Goal: Task Accomplishment & Management: Use online tool/utility

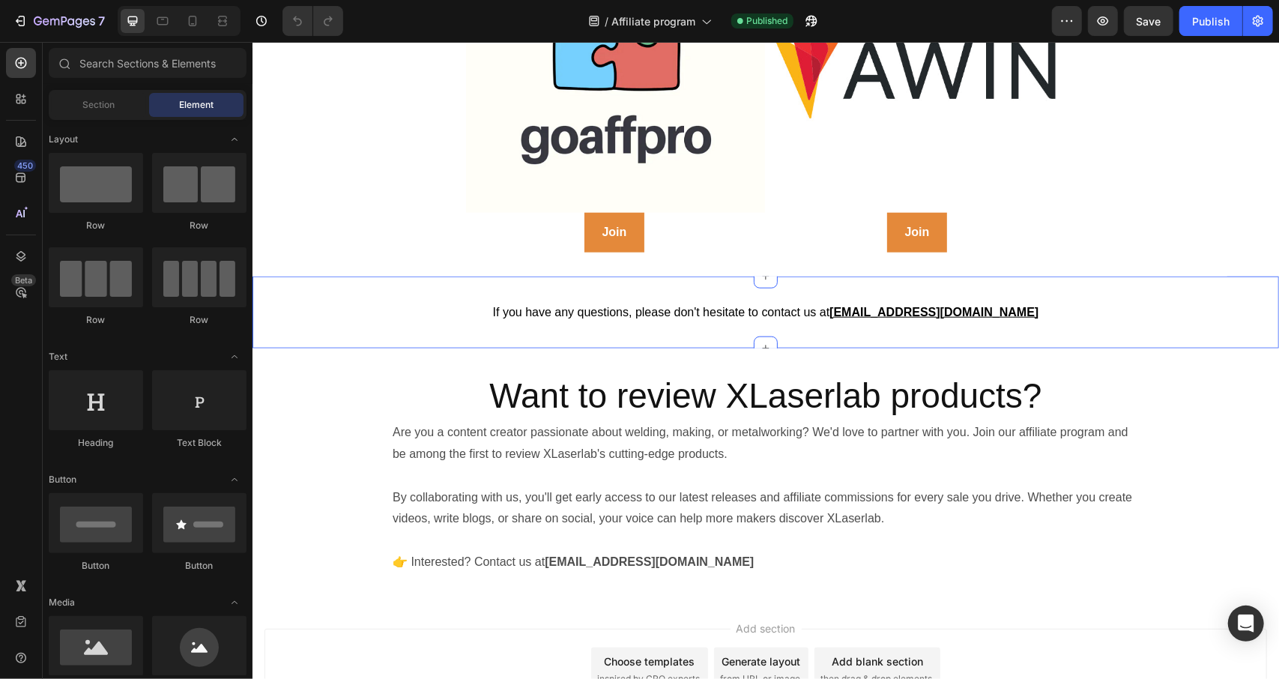
scroll to position [1031, 0]
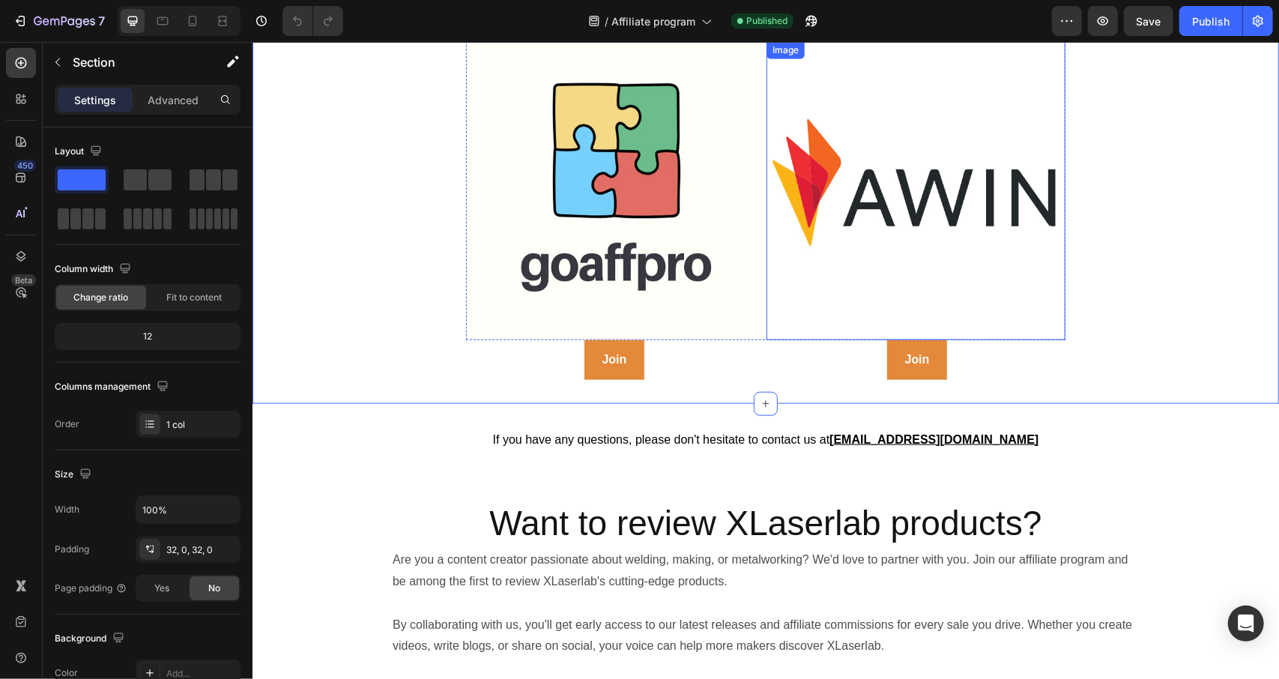
scroll to position [904, 0]
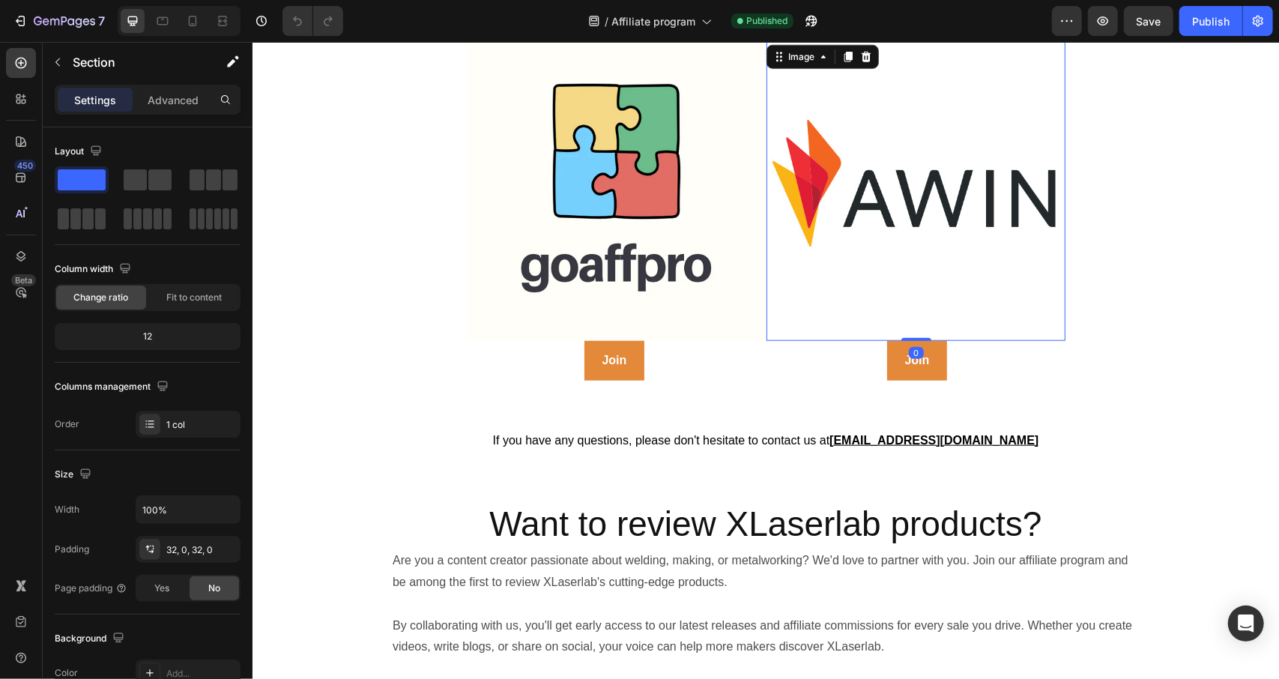
click at [803, 190] on img at bounding box center [915, 190] width 299 height 299
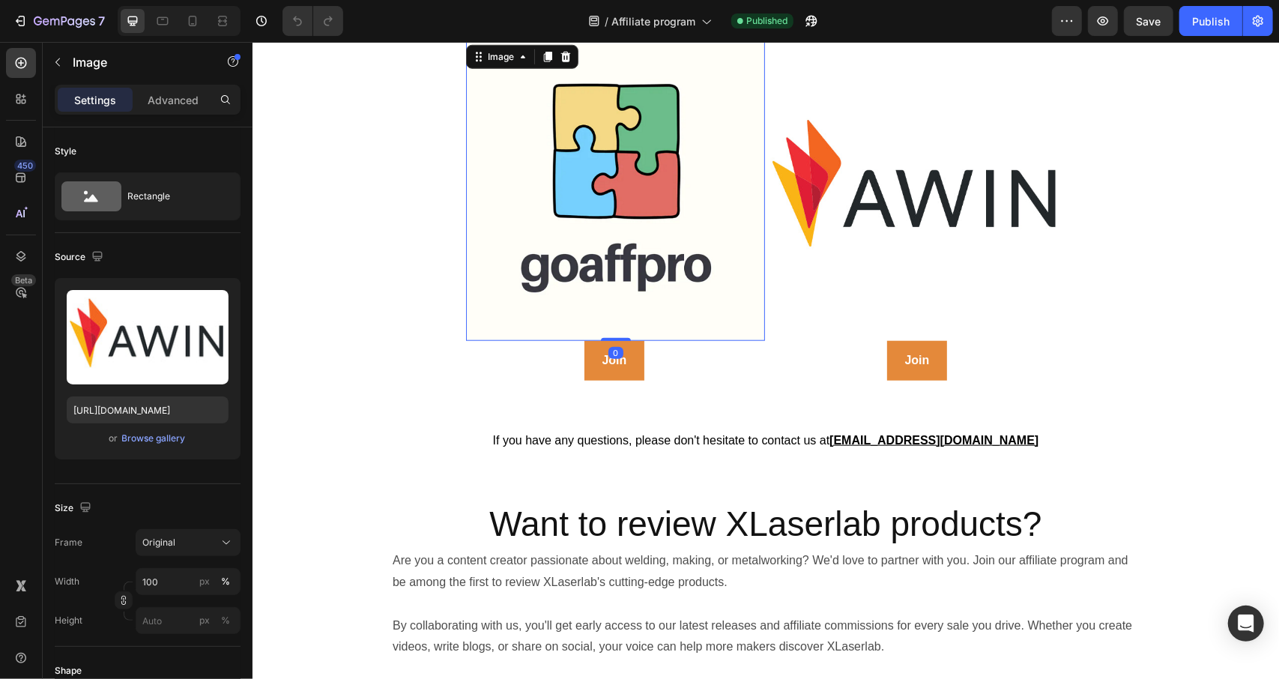
click at [631, 183] on img at bounding box center [614, 190] width 299 height 299
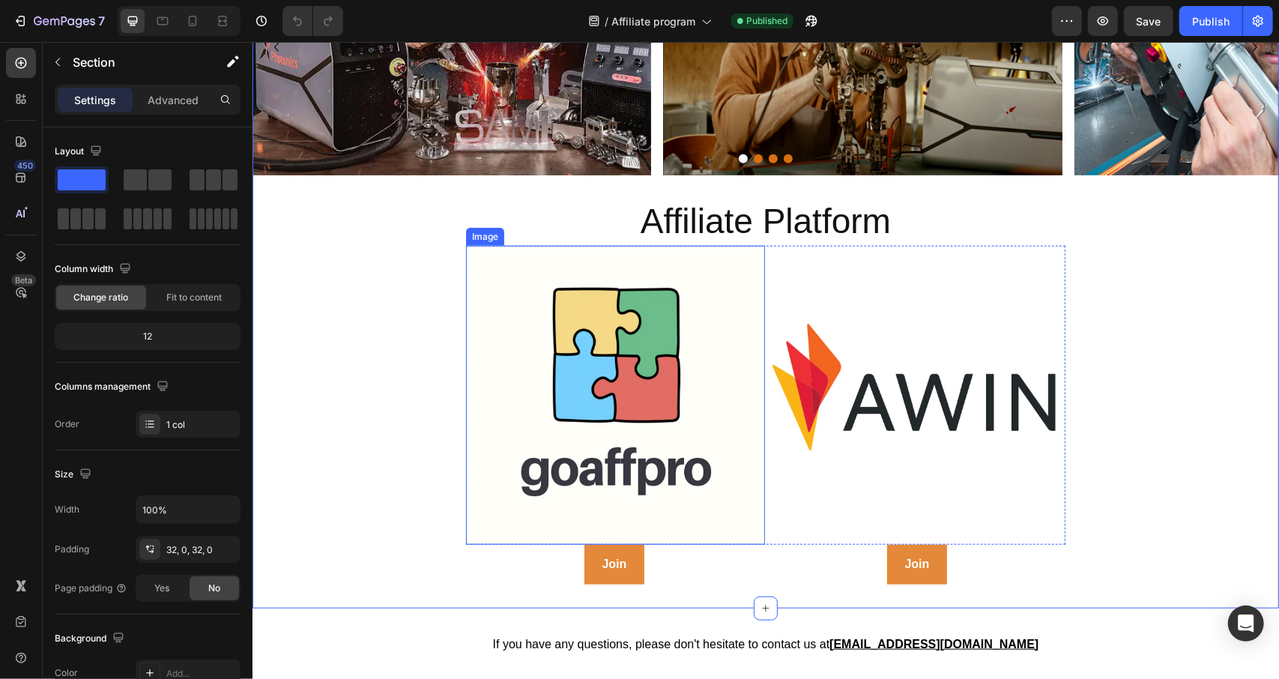
scroll to position [699, 0]
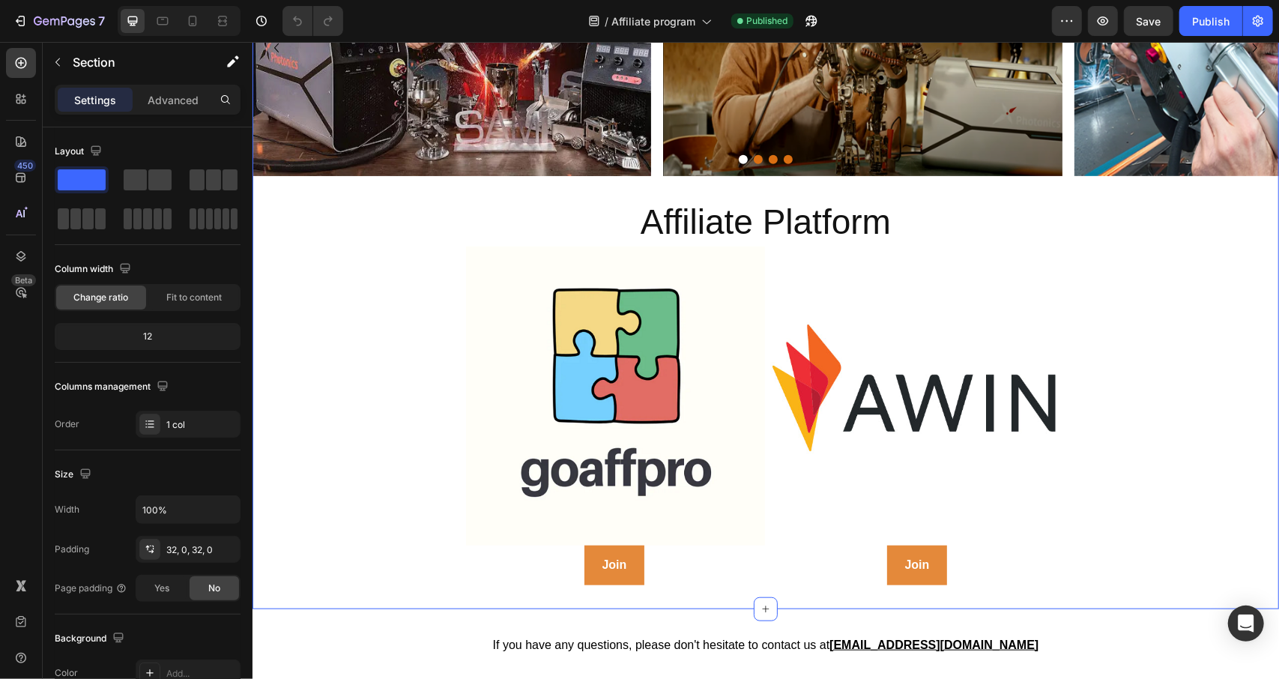
click at [826, 608] on div "If you have any questions, please don't hesitate to contact us at [EMAIL_ADDRES…" at bounding box center [765, 644] width 1027 height 73
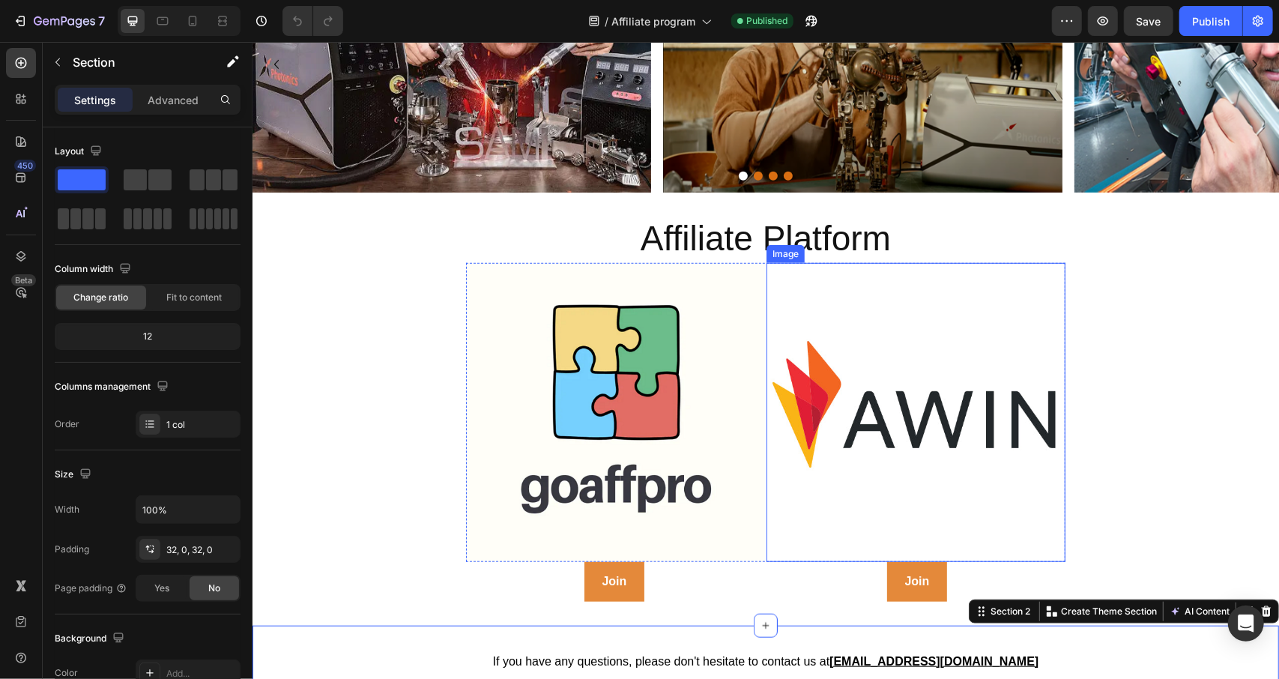
scroll to position [682, 0]
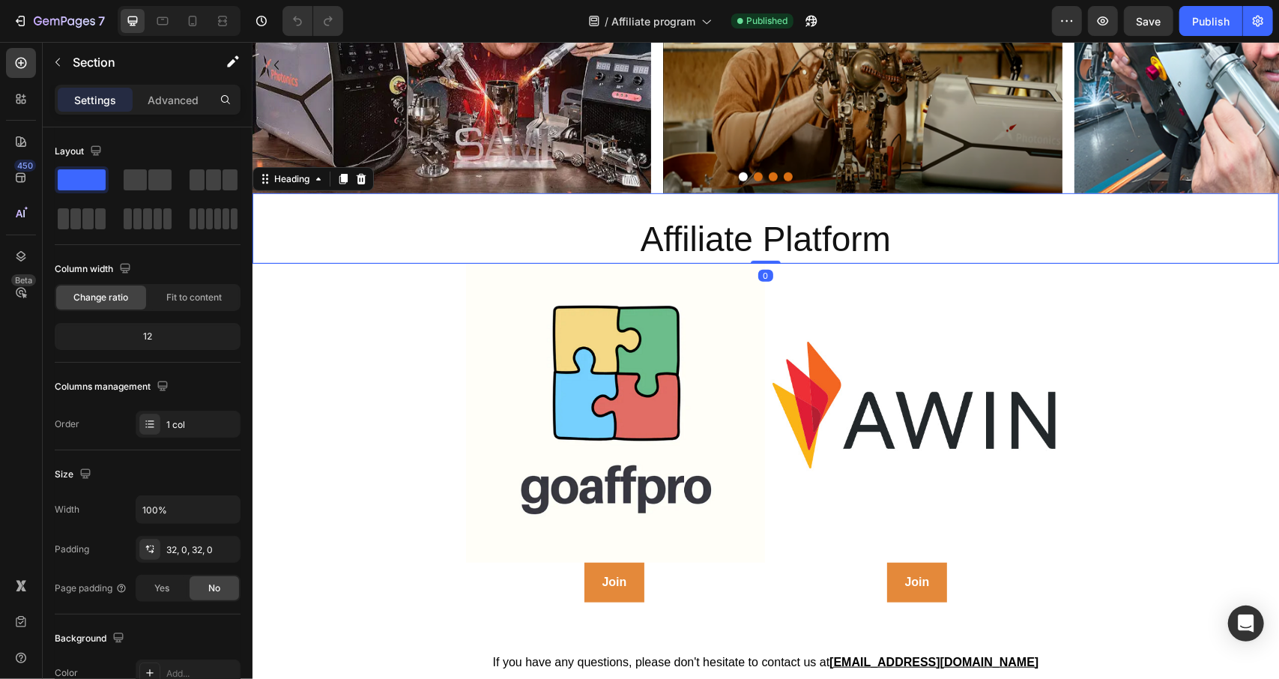
click at [1063, 220] on h2 "Affiliate Platform" at bounding box center [765, 239] width 1027 height 48
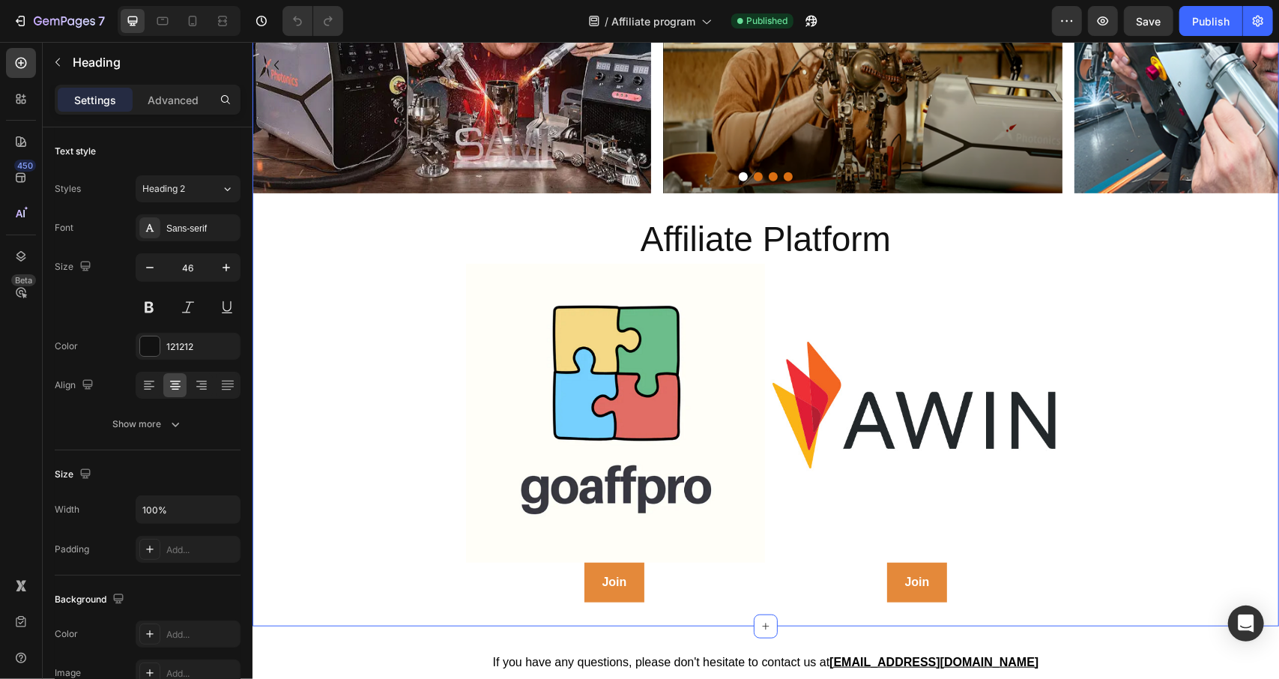
click at [1147, 366] on div "Partner with Xlaserlab Heading Row Collaborate with us to bring creative inspir…" at bounding box center [765, 8] width 1027 height 1188
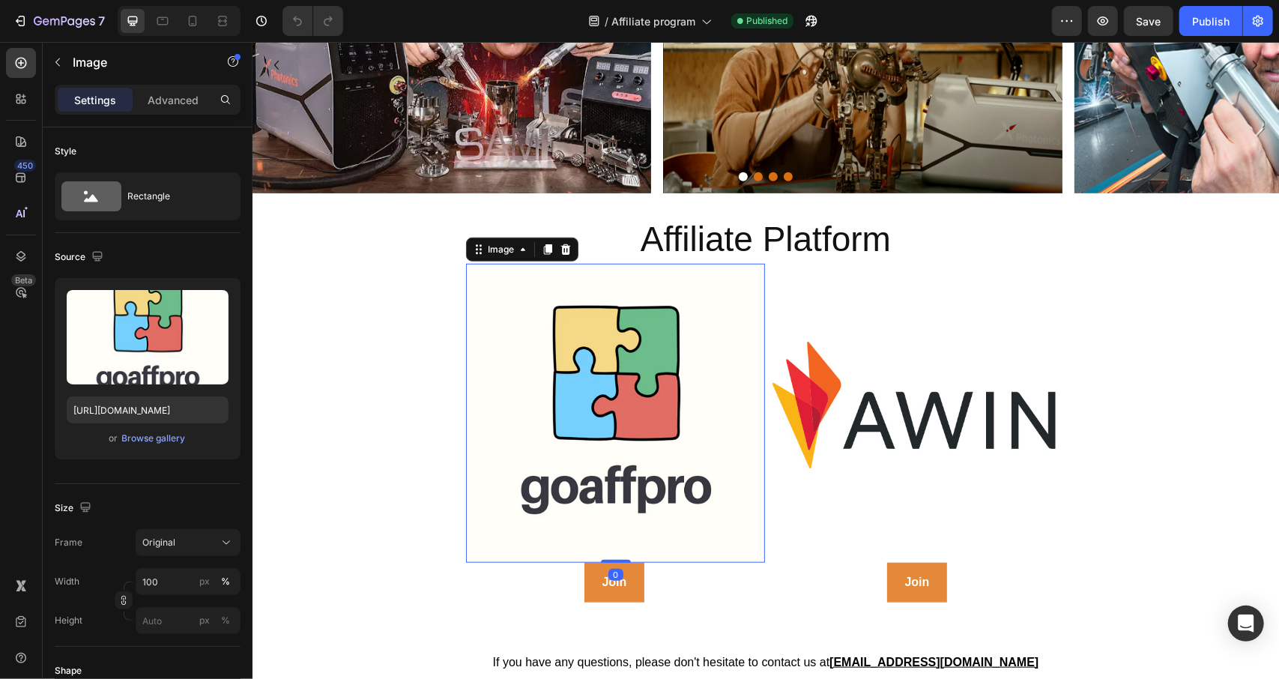
click at [752, 295] on img at bounding box center [614, 412] width 299 height 299
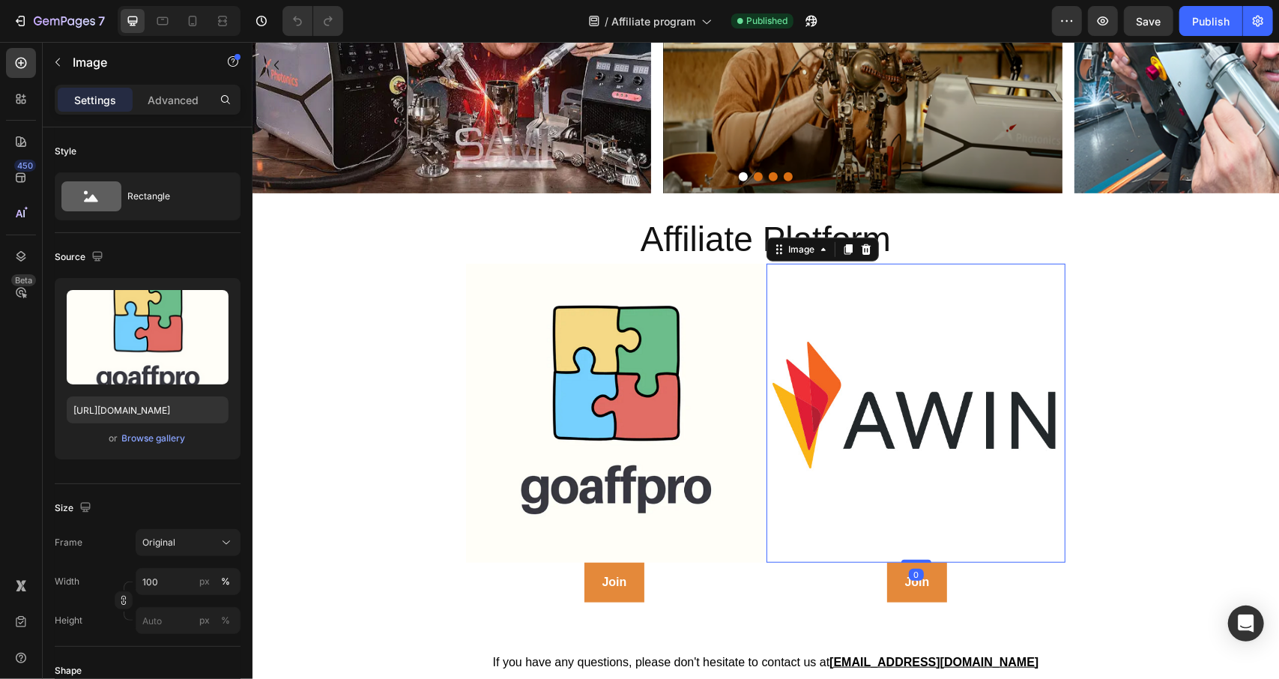
click at [812, 306] on img at bounding box center [915, 412] width 299 height 299
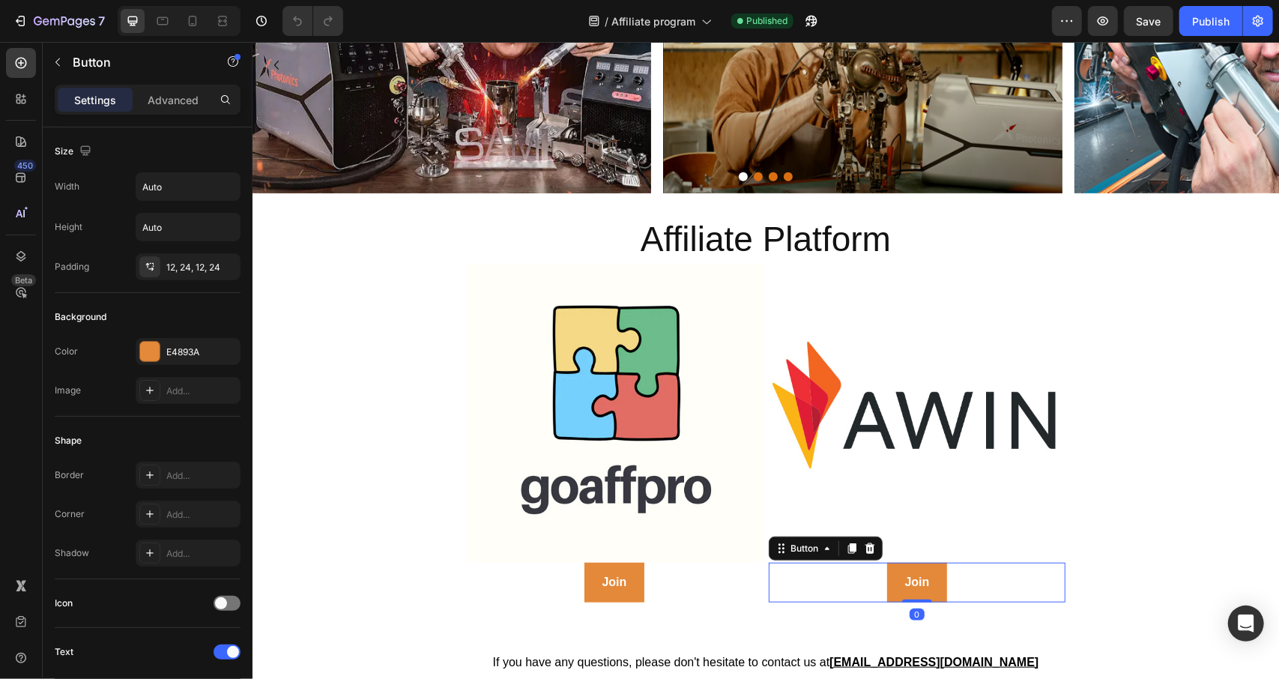
click at [781, 574] on div "Join Button 0" at bounding box center [916, 582] width 297 height 40
click at [697, 583] on div "Join Button" at bounding box center [613, 582] width 297 height 40
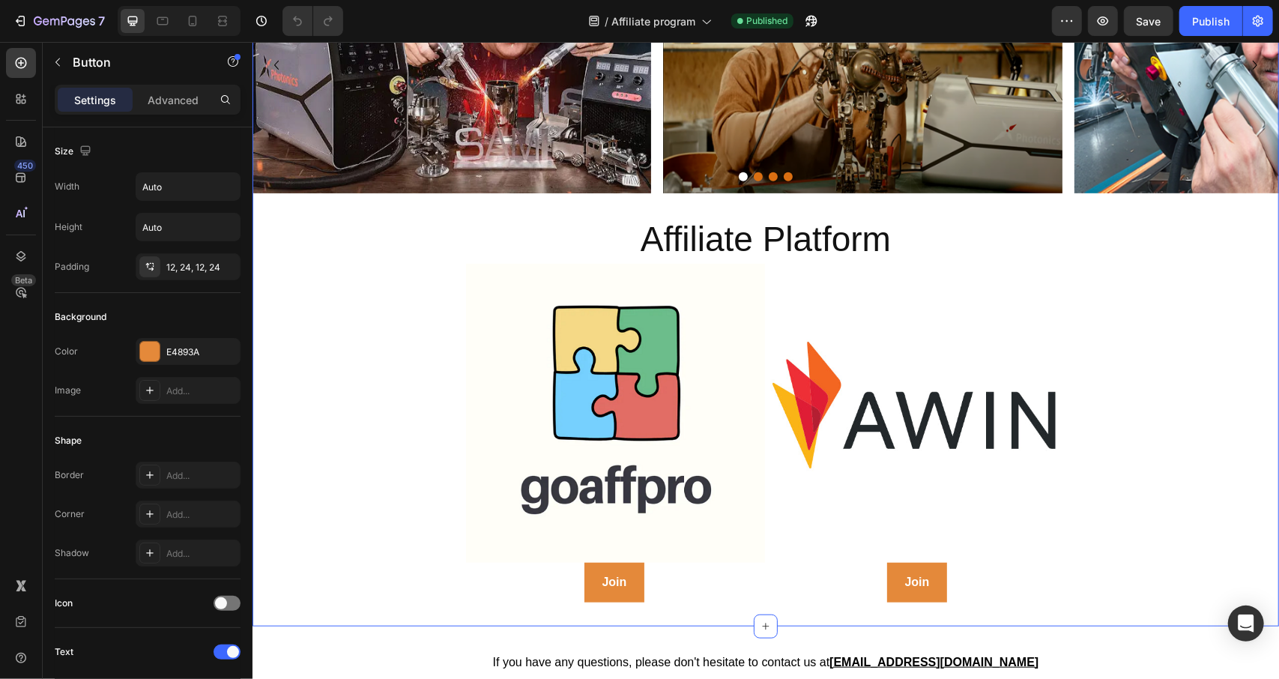
click at [441, 339] on div "Partner with Xlaserlab Heading Row Collaborate with us to bring creative inspir…" at bounding box center [765, 8] width 1027 height 1188
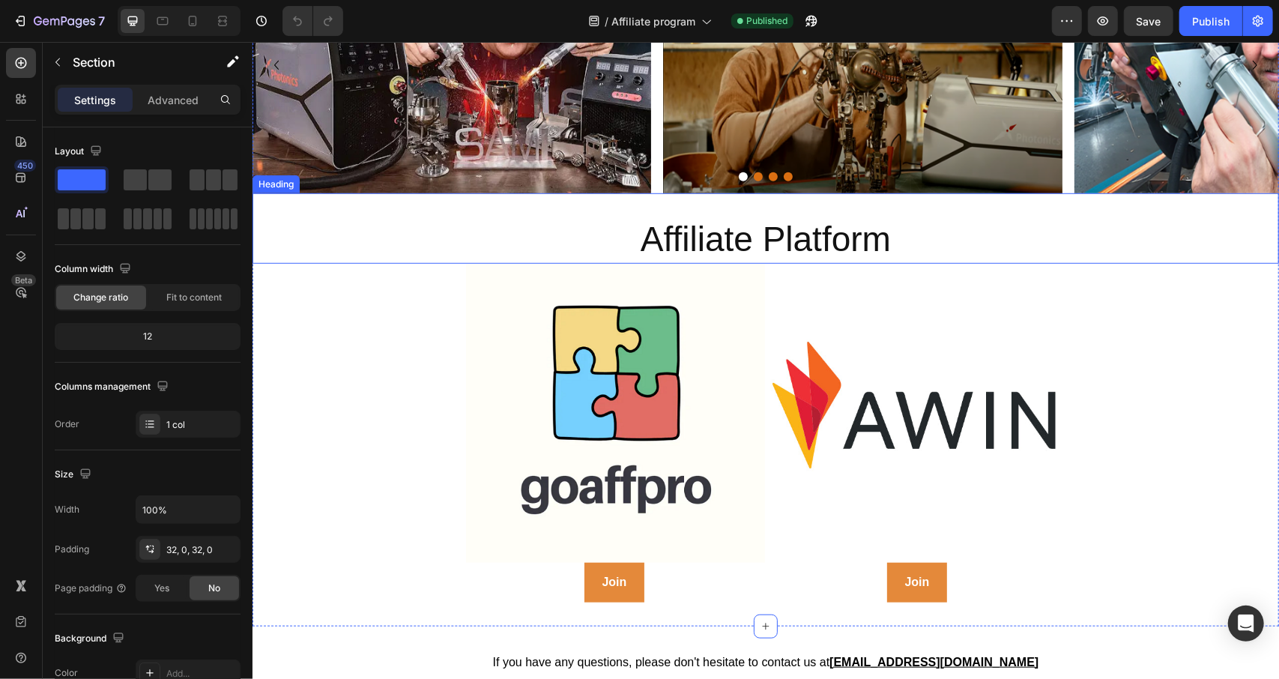
click at [477, 225] on h2 "Affiliate Platform" at bounding box center [765, 239] width 1027 height 48
click at [400, 360] on div "Partner with Xlaserlab Heading Row Collaborate with us to bring creative inspir…" at bounding box center [765, 8] width 1027 height 1188
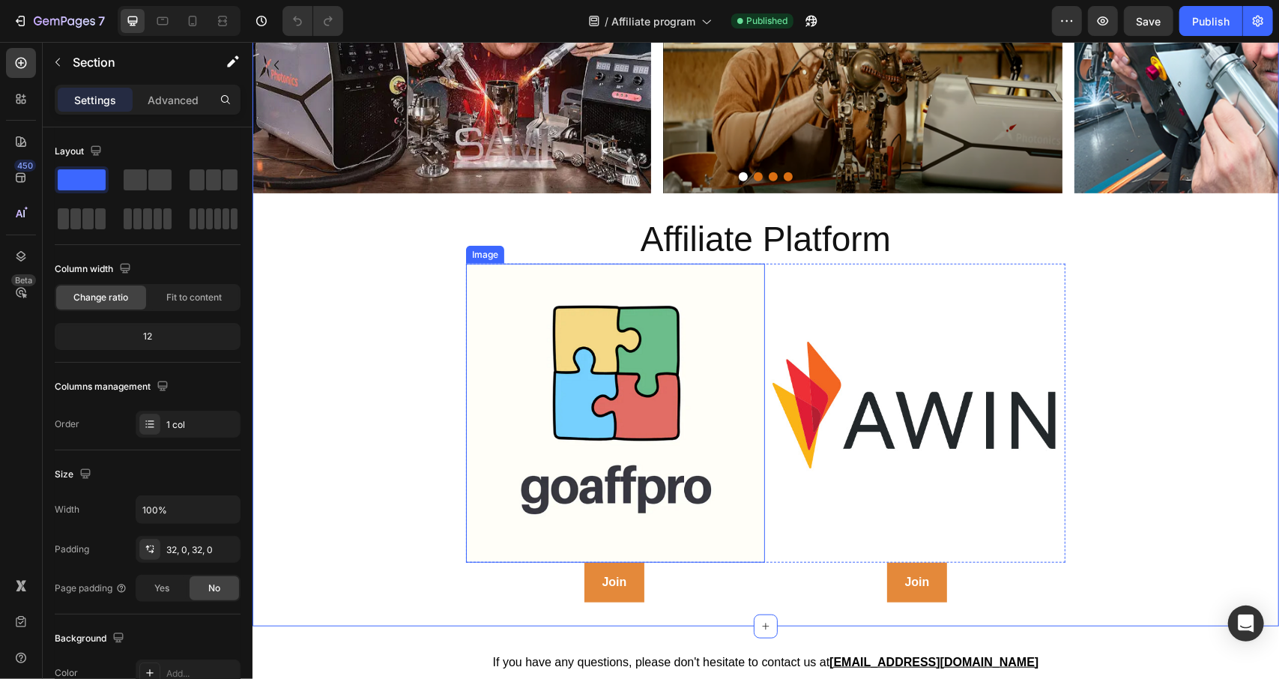
click at [740, 378] on img at bounding box center [614, 412] width 299 height 299
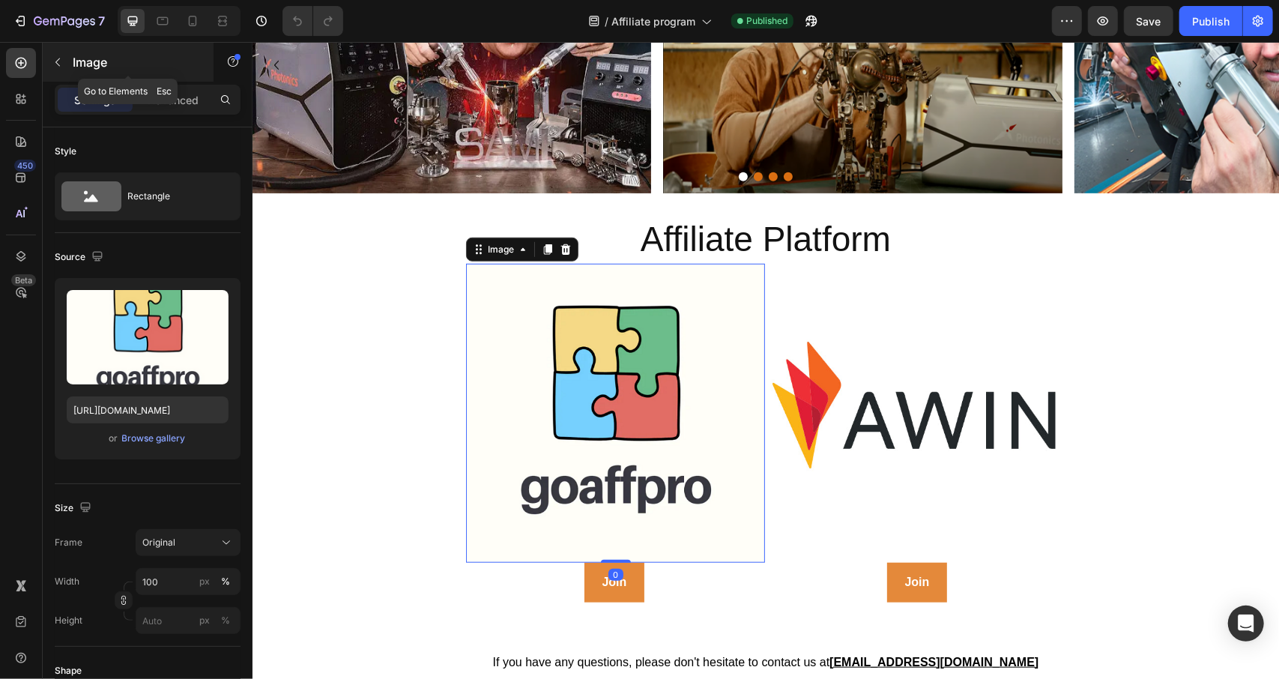
click at [56, 66] on icon "button" at bounding box center [58, 62] width 12 height 12
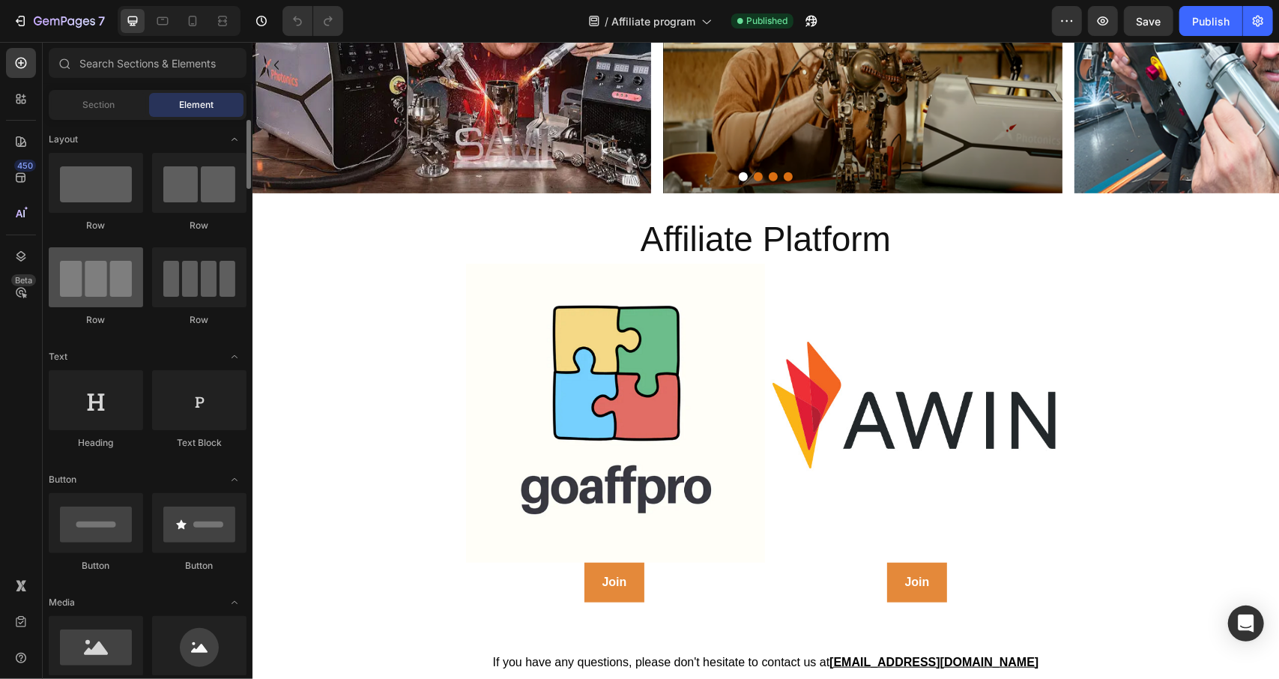
click at [126, 284] on div at bounding box center [96, 277] width 94 height 60
click at [91, 291] on div at bounding box center [96, 277] width 94 height 60
click at [91, 109] on span "Section" at bounding box center [99, 104] width 32 height 13
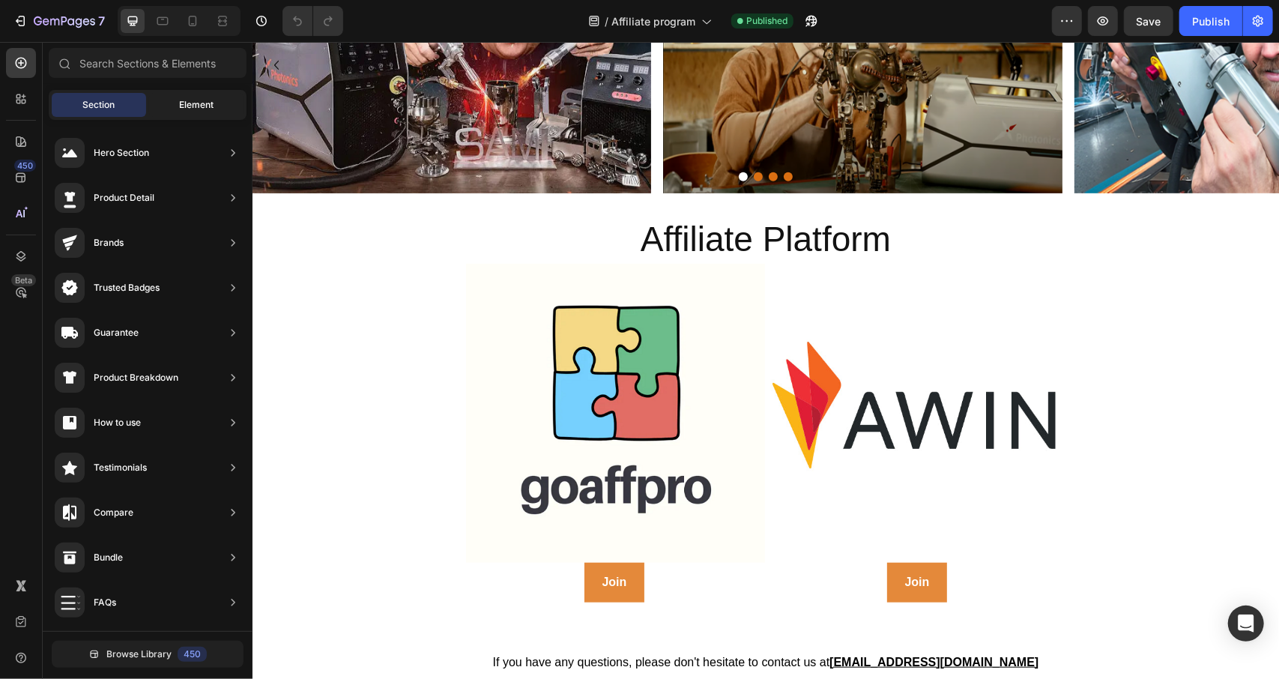
click at [201, 109] on span "Element" at bounding box center [196, 104] width 34 height 13
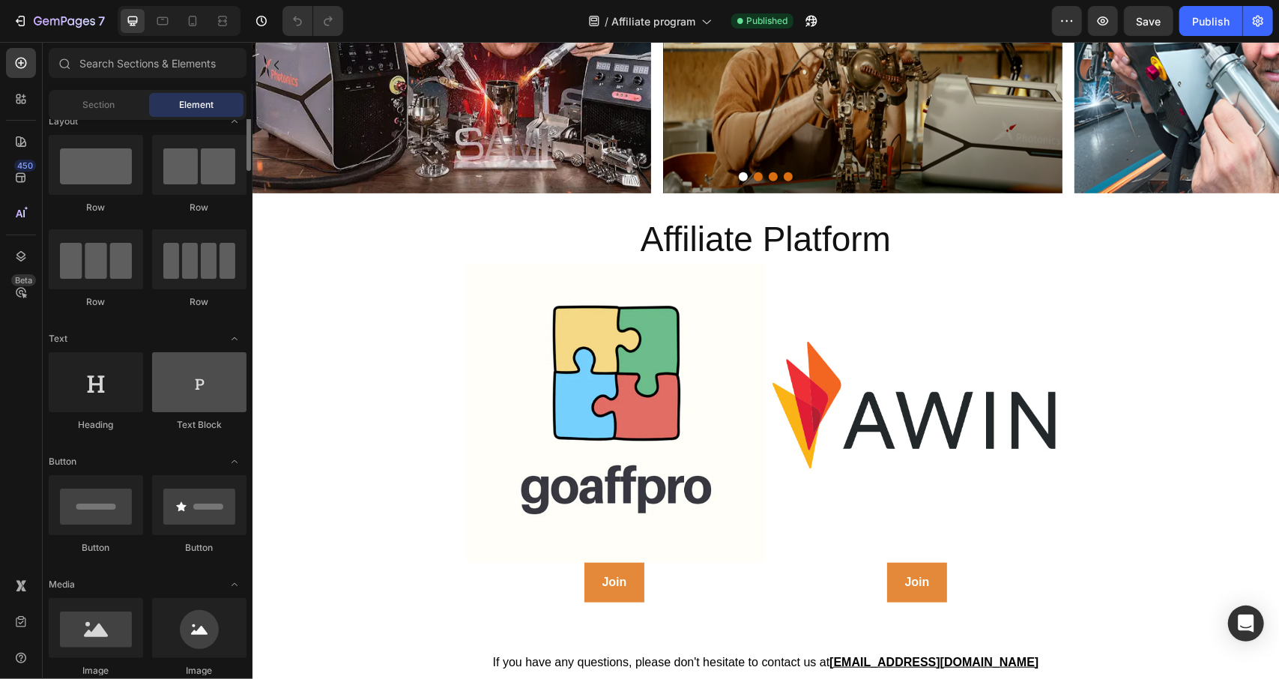
scroll to position [0, 0]
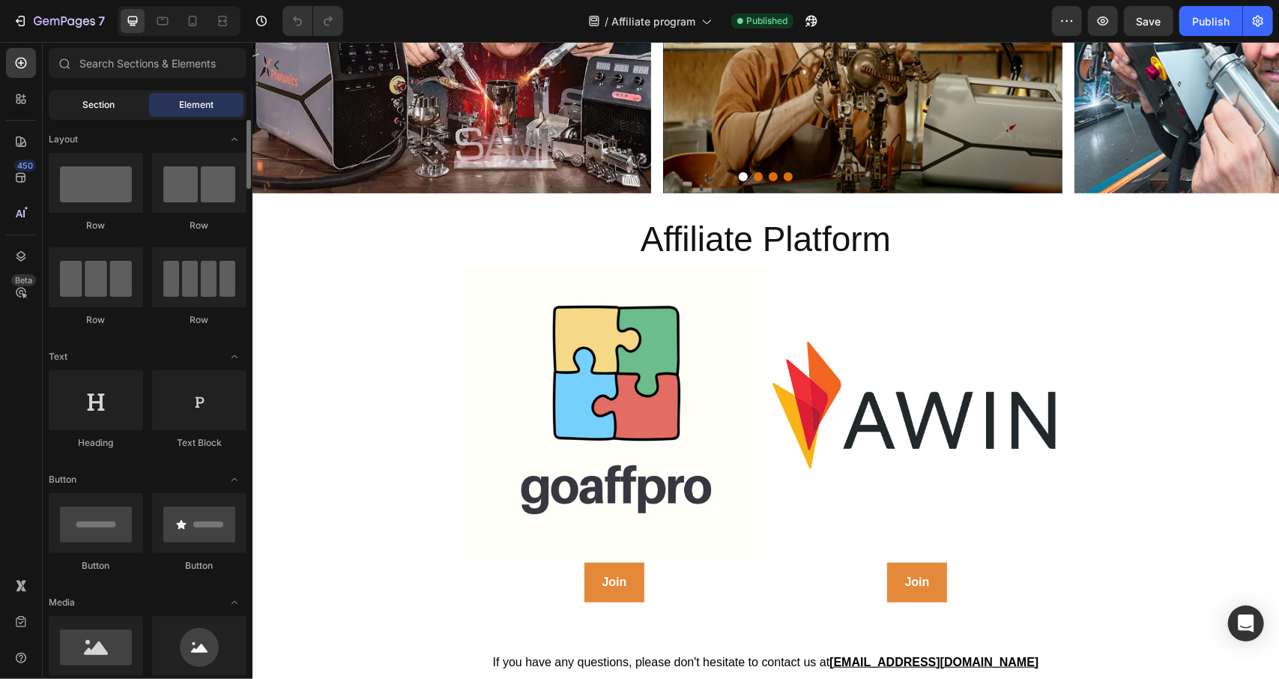
click at [97, 104] on span "Section" at bounding box center [99, 104] width 32 height 13
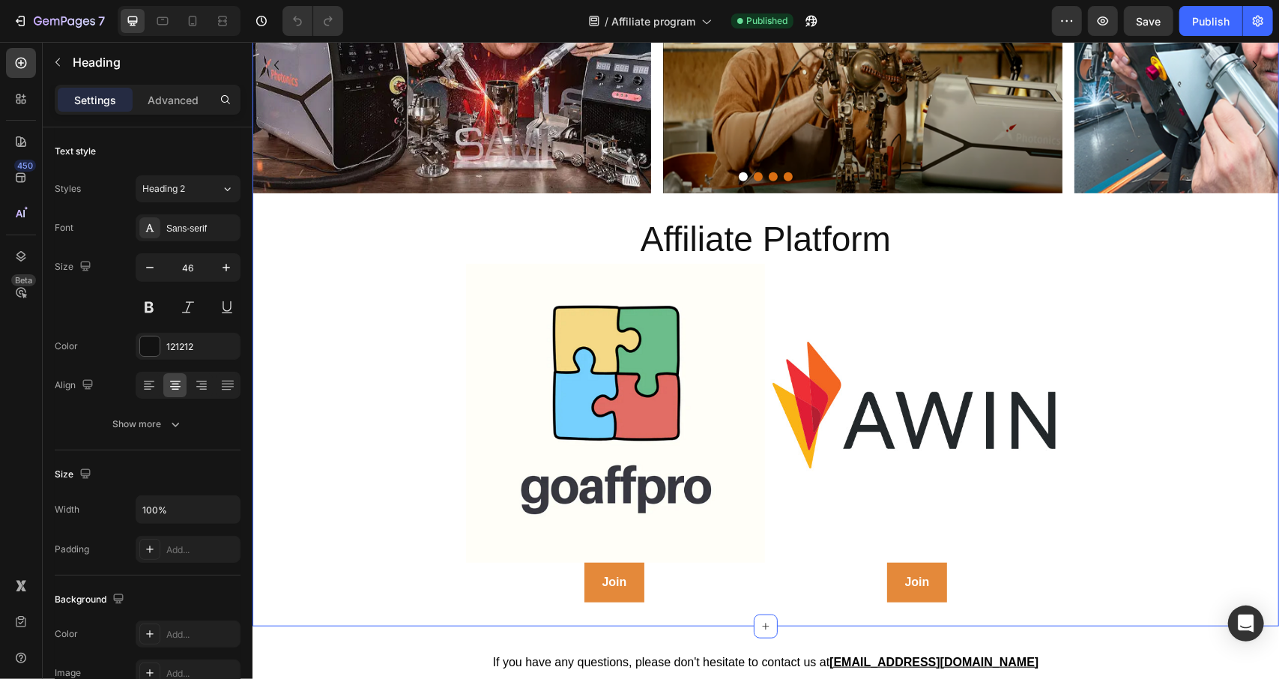
click at [440, 259] on h2 "Affiliate Platform" at bounding box center [765, 239] width 1027 height 48
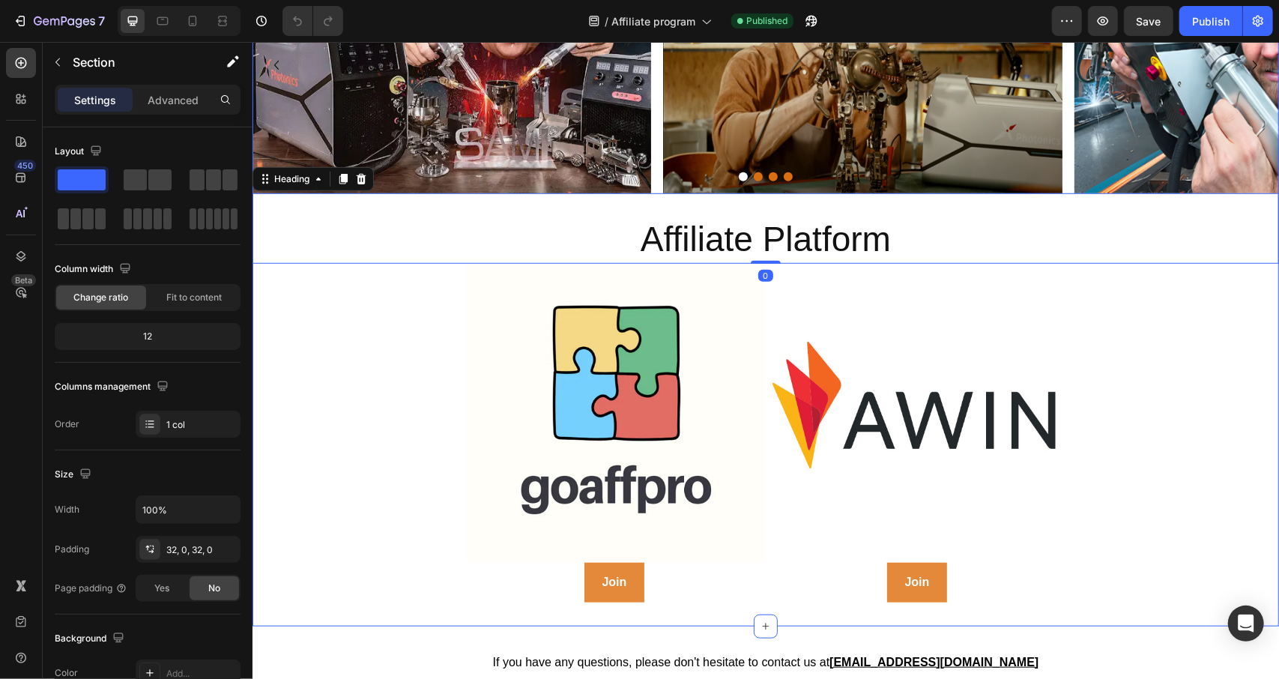
click at [382, 277] on div "Partner with Xlaserlab Heading Row Collaborate with us to bring creative inspir…" at bounding box center [765, 8] width 1027 height 1188
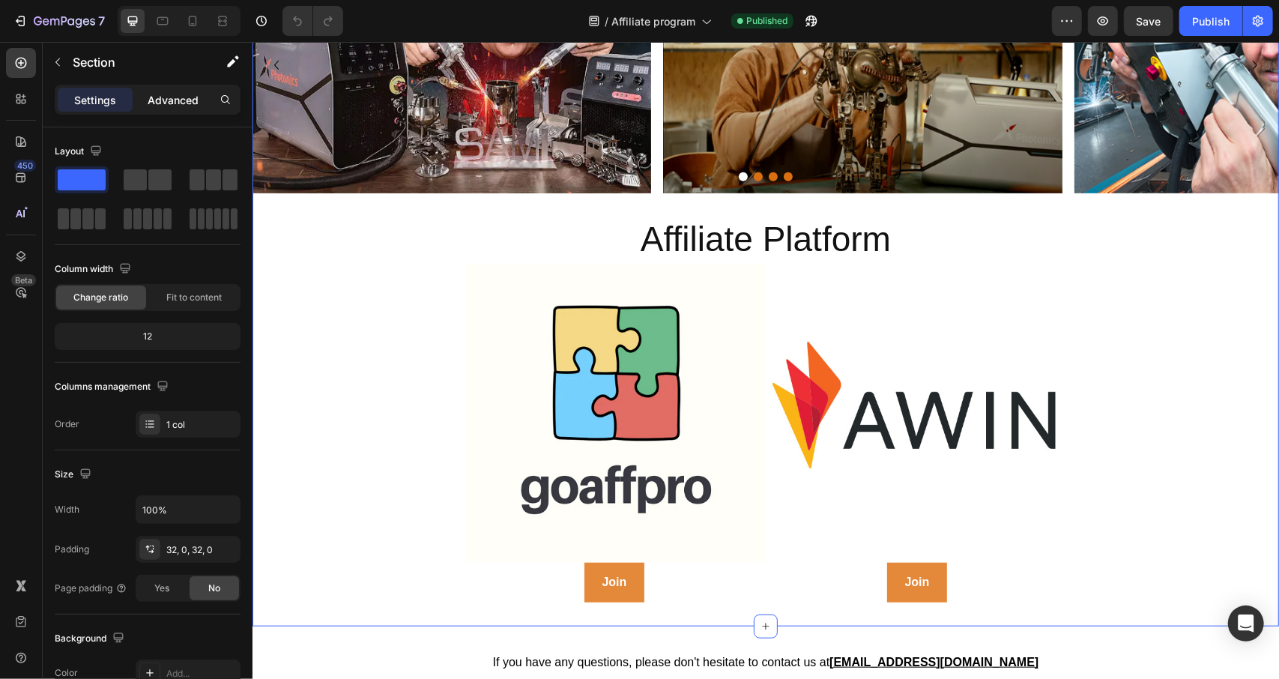
click at [160, 95] on p "Advanced" at bounding box center [173, 100] width 51 height 16
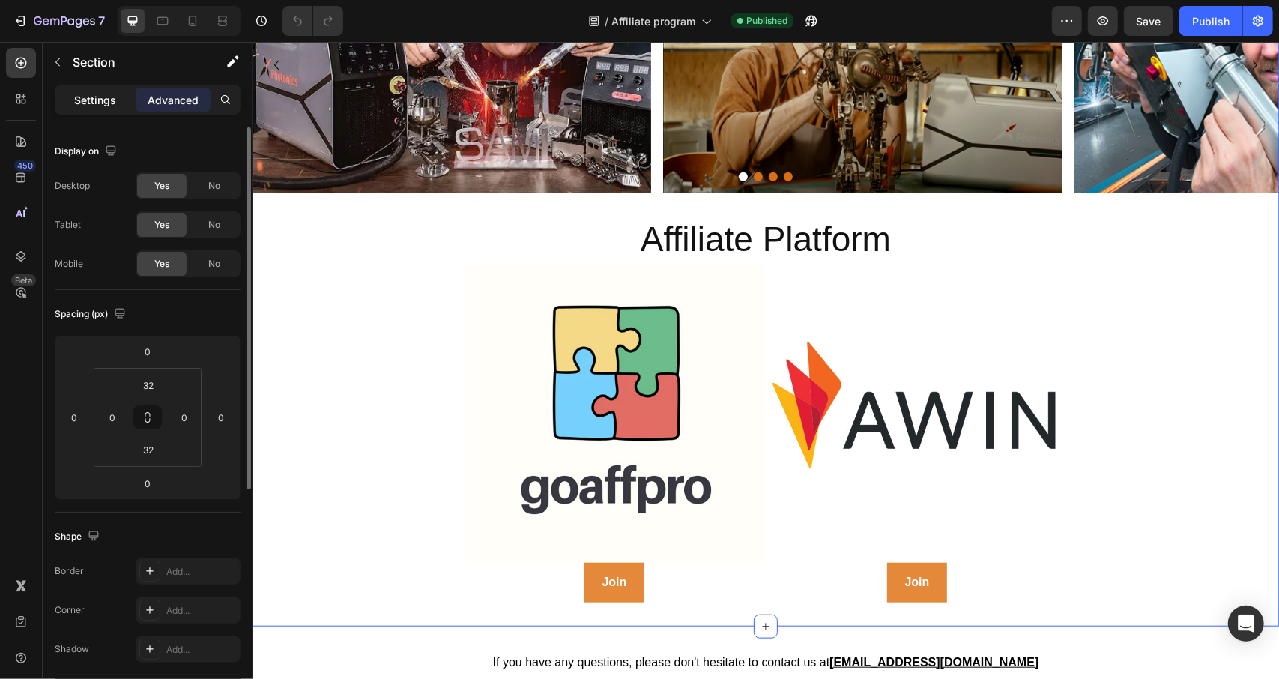
click at [79, 106] on p "Settings" at bounding box center [95, 100] width 42 height 16
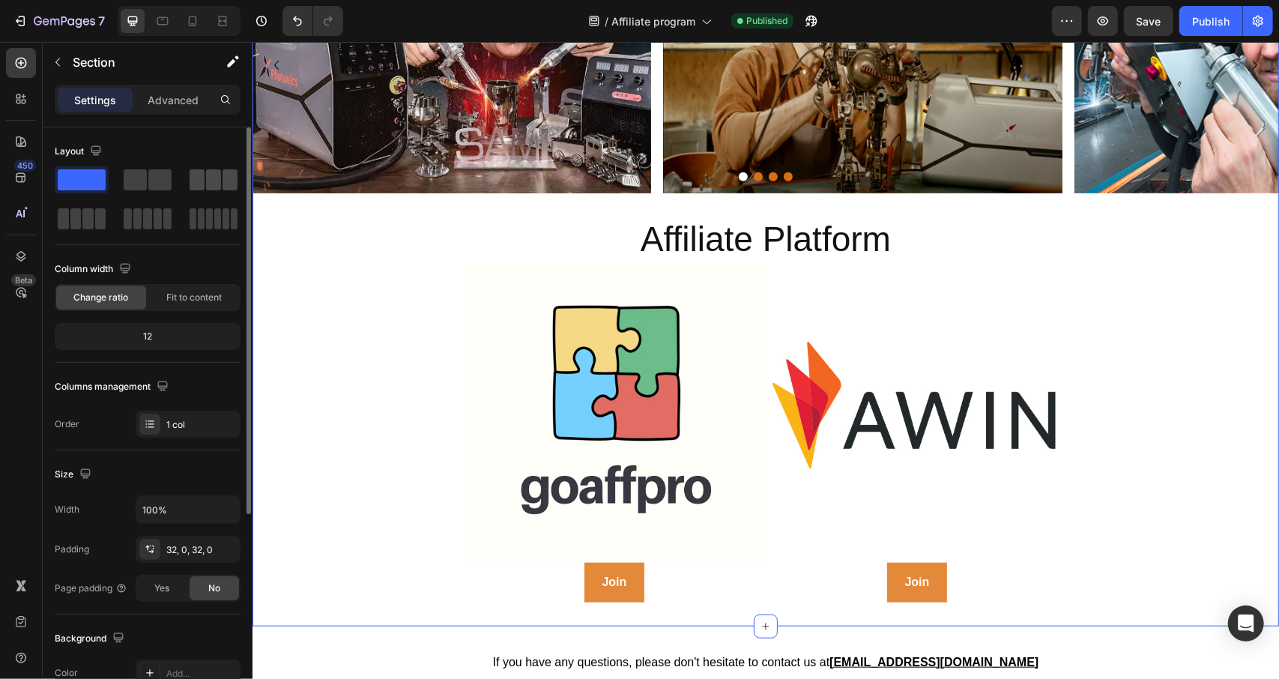
click at [214, 190] on div at bounding box center [214, 179] width 54 height 27
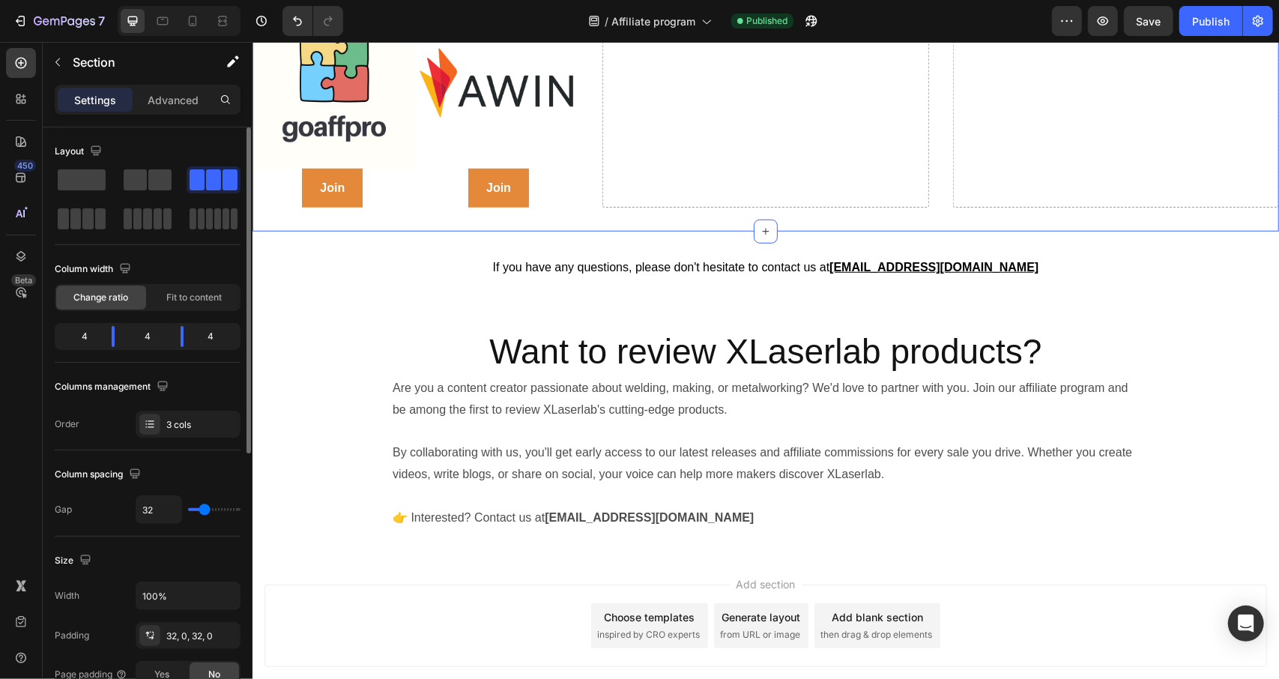
scroll to position [516, 0]
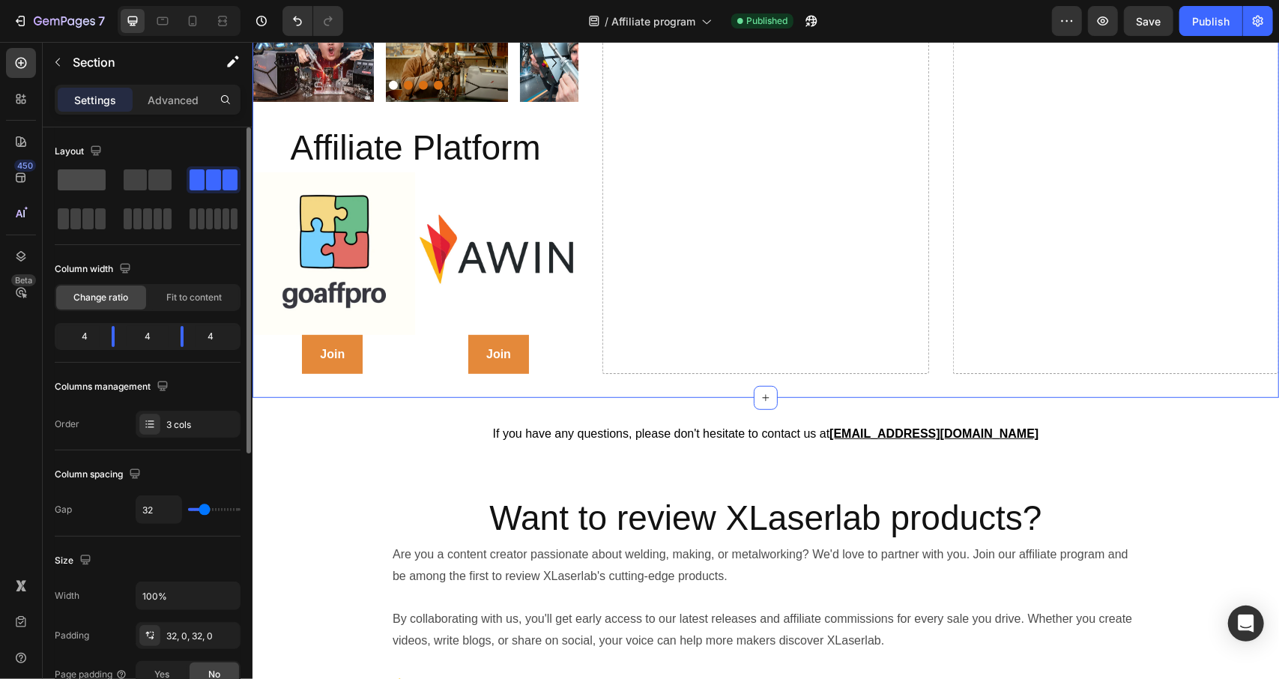
click at [75, 172] on span at bounding box center [82, 179] width 48 height 21
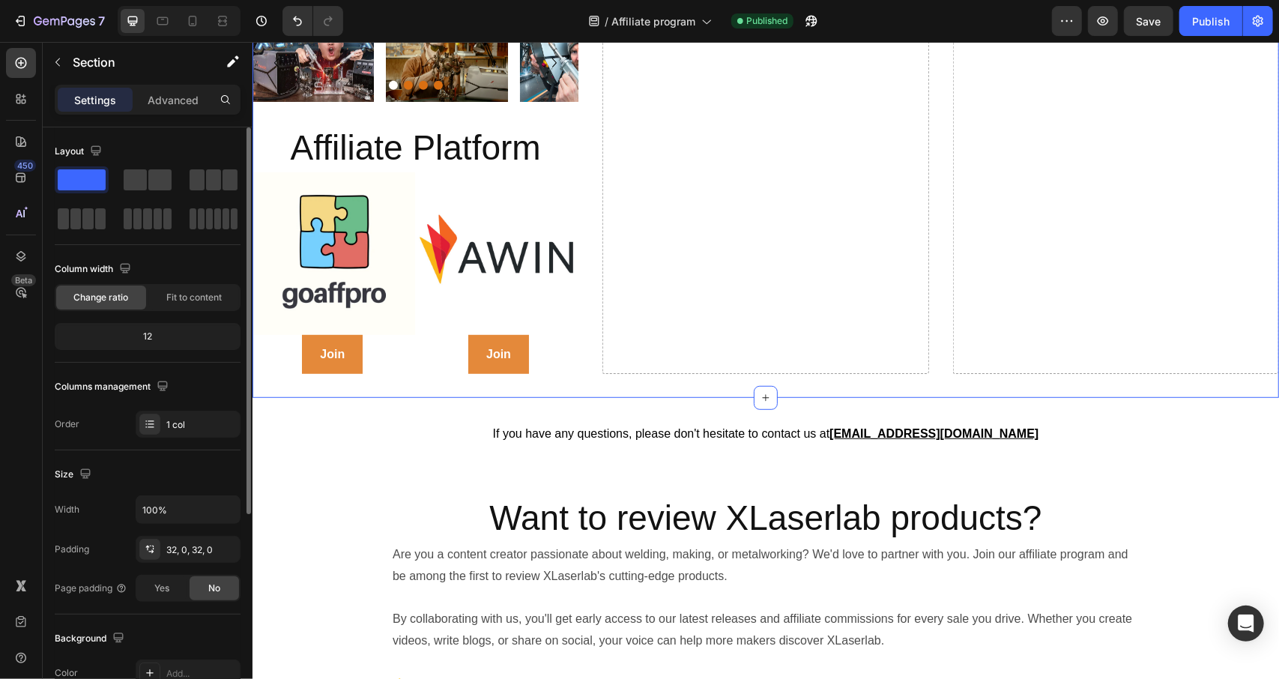
scroll to position [682, 0]
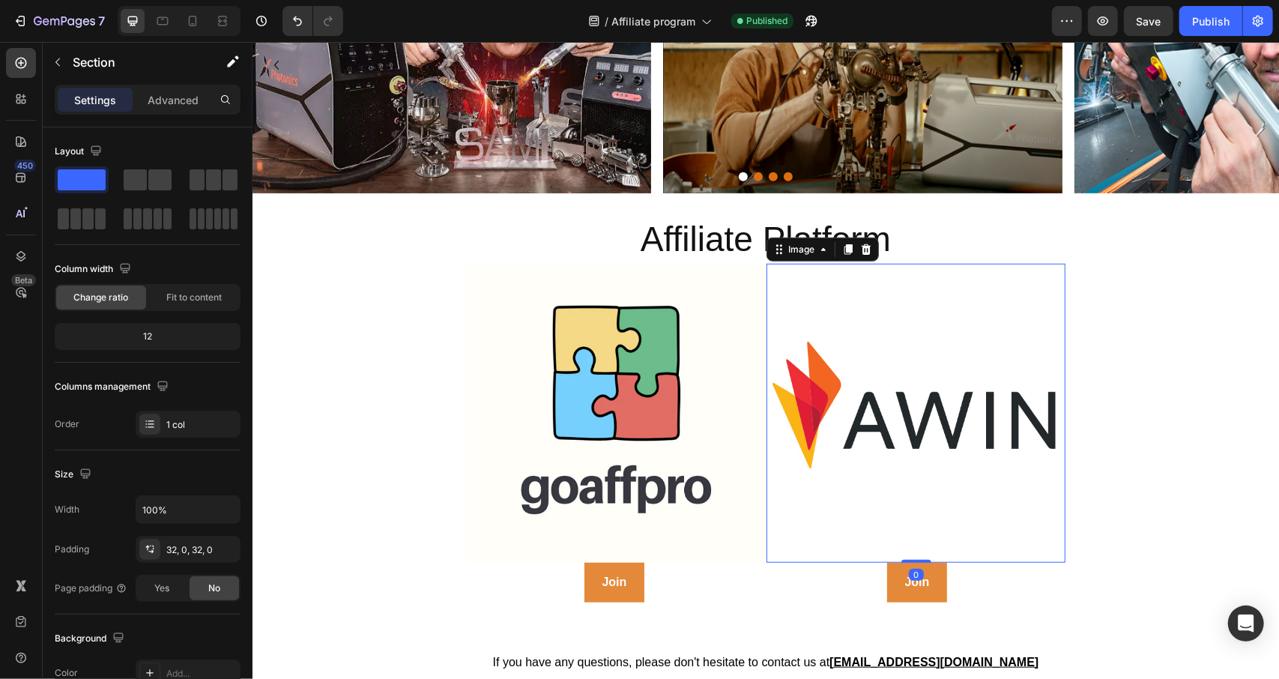
click at [927, 345] on img at bounding box center [915, 412] width 299 height 299
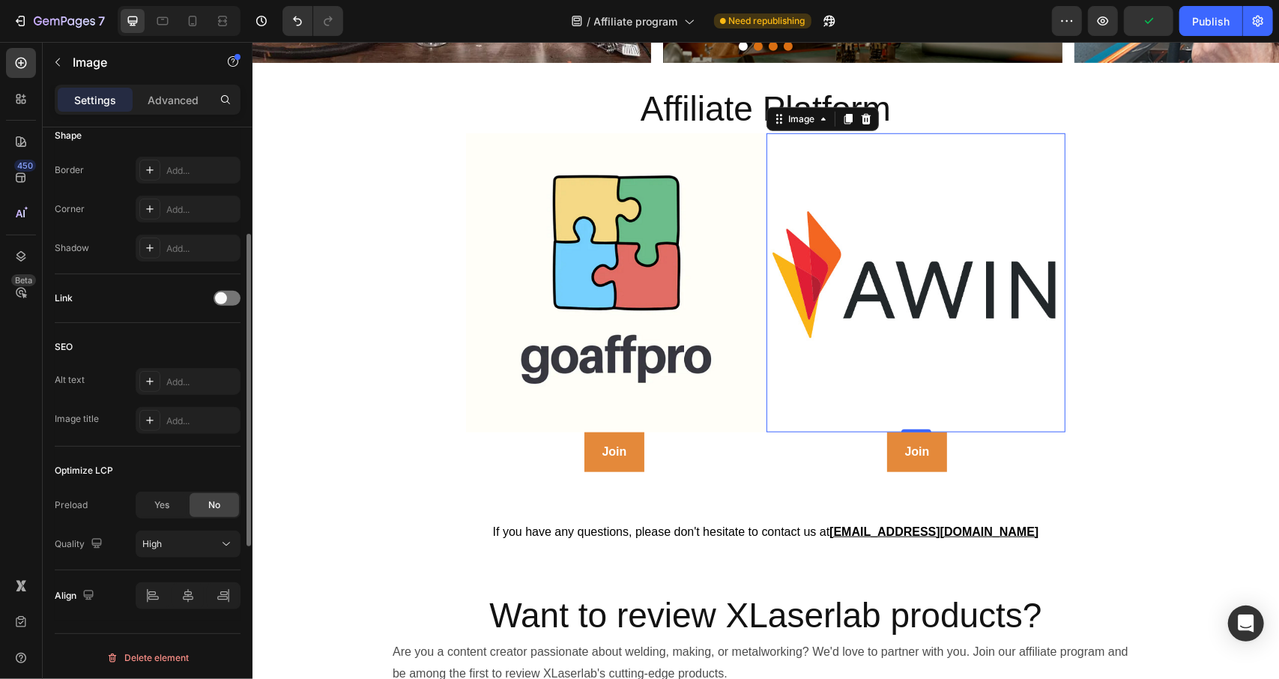
scroll to position [0, 0]
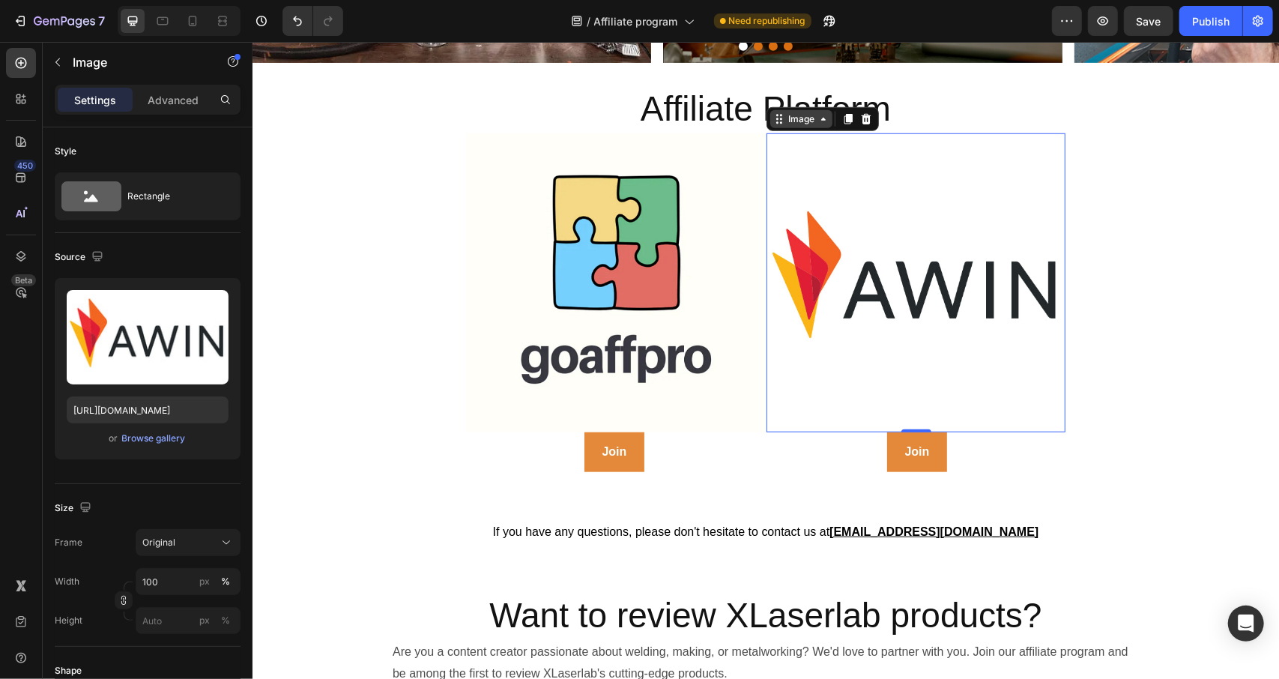
click at [817, 119] on icon at bounding box center [823, 118] width 12 height 12
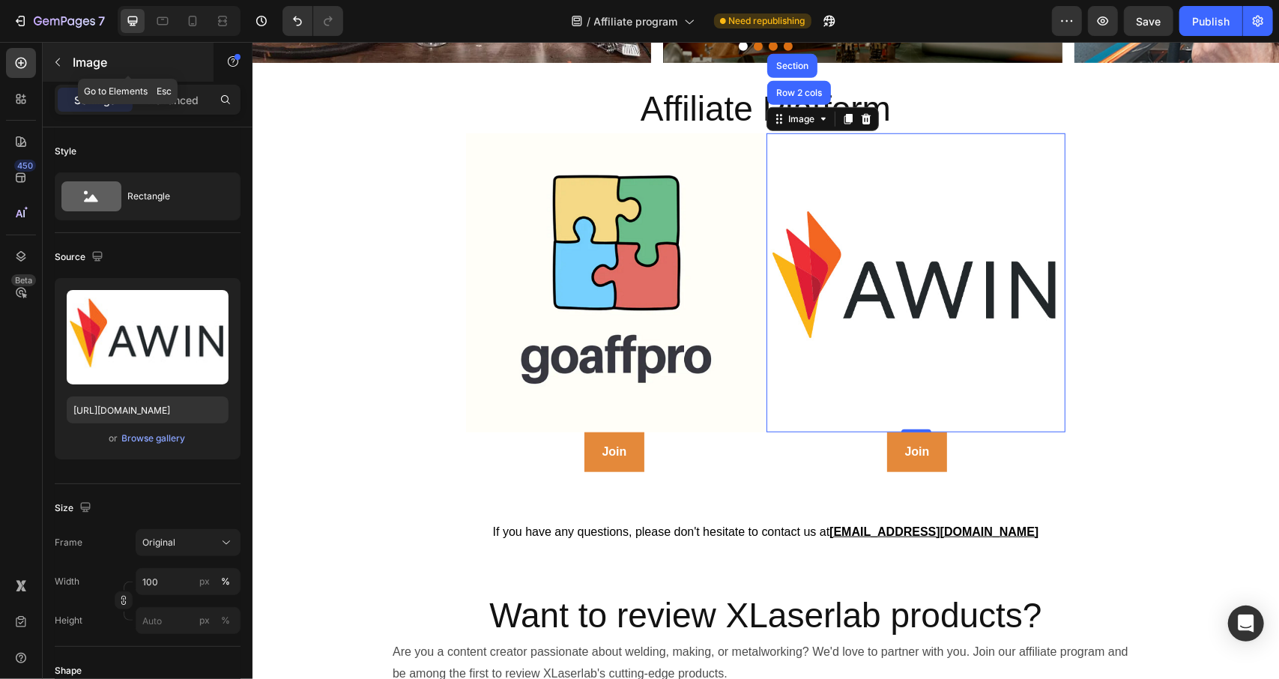
click at [62, 62] on icon "button" at bounding box center [58, 62] width 12 height 12
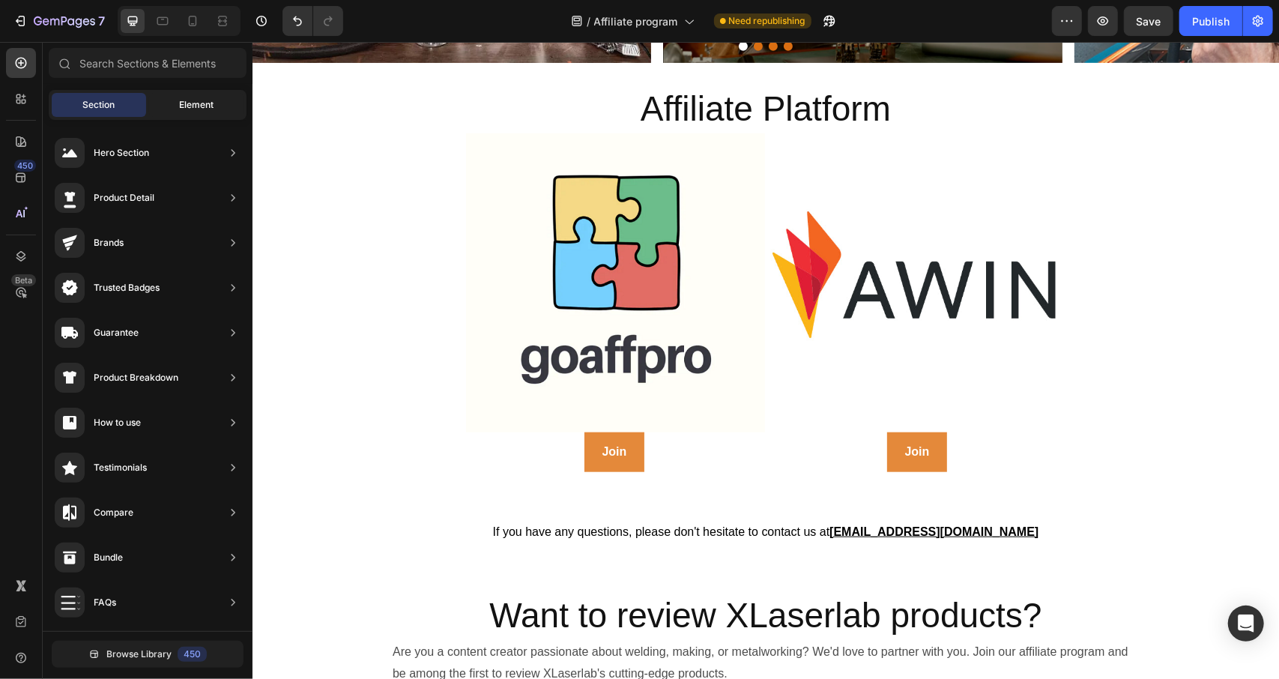
click at [183, 103] on span "Element" at bounding box center [196, 104] width 34 height 13
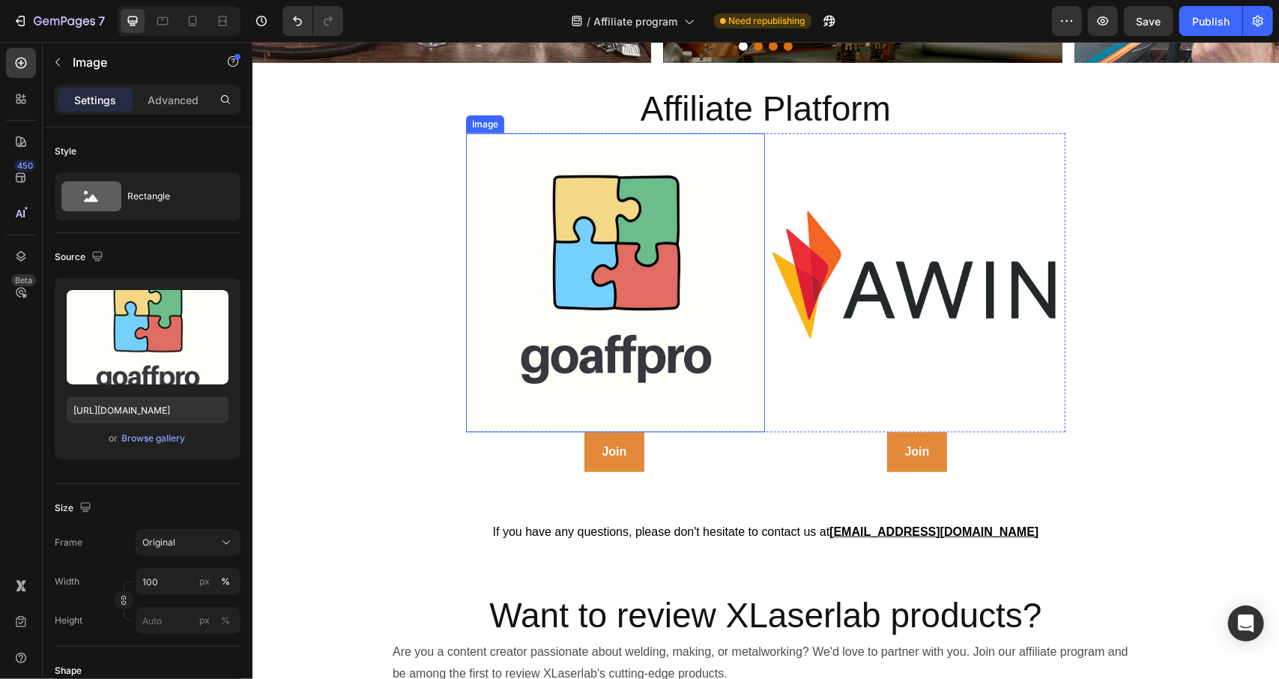
click at [511, 184] on img at bounding box center [614, 282] width 299 height 299
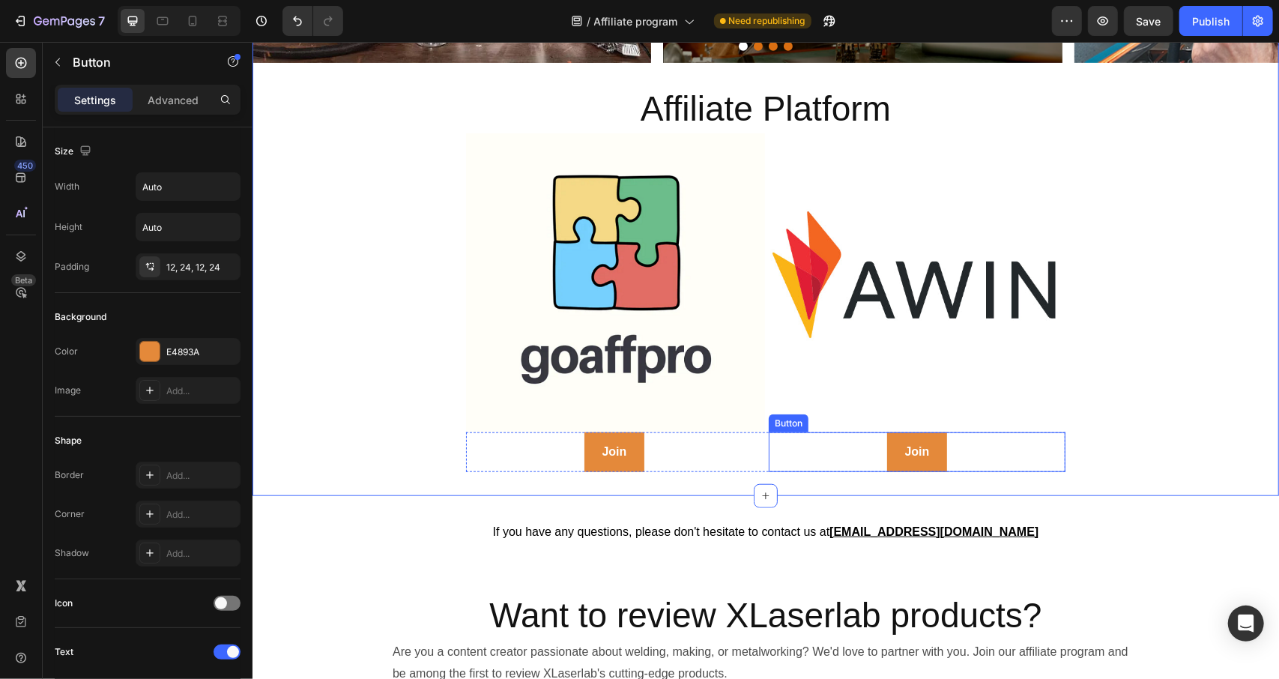
click at [768, 432] on div "Join Button" at bounding box center [916, 452] width 297 height 40
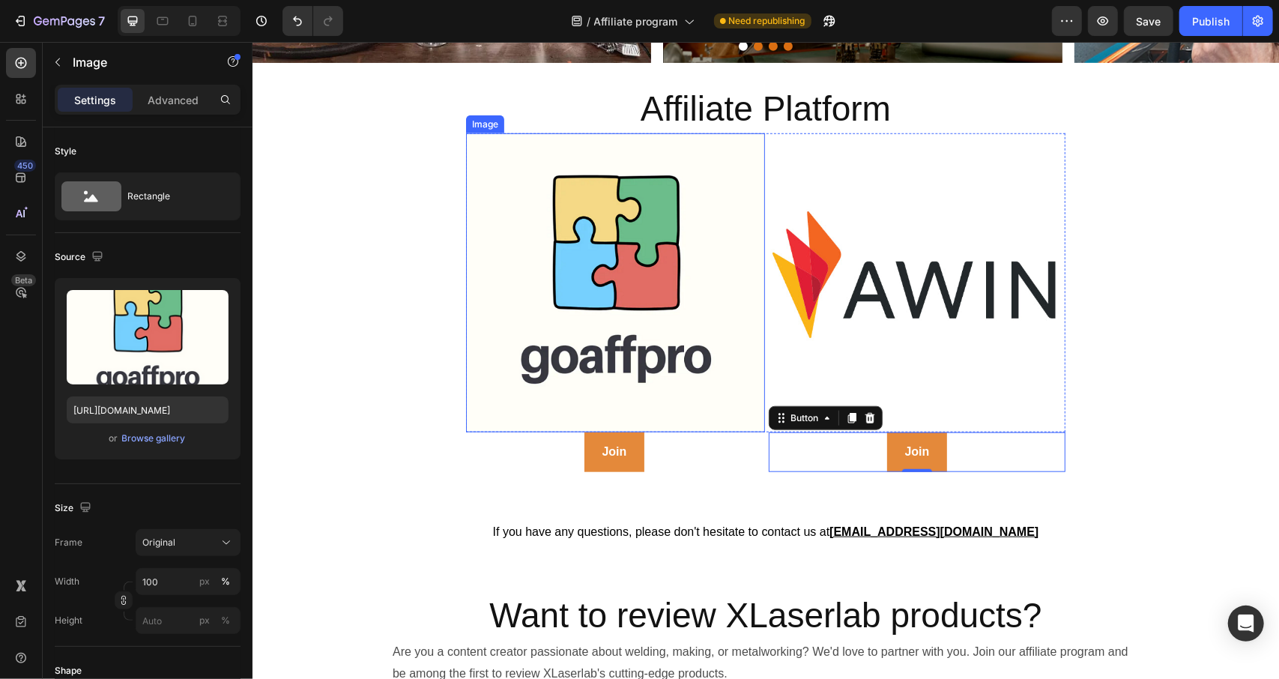
click at [641, 311] on img at bounding box center [614, 282] width 299 height 299
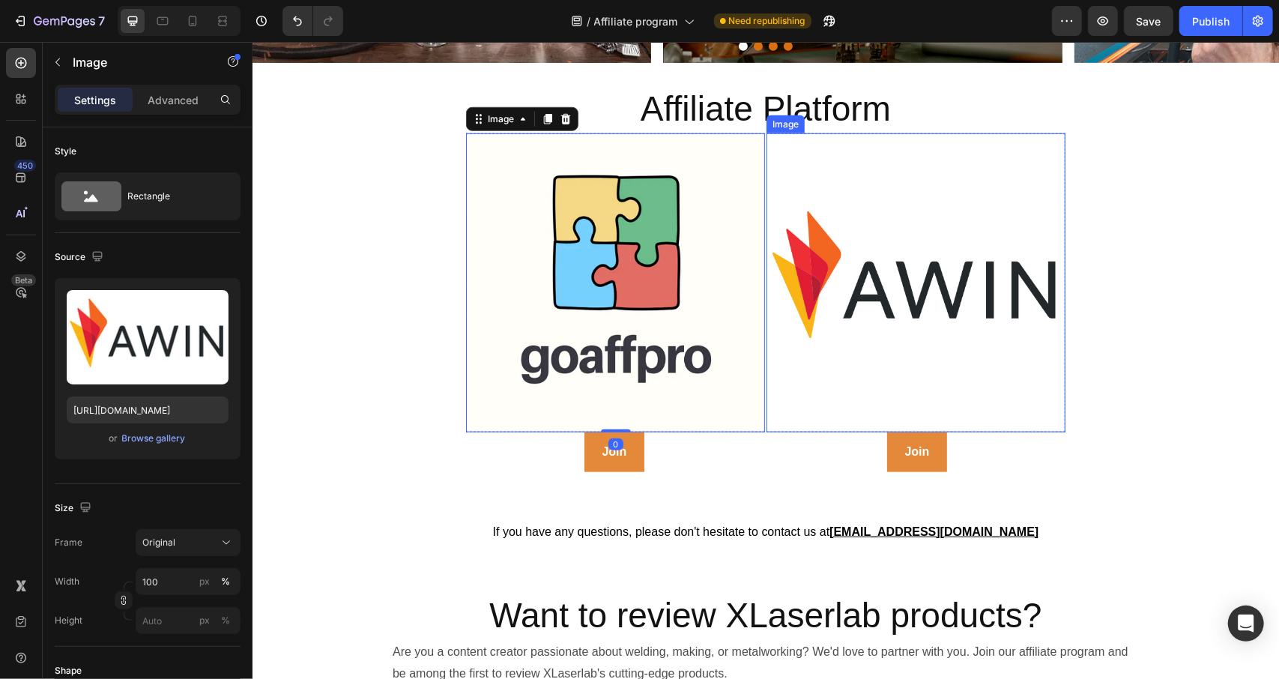
click at [865, 300] on img at bounding box center [915, 282] width 299 height 299
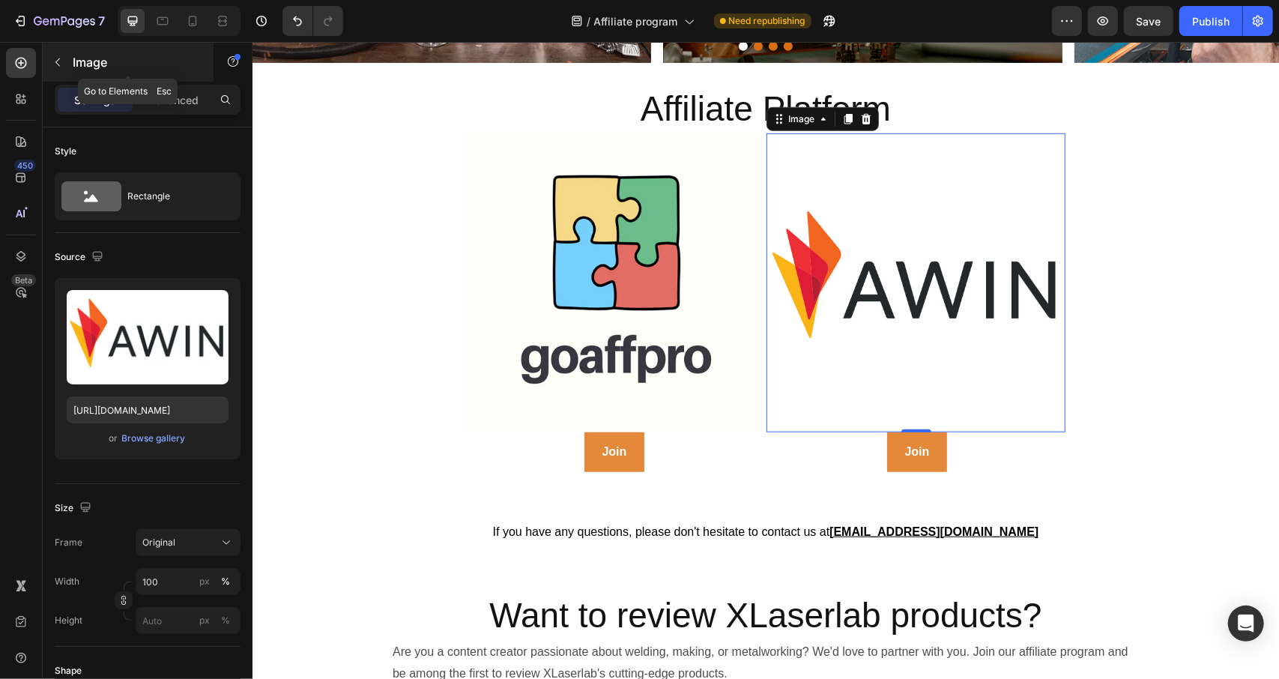
click at [53, 74] on div "Image" at bounding box center [128, 62] width 171 height 39
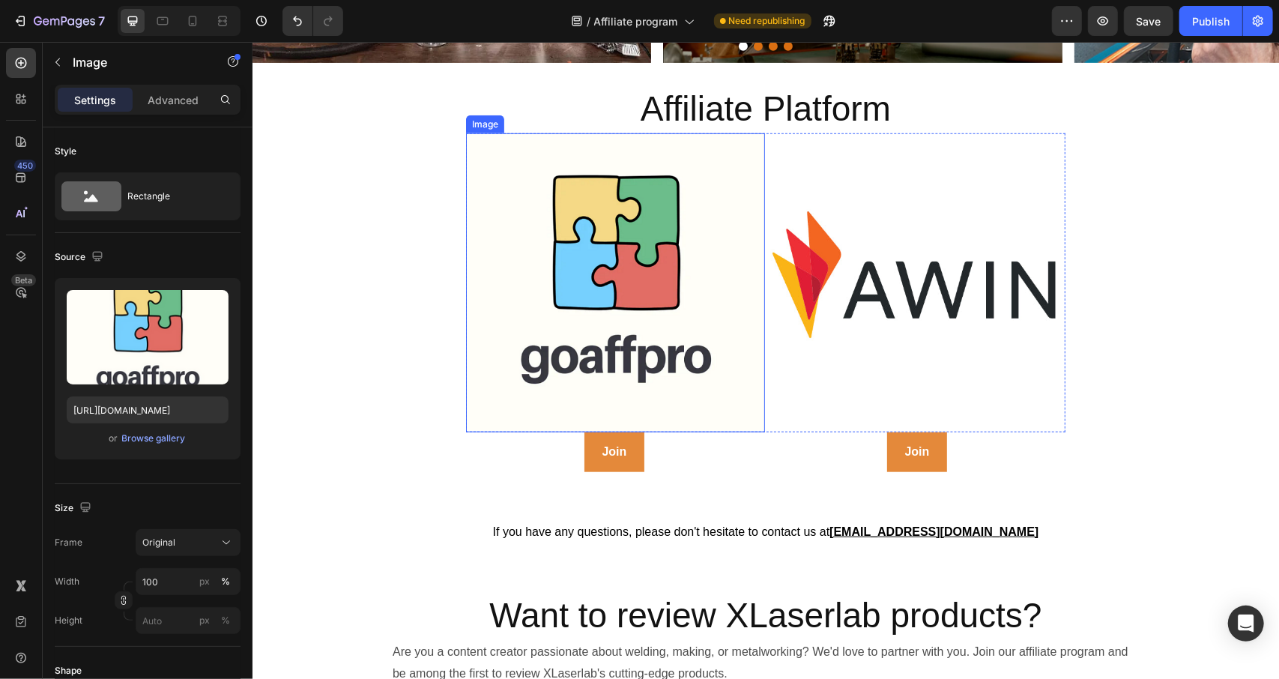
click at [500, 323] on img at bounding box center [614, 282] width 299 height 299
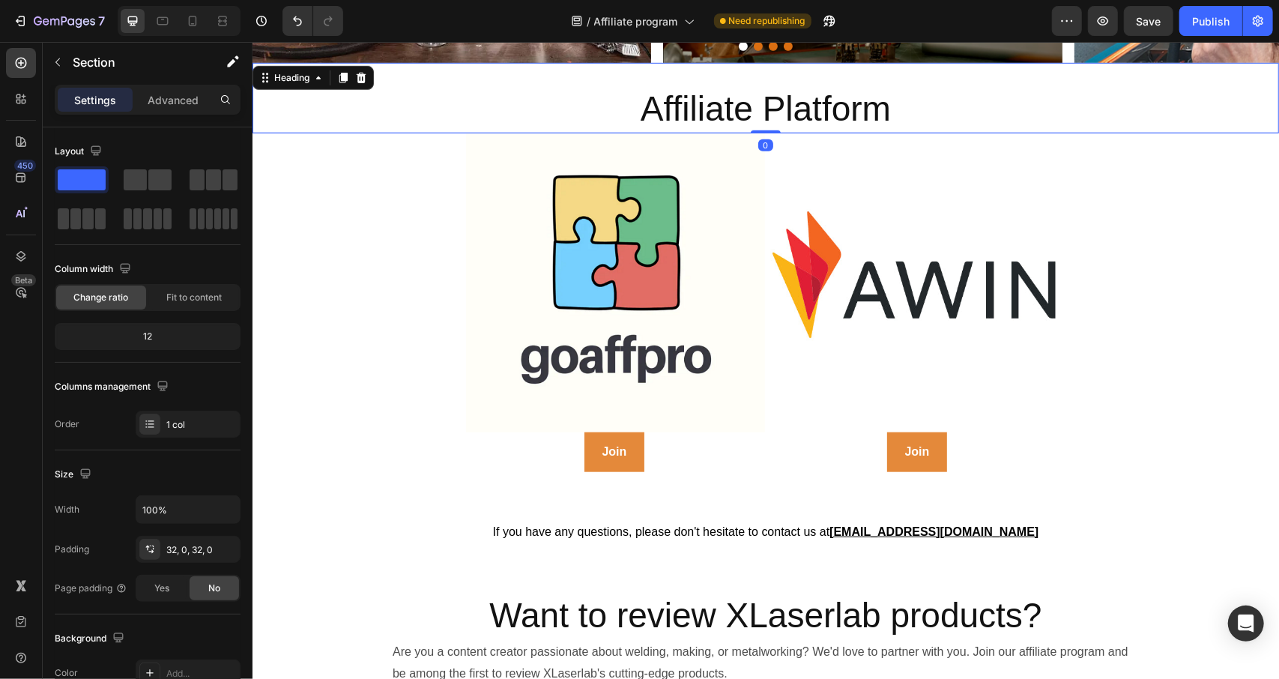
click at [488, 100] on h2 "Affiliate Platform" at bounding box center [765, 109] width 1027 height 48
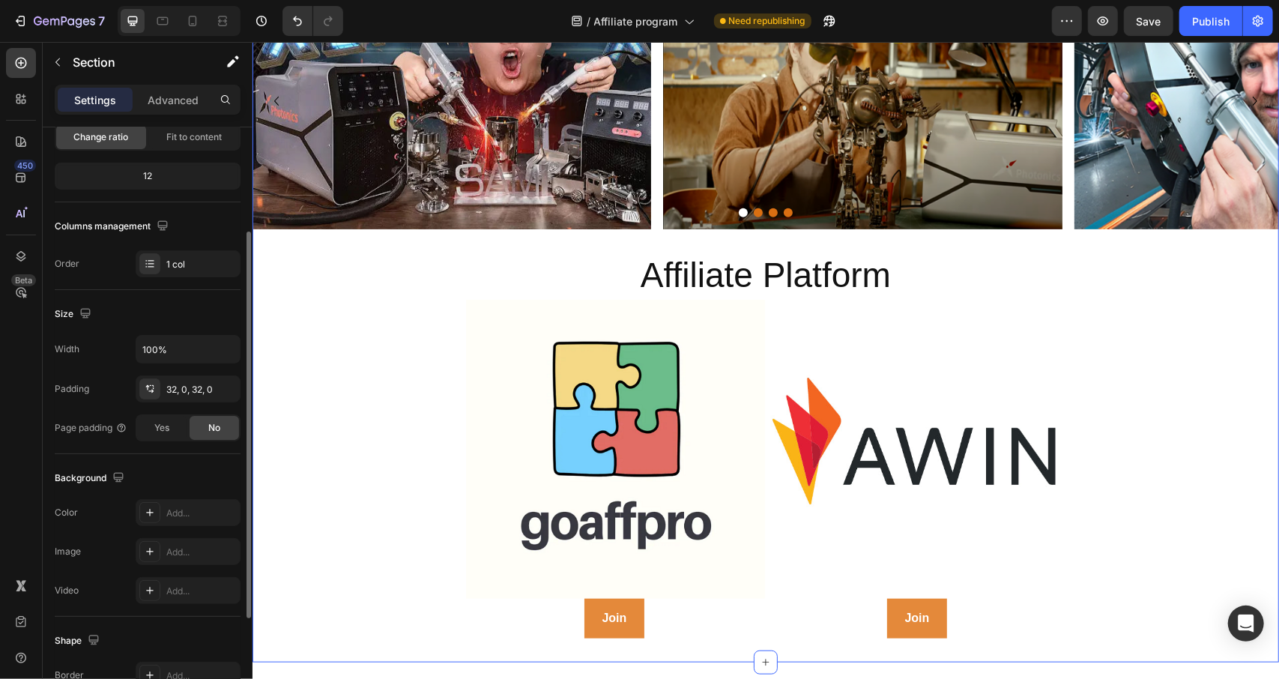
scroll to position [160, 0]
click at [193, 266] on div "1 col" at bounding box center [201, 264] width 70 height 13
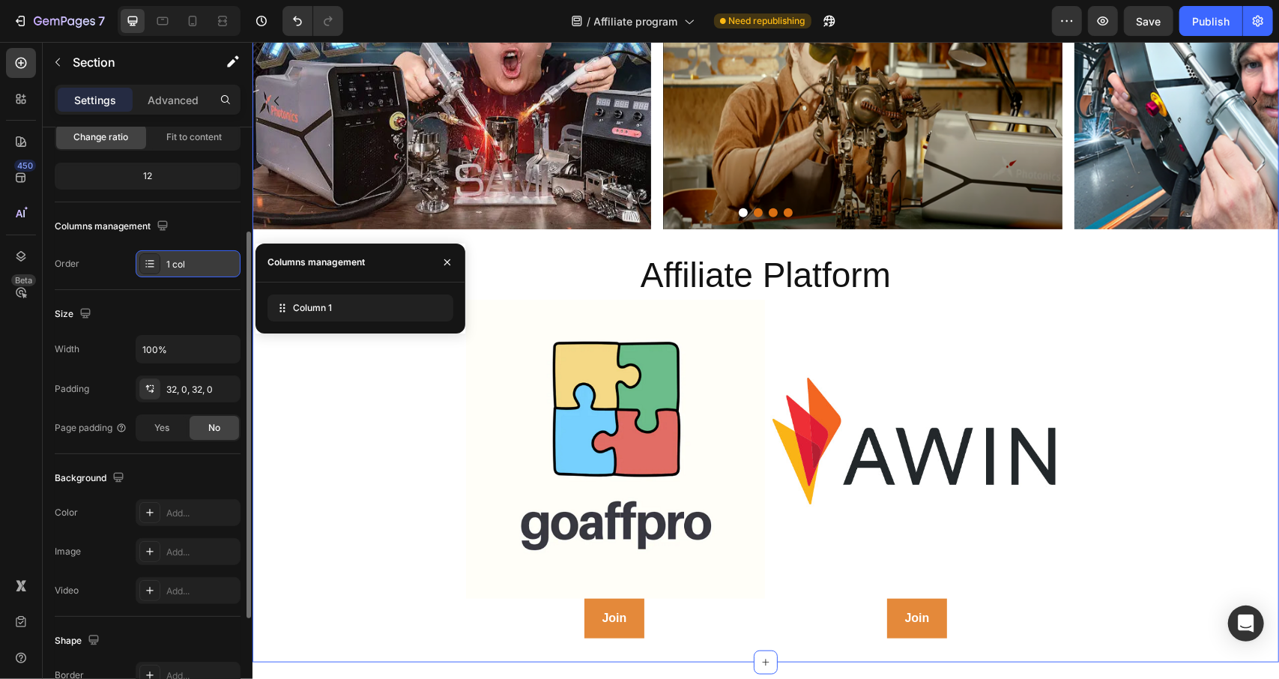
click at [193, 266] on div "1 col" at bounding box center [201, 264] width 70 height 13
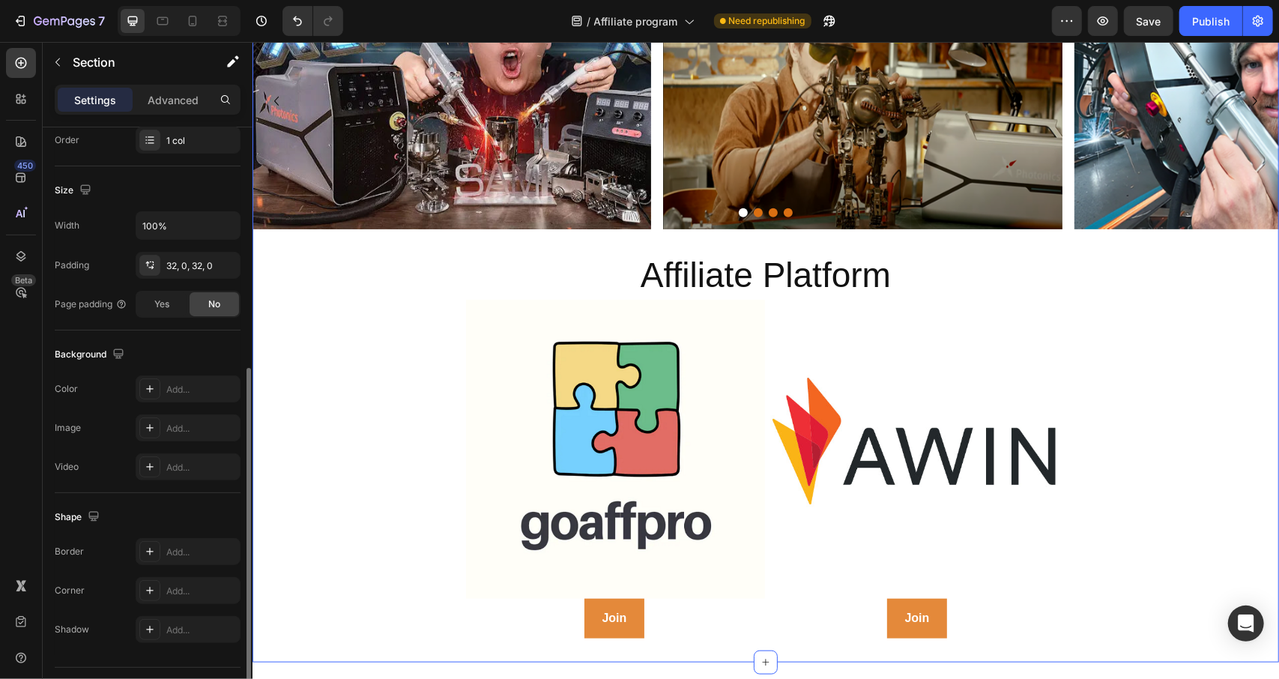
scroll to position [318, 0]
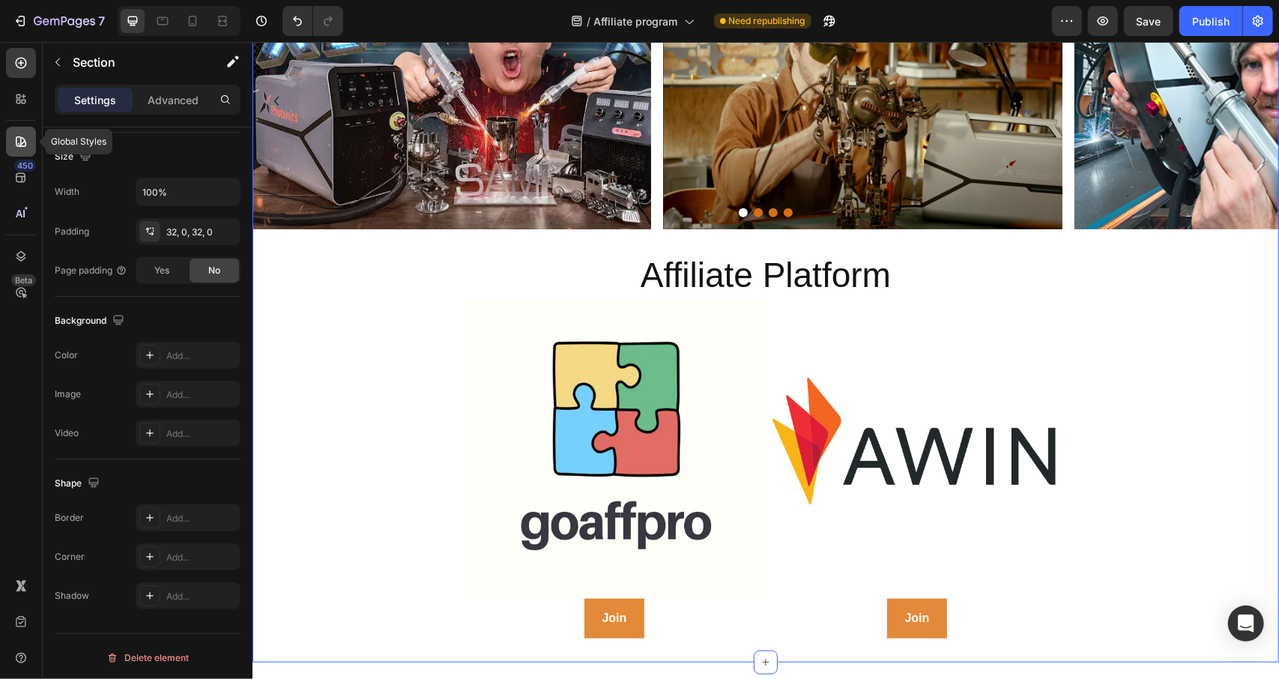
click at [16, 151] on div at bounding box center [21, 142] width 30 height 30
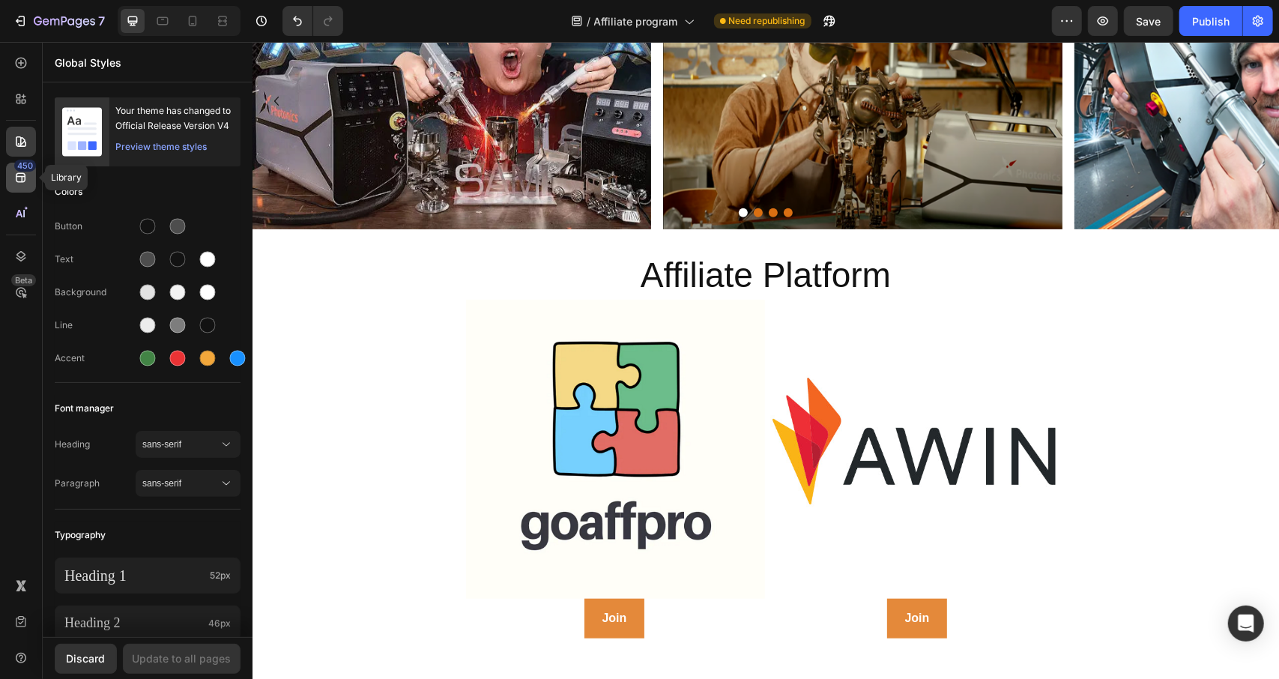
click at [23, 184] on icon at bounding box center [20, 177] width 15 height 15
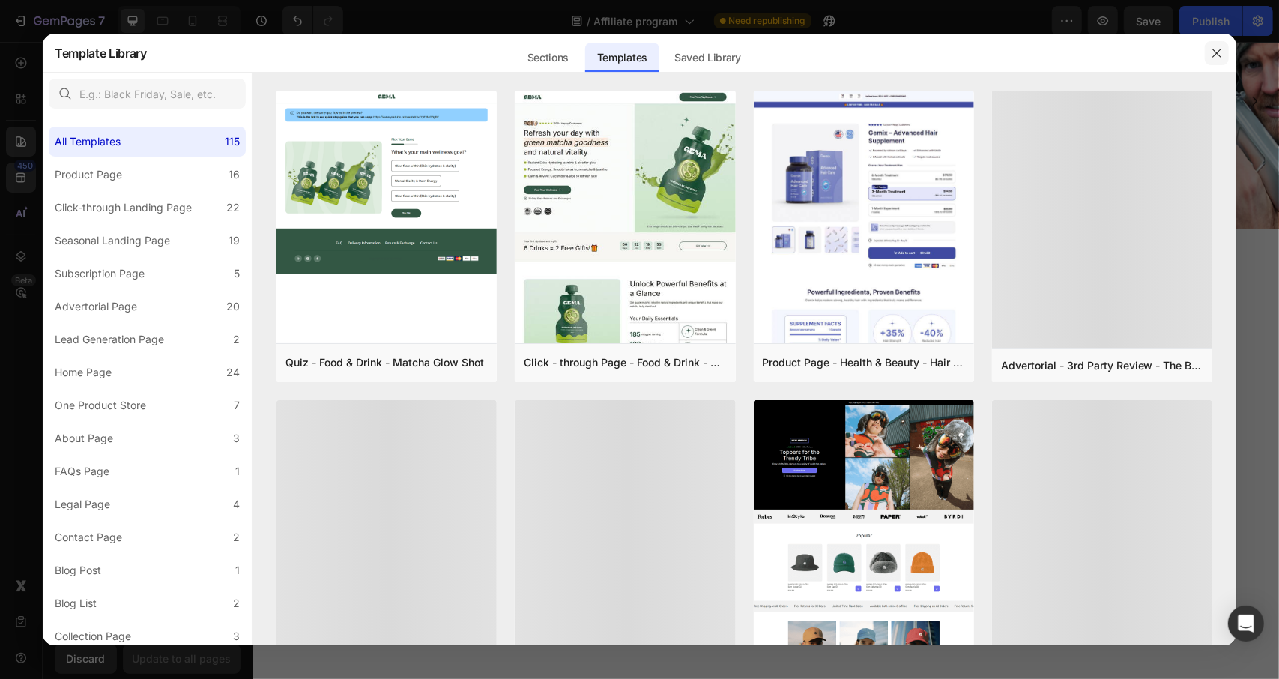
click at [1218, 53] on icon "button" at bounding box center [1217, 53] width 12 height 12
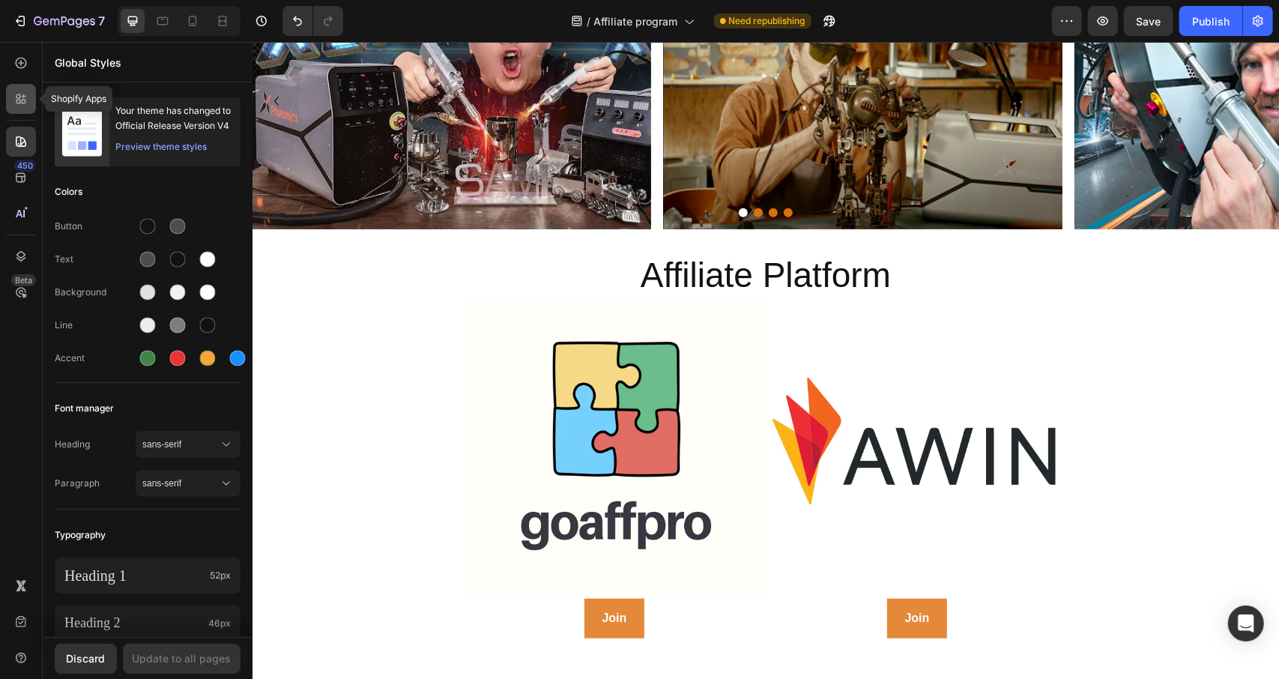
click at [19, 92] on icon at bounding box center [20, 98] width 15 height 15
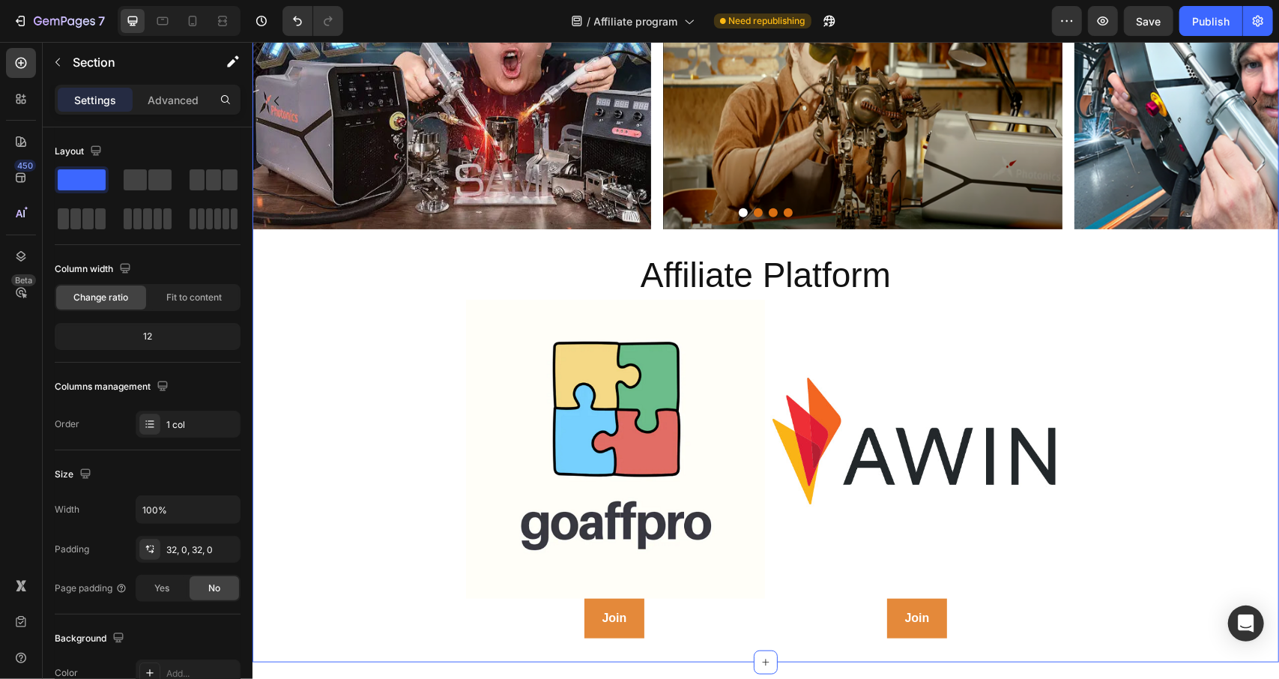
click at [1159, 390] on div "Partner with Xlaserlab Heading Row Collaborate with us to bring creative inspir…" at bounding box center [765, 44] width 1027 height 1188
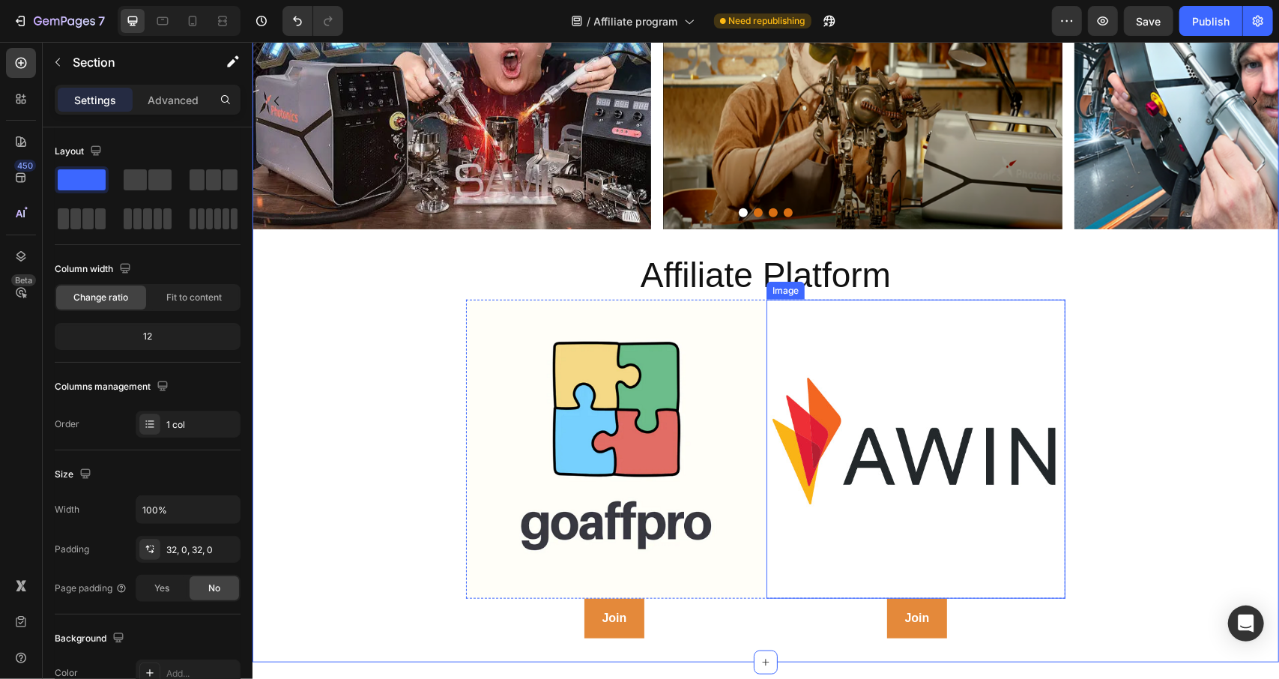
click at [895, 327] on img at bounding box center [915, 448] width 299 height 299
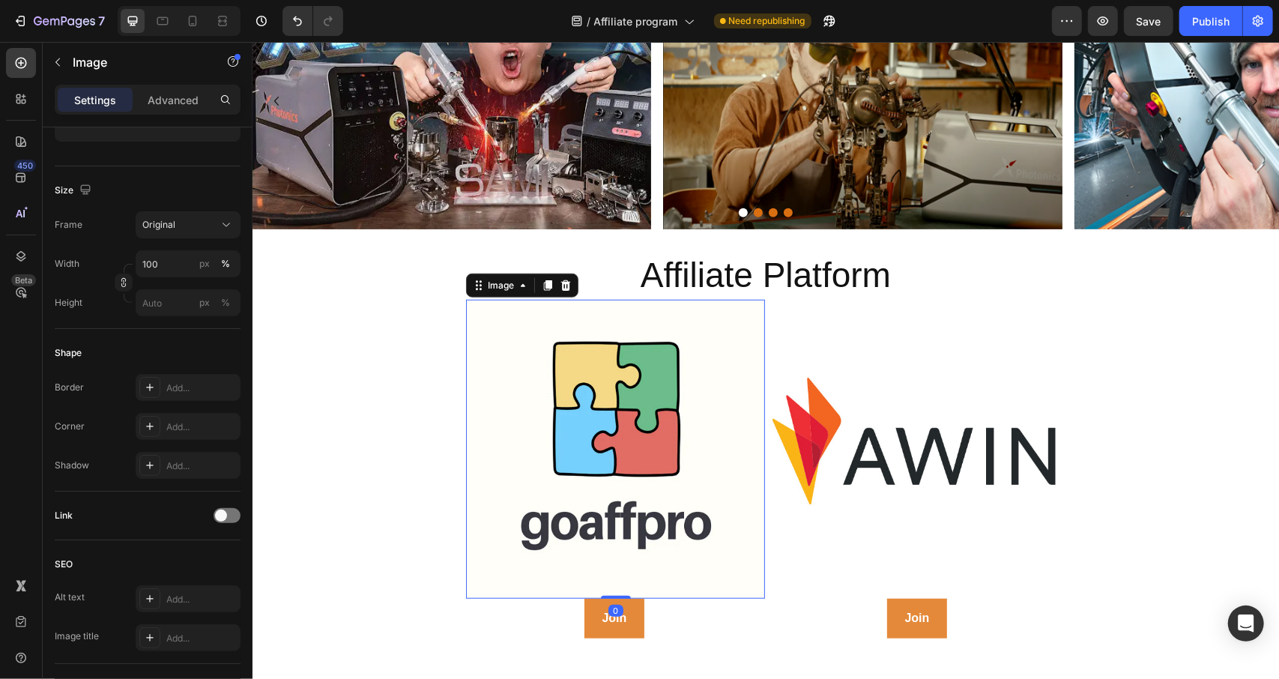
click at [695, 319] on img at bounding box center [614, 448] width 299 height 299
click at [1261, 14] on icon "button" at bounding box center [1258, 20] width 15 height 15
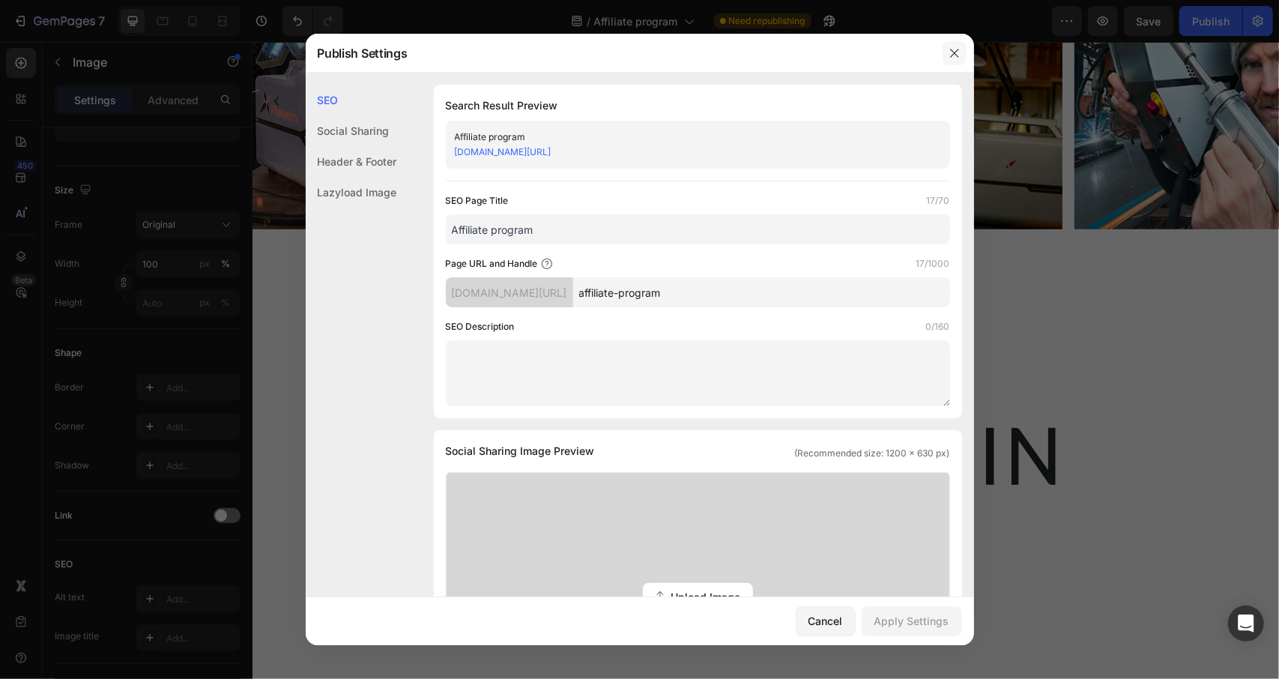
click at [953, 50] on icon "button" at bounding box center [955, 53] width 12 height 12
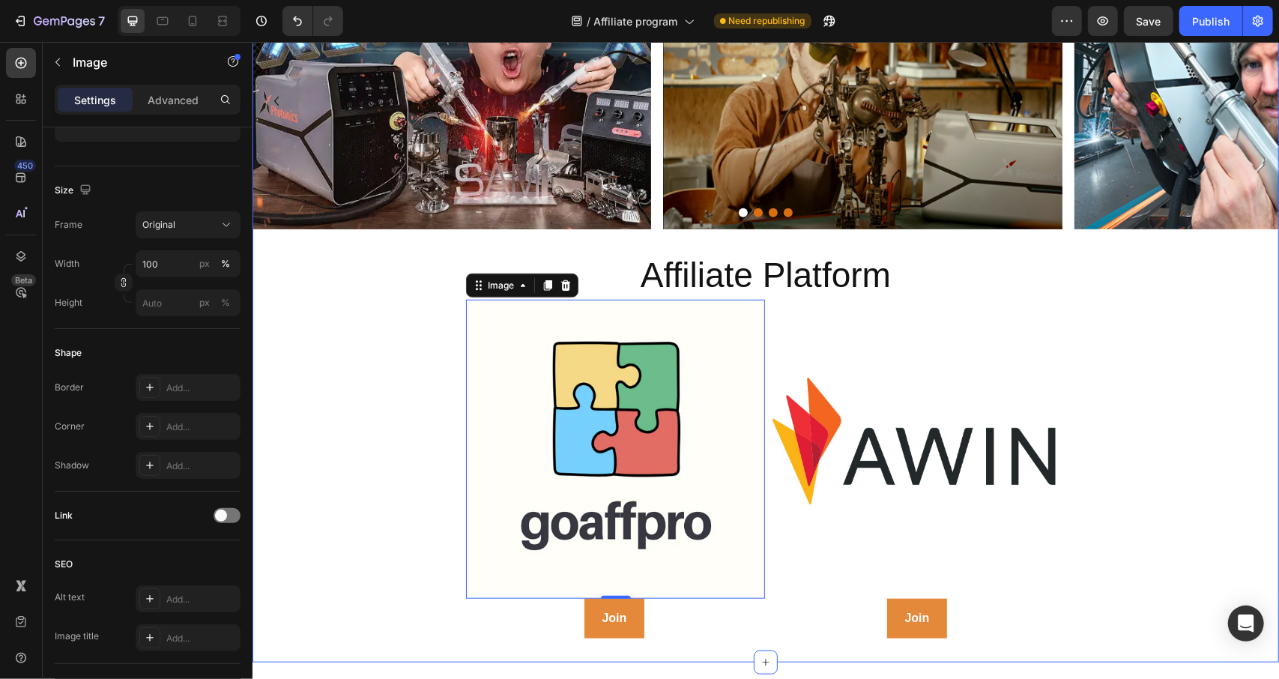
click at [1089, 510] on div "Partner with Xlaserlab Heading Row Collaborate with us to bring creative inspir…" at bounding box center [765, 44] width 1027 height 1188
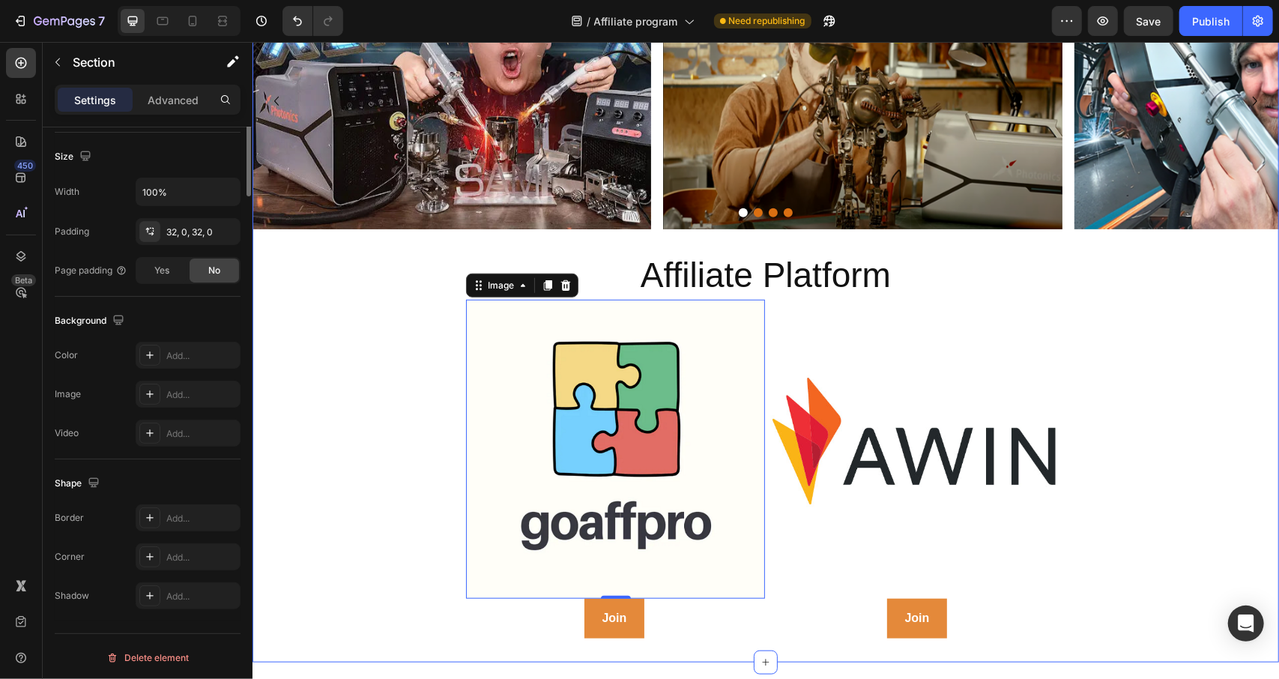
scroll to position [0, 0]
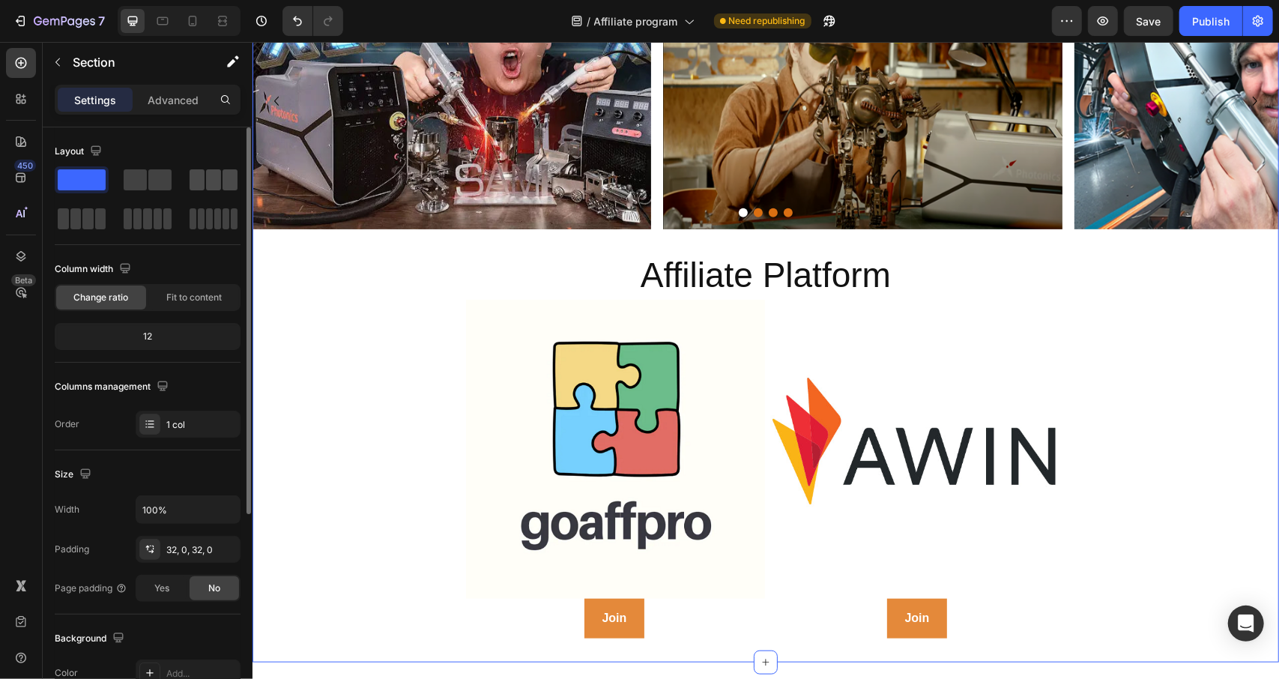
click at [197, 184] on span at bounding box center [197, 179] width 15 height 21
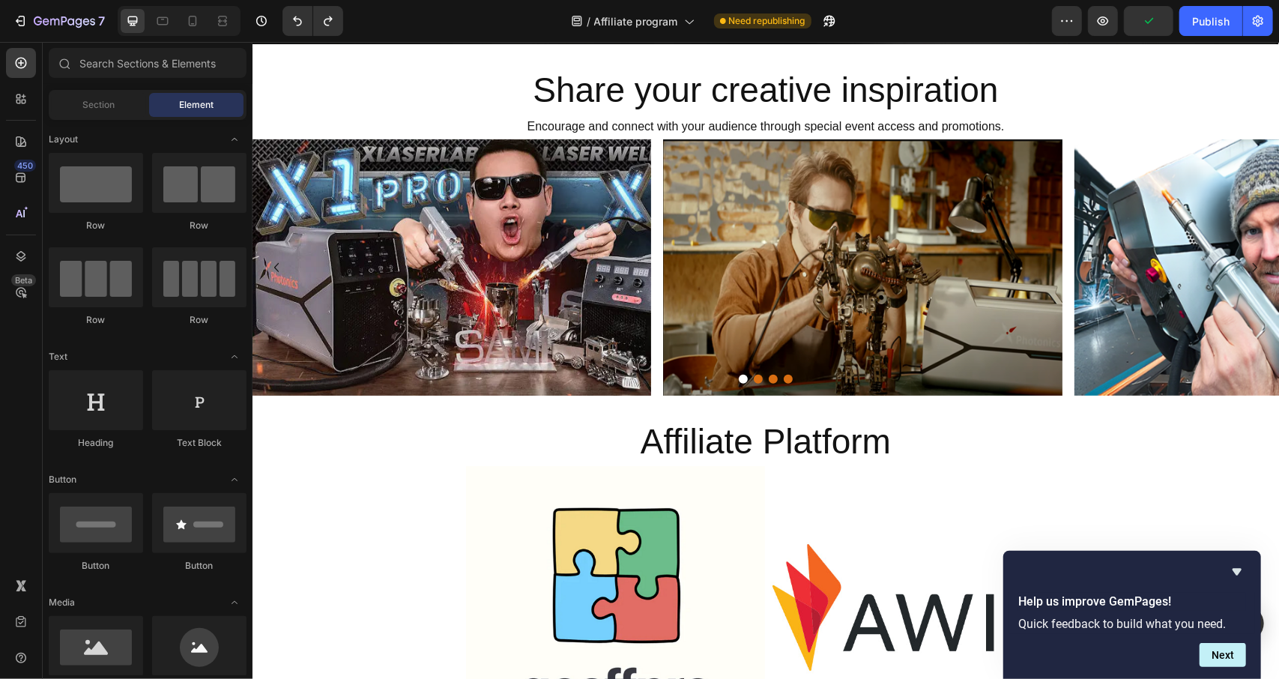
scroll to position [646, 0]
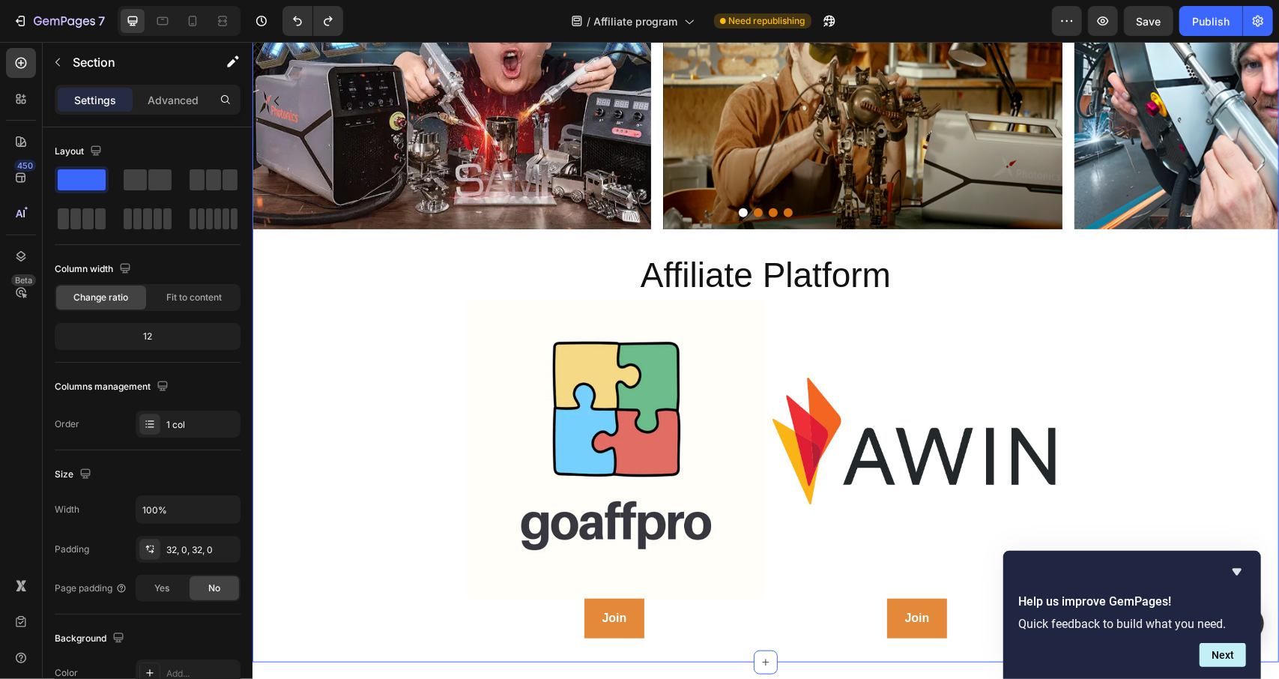
click at [1127, 432] on div "Partner with Xlaserlab Heading Row Collaborate with us to bring creative inspir…" at bounding box center [765, 44] width 1027 height 1188
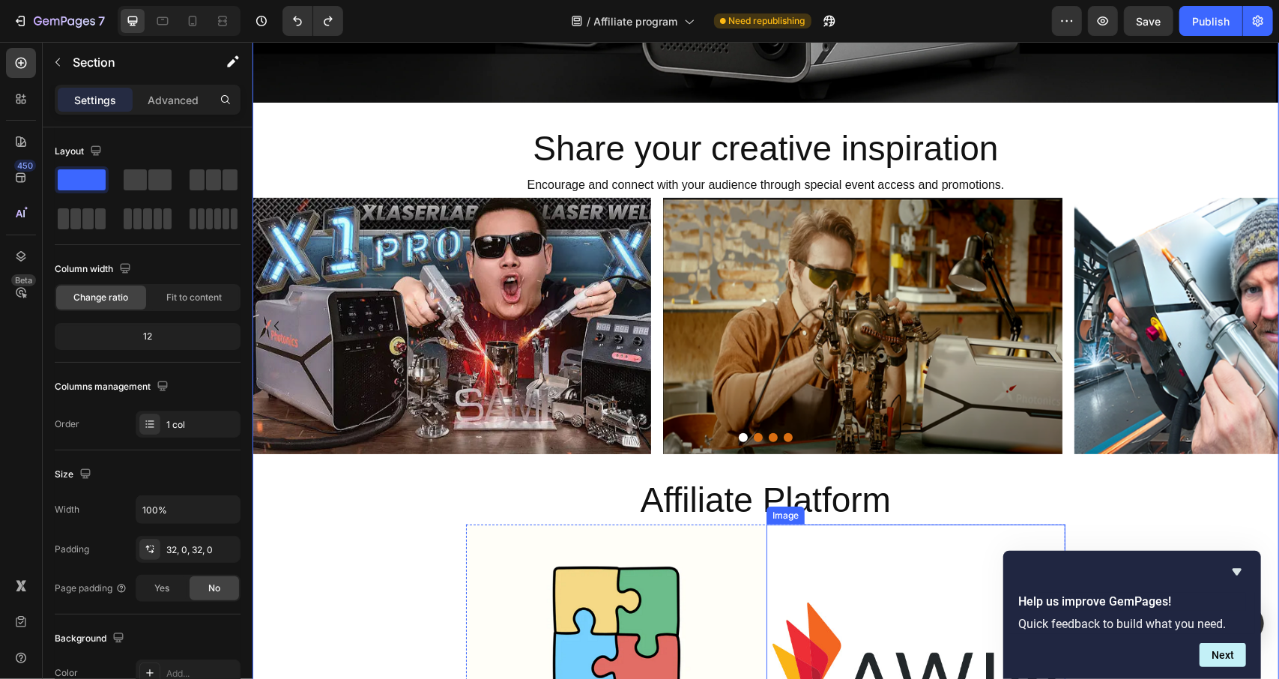
scroll to position [346, 0]
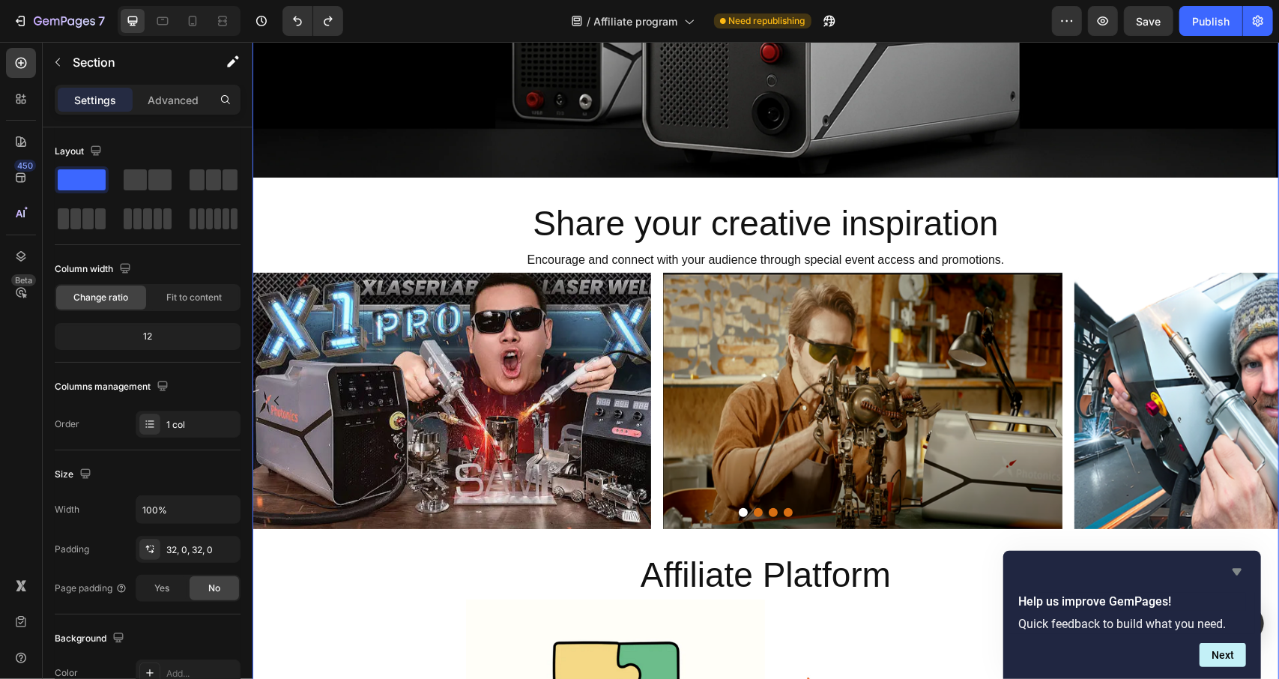
click at [1235, 579] on icon "Hide survey" at bounding box center [1237, 572] width 18 height 18
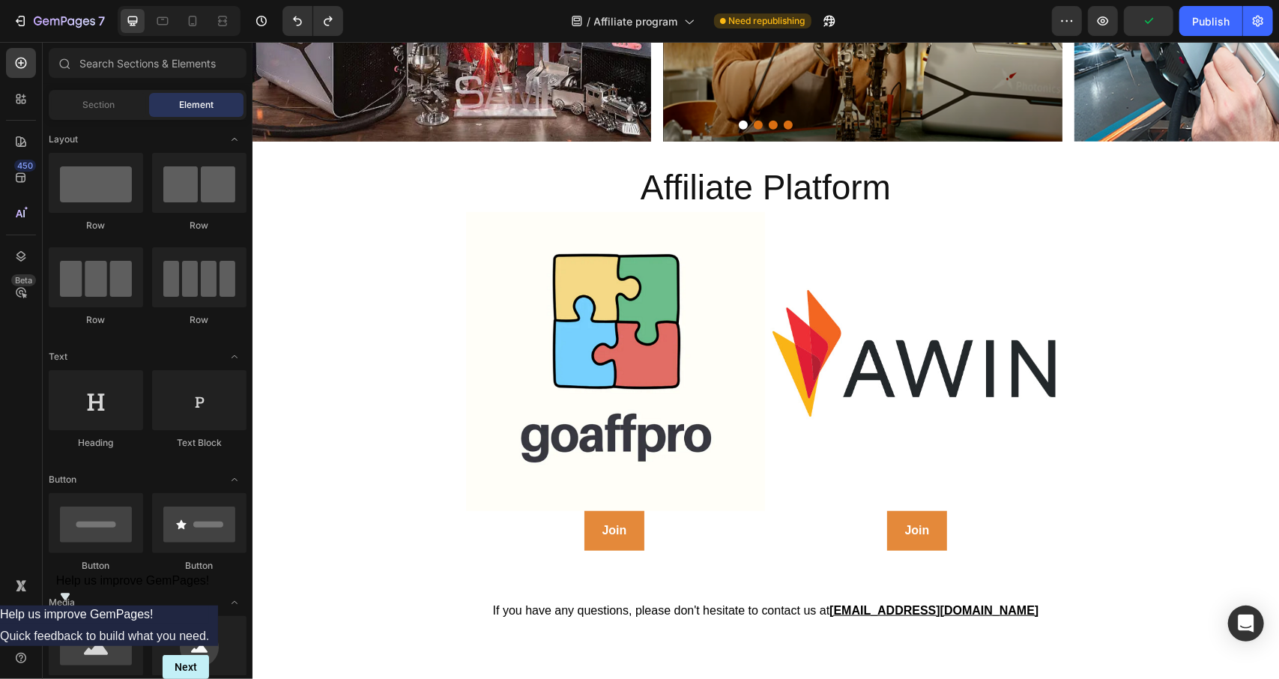
scroll to position [736, 0]
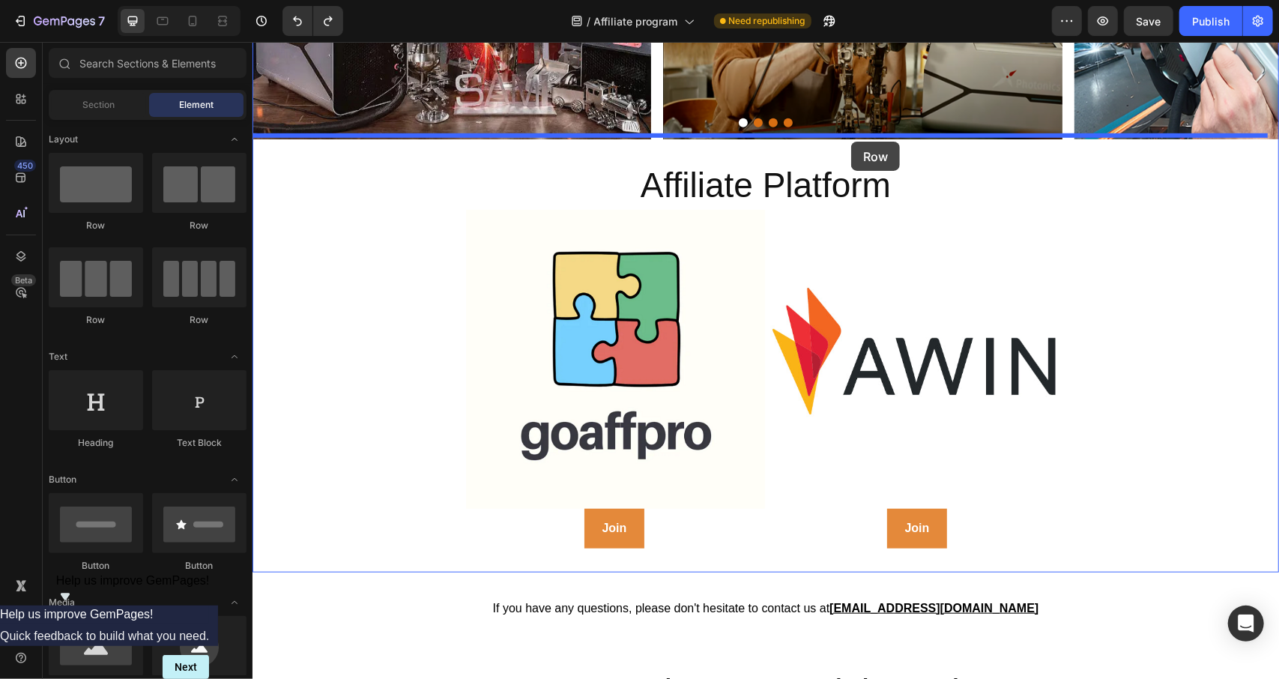
drag, startPoint x: 345, startPoint y: 247, endPoint x: 850, endPoint y: 141, distance: 516.7
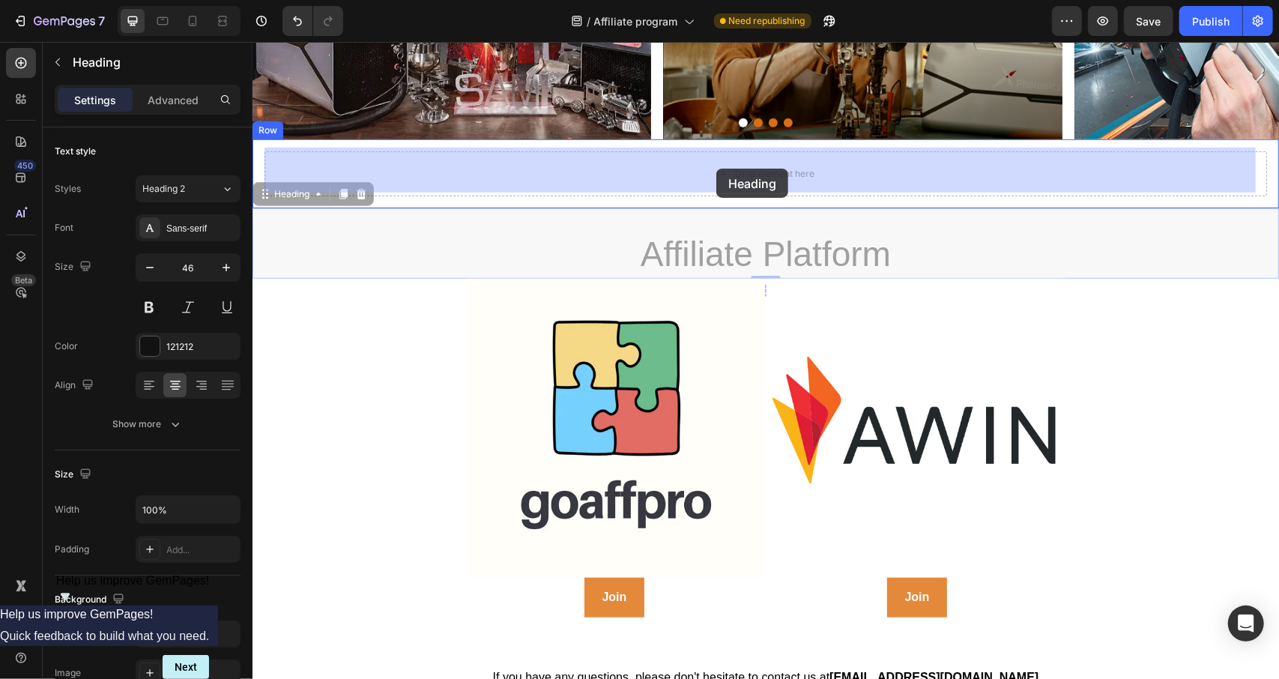
drag, startPoint x: 689, startPoint y: 253, endPoint x: 716, endPoint y: 168, distance: 88.9
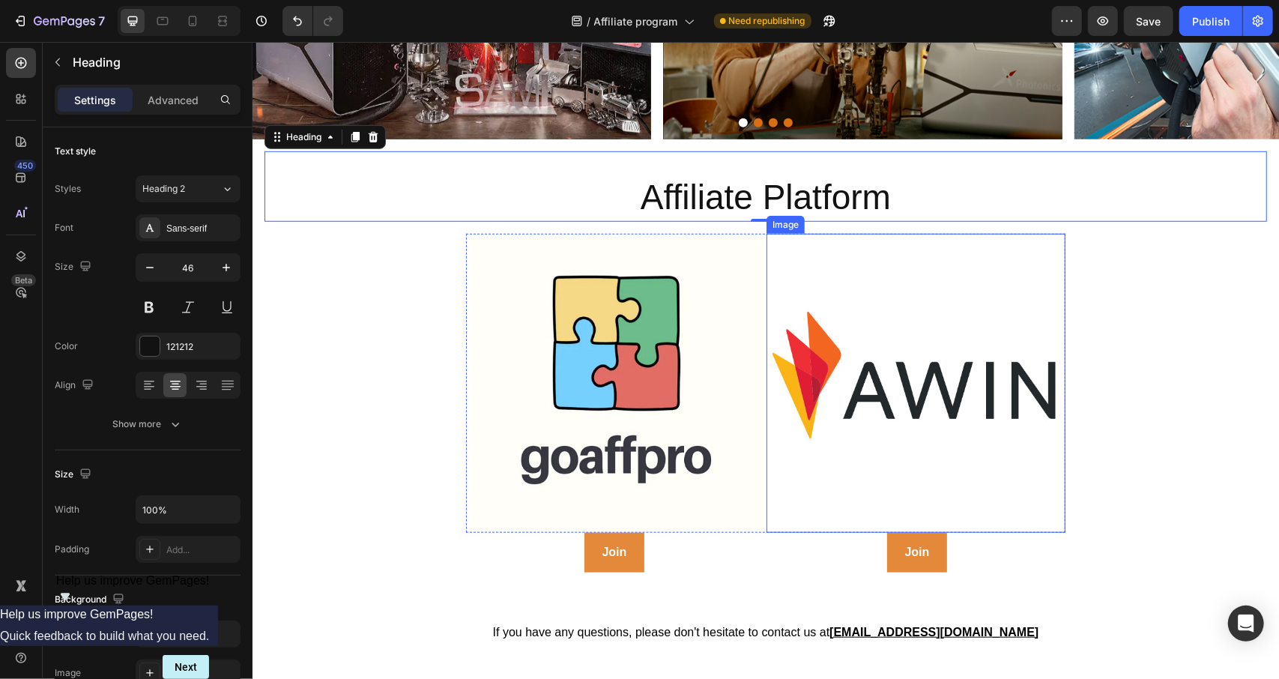
scroll to position [811, 0]
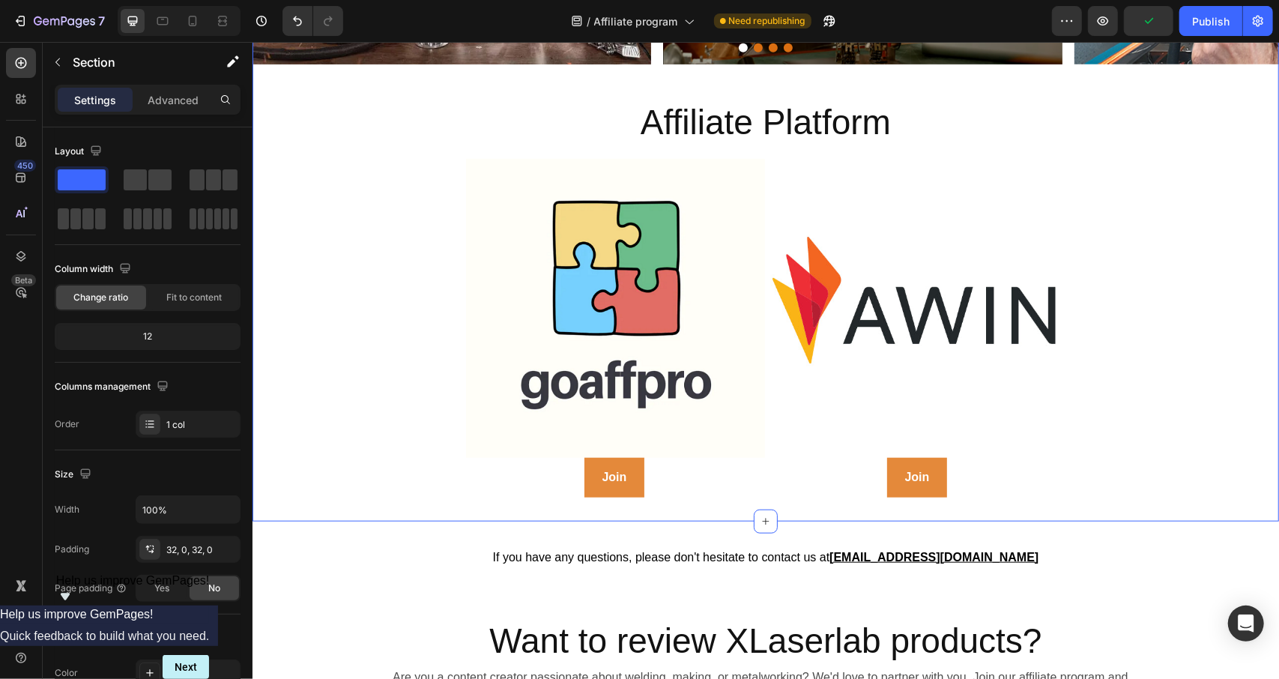
scroll to position [736, 0]
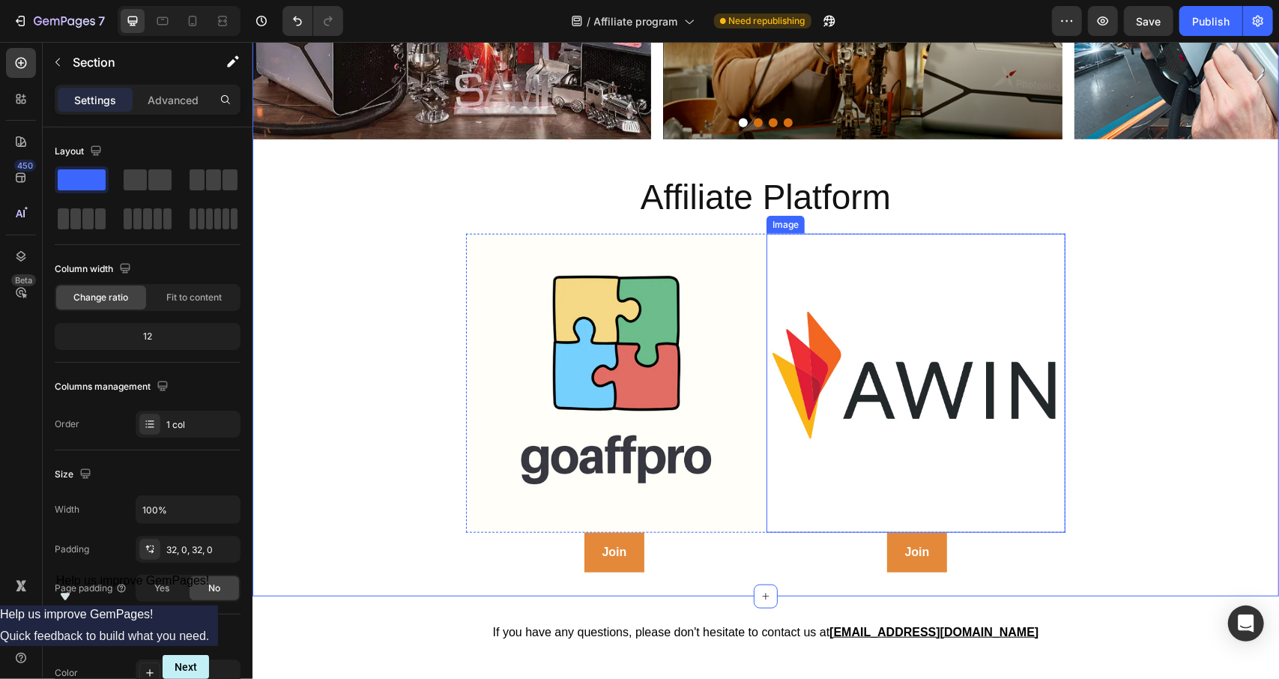
drag, startPoint x: 378, startPoint y: 223, endPoint x: 519, endPoint y: 193, distance: 143.4
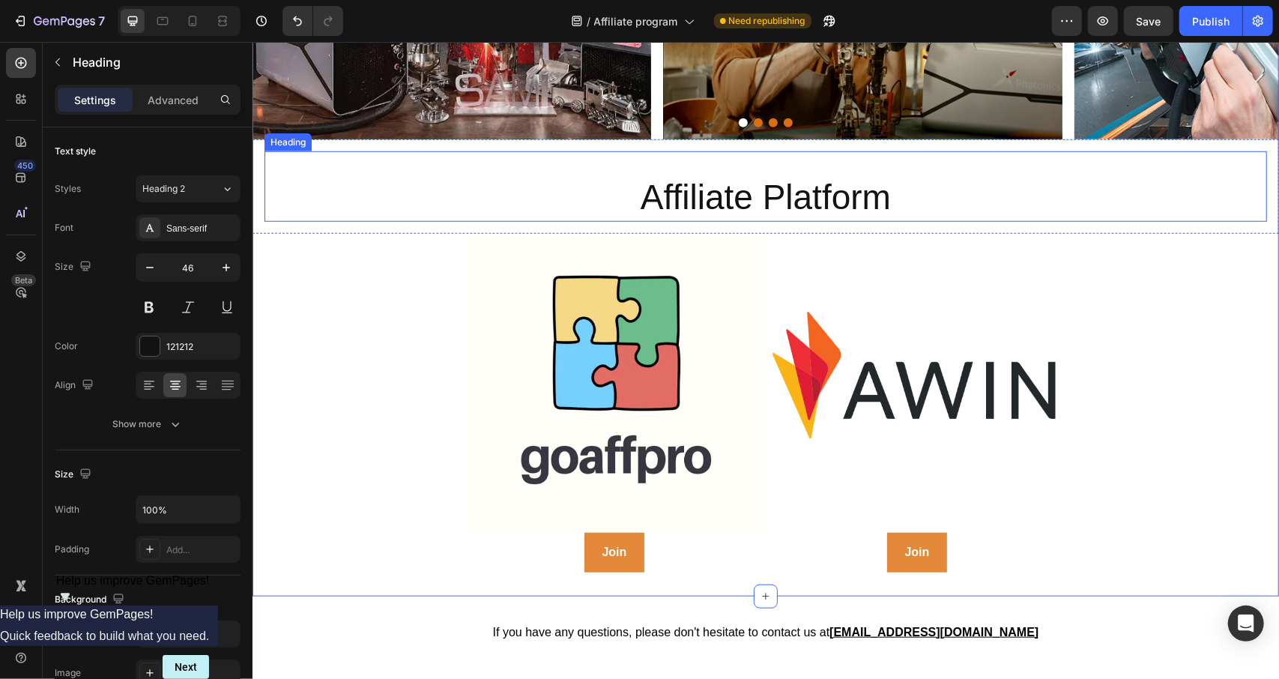
click at [727, 192] on h2 "Affiliate Platform" at bounding box center [765, 197] width 1003 height 48
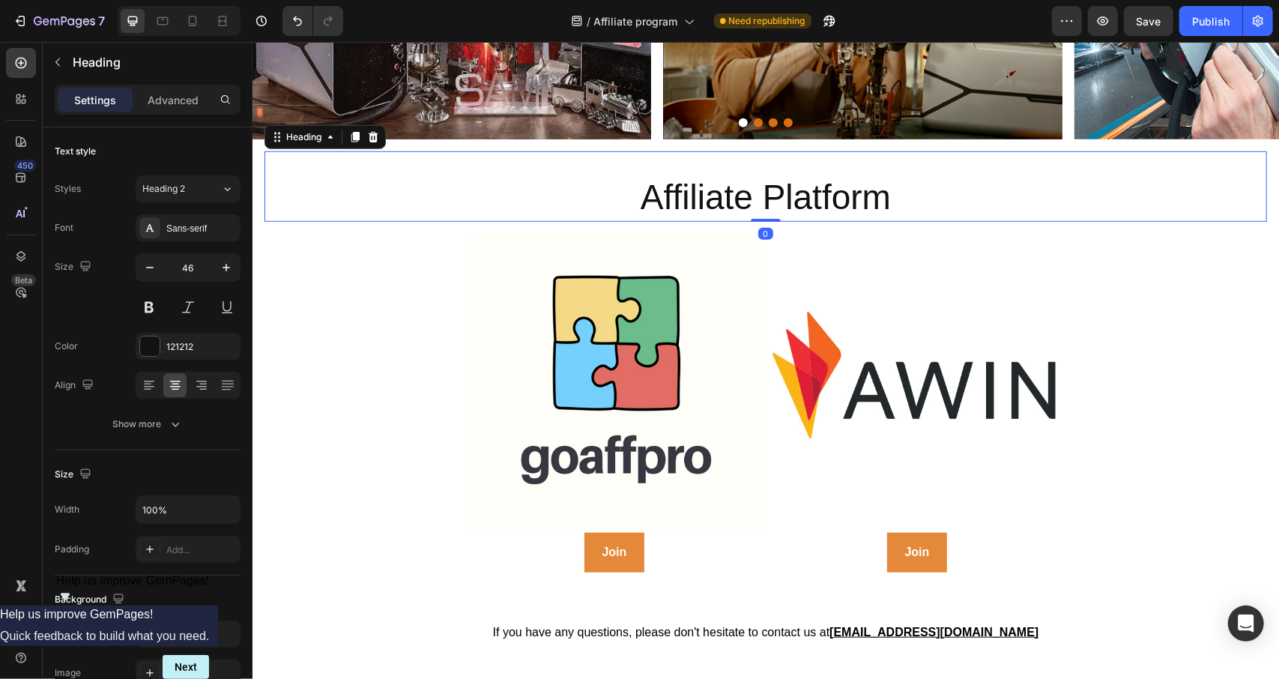
click at [477, 183] on h2 "Affiliate Platform" at bounding box center [765, 197] width 1003 height 48
drag, startPoint x: 72, startPoint y: 64, endPoint x: 79, endPoint y: 73, distance: 11.1
click at [73, 64] on p "Heading" at bounding box center [154, 62] width 162 height 18
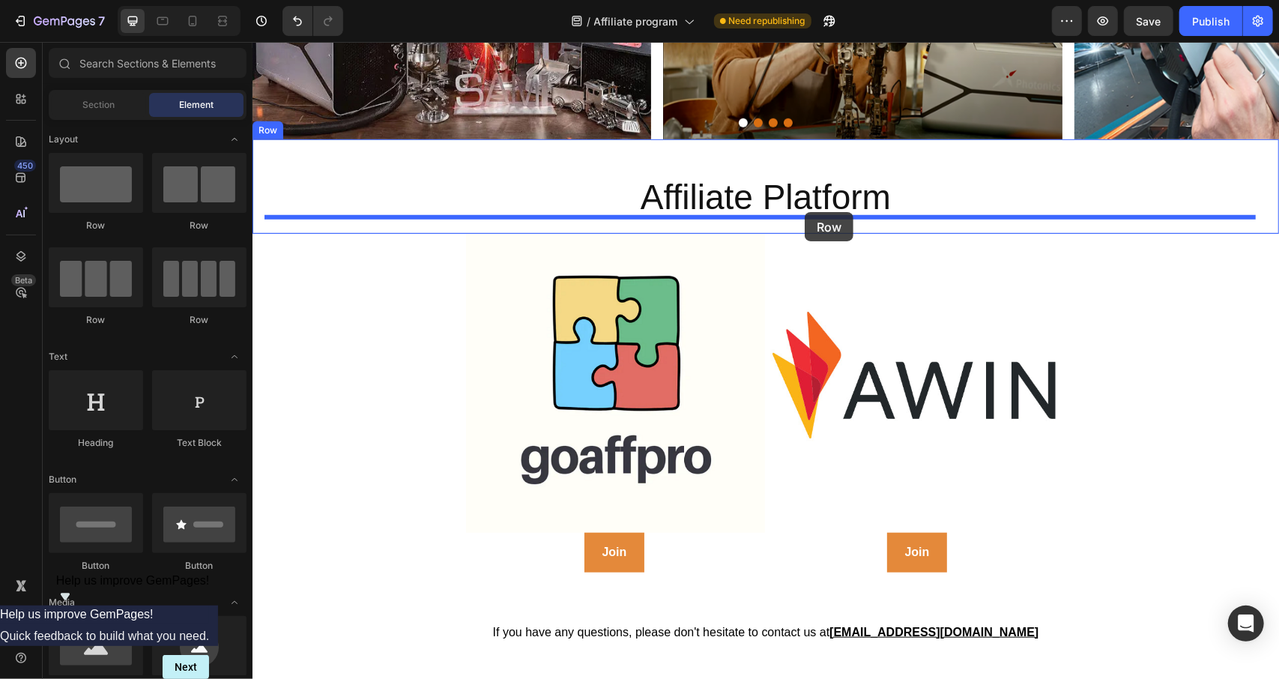
drag, startPoint x: 349, startPoint y: 226, endPoint x: 804, endPoint y: 211, distance: 455.1
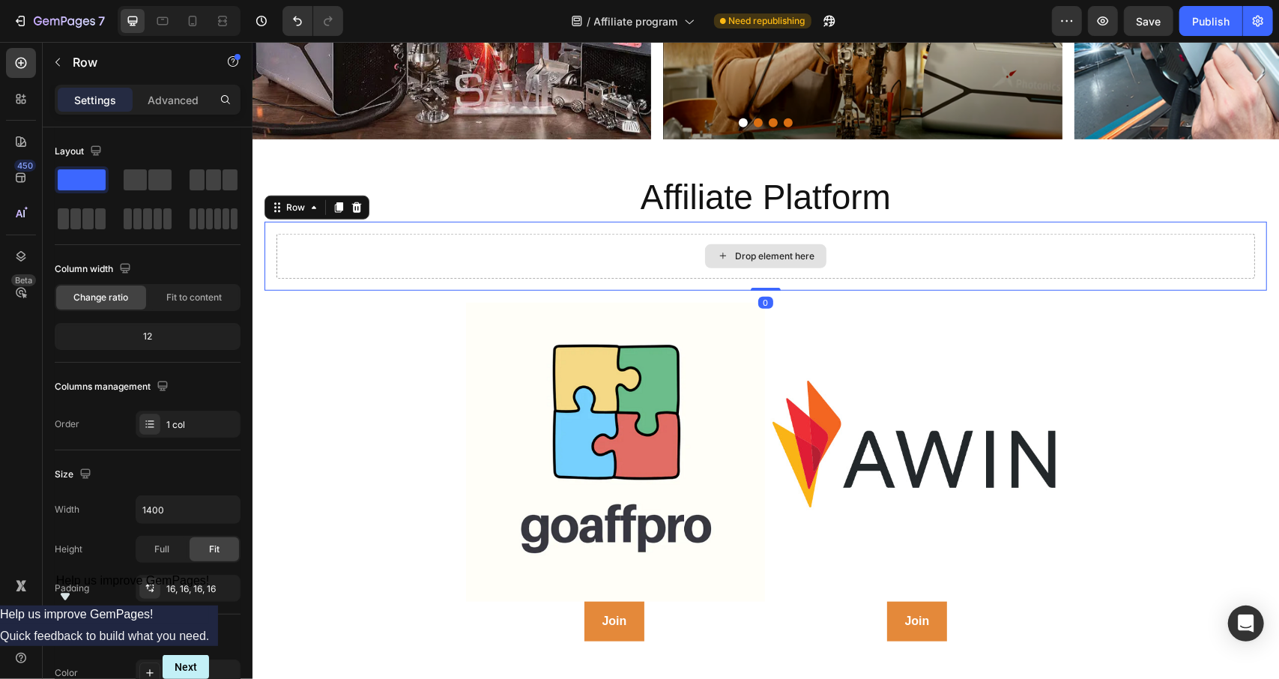
click at [728, 244] on div "Drop element here" at bounding box center [764, 256] width 121 height 24
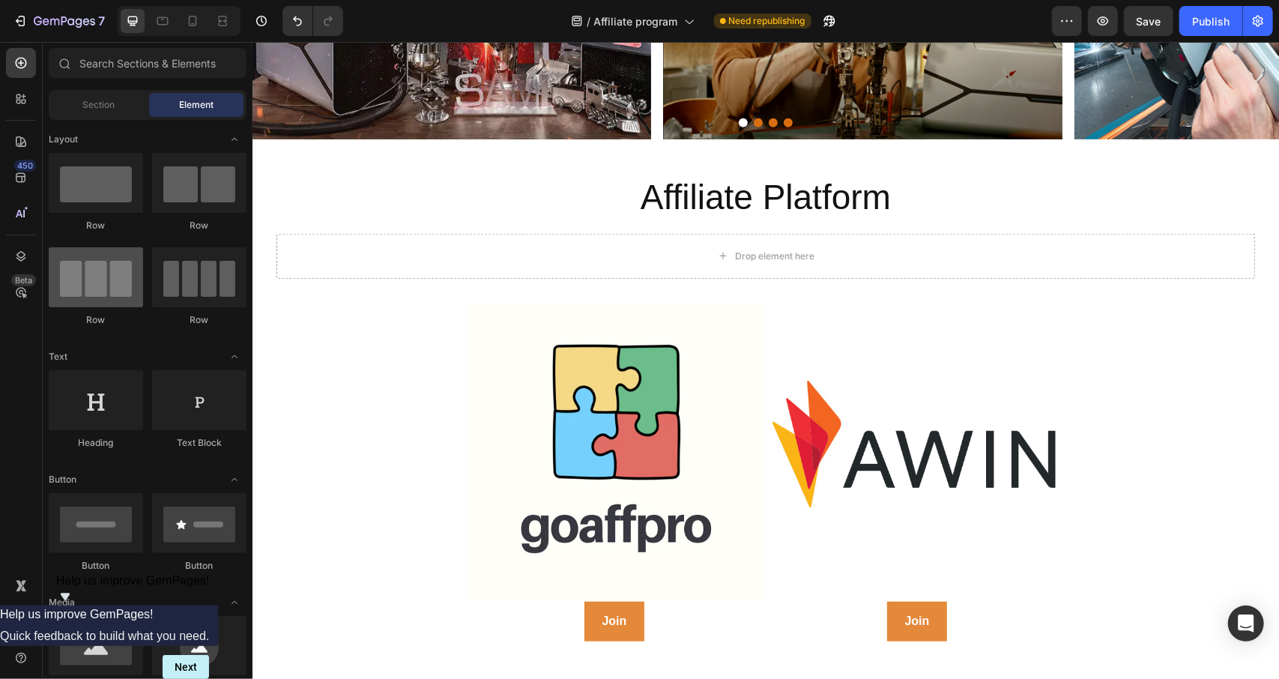
click at [120, 275] on div at bounding box center [96, 277] width 94 height 60
click at [100, 299] on div at bounding box center [96, 277] width 94 height 60
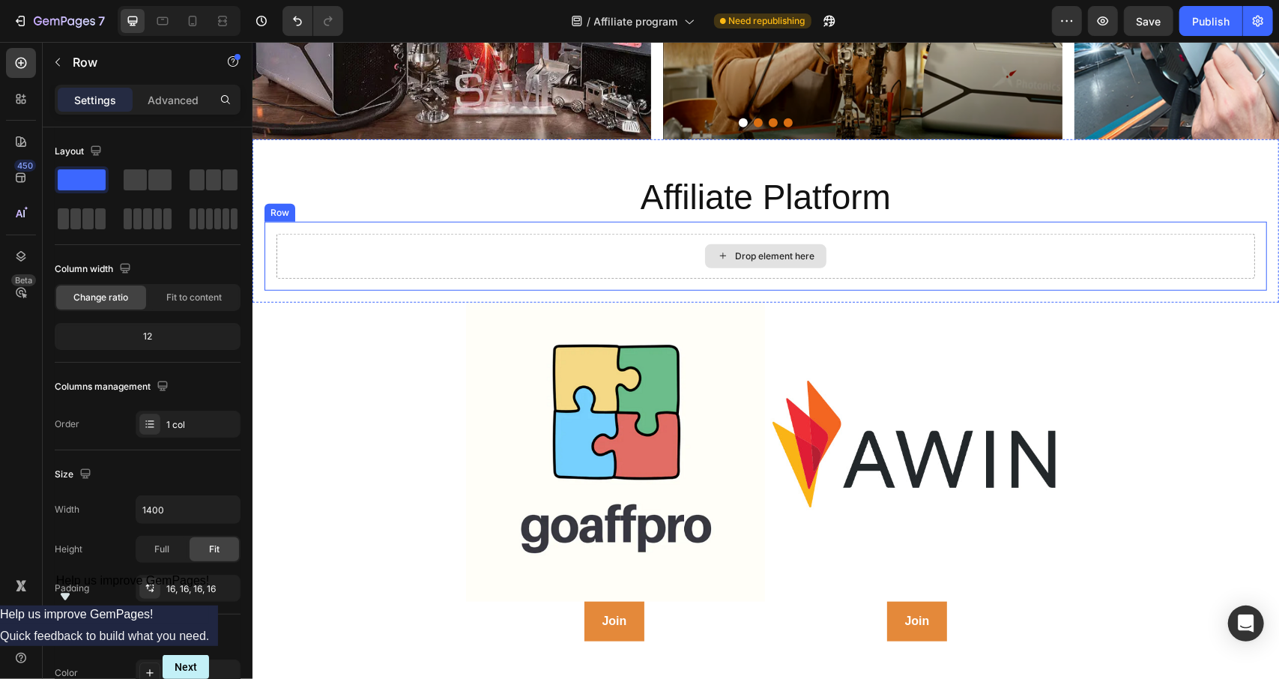
click at [553, 244] on div "Drop element here" at bounding box center [765, 255] width 979 height 45
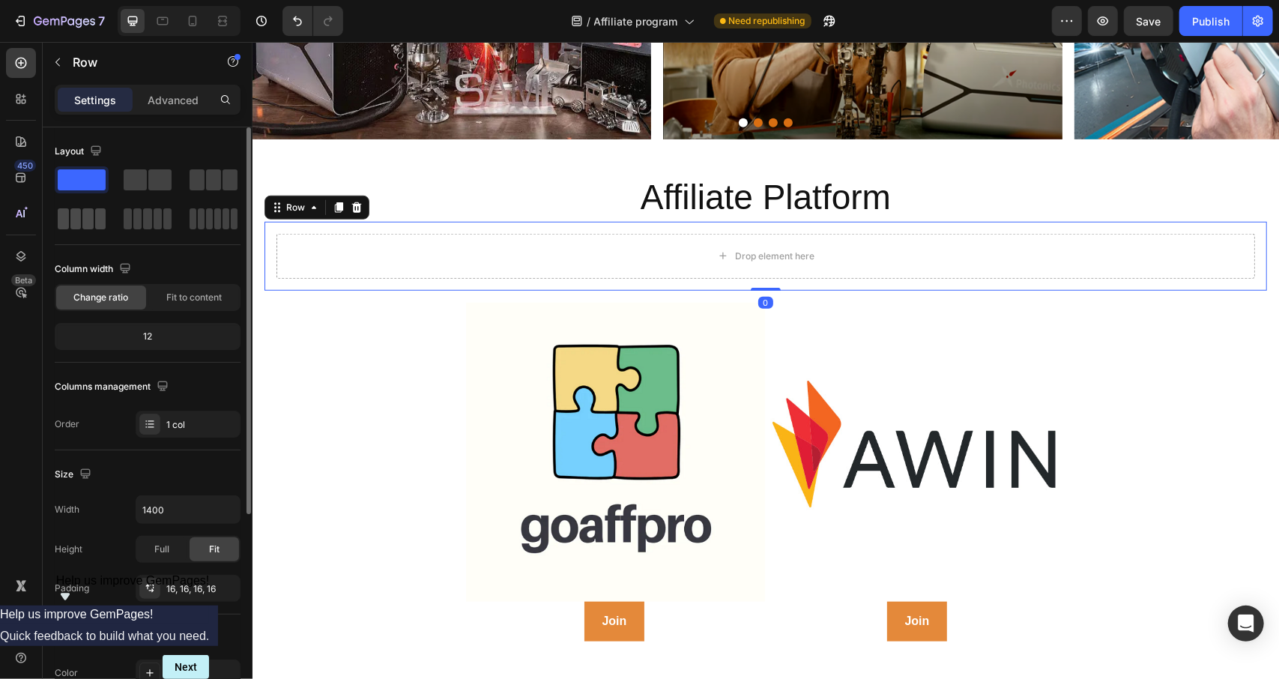
click at [96, 224] on span at bounding box center [100, 218] width 11 height 21
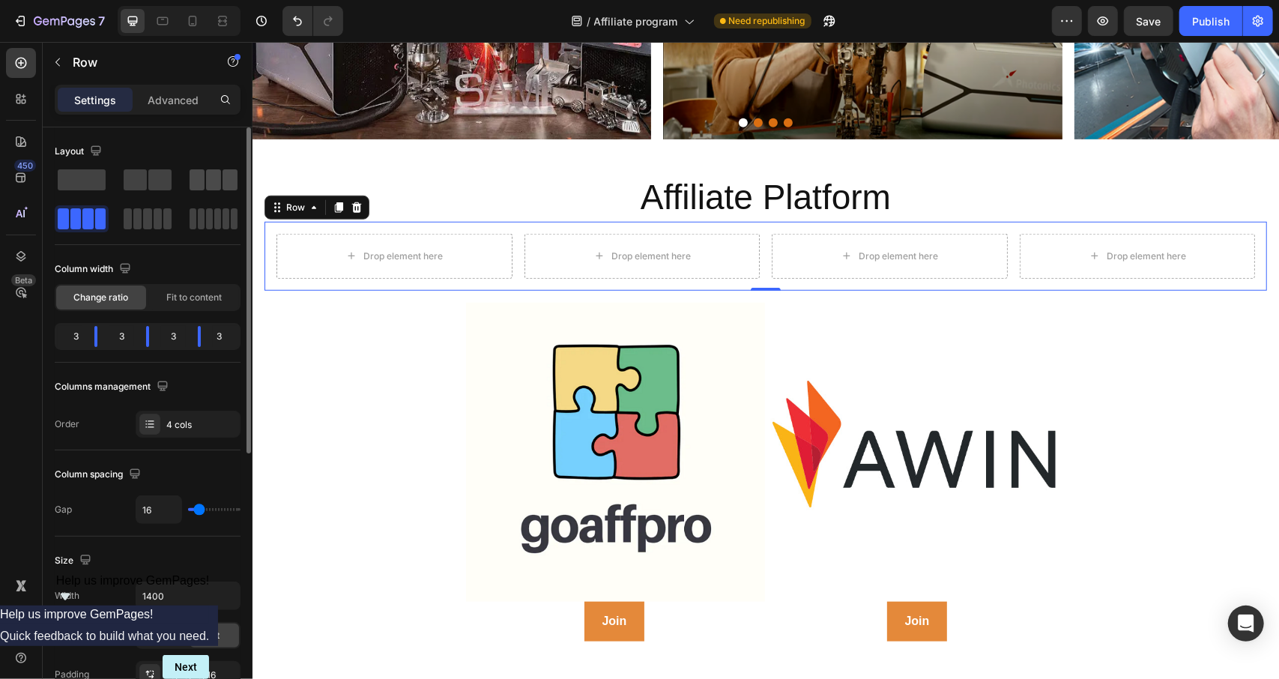
click at [201, 178] on span at bounding box center [197, 179] width 15 height 21
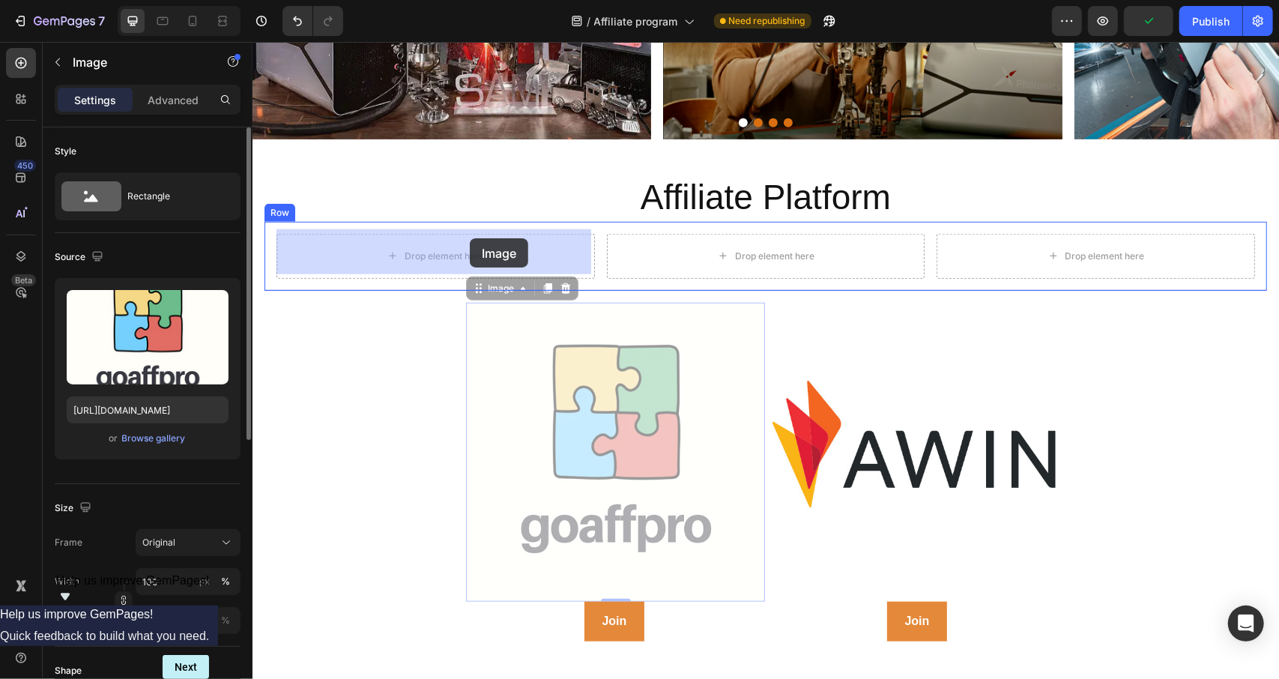
drag, startPoint x: 664, startPoint y: 456, endPoint x: 469, endPoint y: 238, distance: 293.0
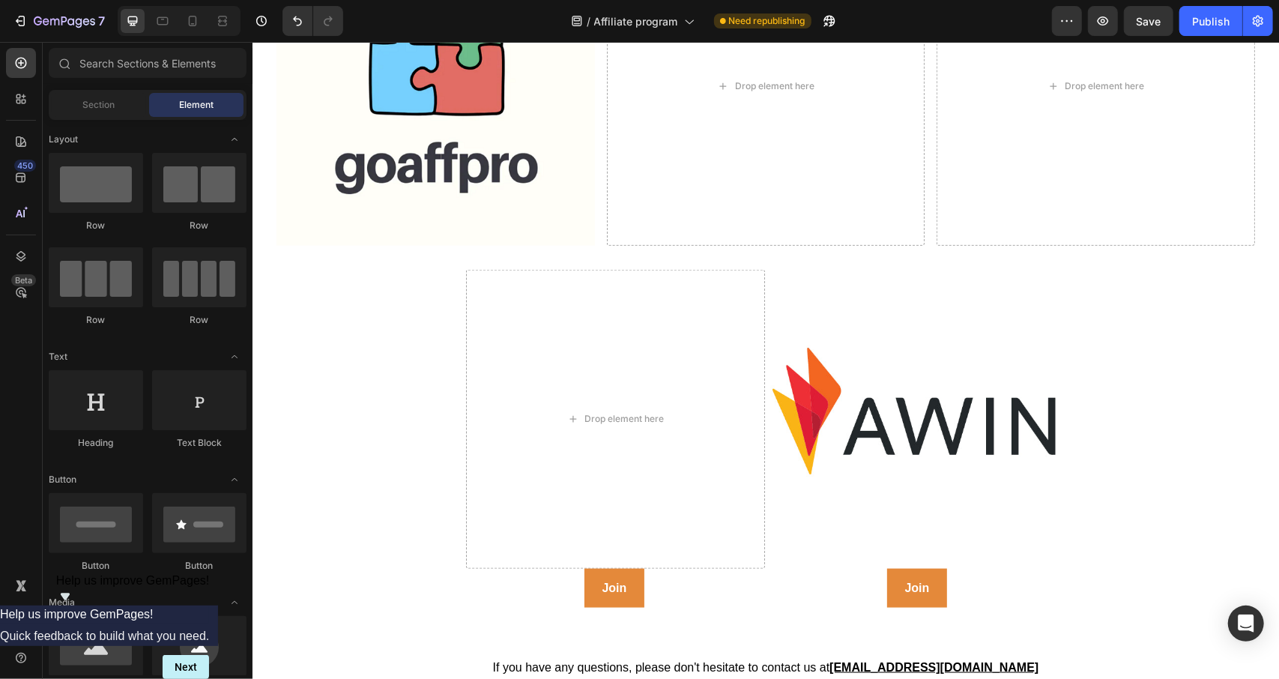
scroll to position [1050, 0]
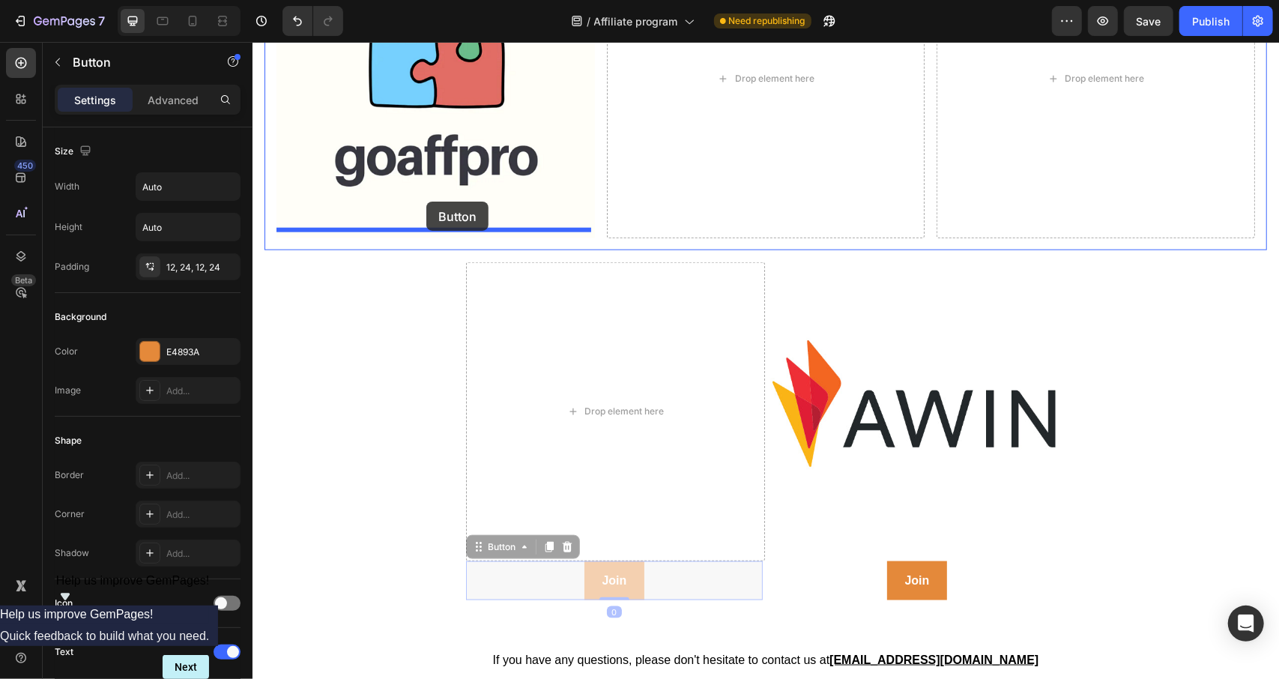
drag, startPoint x: 595, startPoint y: 577, endPoint x: 426, endPoint y: 201, distance: 412.5
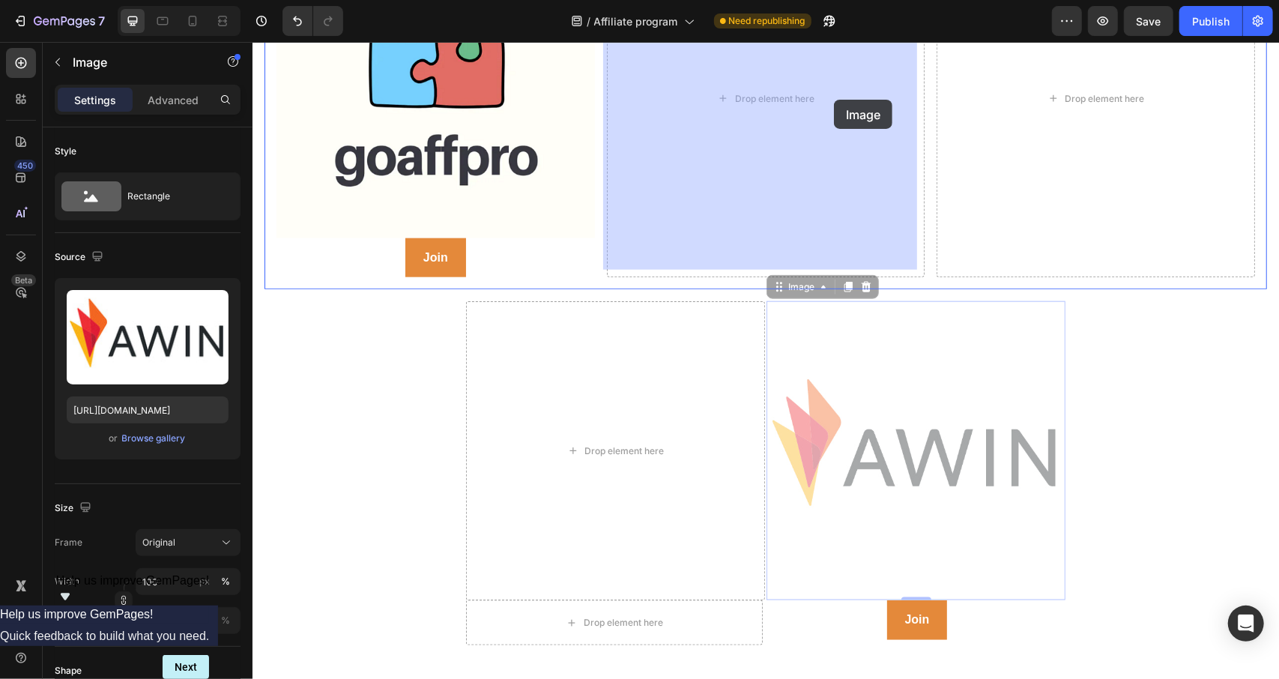
scroll to position [1012, 0]
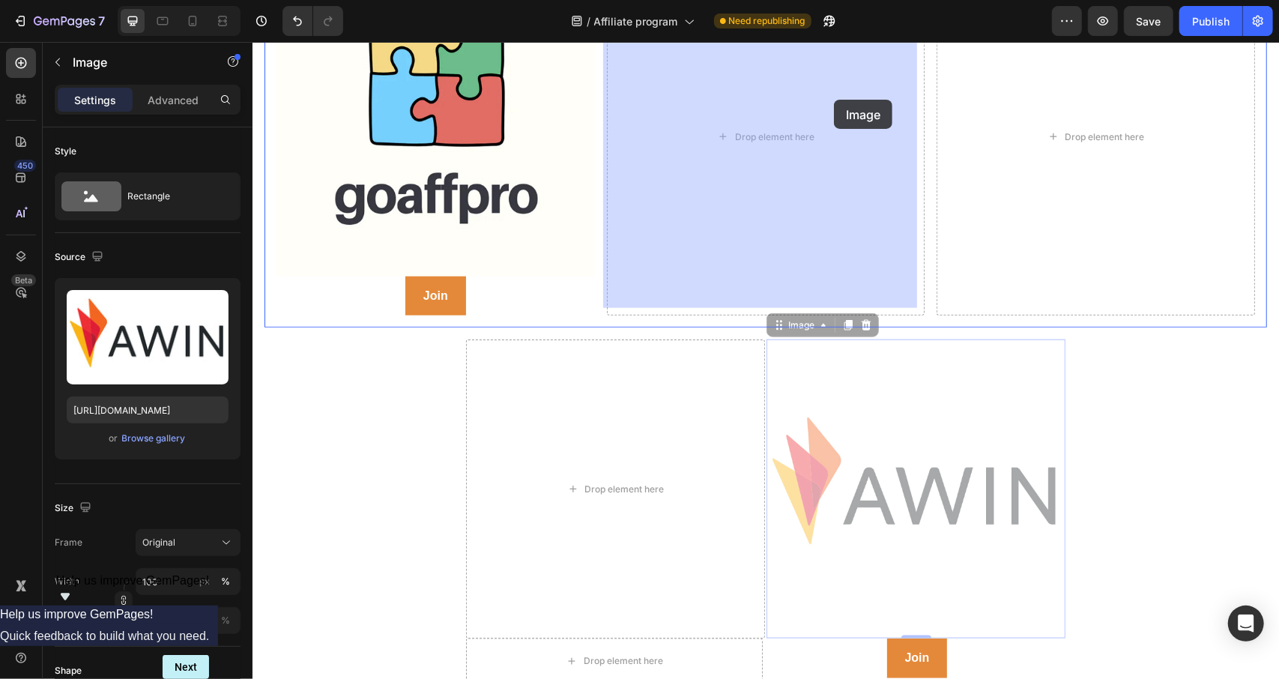
drag, startPoint x: 947, startPoint y: 315, endPoint x: 826, endPoint y: 89, distance: 256.1
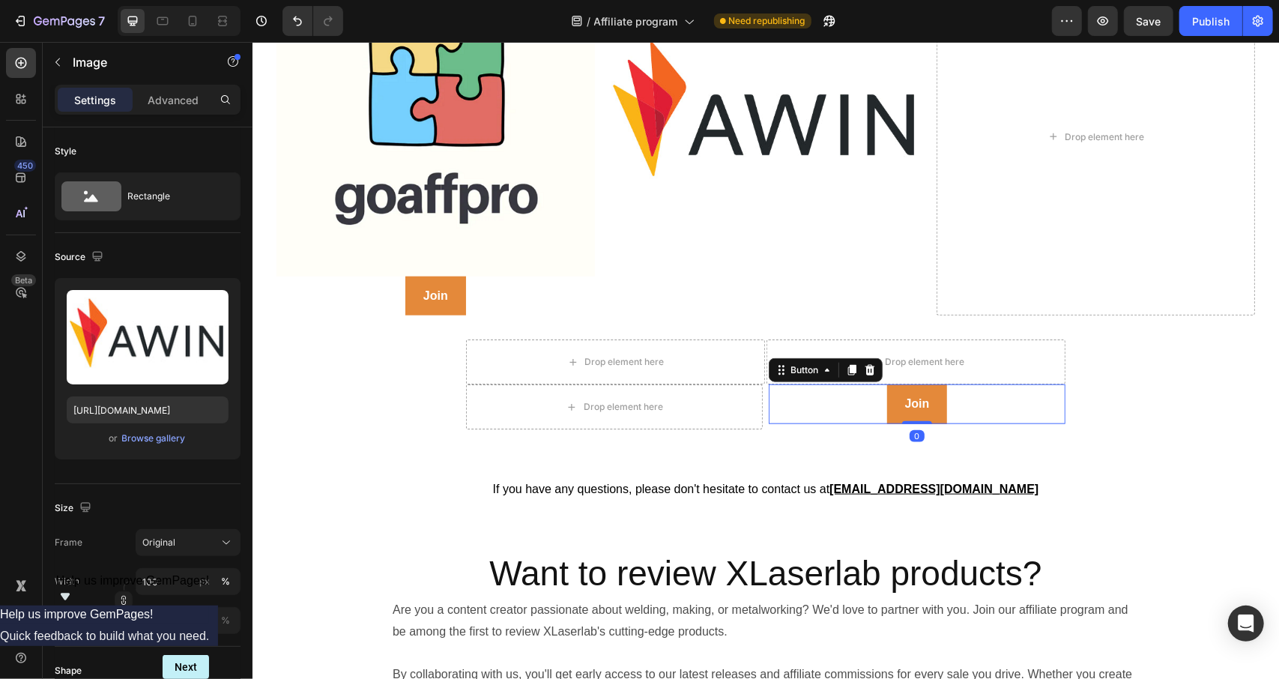
click at [979, 410] on div "Join Button 0" at bounding box center [916, 404] width 297 height 40
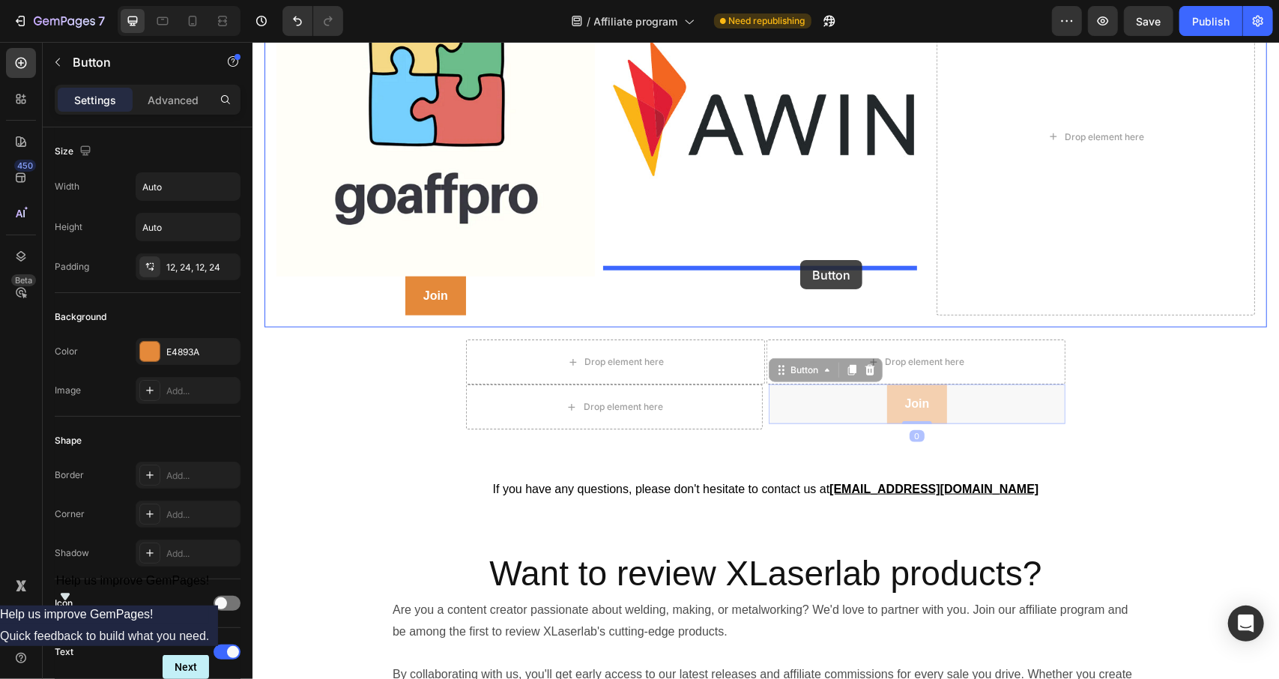
drag, startPoint x: 983, startPoint y: 407, endPoint x: 797, endPoint y: 258, distance: 238.3
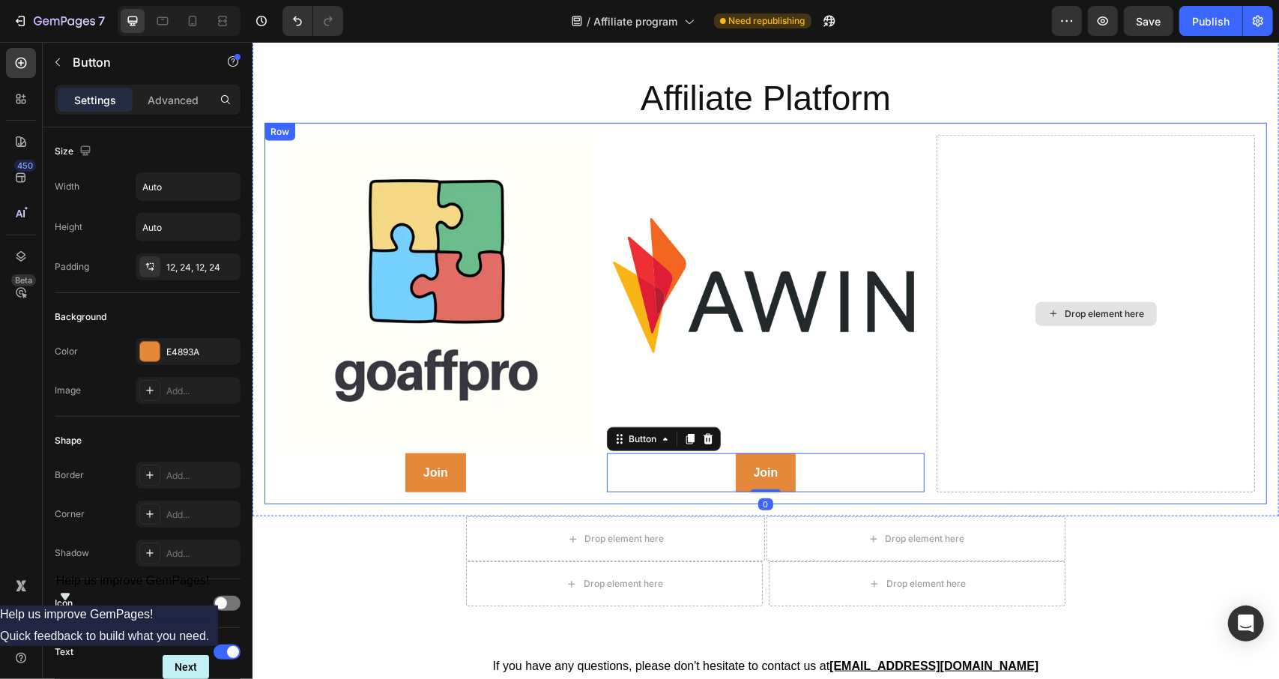
scroll to position [834, 0]
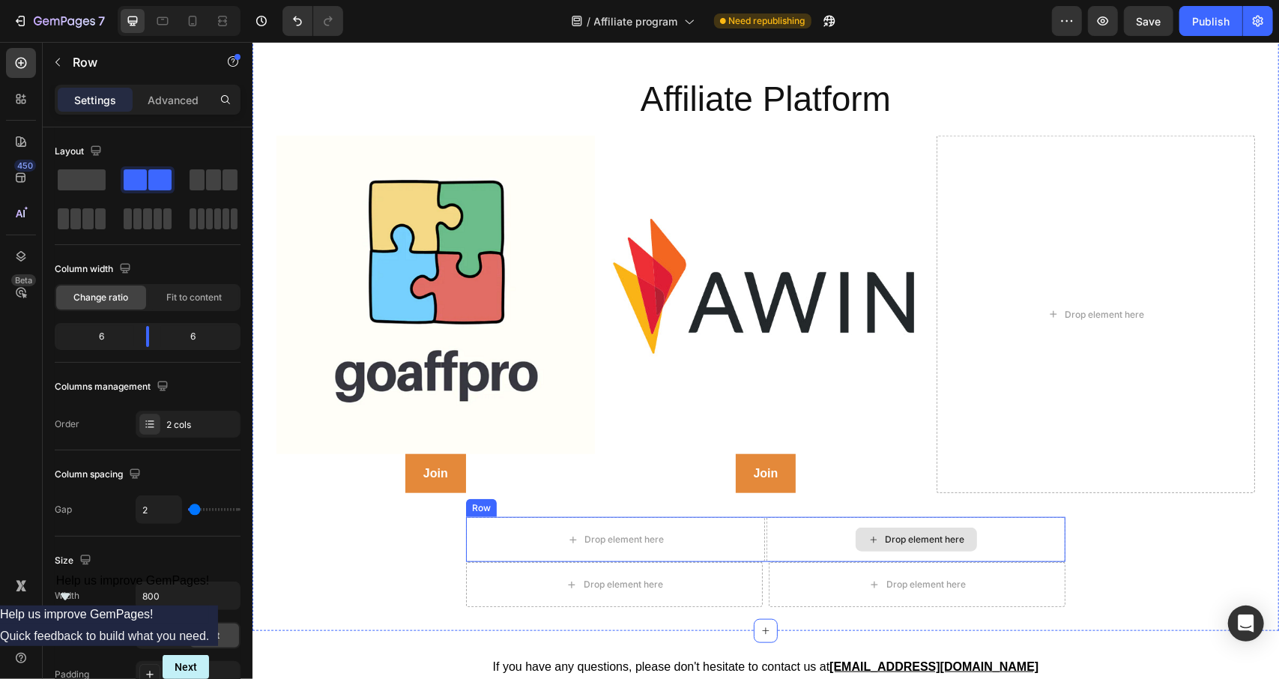
click at [759, 538] on div "Drop element here Drop element here Row" at bounding box center [764, 538] width 599 height 45
click at [553, 497] on icon at bounding box center [558, 502] width 10 height 10
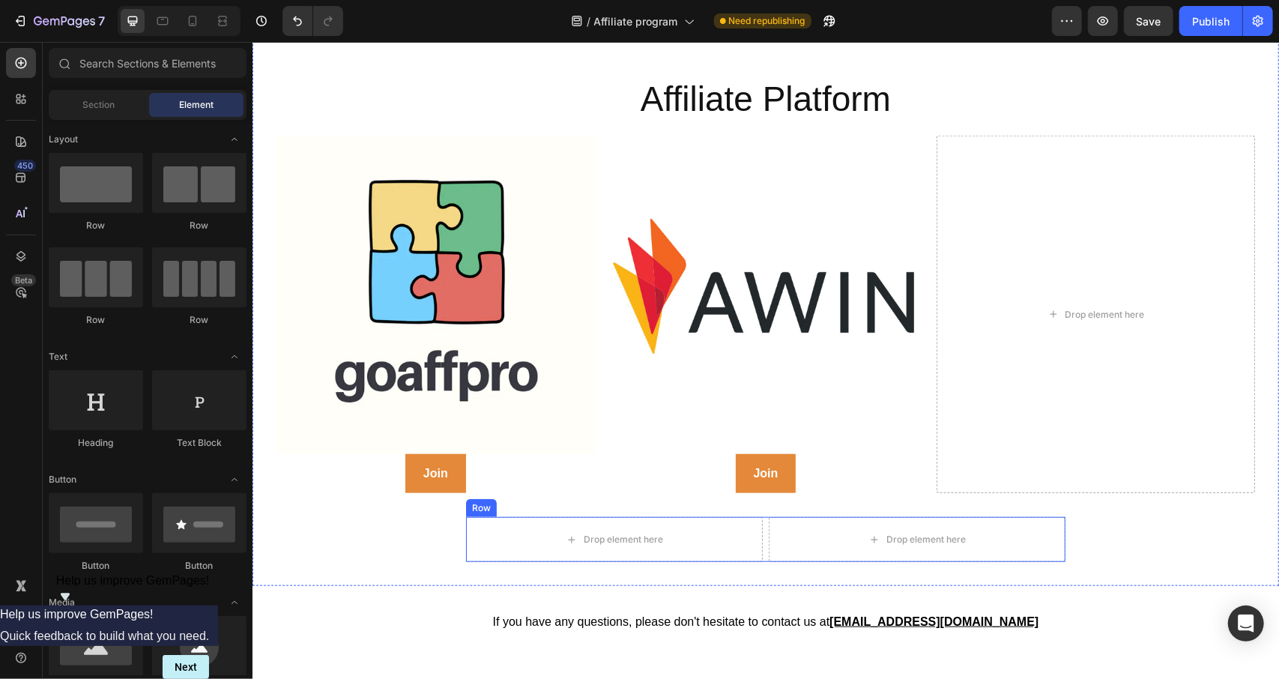
click at [768, 525] on div "Drop element here" at bounding box center [916, 538] width 297 height 45
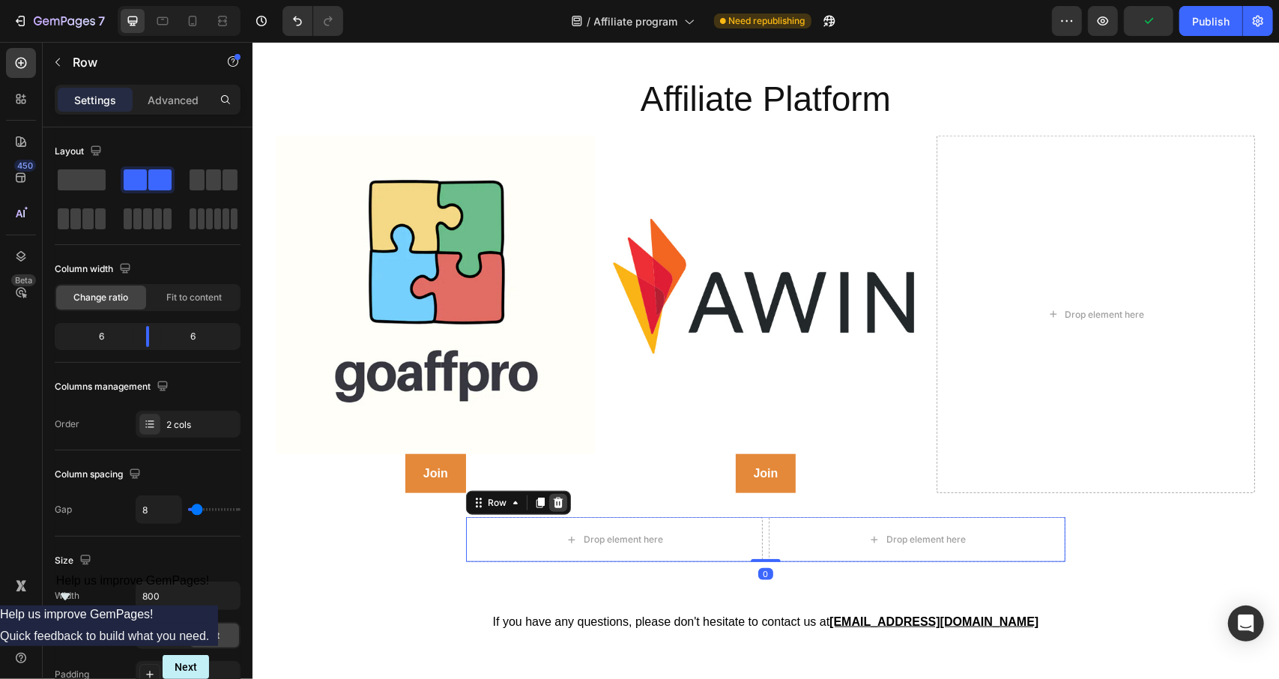
click at [553, 497] on icon at bounding box center [558, 502] width 10 height 10
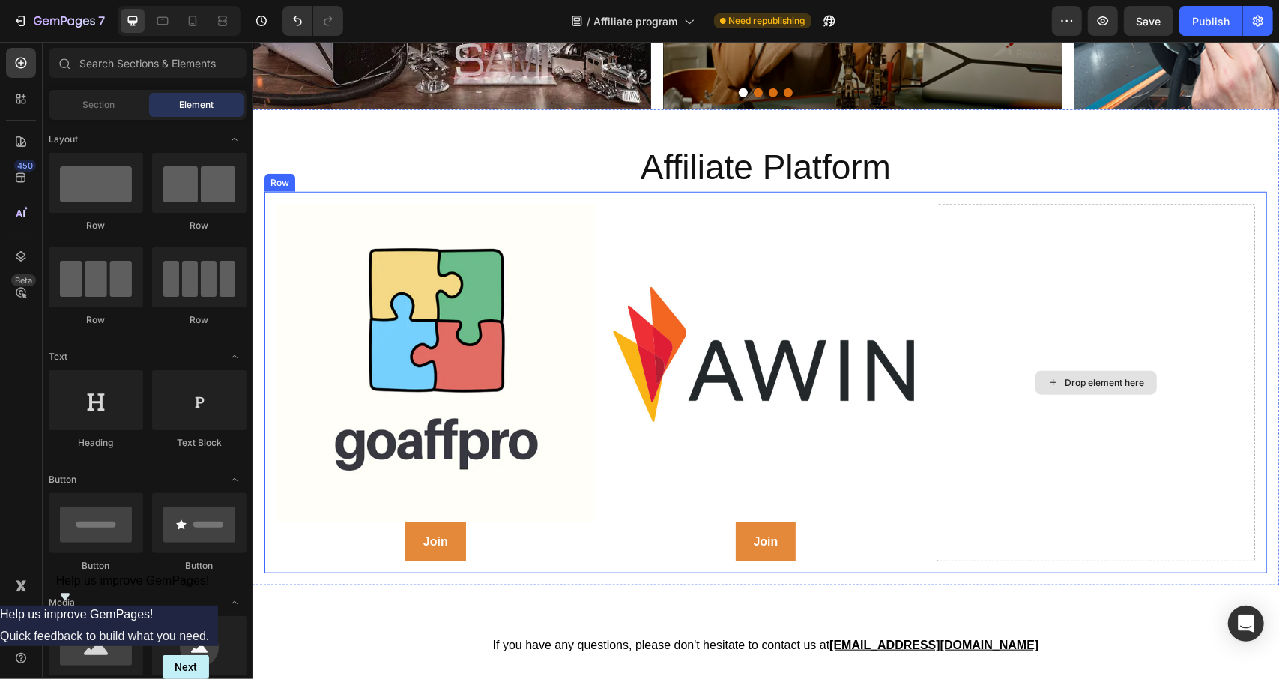
scroll to position [764, 0]
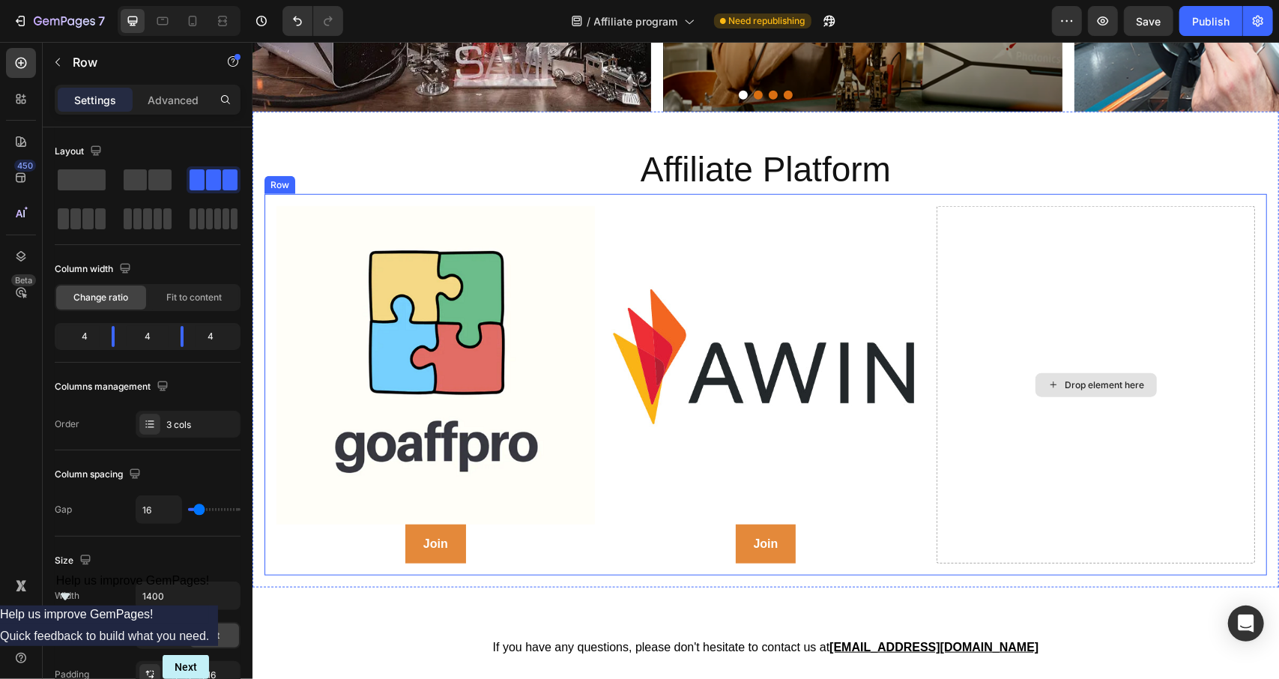
click at [1004, 441] on div "Drop element here" at bounding box center [1095, 383] width 318 height 357
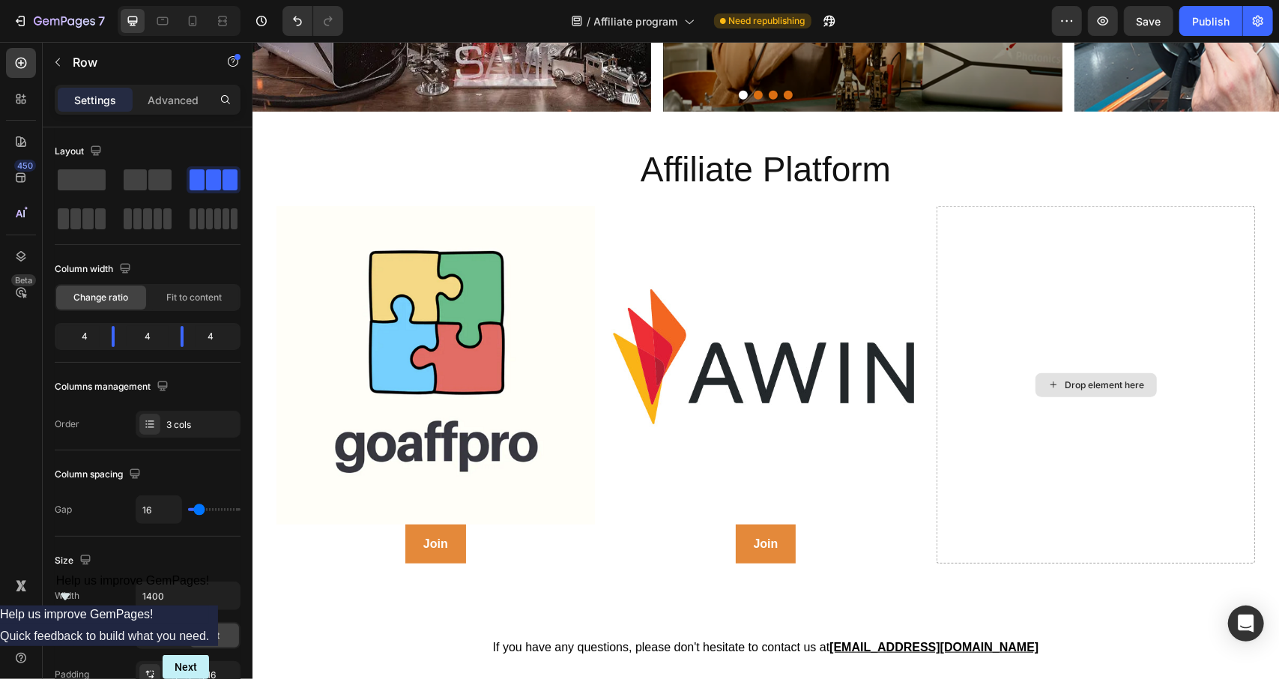
click at [1065, 378] on div "Drop element here" at bounding box center [1104, 384] width 79 height 12
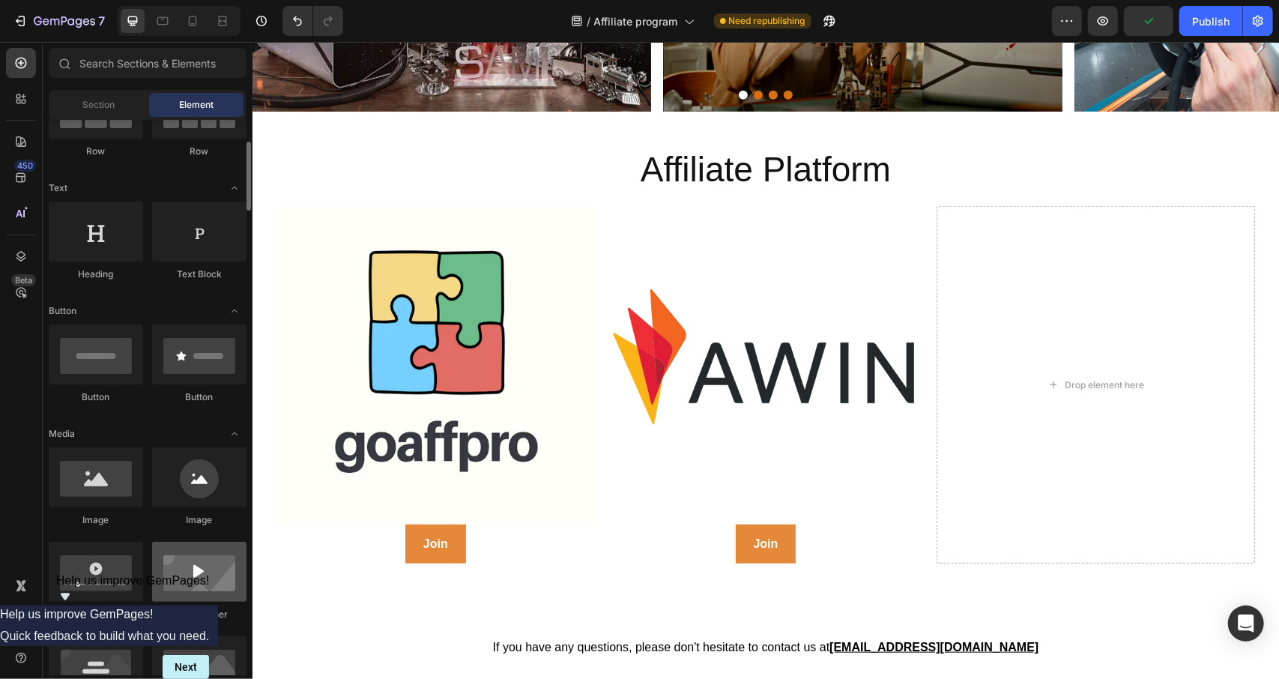
scroll to position [169, 0]
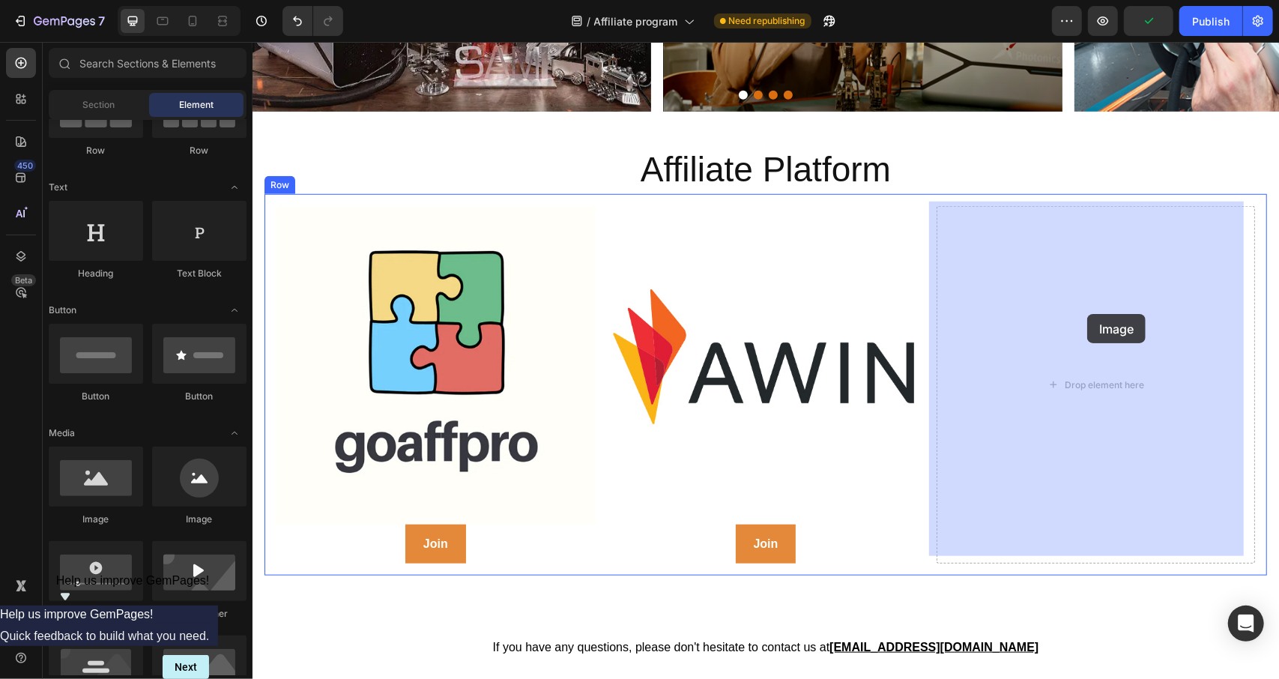
drag, startPoint x: 336, startPoint y: 528, endPoint x: 1086, endPoint y: 313, distance: 780.8
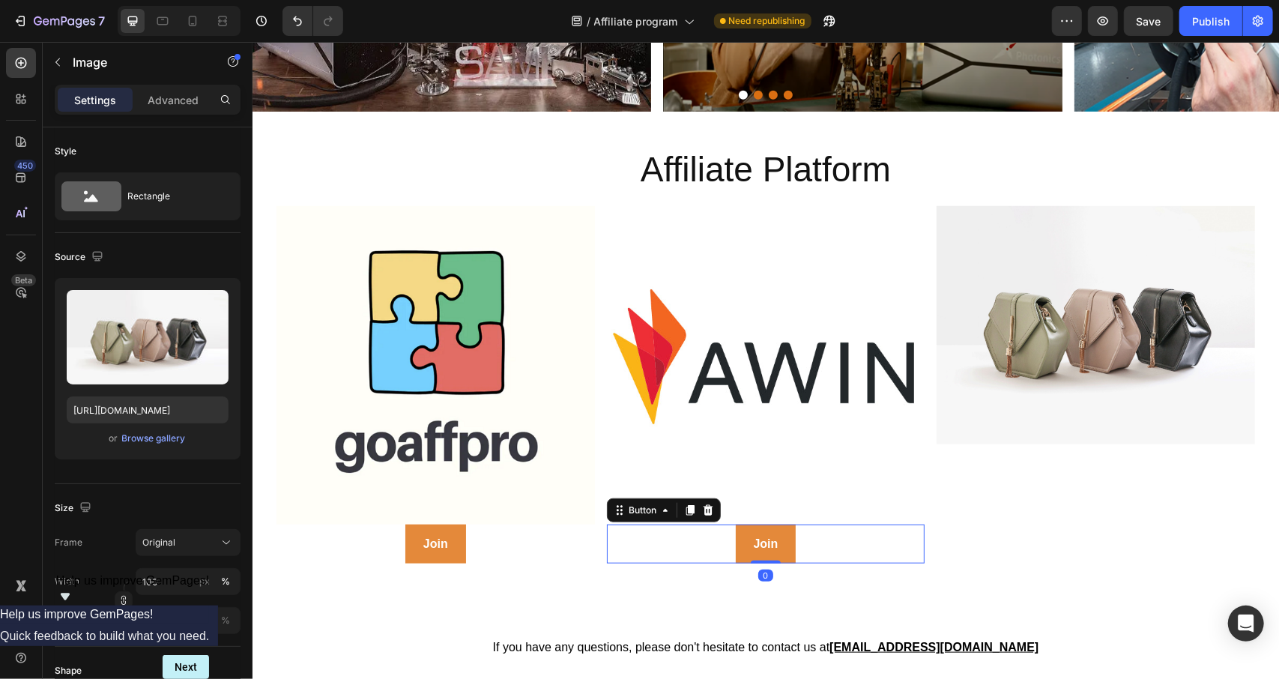
click at [797, 540] on div "Join Button 0" at bounding box center [765, 544] width 318 height 40
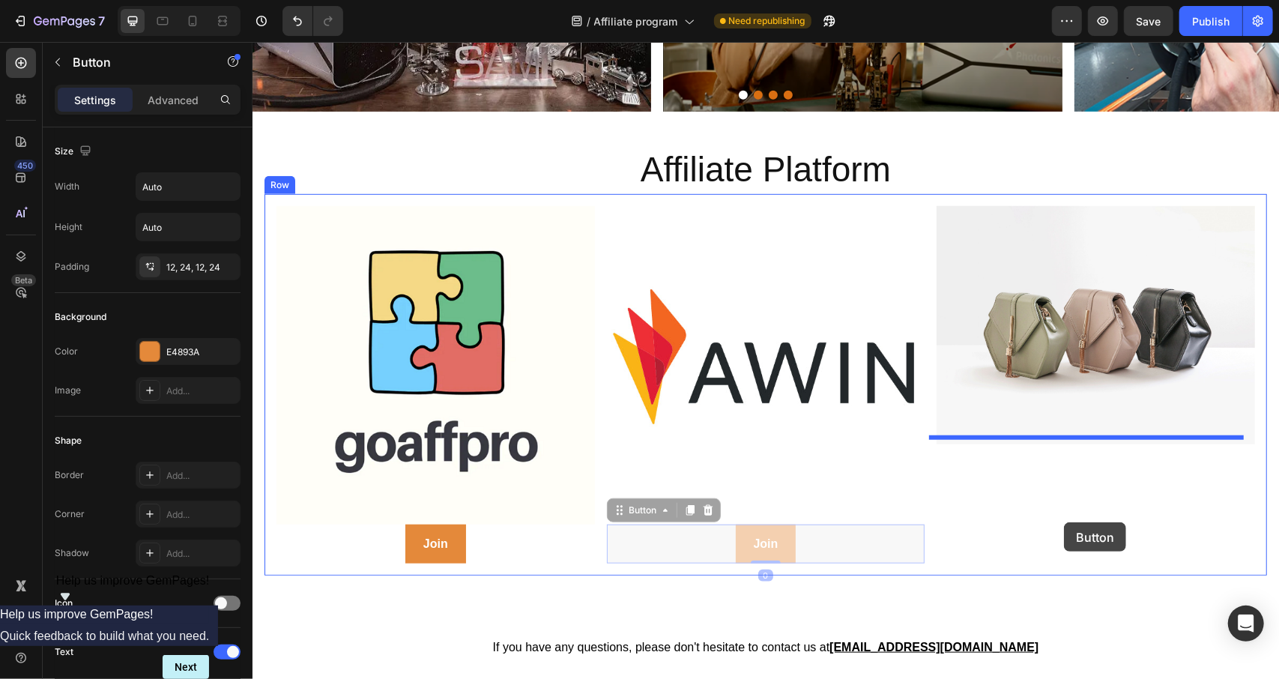
drag, startPoint x: 829, startPoint y: 532, endPoint x: 1063, endPoint y: 522, distance: 234.8
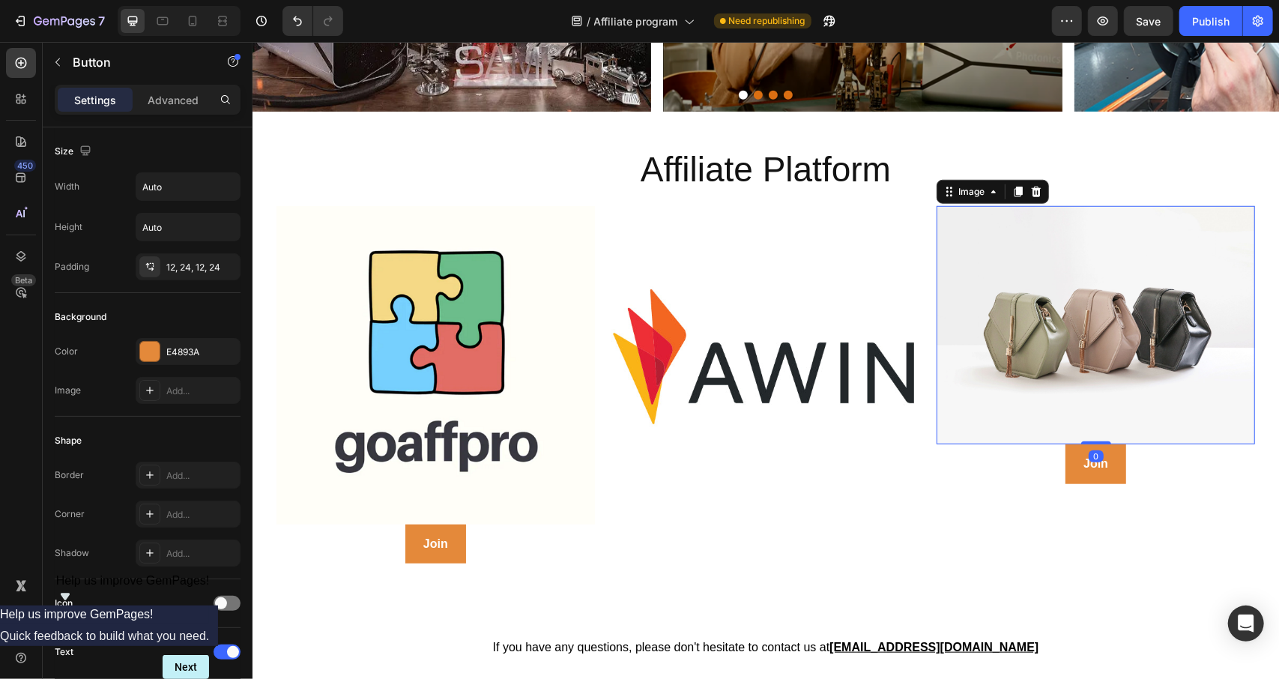
click at [1069, 292] on img at bounding box center [1095, 324] width 318 height 239
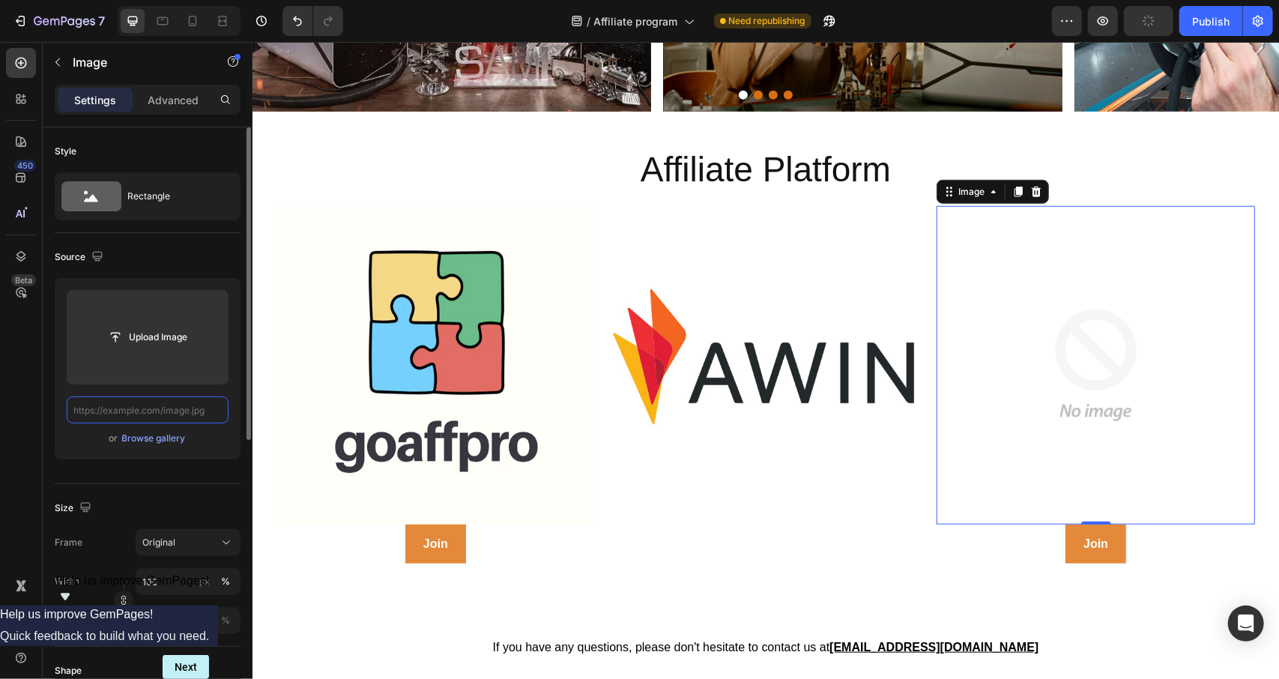
scroll to position [0, 0]
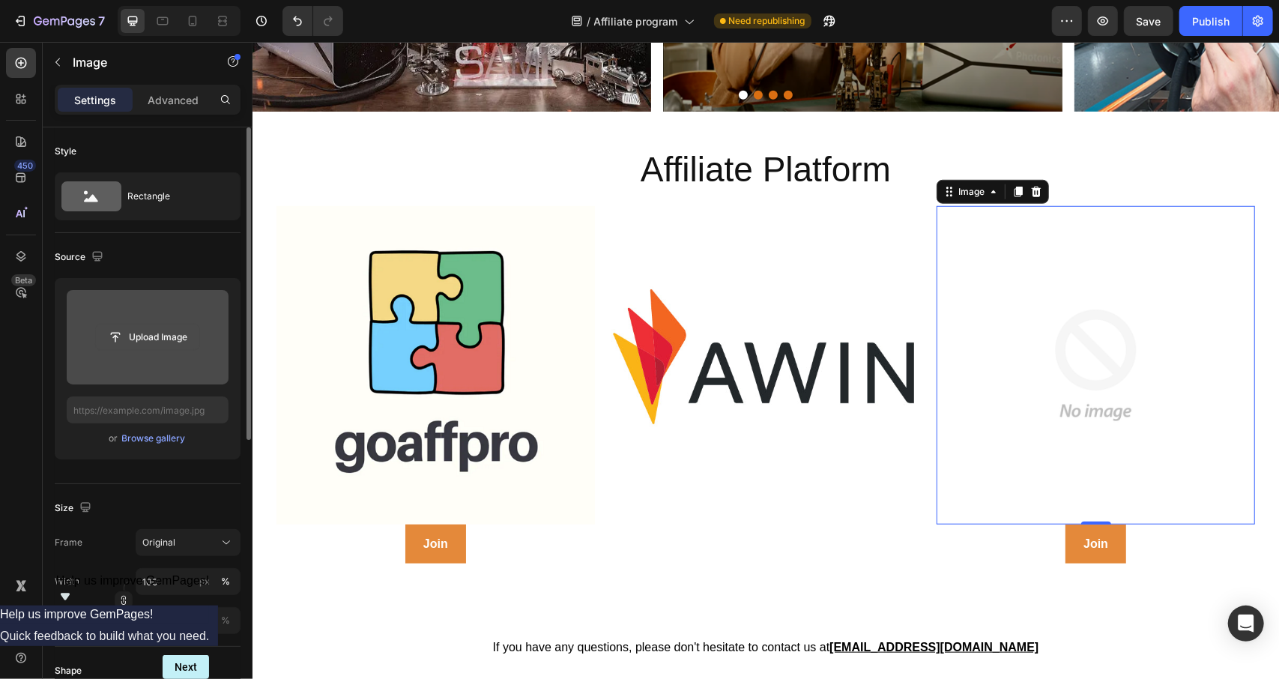
click at [150, 327] on input "file" at bounding box center [147, 336] width 103 height 25
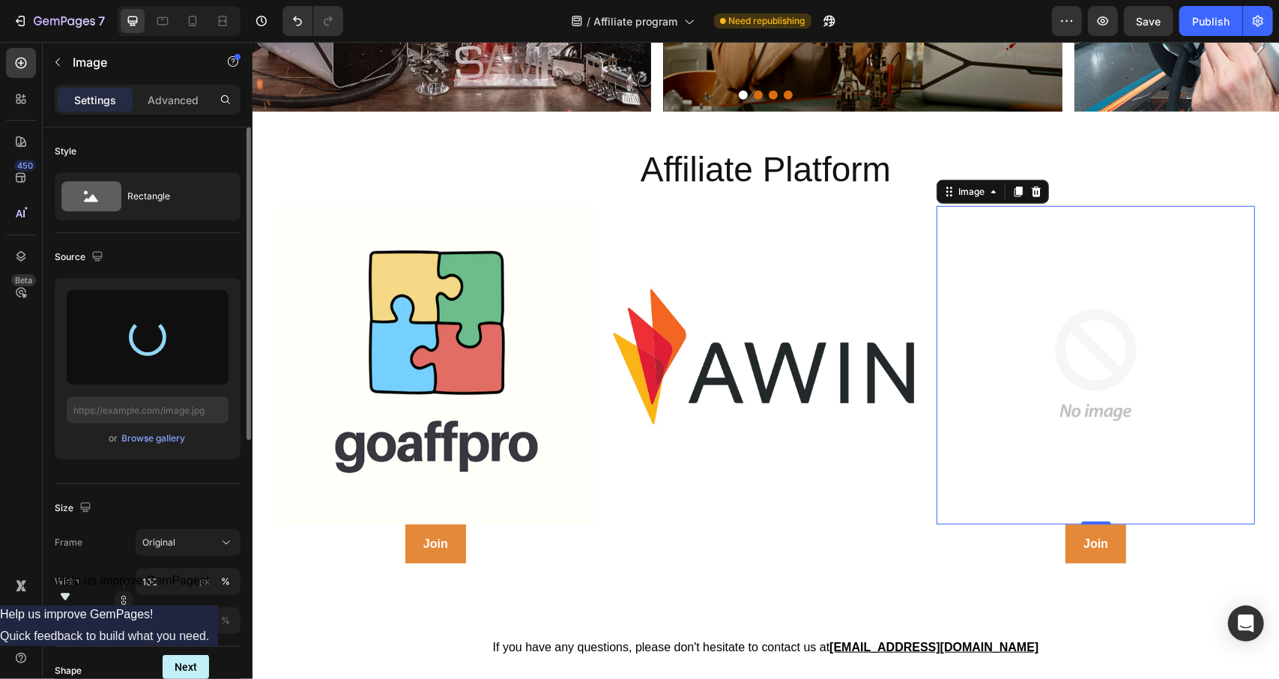
type input "[URL][DOMAIN_NAME]"
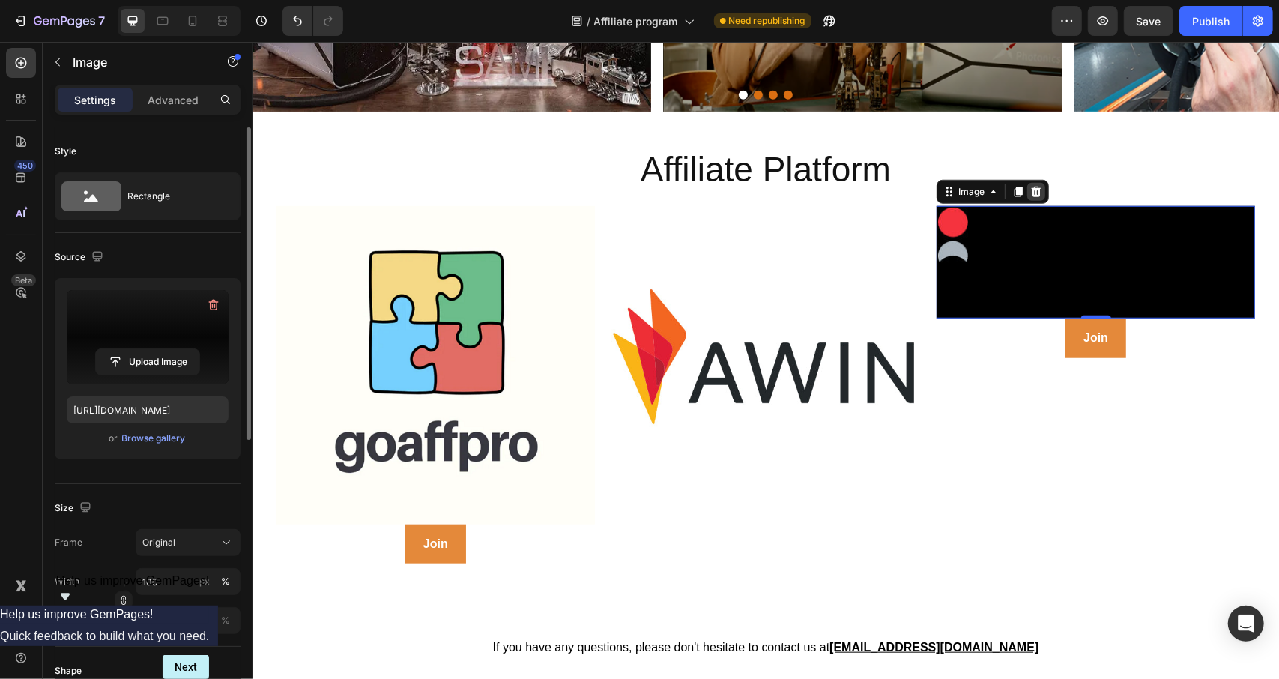
click at [1031, 186] on icon at bounding box center [1036, 191] width 10 height 10
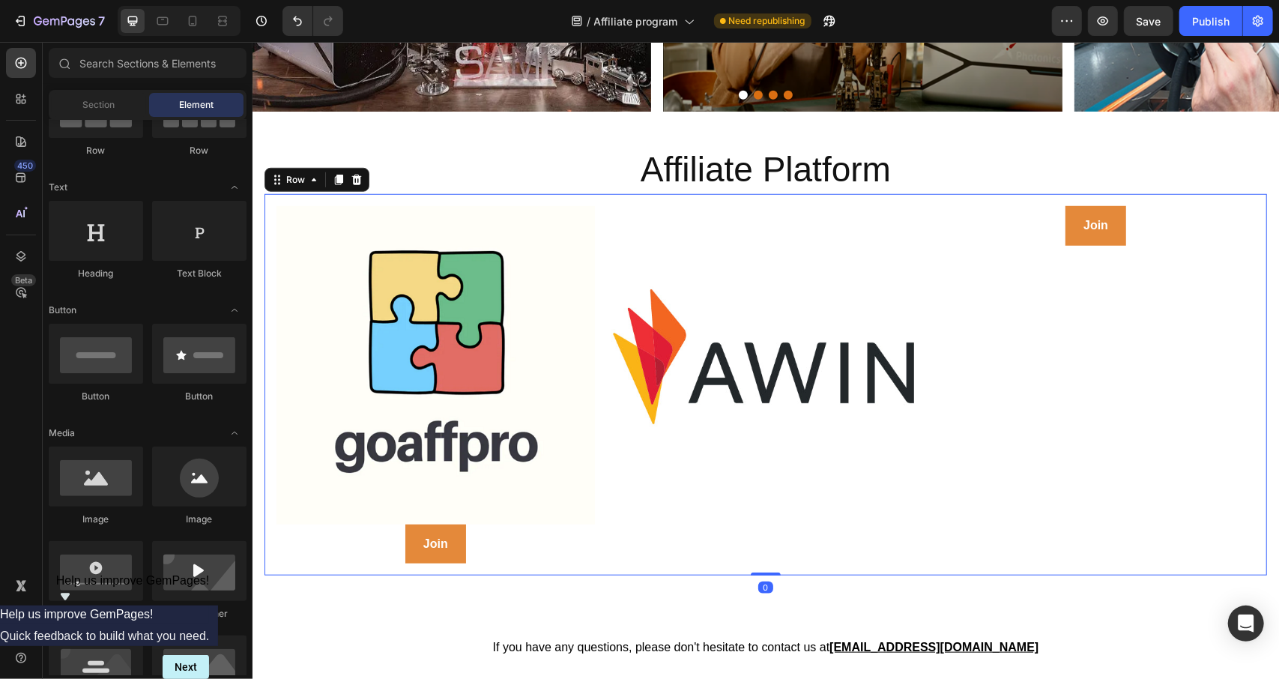
drag, startPoint x: 931, startPoint y: 301, endPoint x: 908, endPoint y: 306, distance: 23.7
click at [936, 302] on div "Join Button" at bounding box center [1095, 383] width 318 height 357
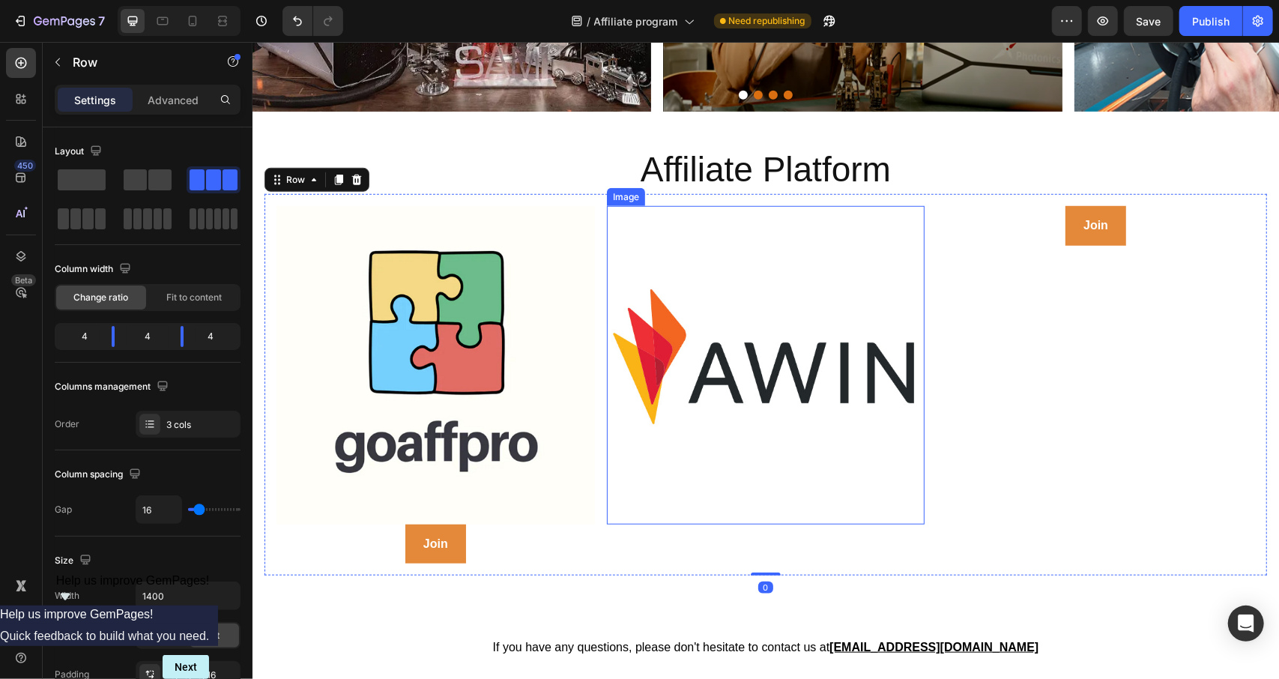
click at [896, 306] on img at bounding box center [765, 364] width 318 height 318
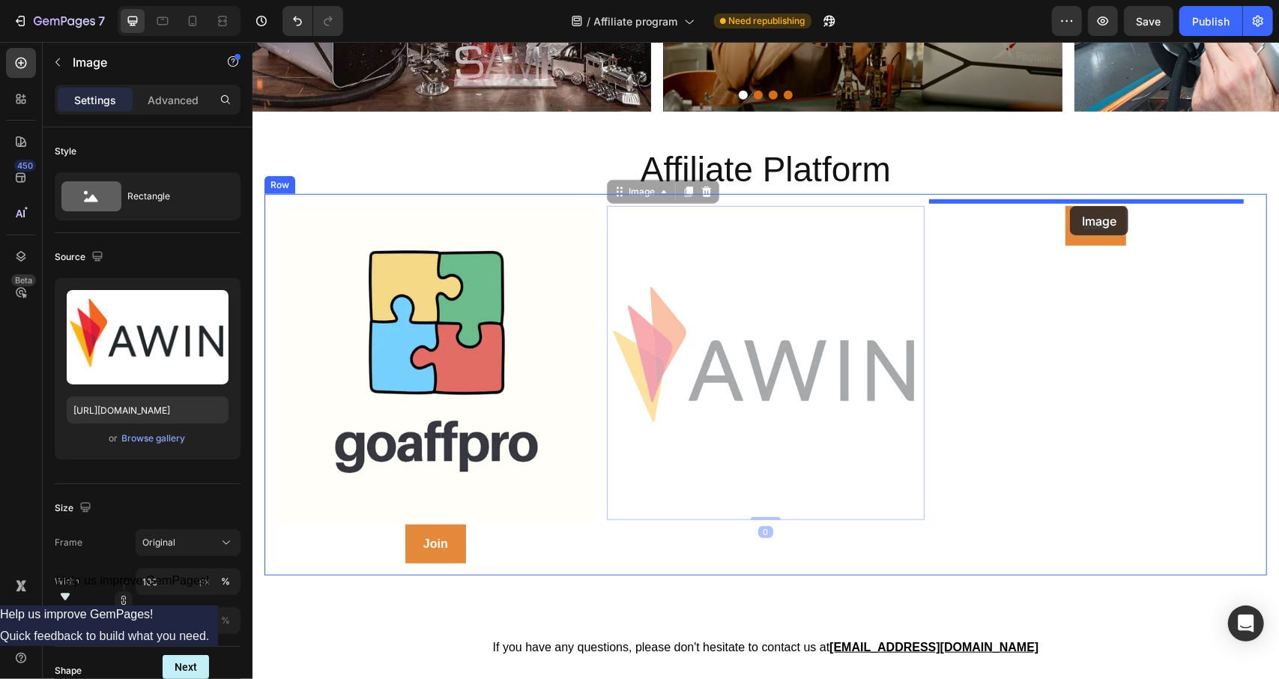
drag, startPoint x: 862, startPoint y: 303, endPoint x: 1069, endPoint y: 205, distance: 228.9
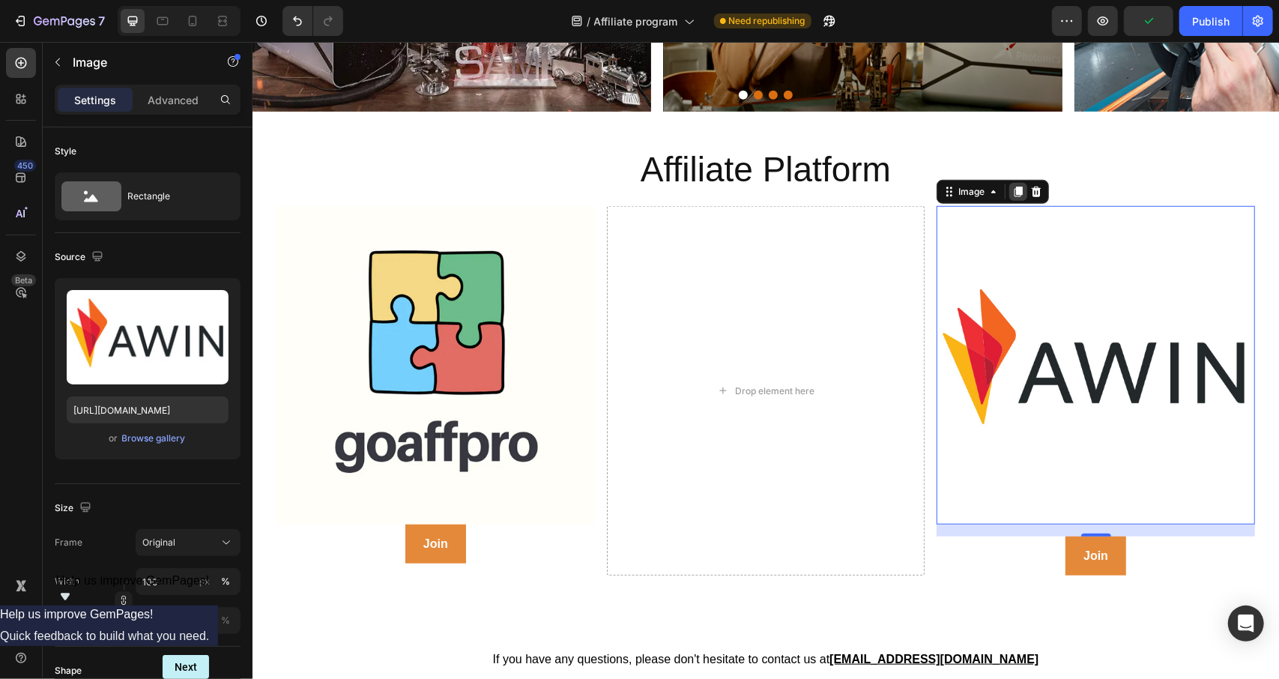
click at [1014, 186] on icon at bounding box center [1018, 191] width 8 height 10
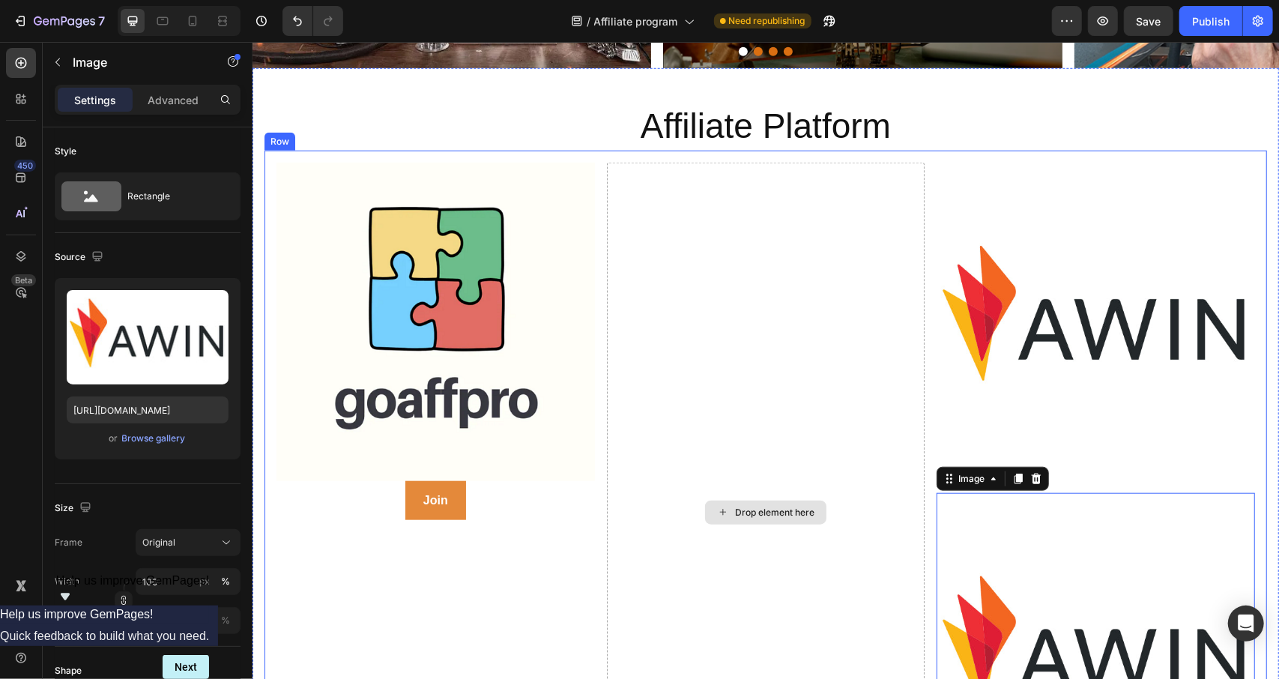
scroll to position [811, 0]
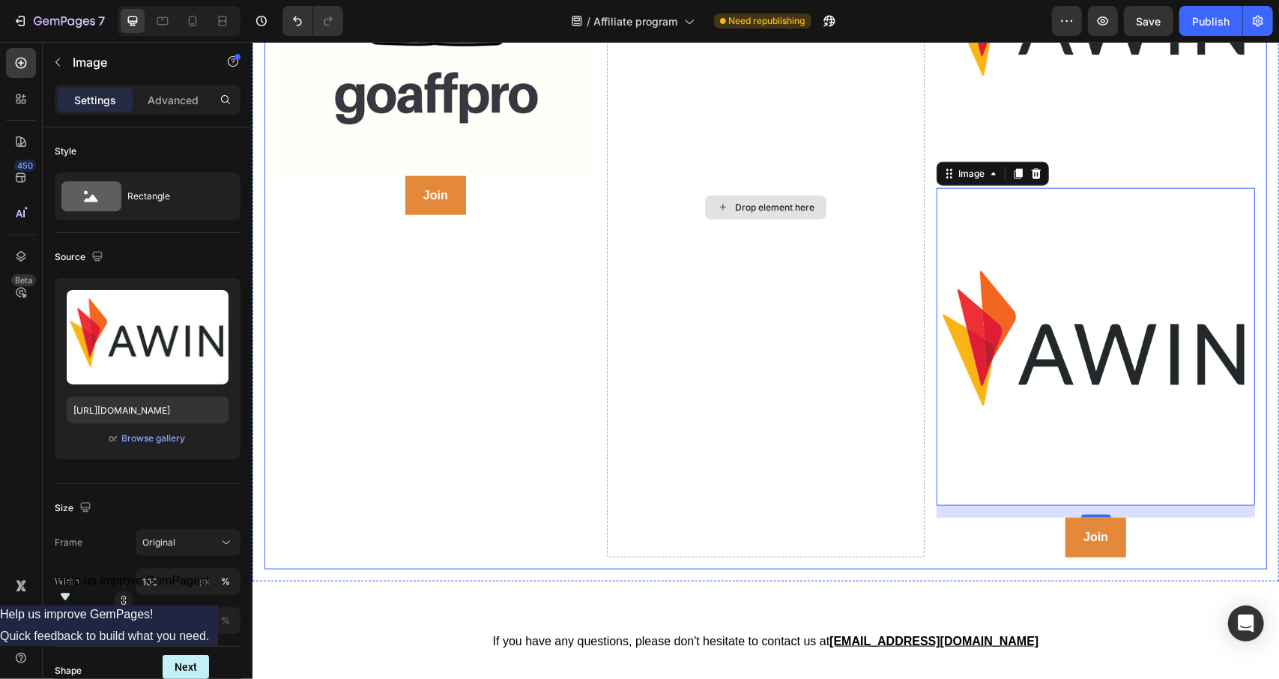
click at [761, 403] on div "Drop element here" at bounding box center [765, 207] width 318 height 700
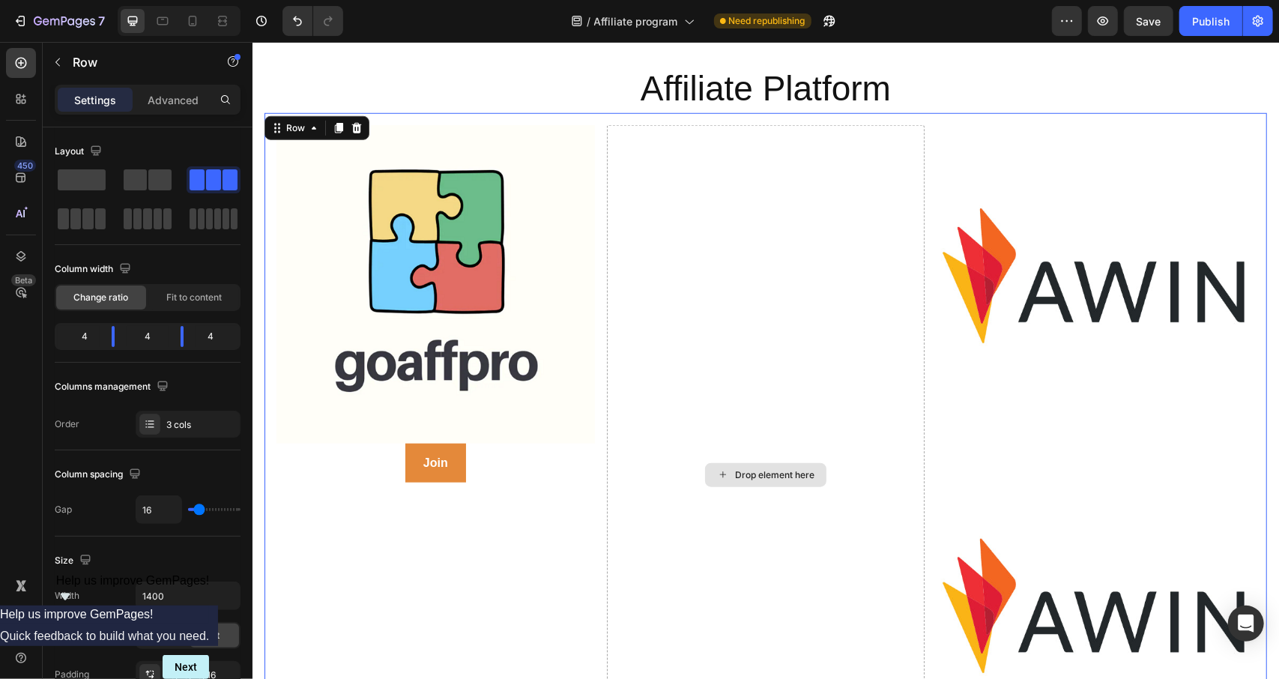
scroll to position [844, 0]
click at [772, 223] on div "Drop element here" at bounding box center [765, 475] width 318 height 700
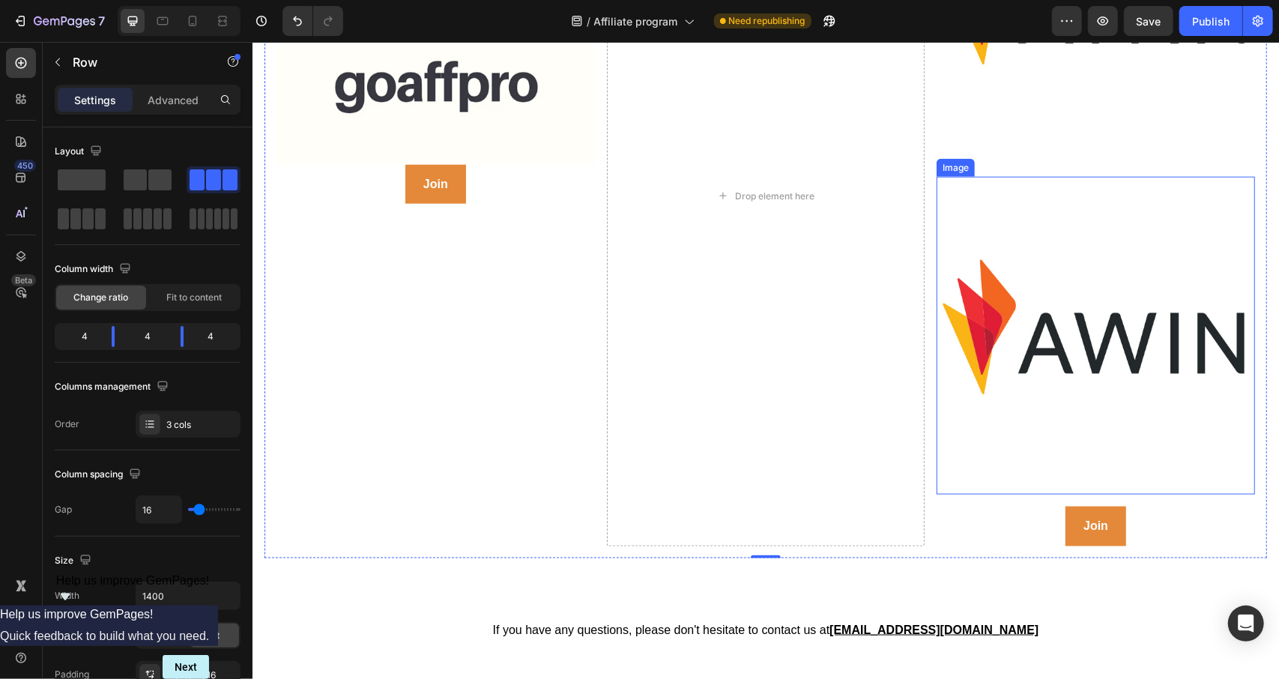
scroll to position [1124, 0]
click at [1030, 360] on img at bounding box center [1095, 334] width 318 height 318
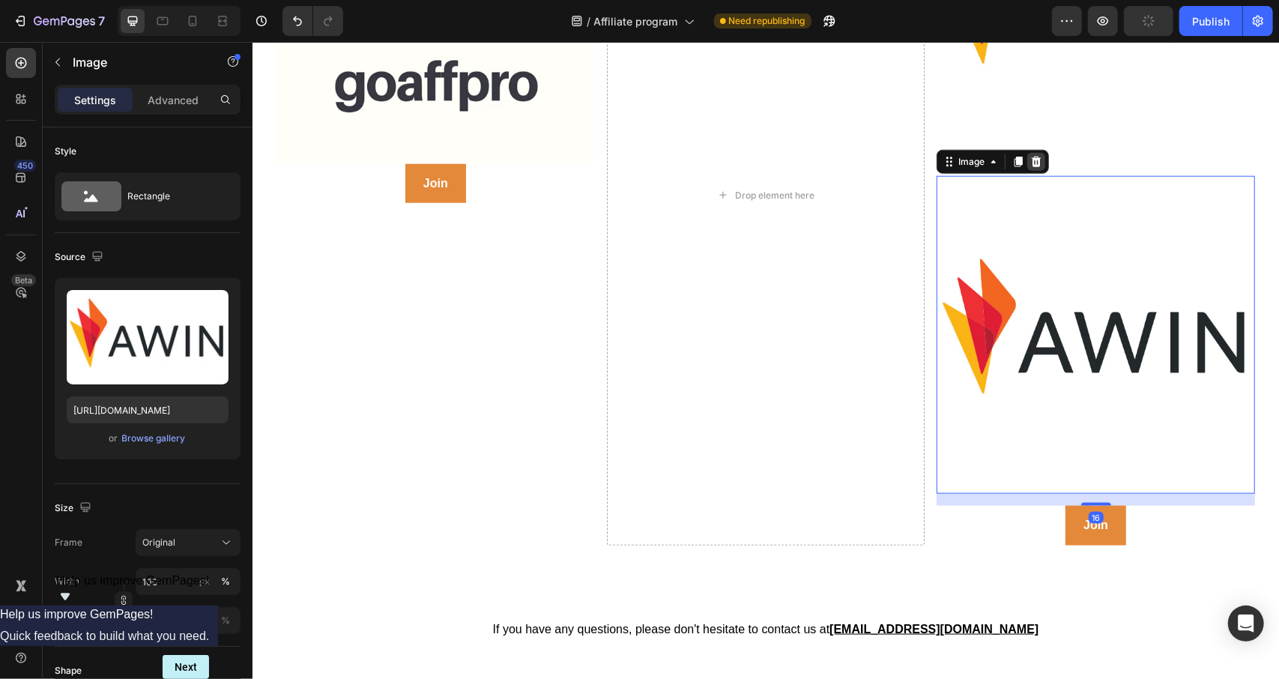
click at [1031, 155] on icon at bounding box center [1036, 160] width 10 height 10
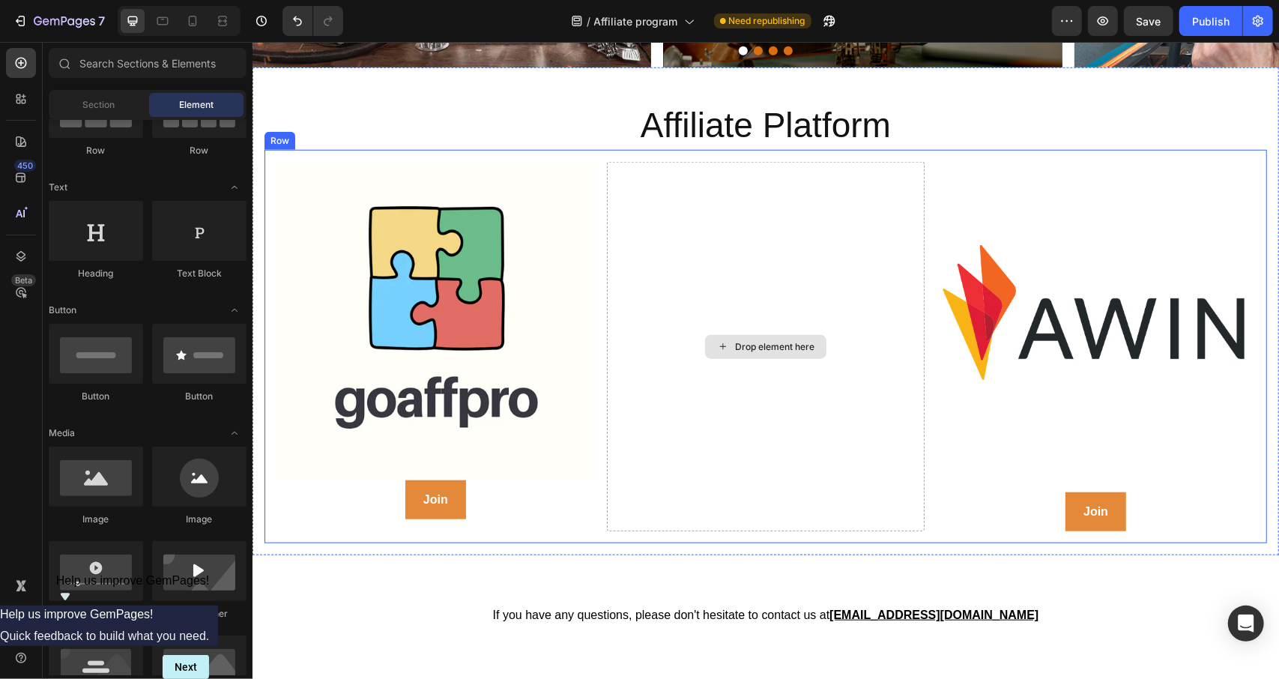
scroll to position [807, 0]
click at [767, 341] on div "Drop element here" at bounding box center [773, 347] width 79 height 12
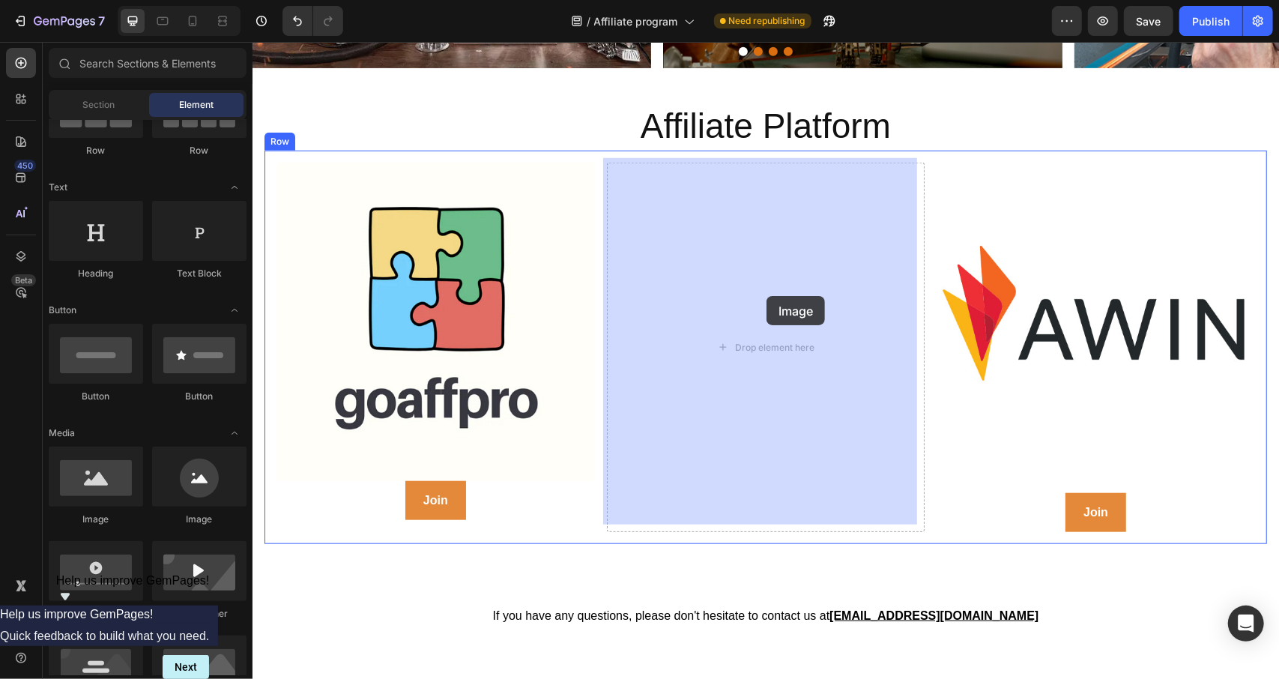
drag, startPoint x: 334, startPoint y: 510, endPoint x: 767, endPoint y: 294, distance: 482.9
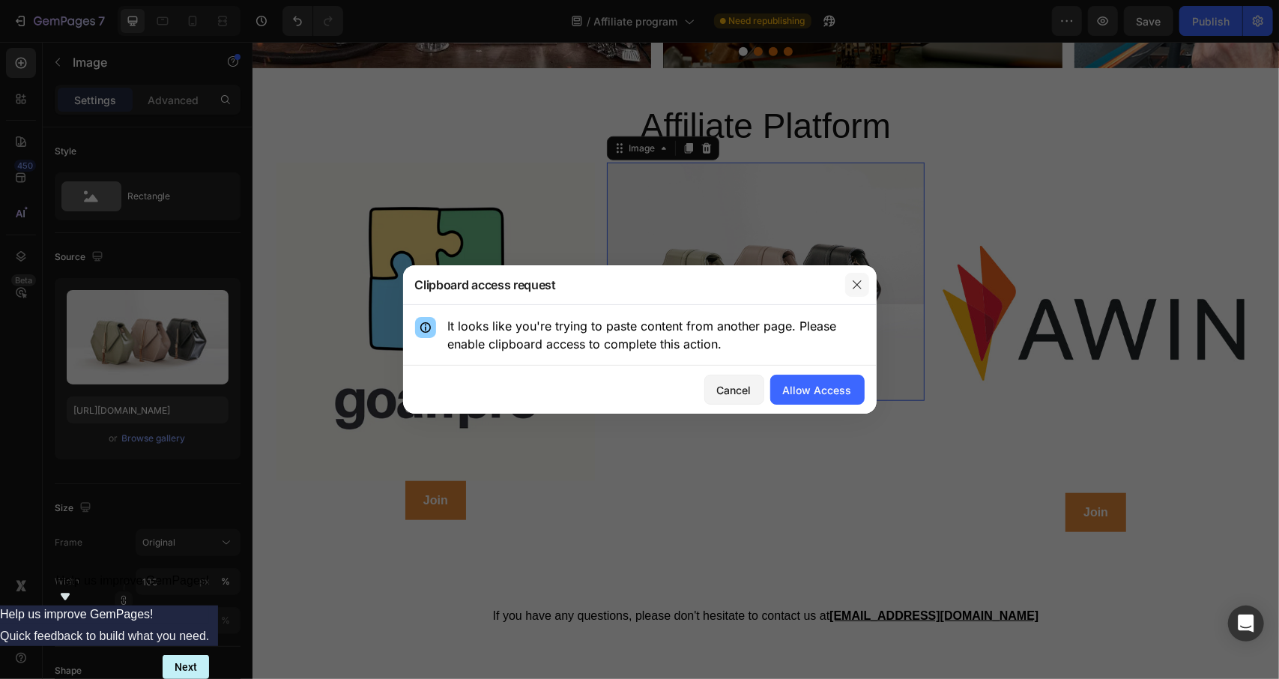
click at [857, 288] on icon "button" at bounding box center [857, 285] width 12 height 12
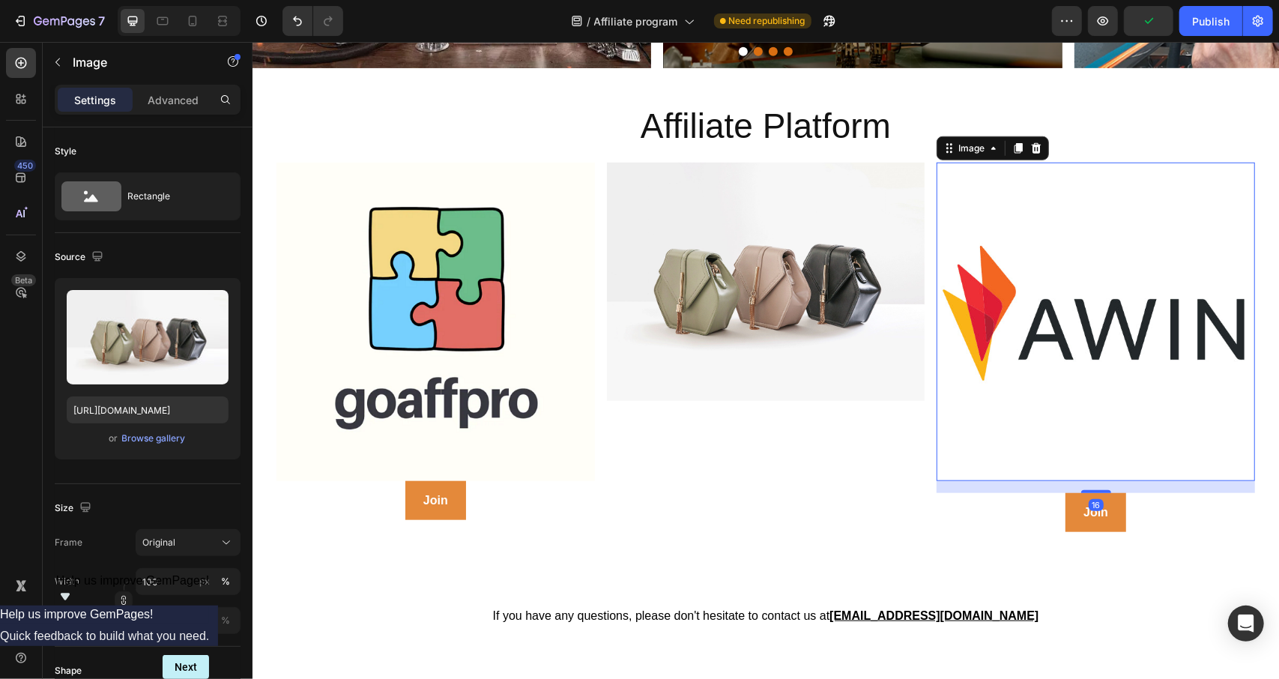
click at [1088, 252] on img at bounding box center [1095, 321] width 318 height 318
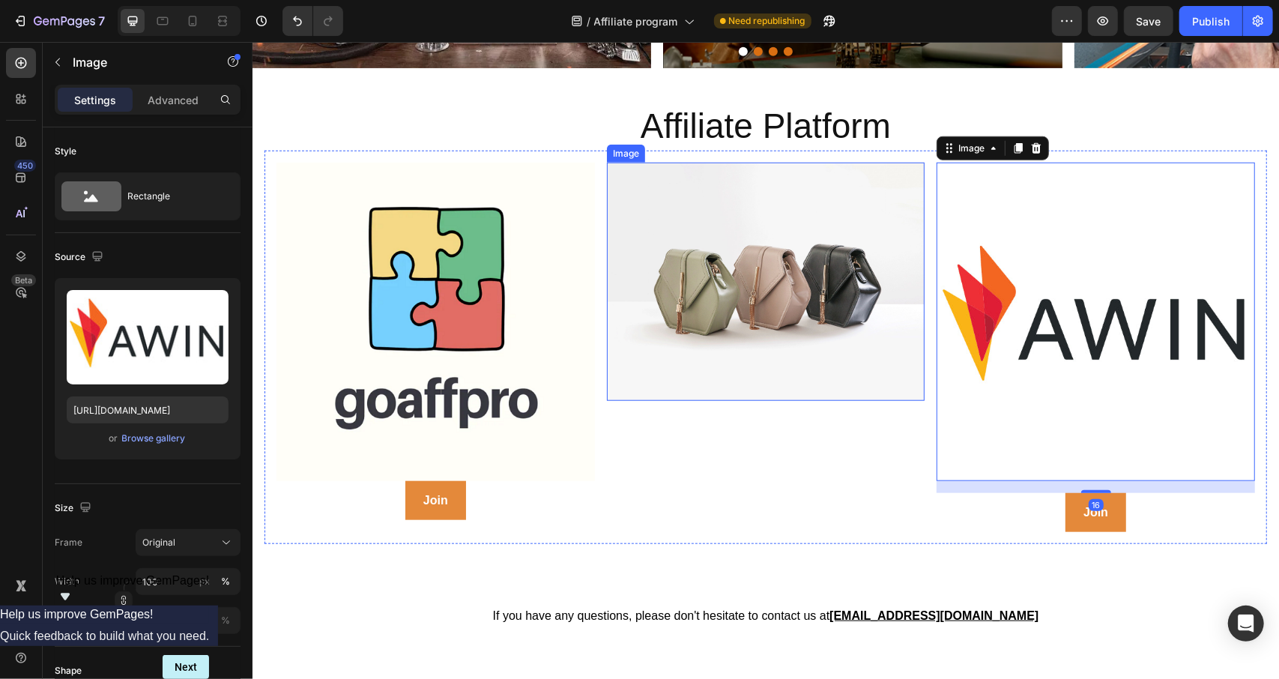
click at [730, 229] on img at bounding box center [765, 281] width 318 height 239
click at [1172, 282] on img at bounding box center [1095, 321] width 318 height 318
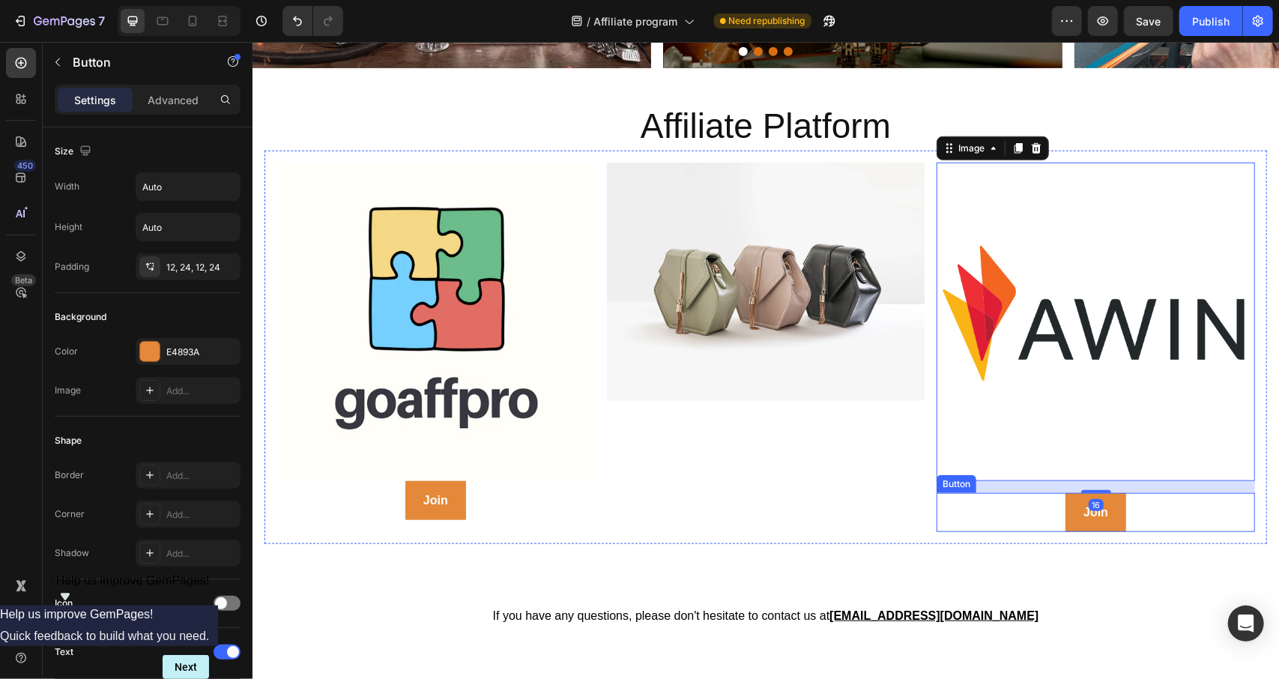
click at [1161, 504] on div "Join Button" at bounding box center [1095, 512] width 318 height 40
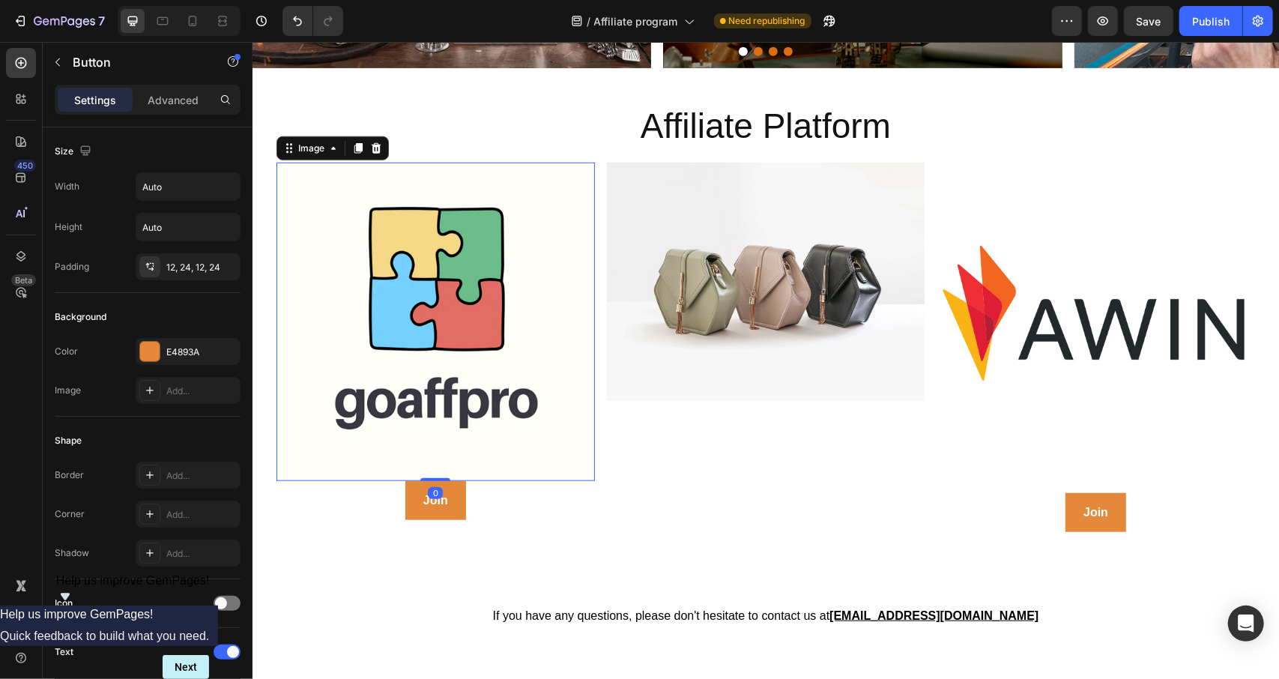
click at [474, 314] on img at bounding box center [435, 321] width 318 height 318
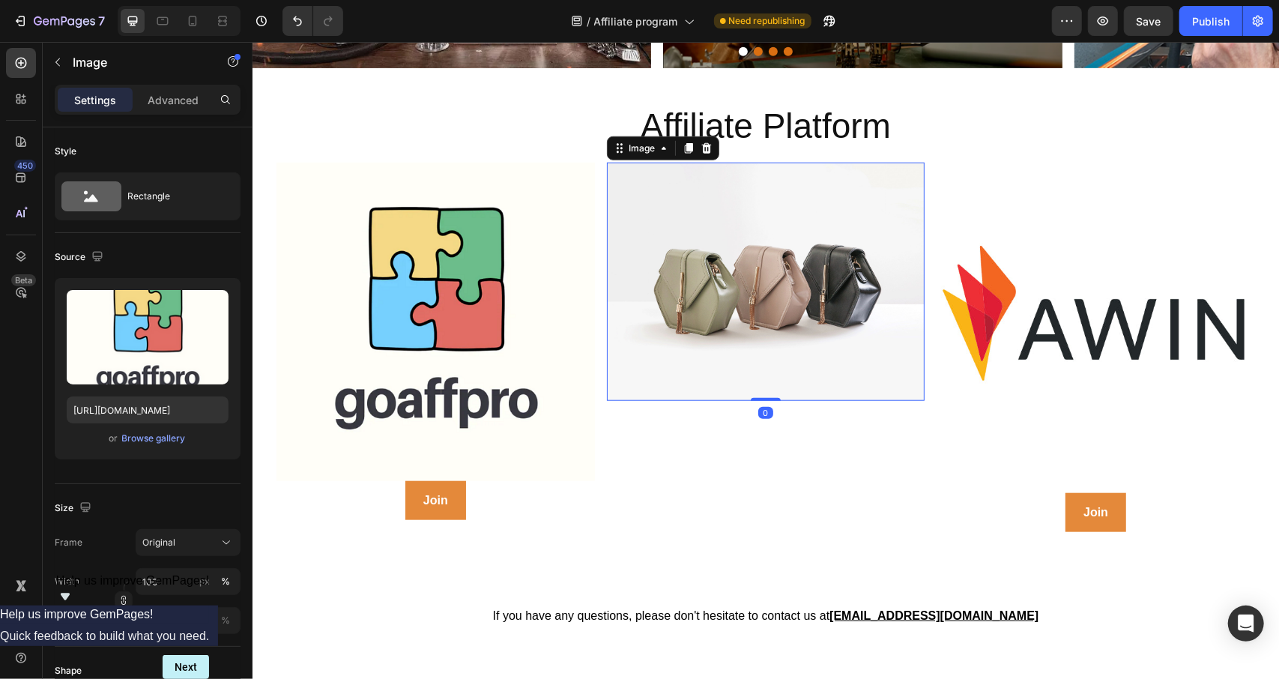
click at [818, 271] on img at bounding box center [765, 281] width 318 height 239
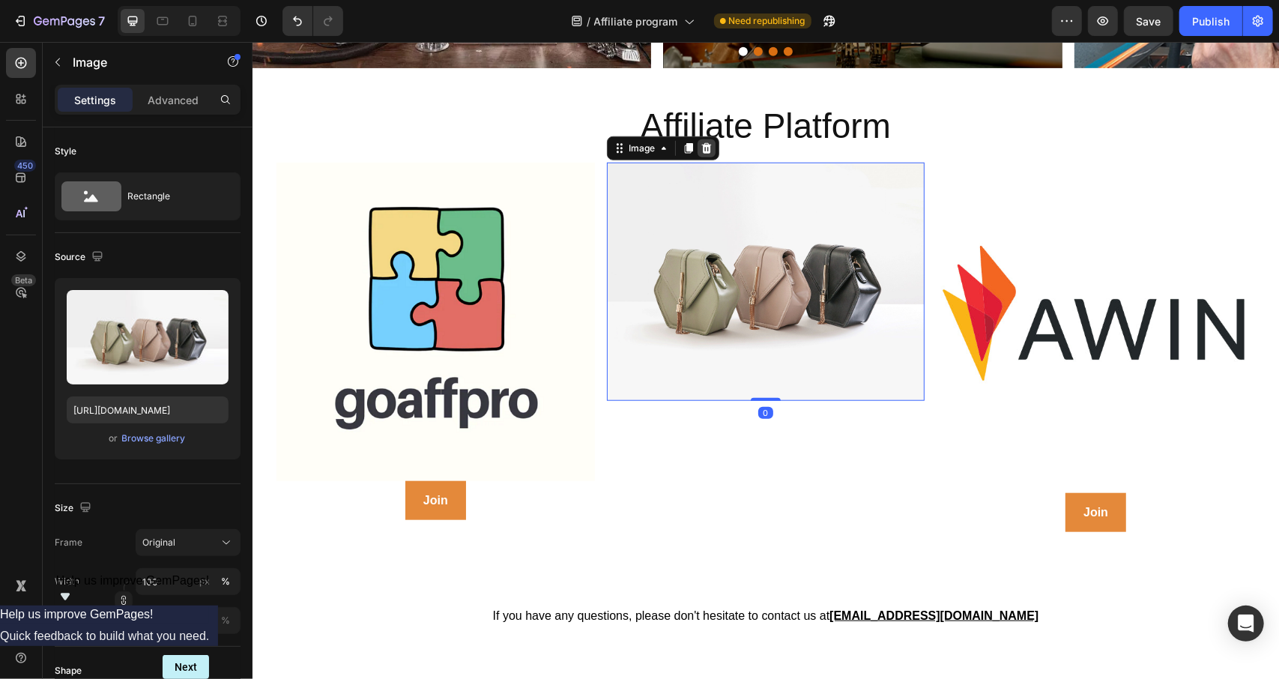
click at [700, 144] on icon at bounding box center [706, 148] width 12 height 12
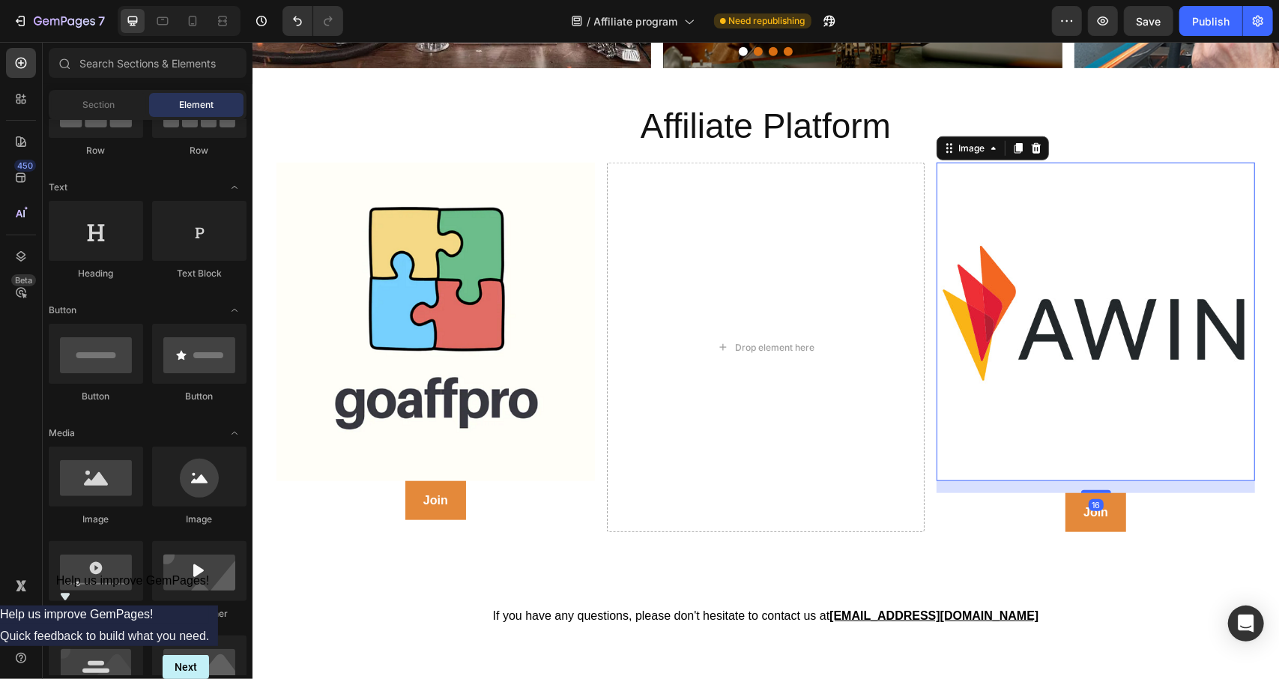
click at [1110, 332] on img at bounding box center [1095, 321] width 318 height 318
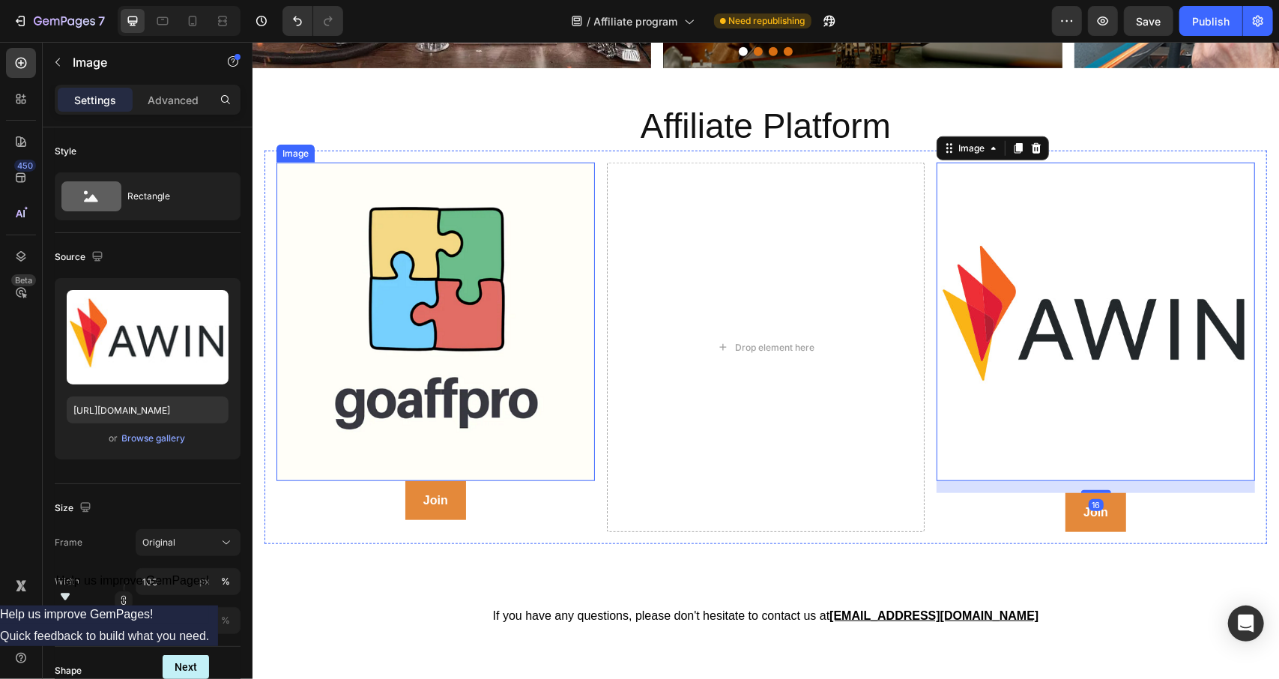
click at [442, 291] on img at bounding box center [435, 321] width 318 height 318
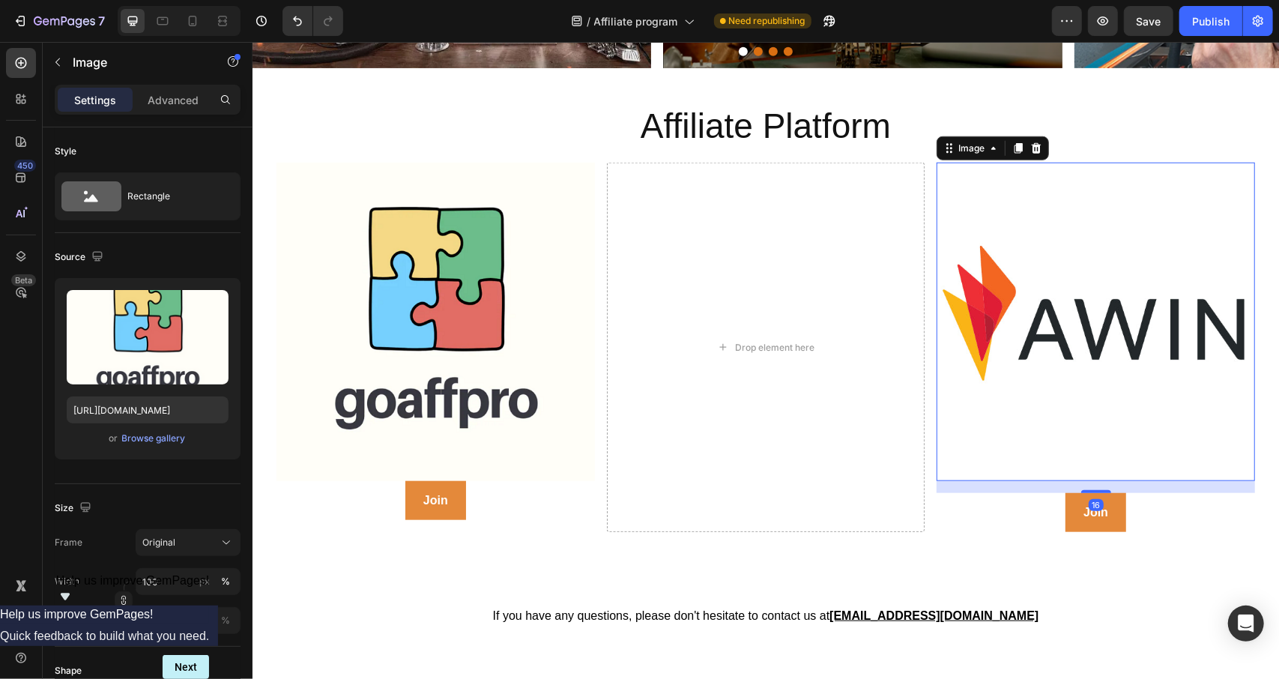
click at [1121, 244] on img at bounding box center [1095, 321] width 318 height 318
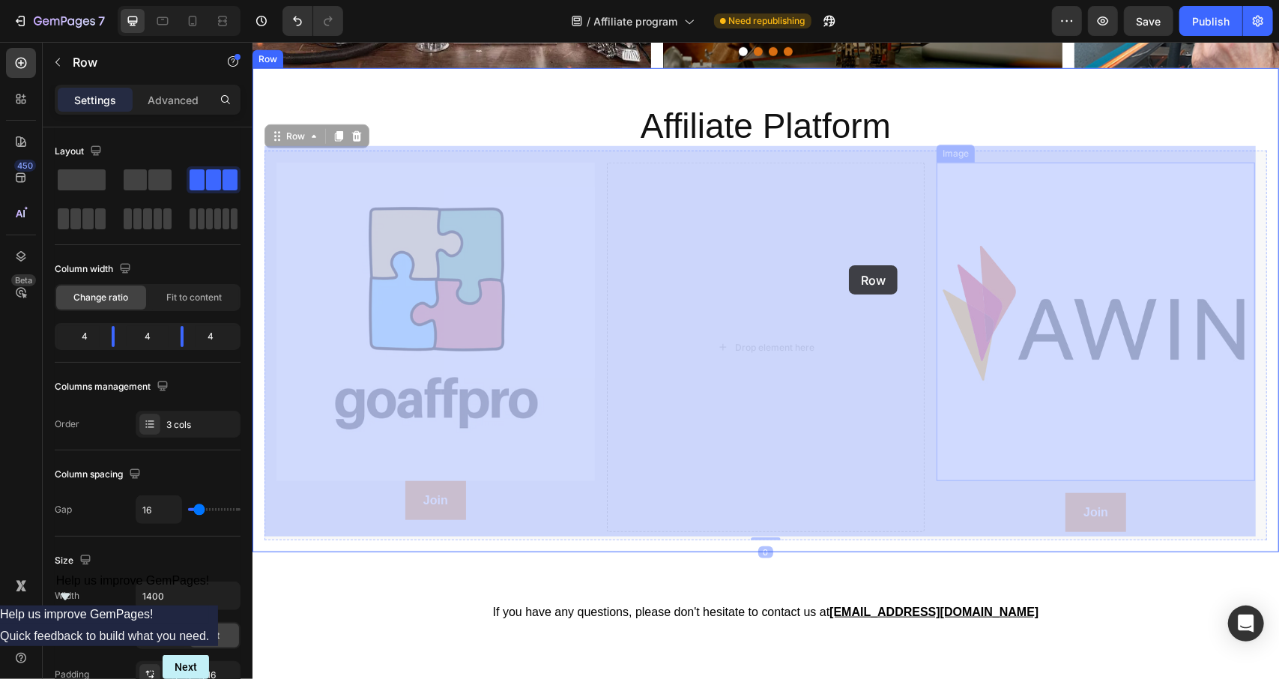
drag, startPoint x: 1248, startPoint y: 271, endPoint x: 848, endPoint y: 265, distance: 400.2
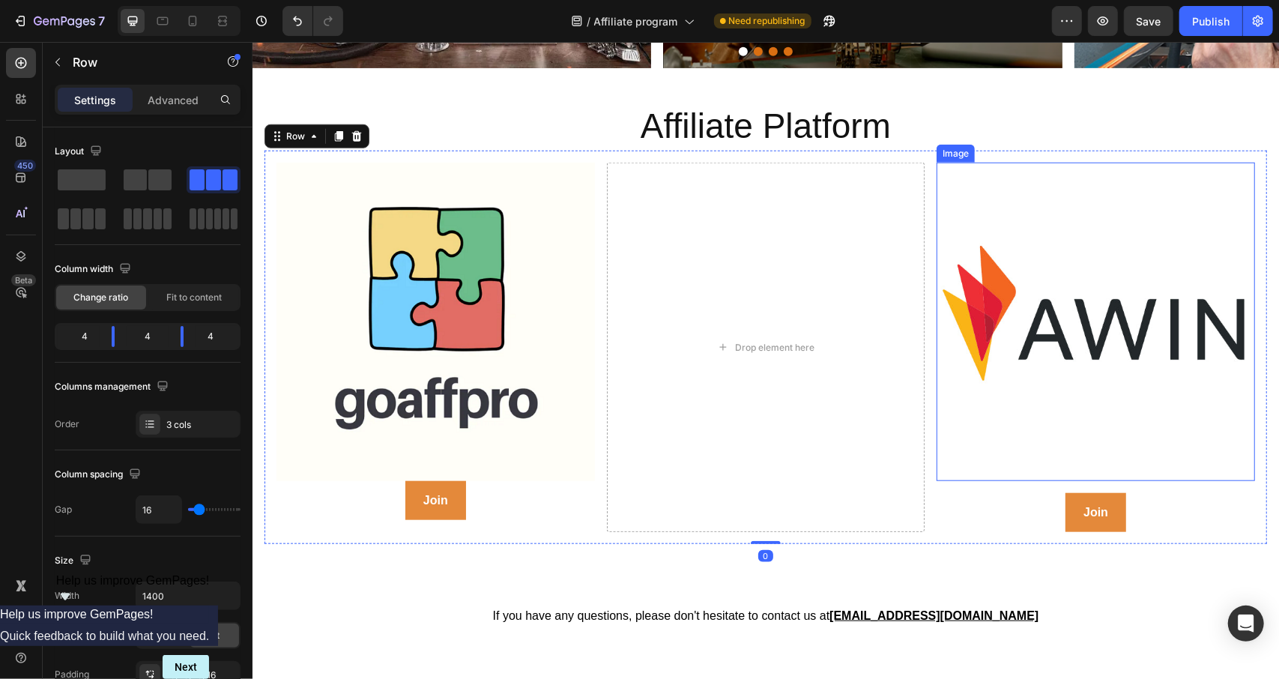
click at [1057, 277] on img at bounding box center [1095, 321] width 318 height 318
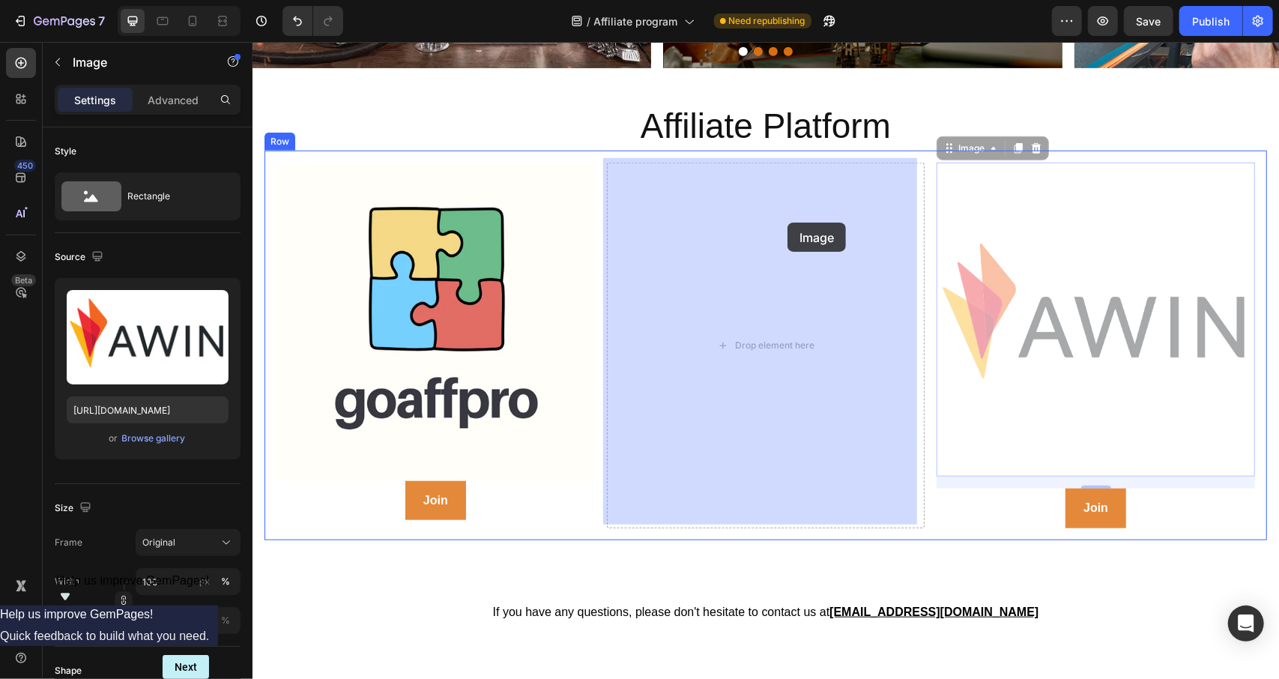
drag, startPoint x: 991, startPoint y: 181, endPoint x: 787, endPoint y: 222, distance: 208.7
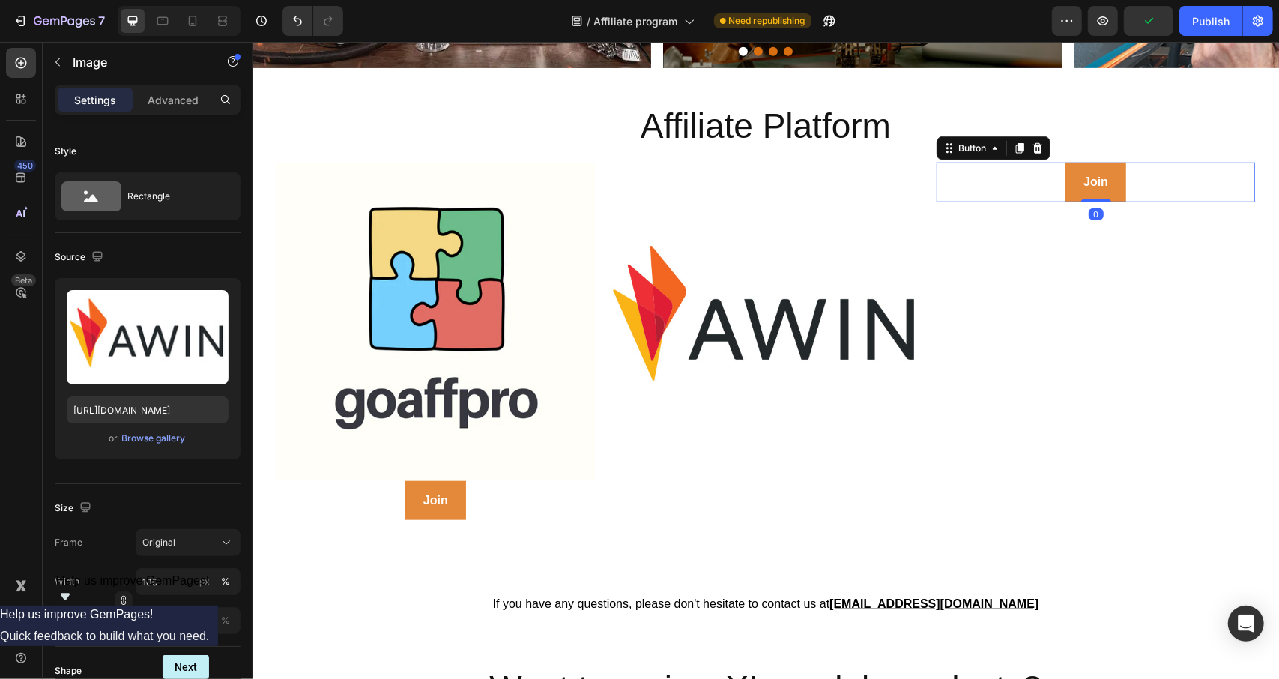
click at [1146, 179] on div "Join Button 0" at bounding box center [1095, 182] width 318 height 40
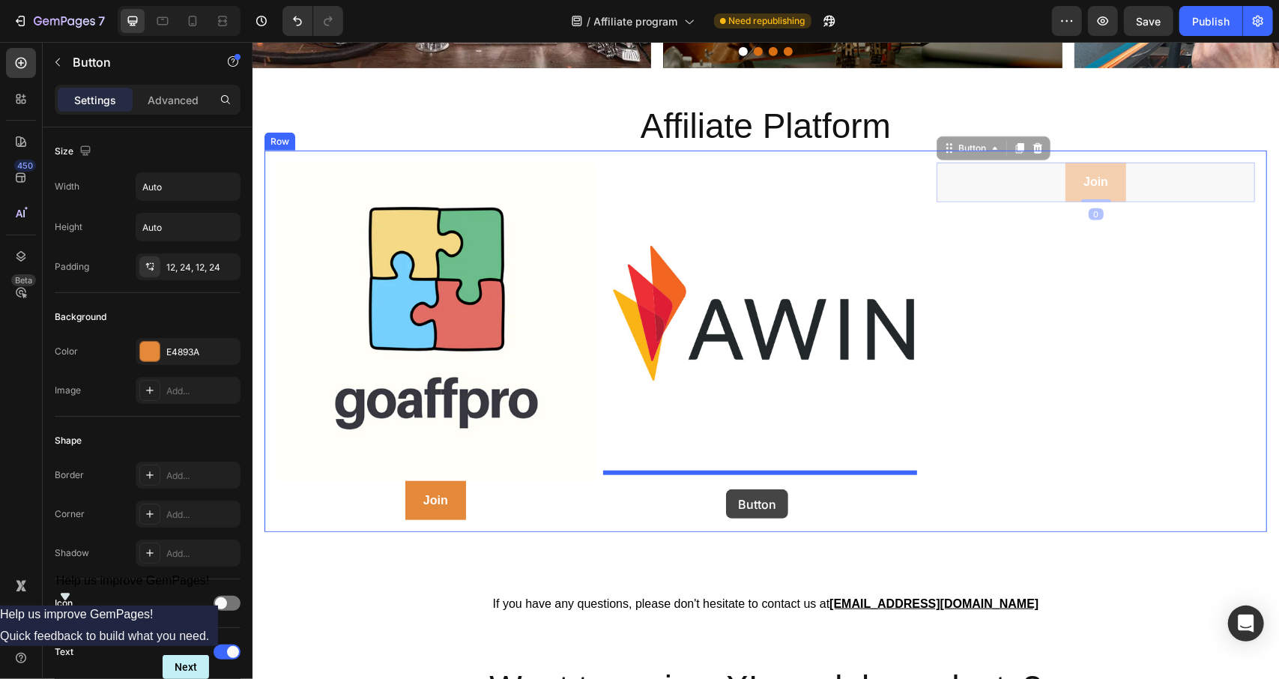
drag, startPoint x: 1173, startPoint y: 175, endPoint x: 725, endPoint y: 489, distance: 546.7
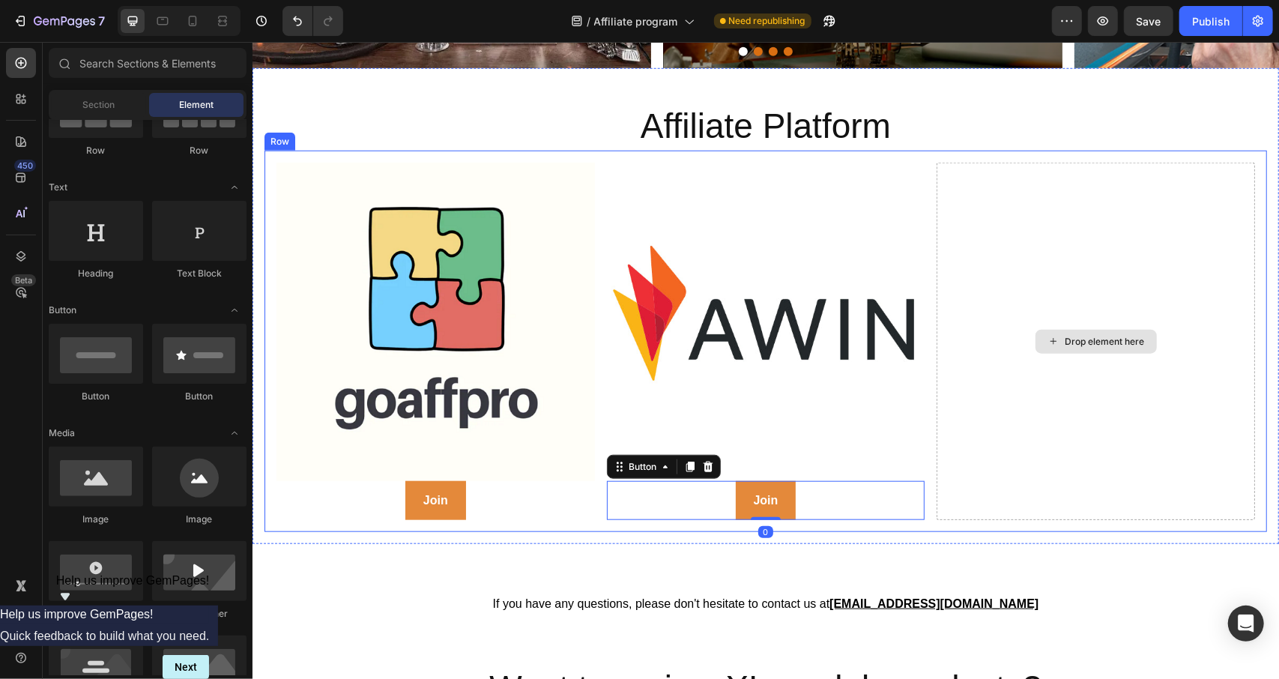
click at [1086, 335] on div "Drop element here" at bounding box center [1104, 341] width 79 height 12
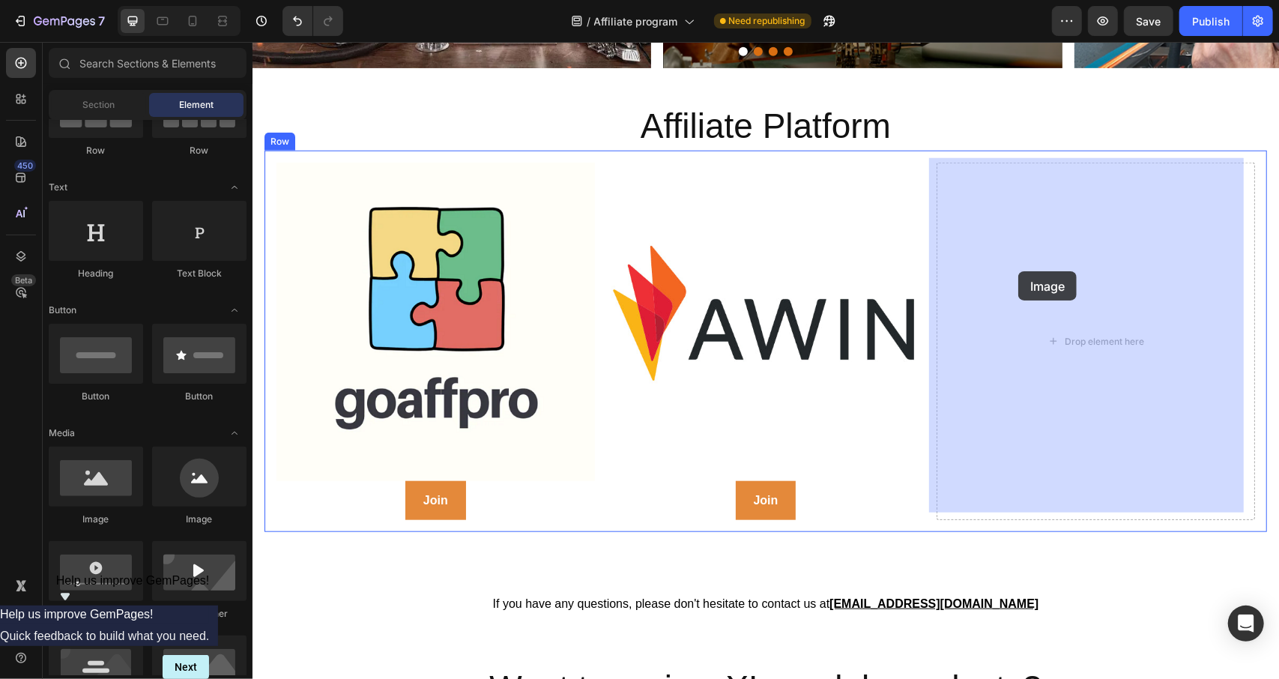
drag, startPoint x: 336, startPoint y: 536, endPoint x: 1018, endPoint y: 271, distance: 731.0
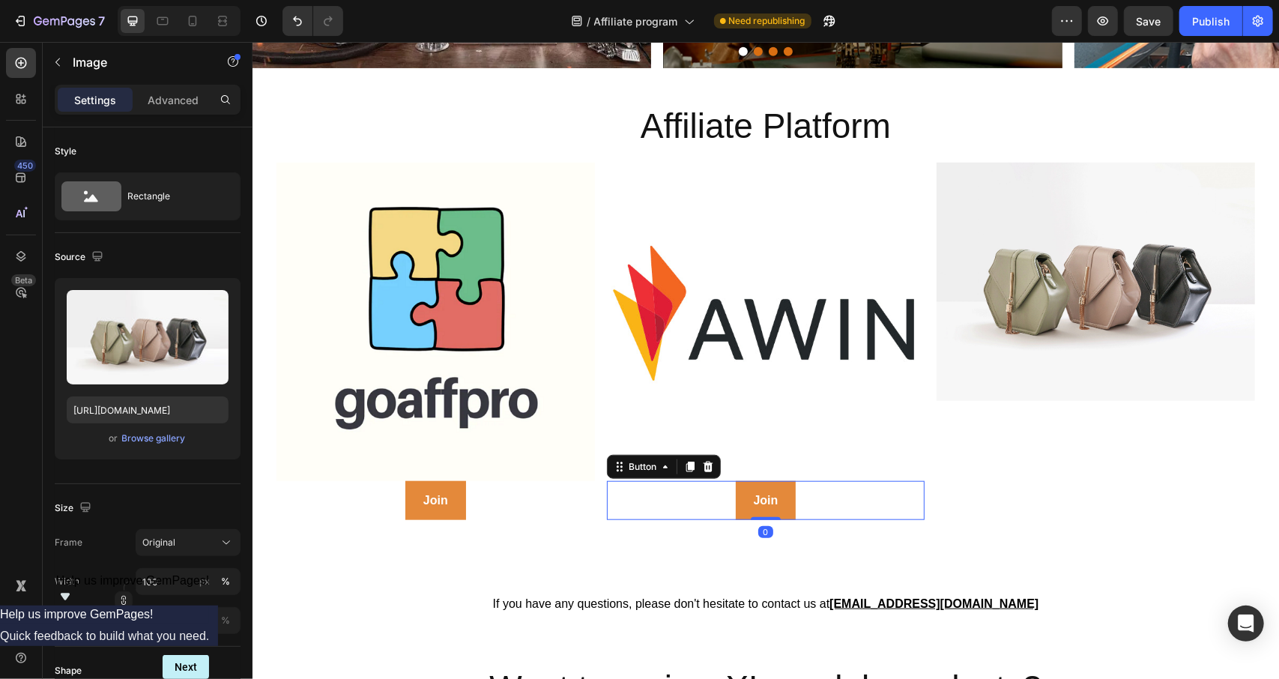
click at [850, 492] on div "Join Button 0" at bounding box center [765, 500] width 318 height 40
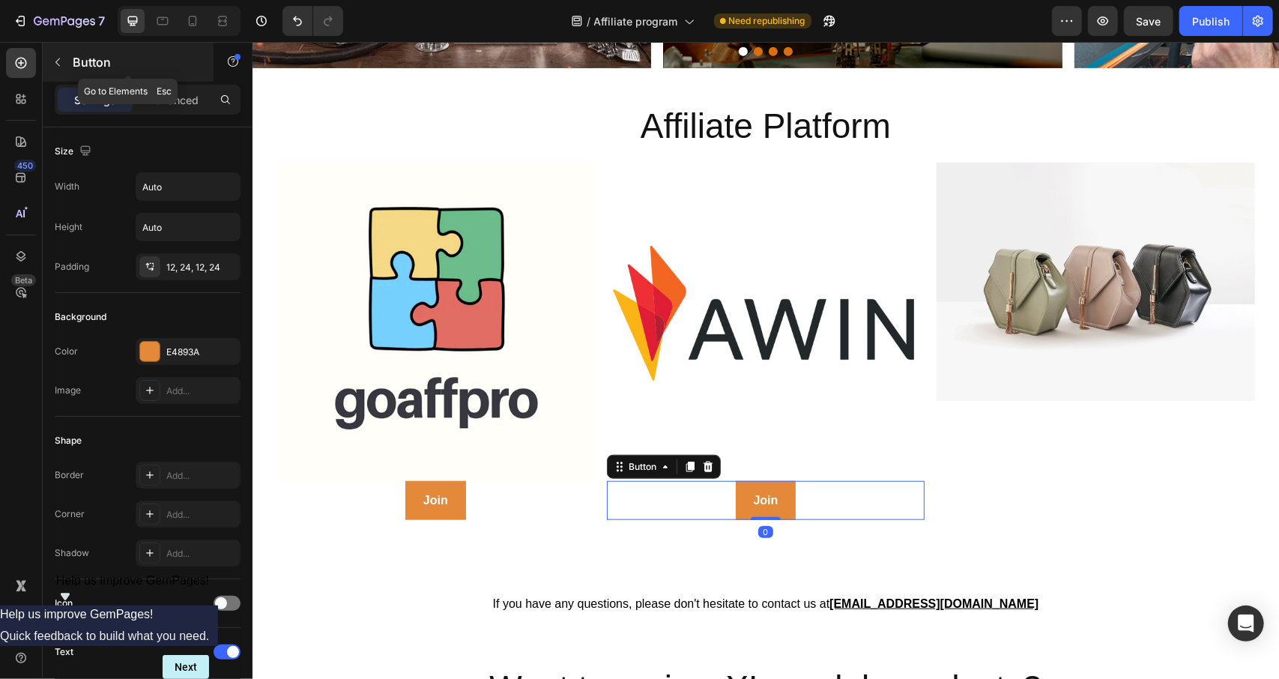
click at [55, 64] on icon "button" at bounding box center [58, 62] width 12 height 12
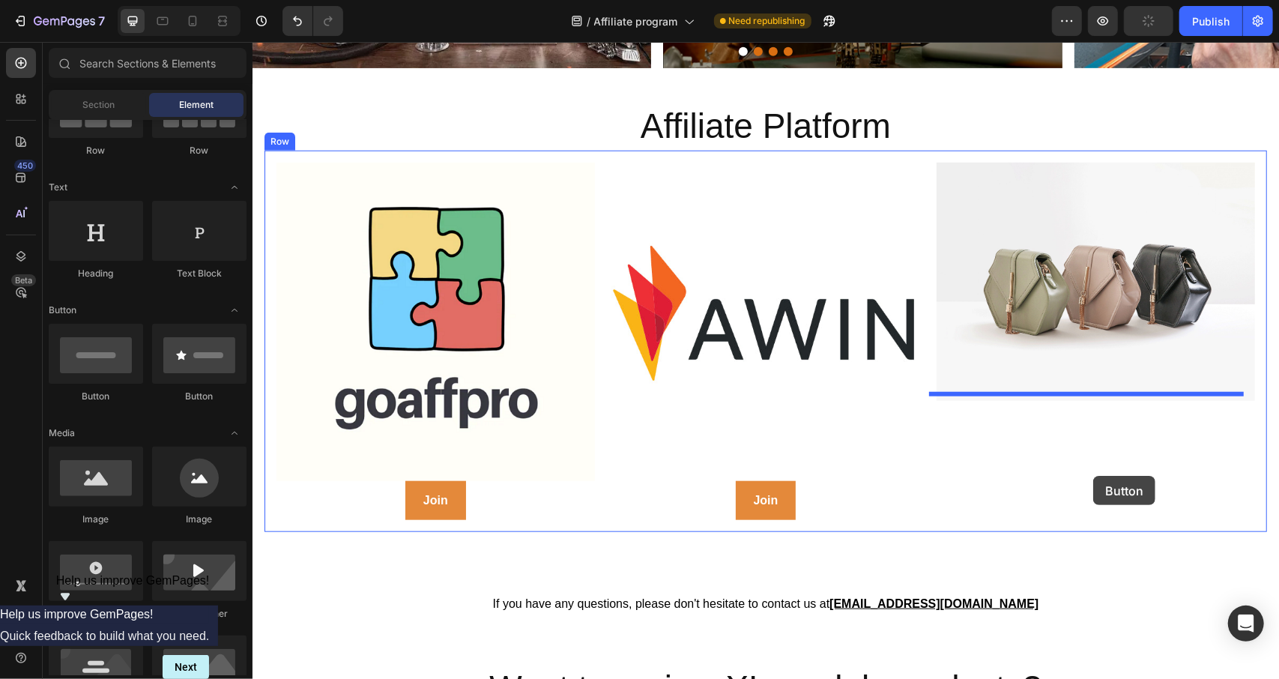
drag, startPoint x: 493, startPoint y: 417, endPoint x: 1092, endPoint y: 475, distance: 602.3
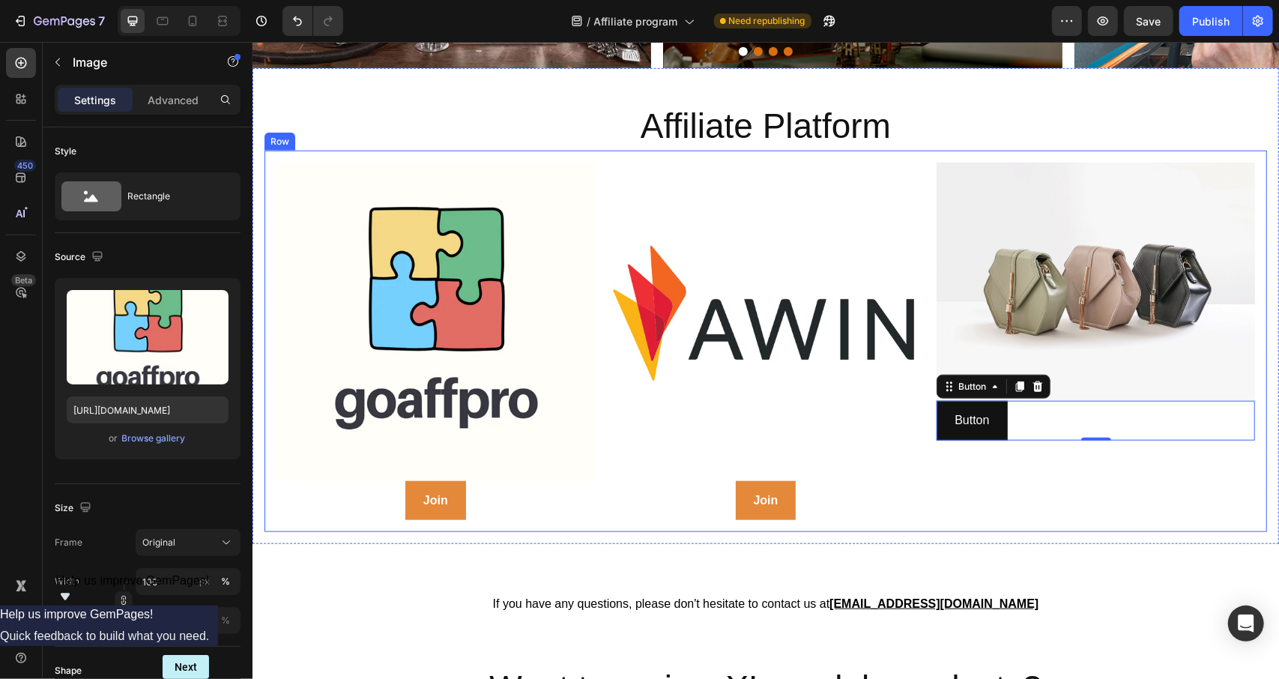
click at [498, 357] on img at bounding box center [435, 321] width 318 height 318
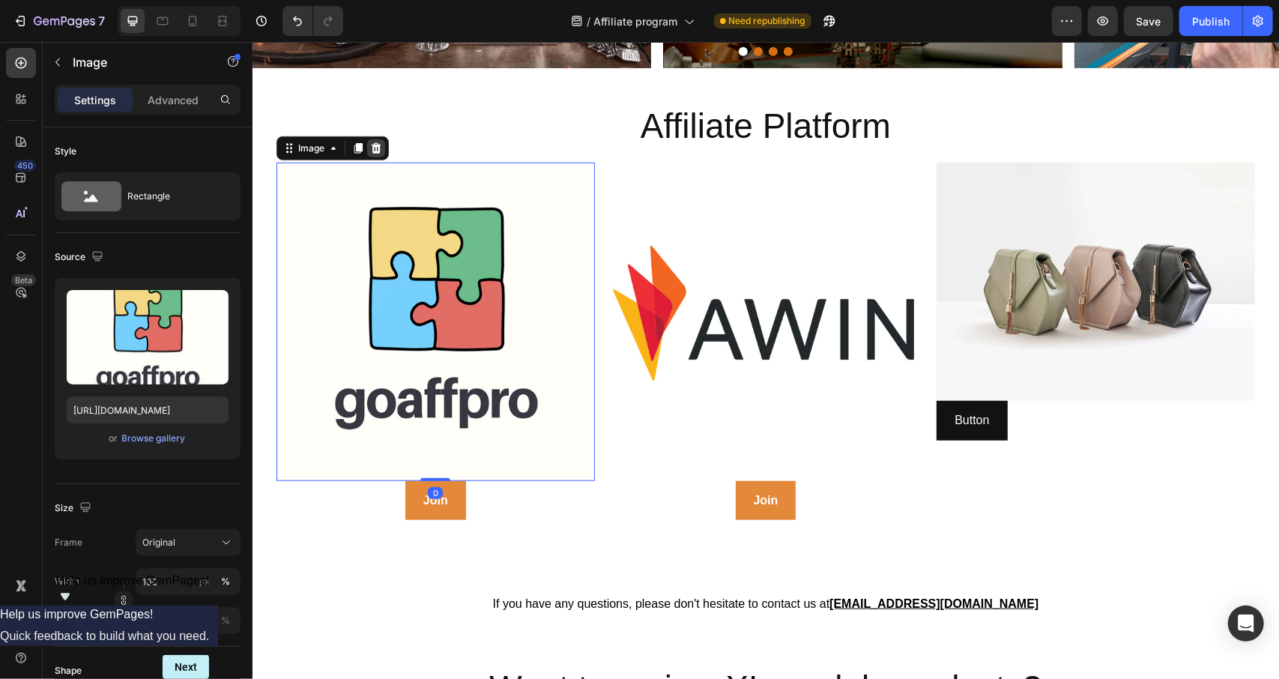
click at [371, 142] on icon at bounding box center [375, 148] width 12 height 12
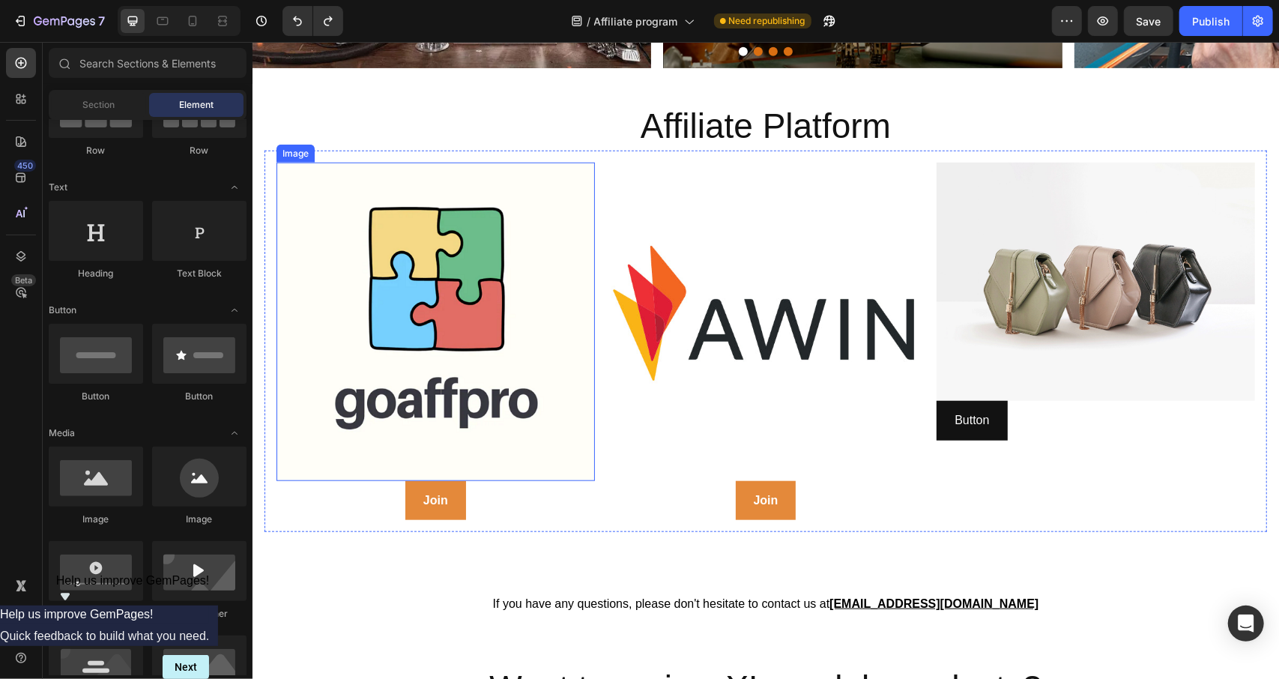
click at [401, 262] on img at bounding box center [435, 321] width 318 height 318
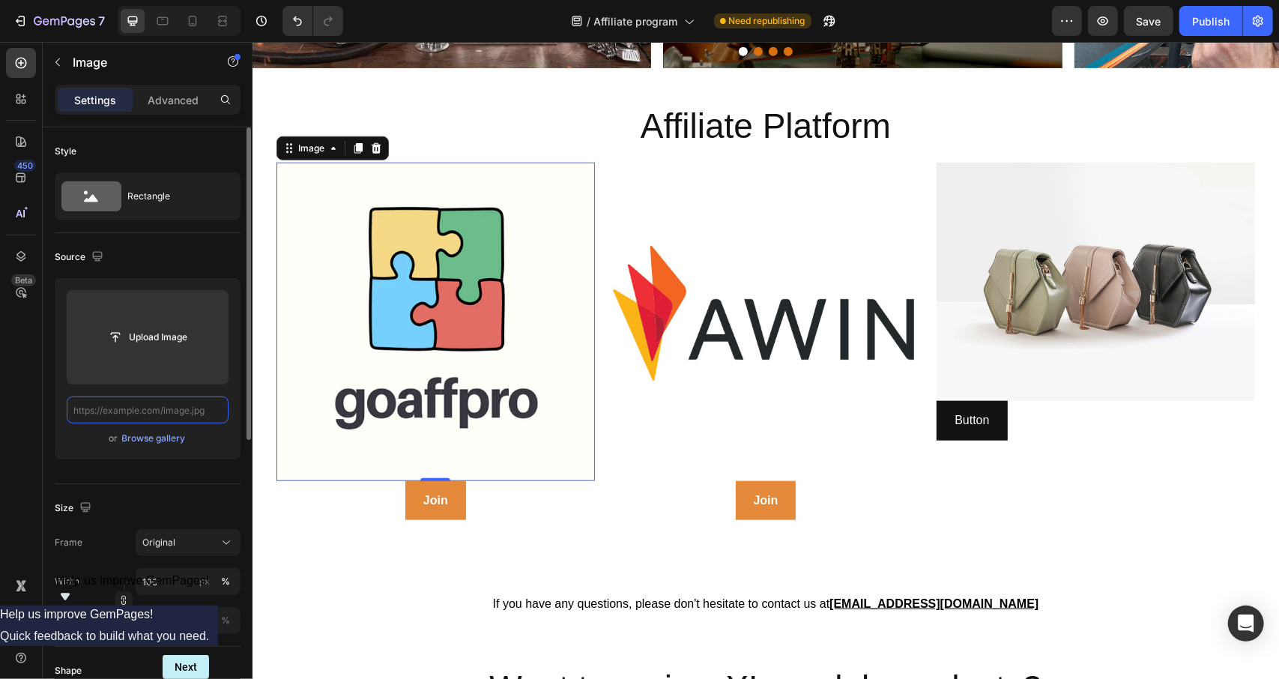
scroll to position [0, 0]
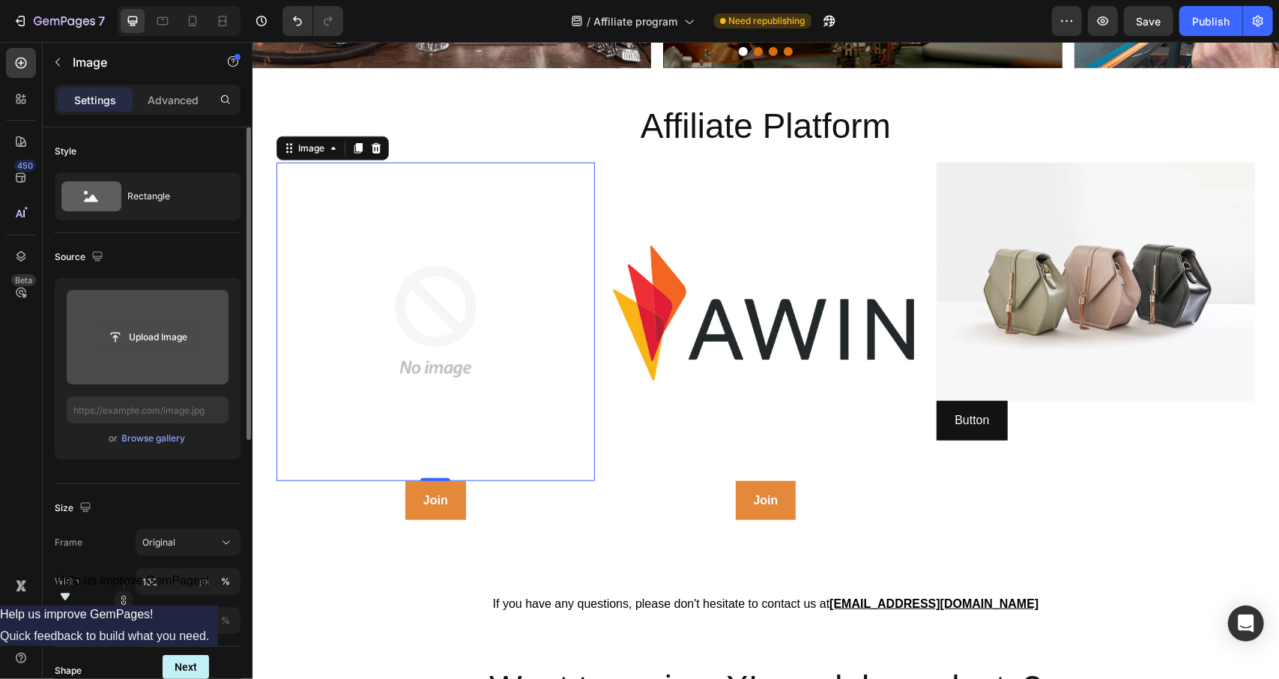
click at [189, 332] on input "file" at bounding box center [147, 336] width 103 height 25
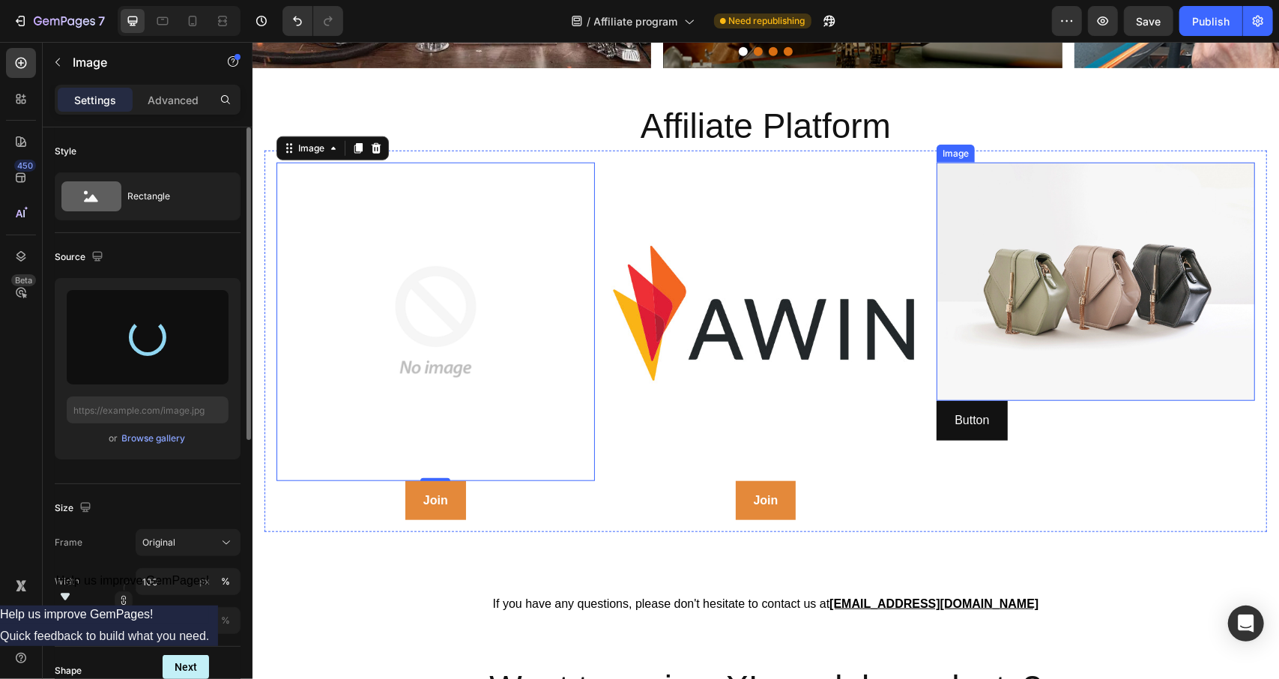
type input "[URL][DOMAIN_NAME]"
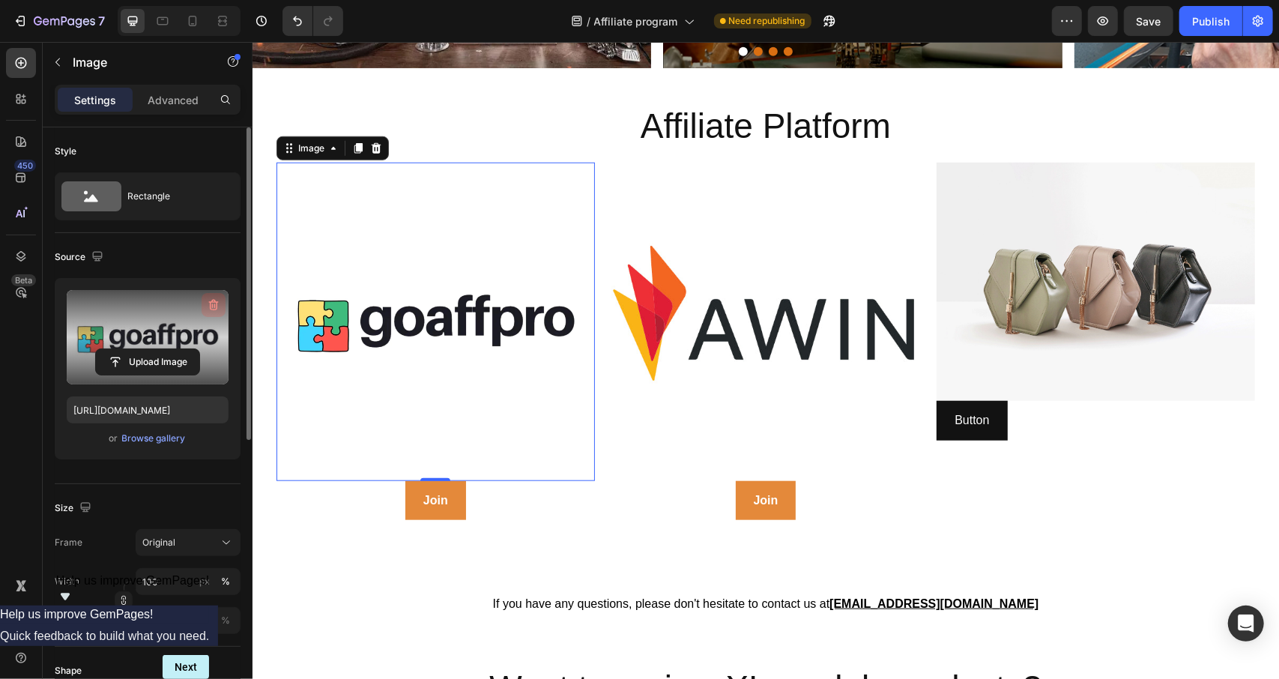
click at [220, 300] on icon "button" at bounding box center [213, 304] width 15 height 15
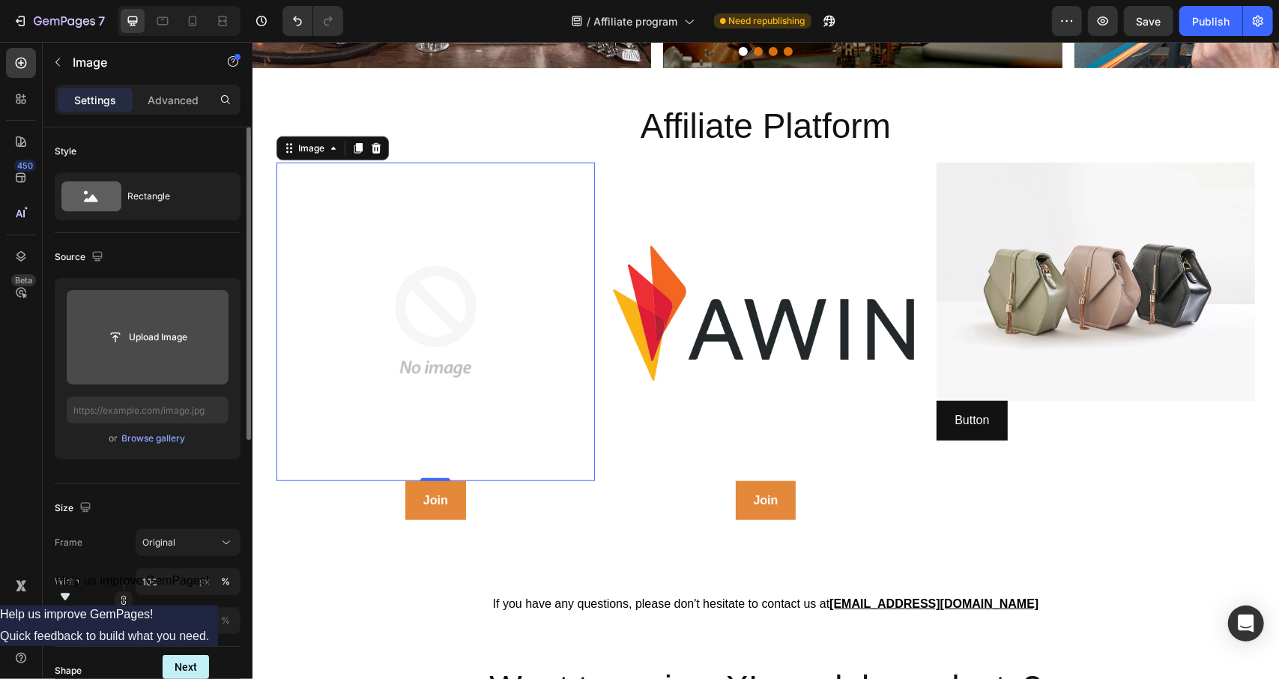
click at [145, 340] on input "file" at bounding box center [147, 336] width 103 height 25
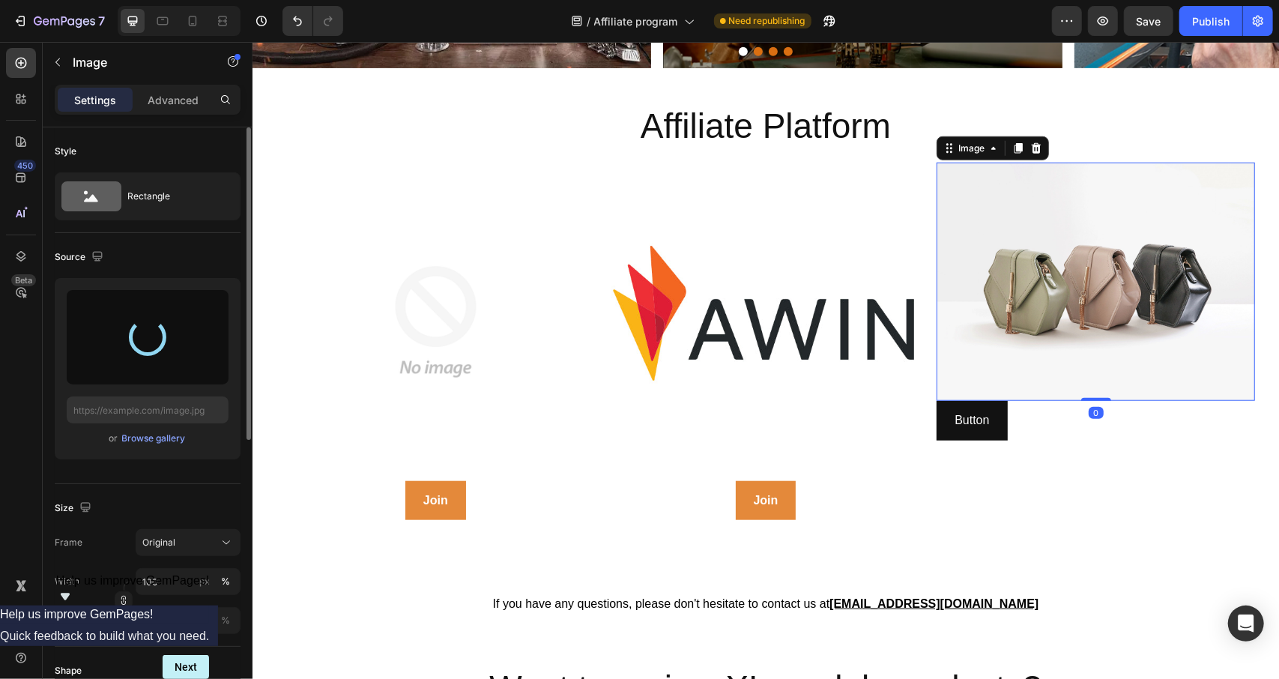
click at [1079, 238] on img at bounding box center [1095, 281] width 318 height 239
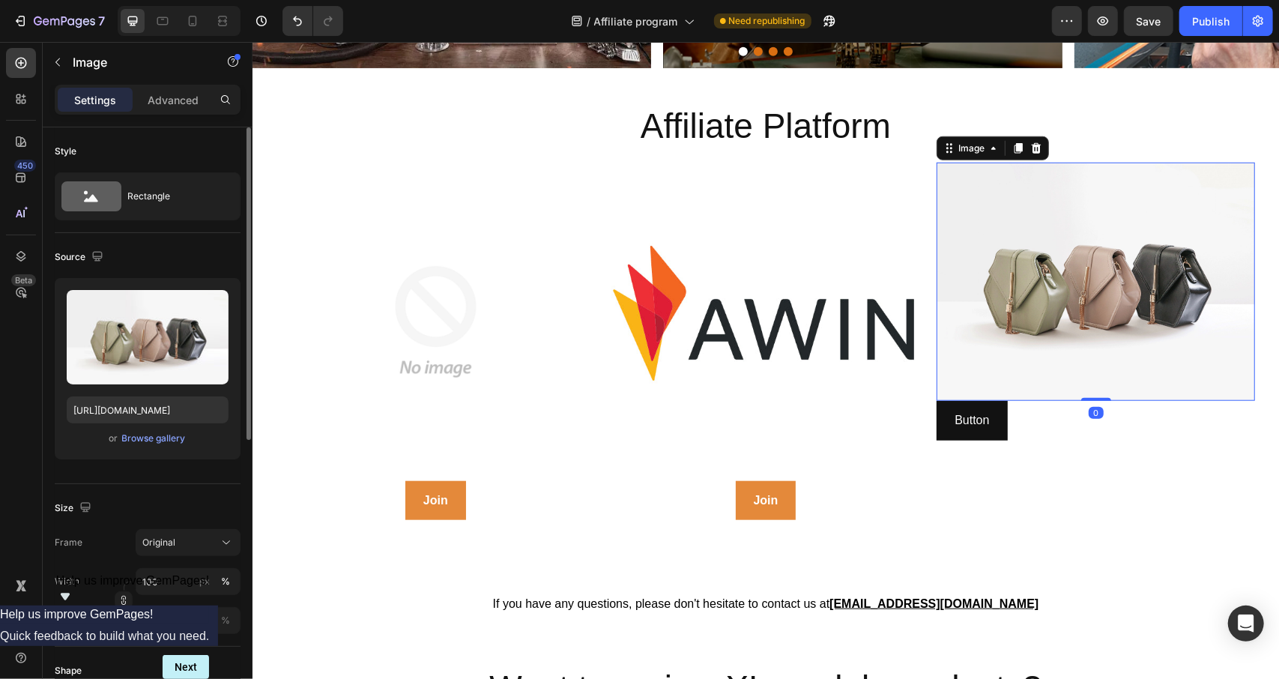
click at [982, 235] on img at bounding box center [1095, 281] width 318 height 239
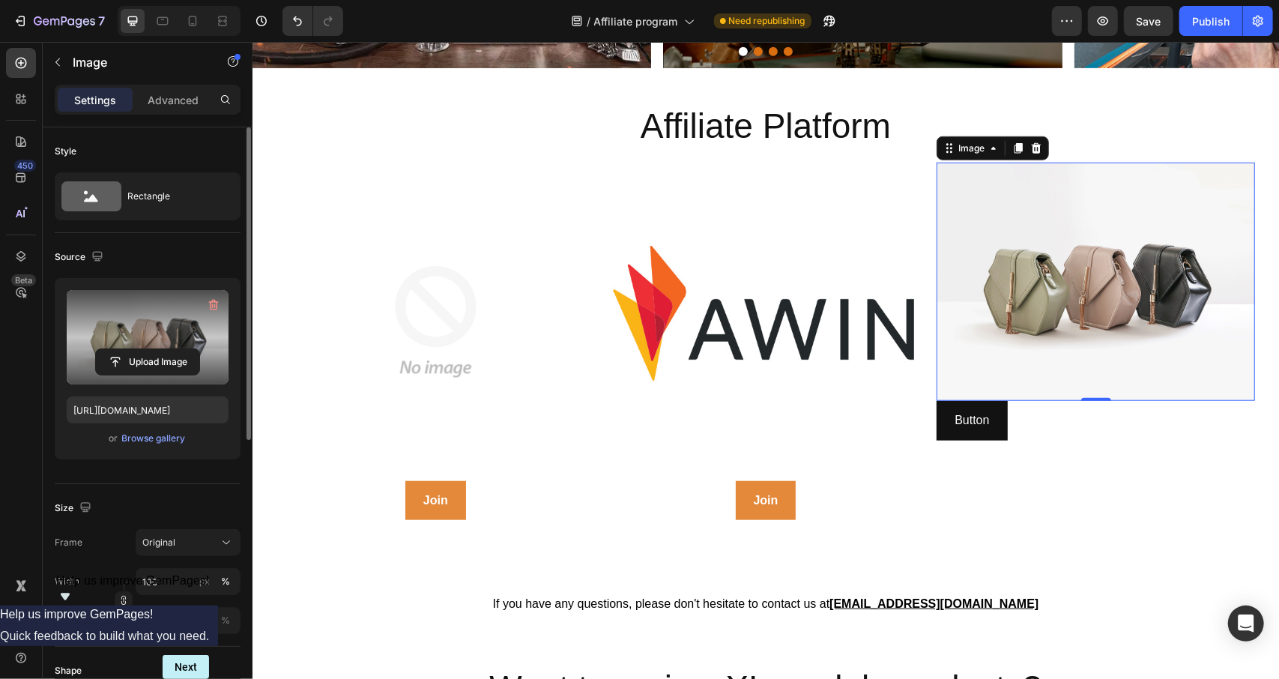
click at [168, 327] on label at bounding box center [148, 337] width 162 height 94
click at [168, 349] on input "file" at bounding box center [147, 361] width 103 height 25
click at [217, 301] on icon "button" at bounding box center [214, 305] width 10 height 11
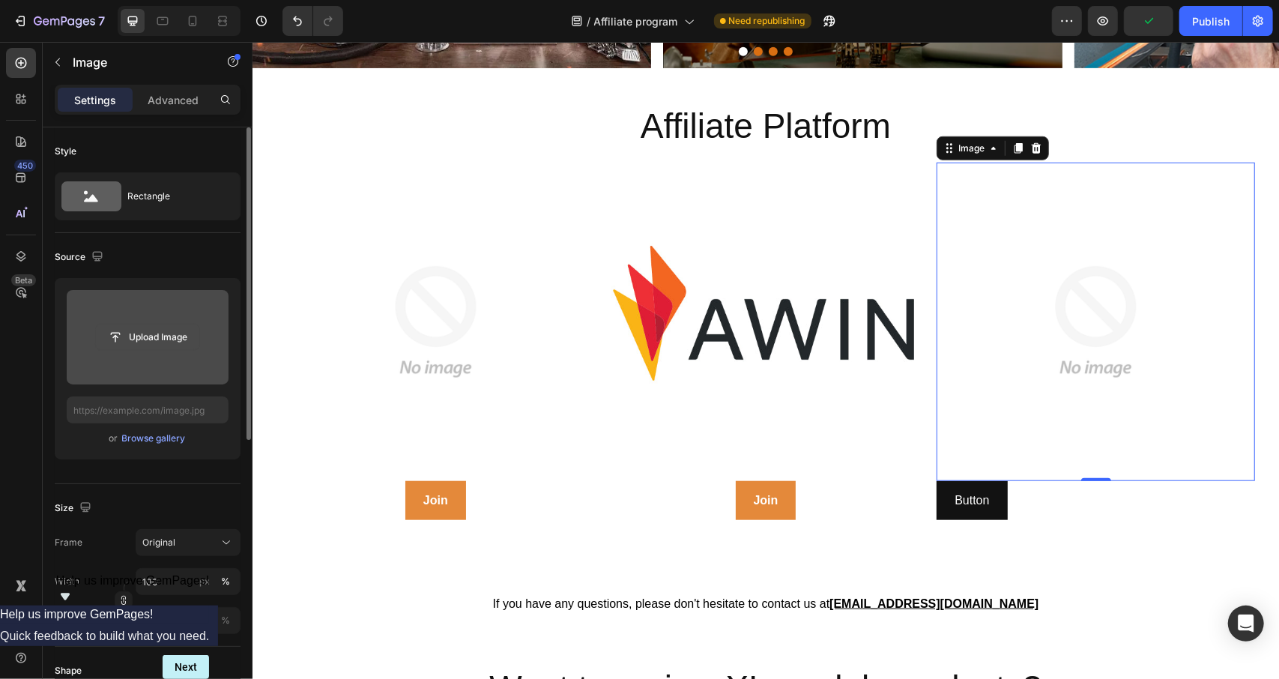
click at [151, 339] on input "file" at bounding box center [147, 336] width 103 height 25
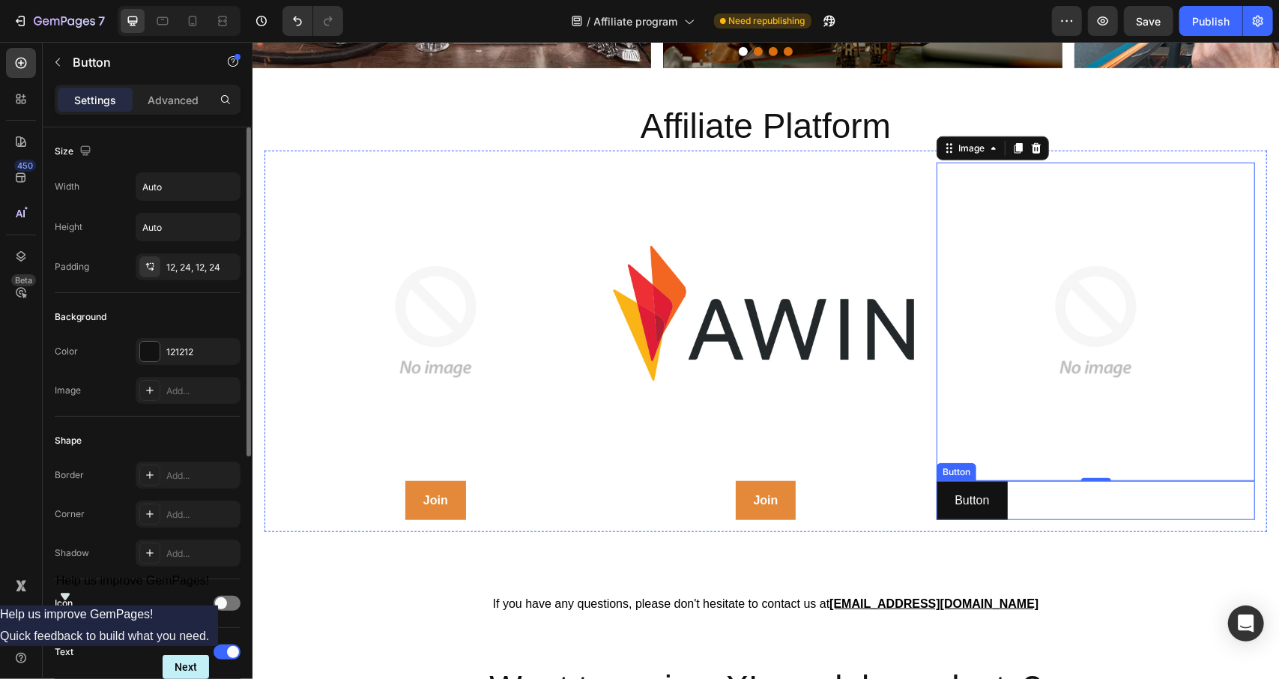
click at [1027, 487] on div "Button Button" at bounding box center [1095, 500] width 318 height 40
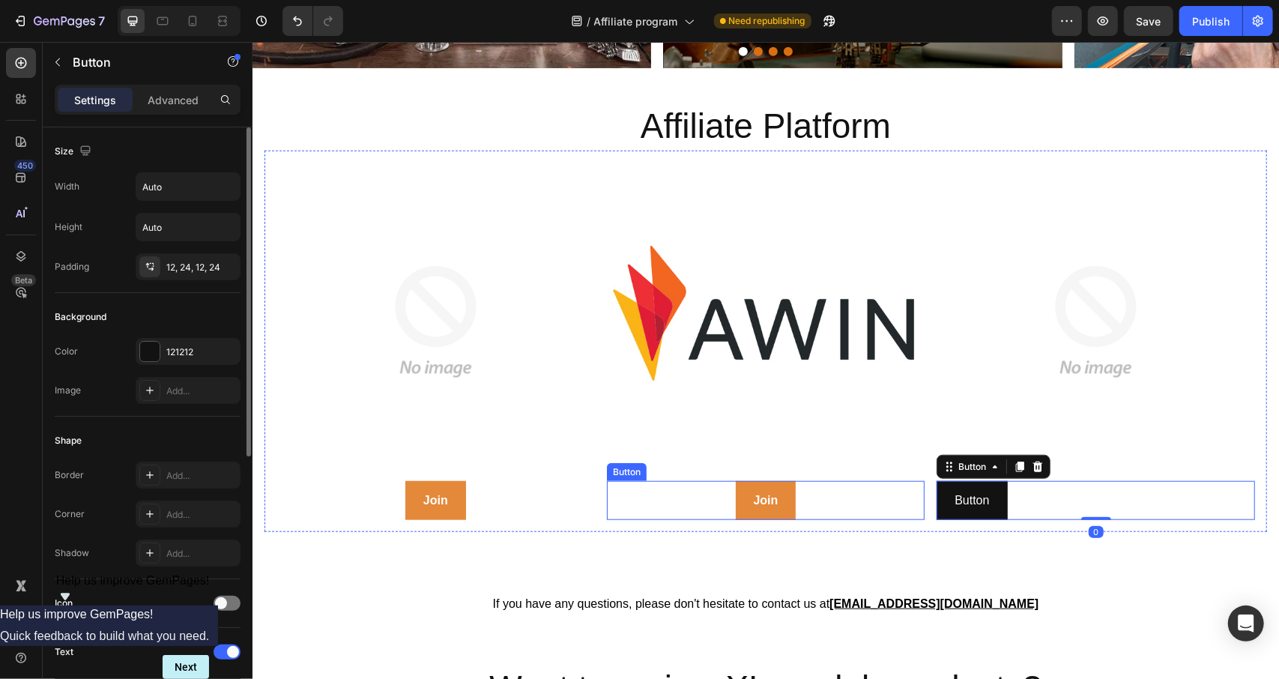
click at [851, 489] on div "Join Button" at bounding box center [765, 500] width 318 height 40
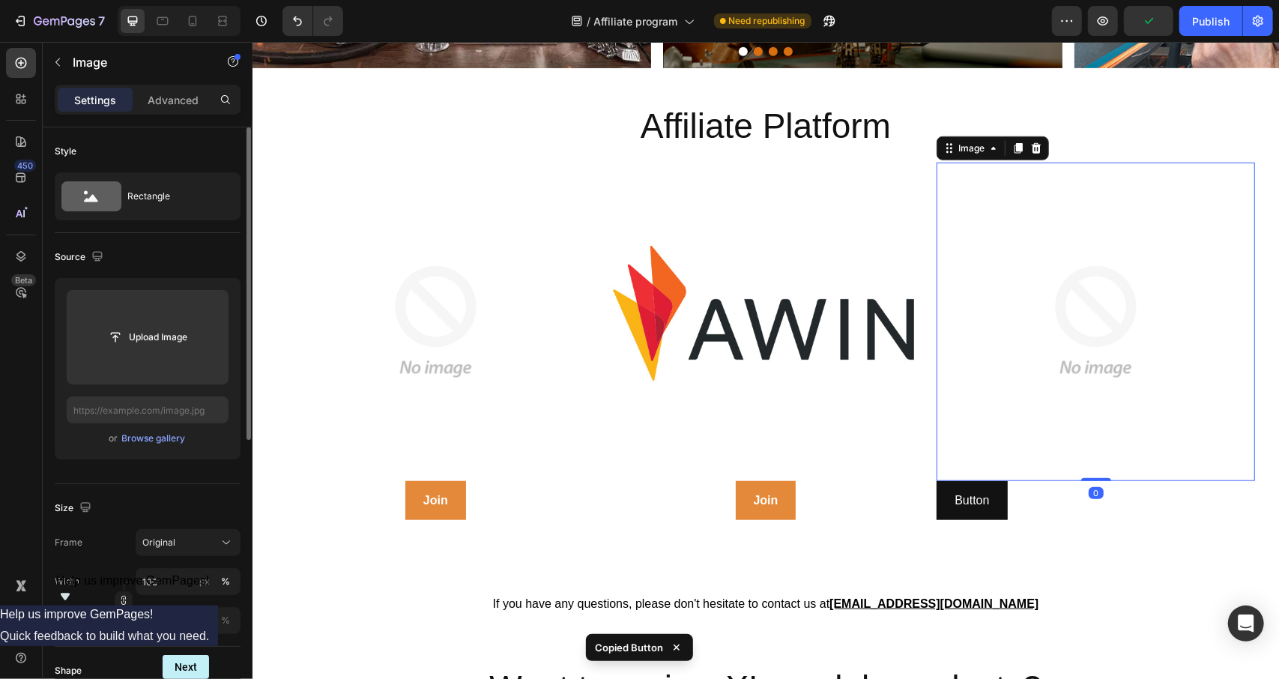
click at [1075, 471] on div "Image 0" at bounding box center [1095, 321] width 318 height 318
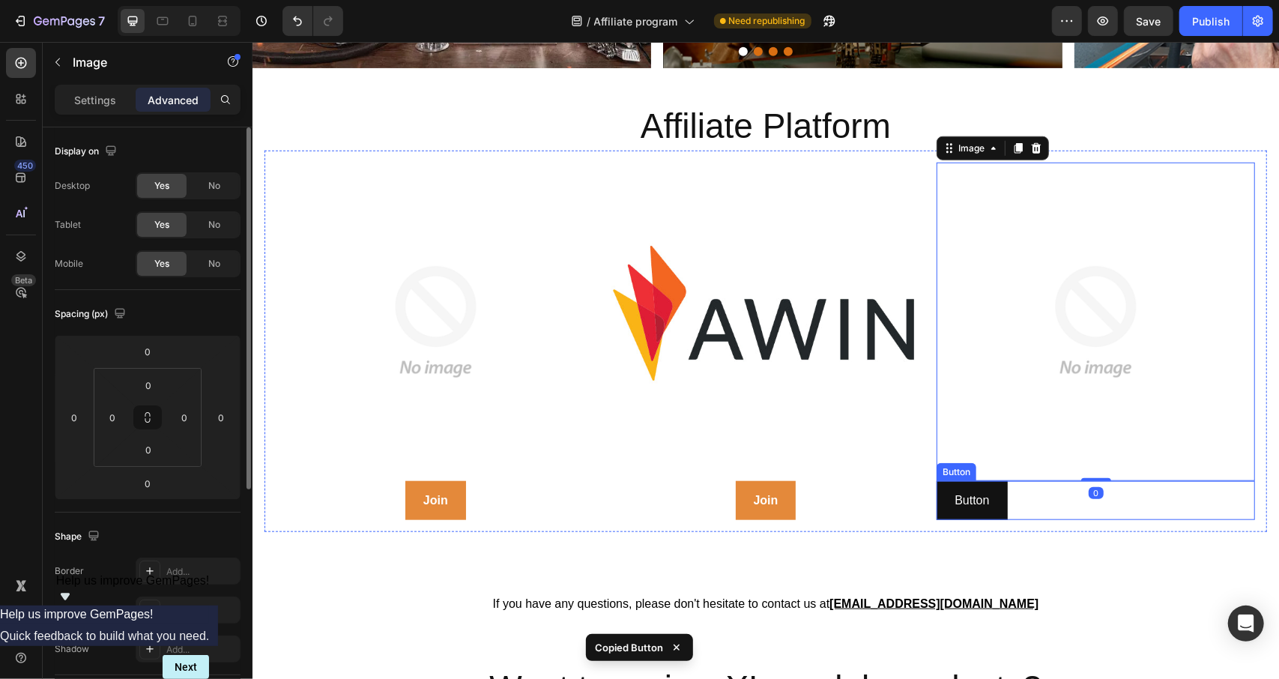
click at [1071, 492] on div "Button Button" at bounding box center [1095, 500] width 318 height 40
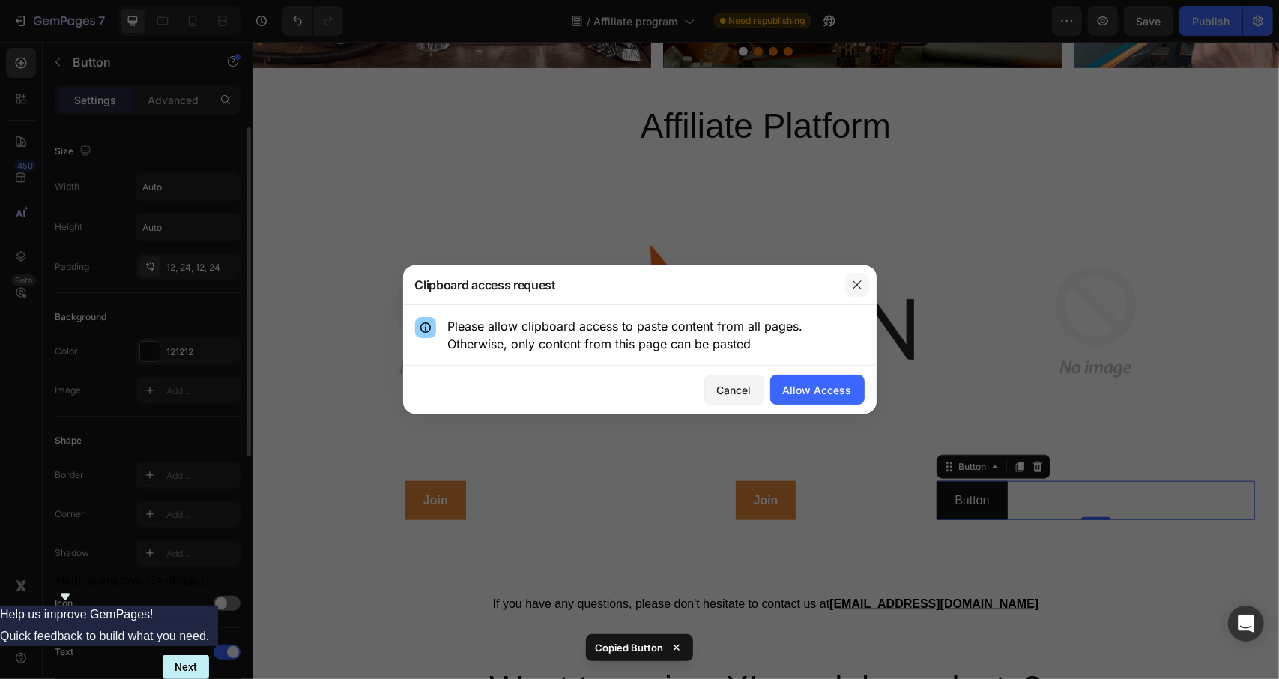
click at [853, 287] on icon "button" at bounding box center [857, 285] width 12 height 12
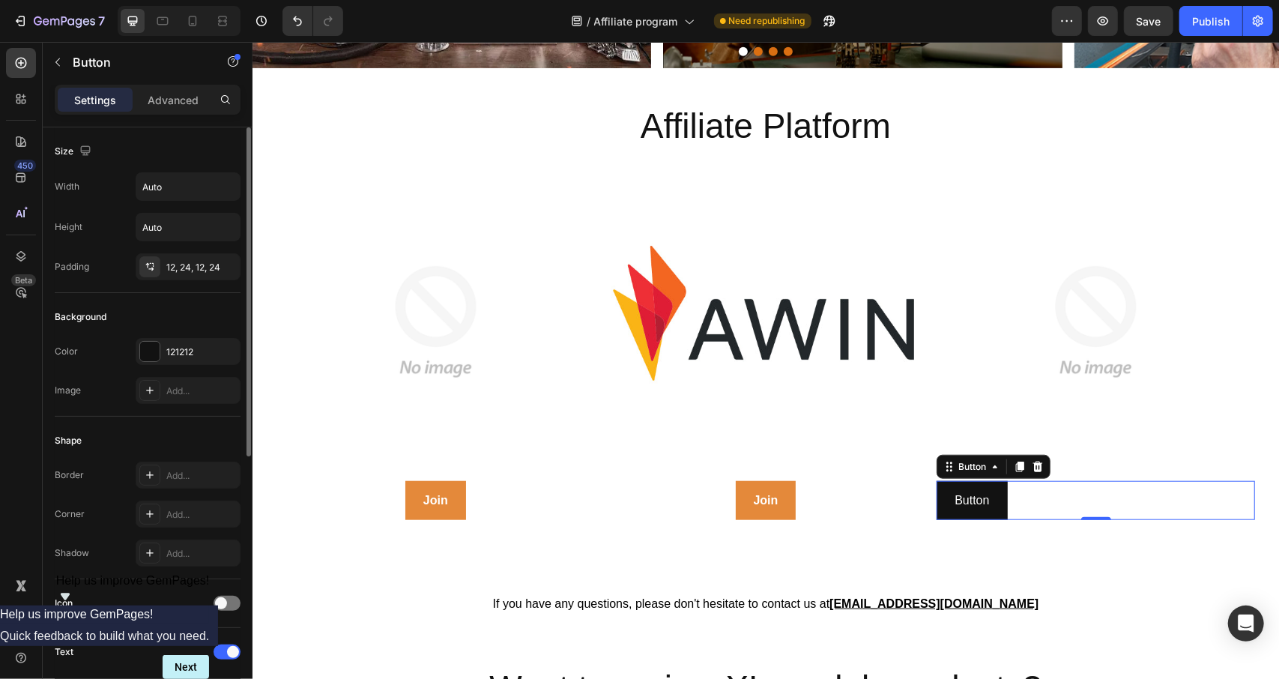
click at [1048, 489] on div "Button Button 0" at bounding box center [1095, 500] width 318 height 40
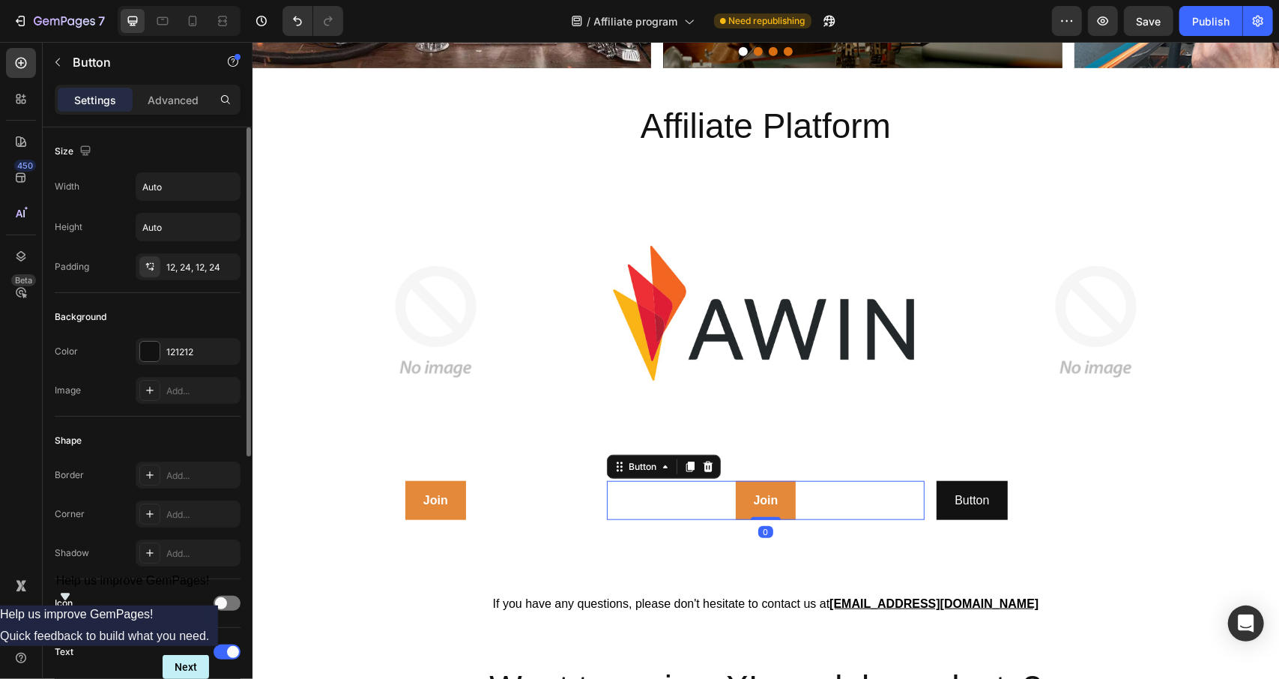
click at [806, 492] on div "Join Button 0" at bounding box center [765, 500] width 318 height 40
click at [735, 492] on link "Join" at bounding box center [765, 500] width 61 height 40
drag, startPoint x: 681, startPoint y: 456, endPoint x: 817, endPoint y: 493, distance: 140.7
click at [683, 460] on icon at bounding box center [689, 466] width 12 height 12
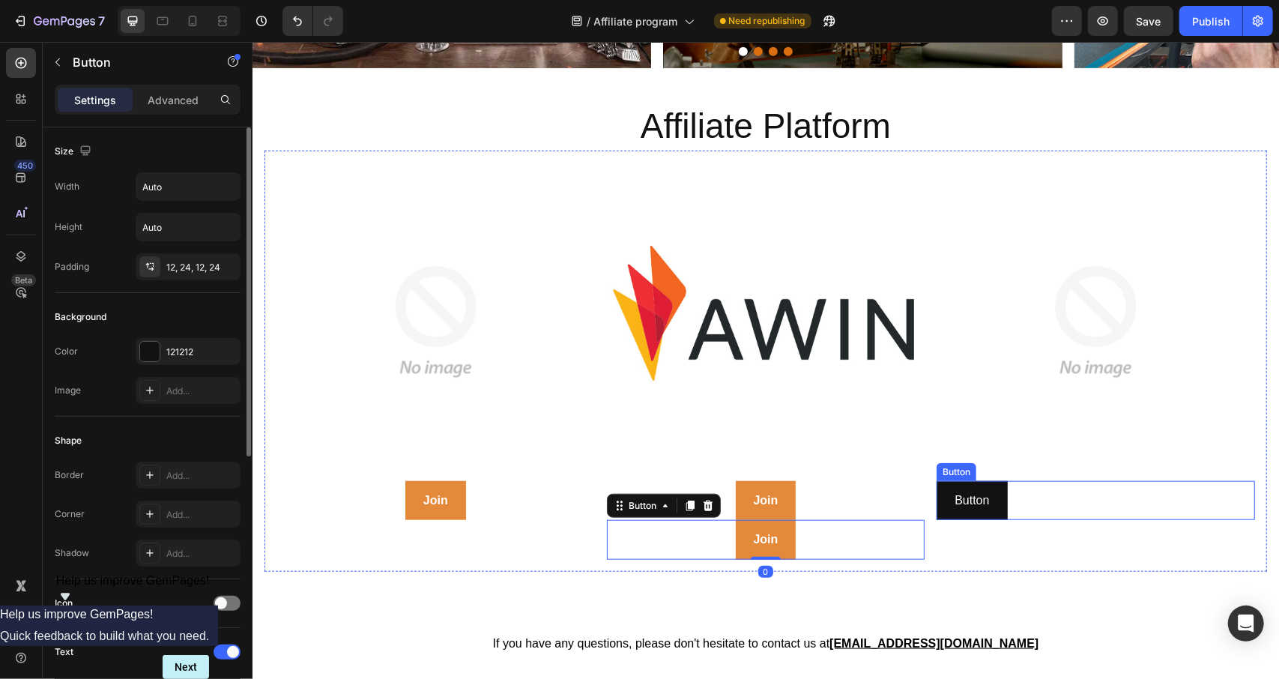
click at [1081, 487] on div "Button Button" at bounding box center [1095, 500] width 318 height 40
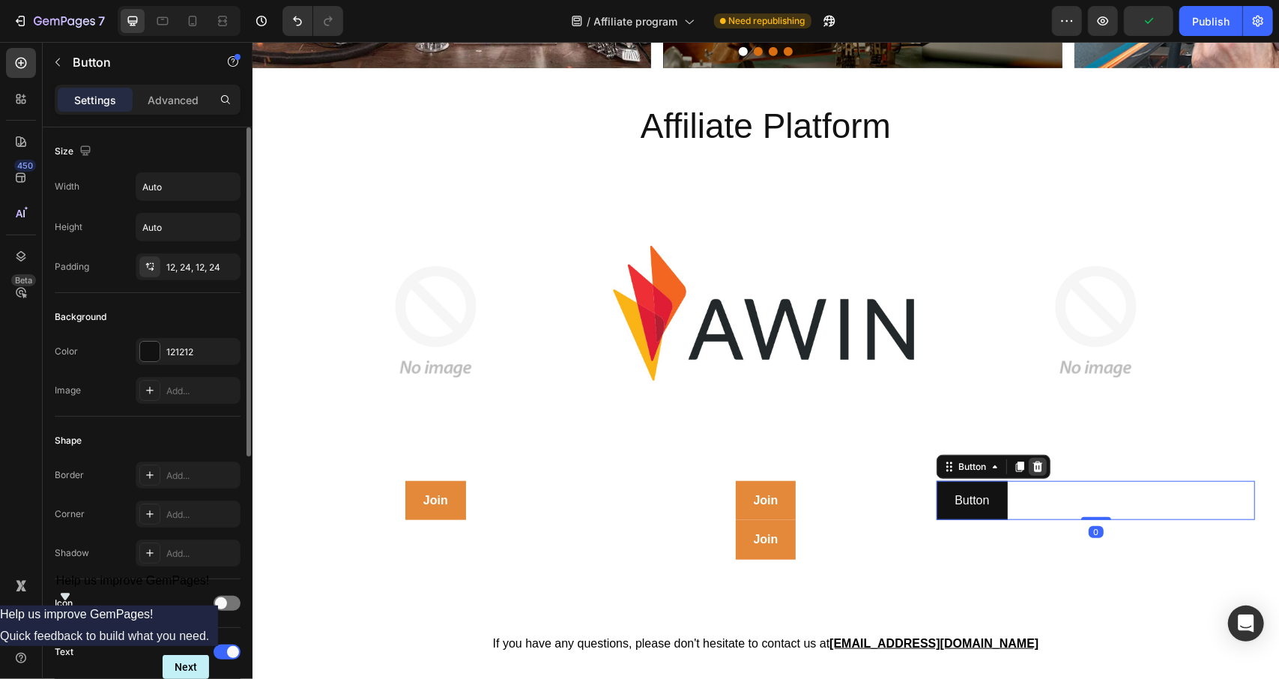
click at [1033, 460] on icon at bounding box center [1037, 466] width 12 height 12
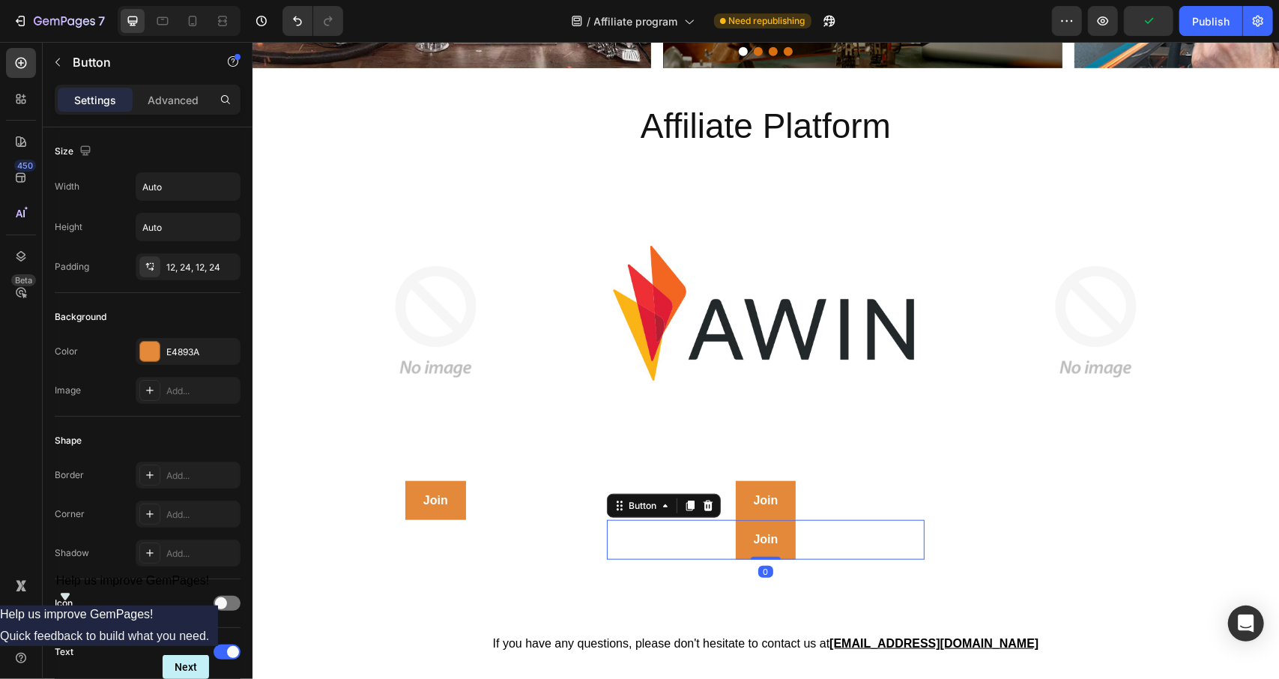
click at [850, 535] on div "Join Button 0" at bounding box center [765, 539] width 318 height 40
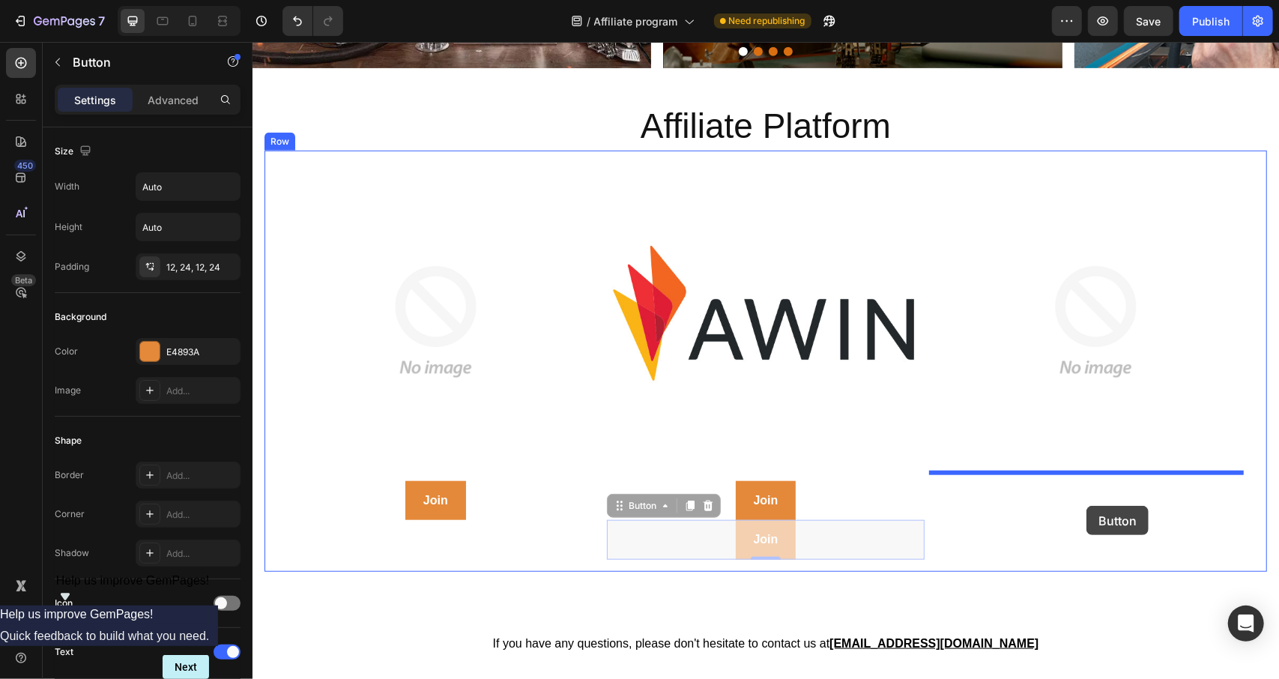
drag, startPoint x: 865, startPoint y: 512, endPoint x: 1086, endPoint y: 505, distance: 221.1
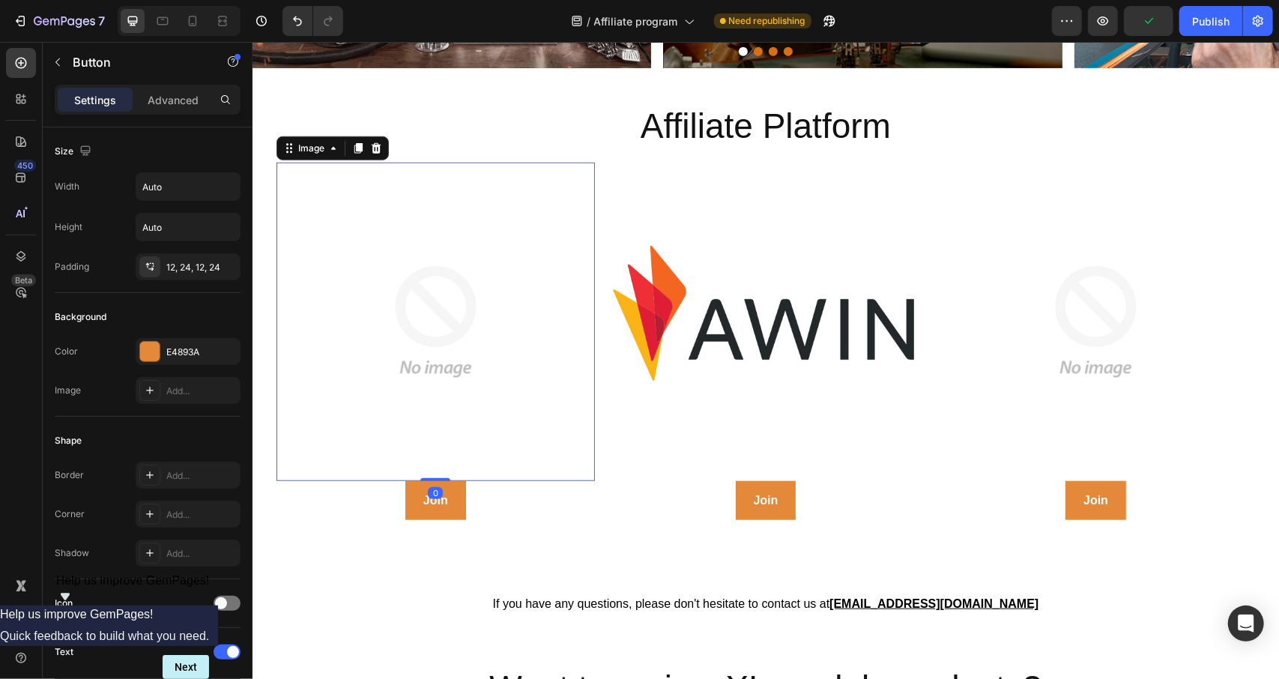
click at [435, 375] on img at bounding box center [435, 321] width 318 height 318
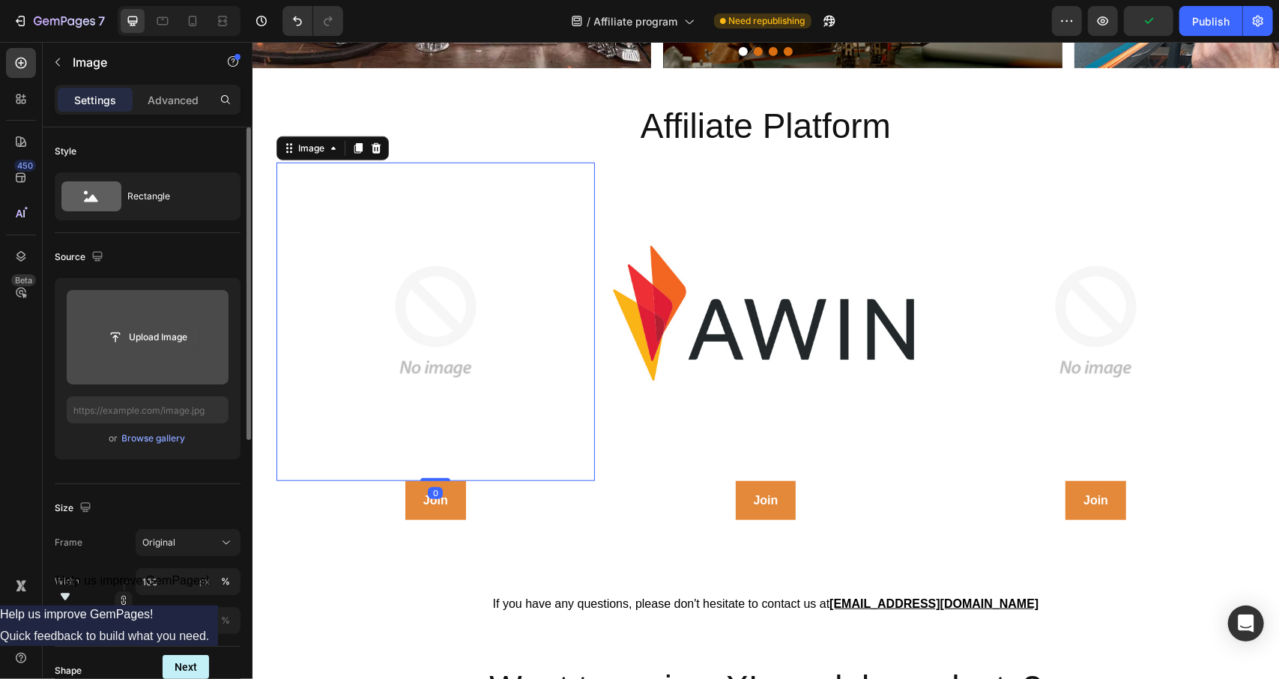
click at [163, 339] on input "file" at bounding box center [147, 336] width 103 height 25
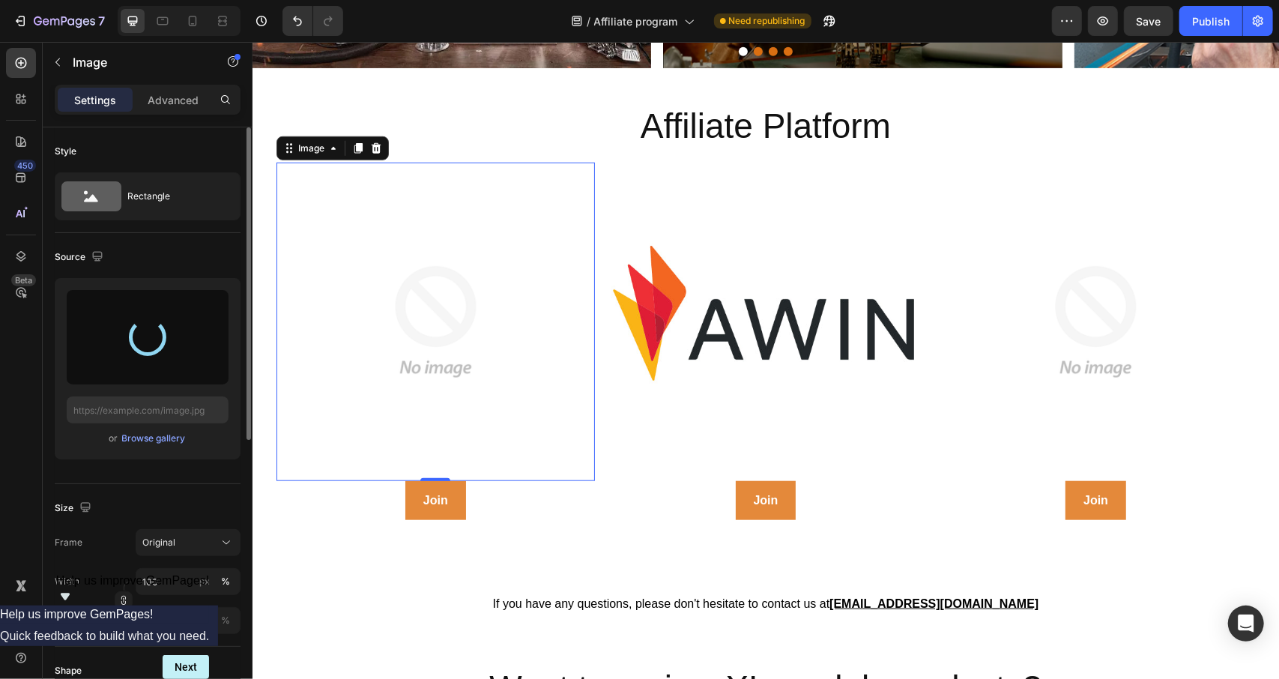
type input "[URL][DOMAIN_NAME]"
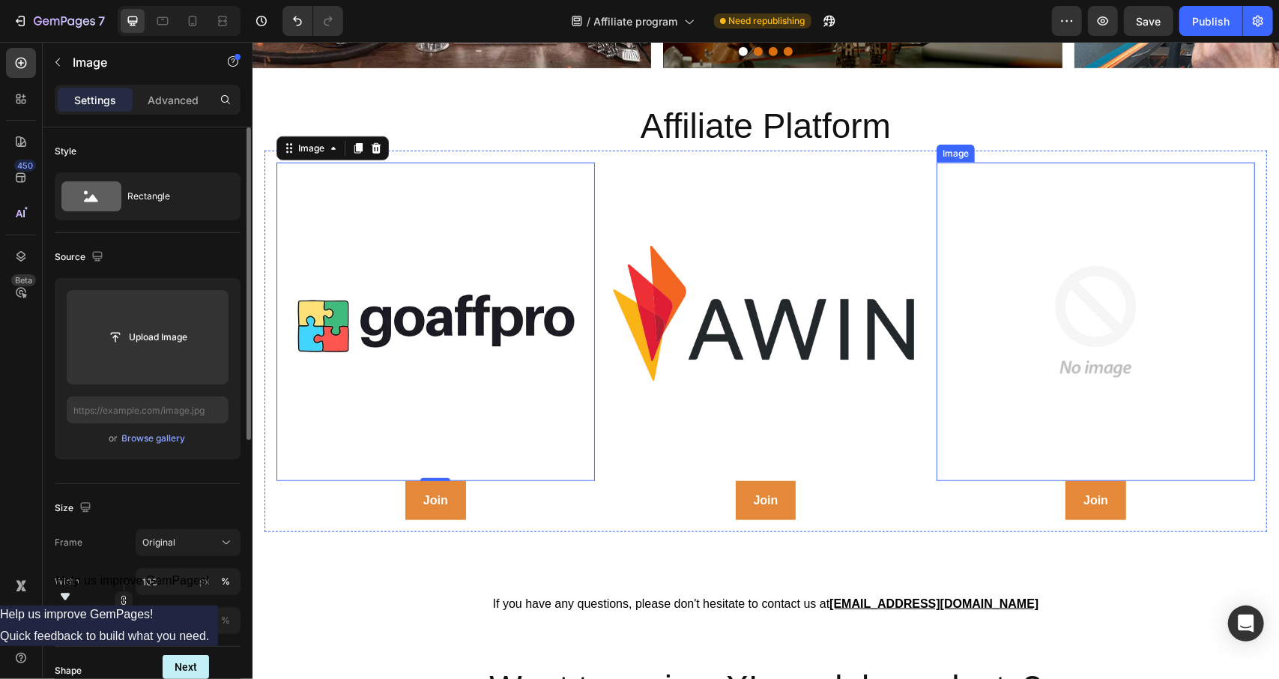
click at [1095, 327] on img at bounding box center [1095, 321] width 318 height 318
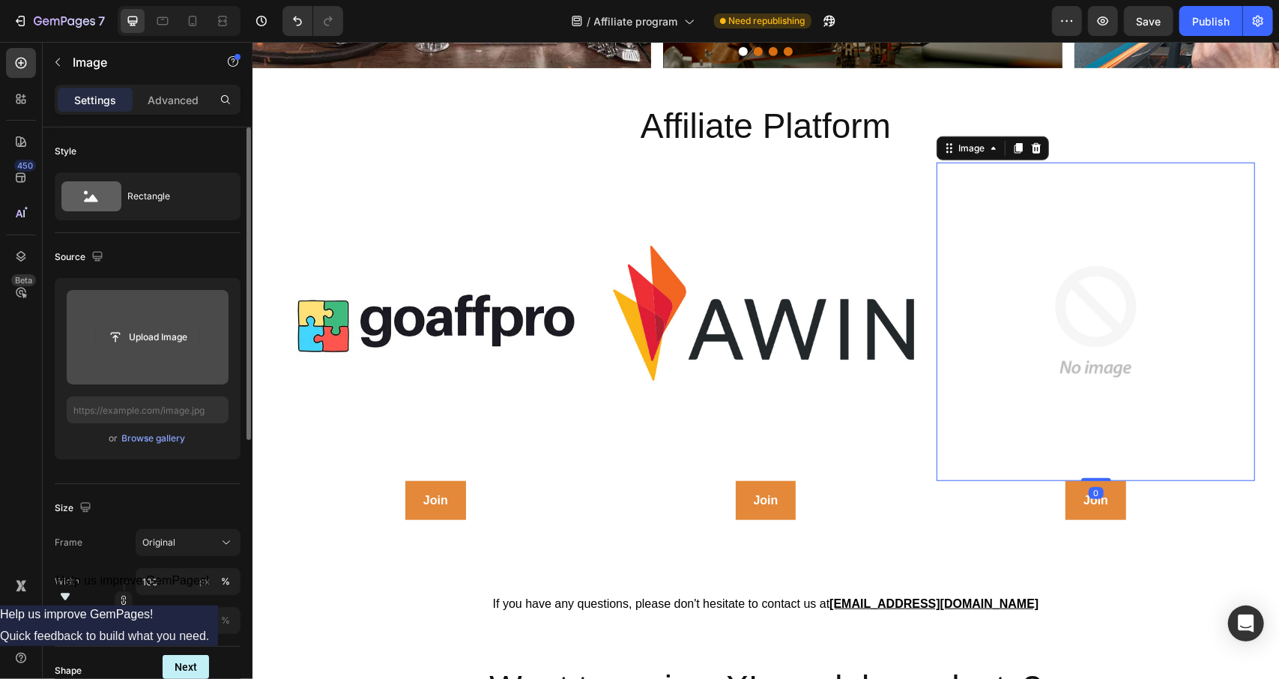
click at [154, 347] on input "file" at bounding box center [147, 336] width 103 height 25
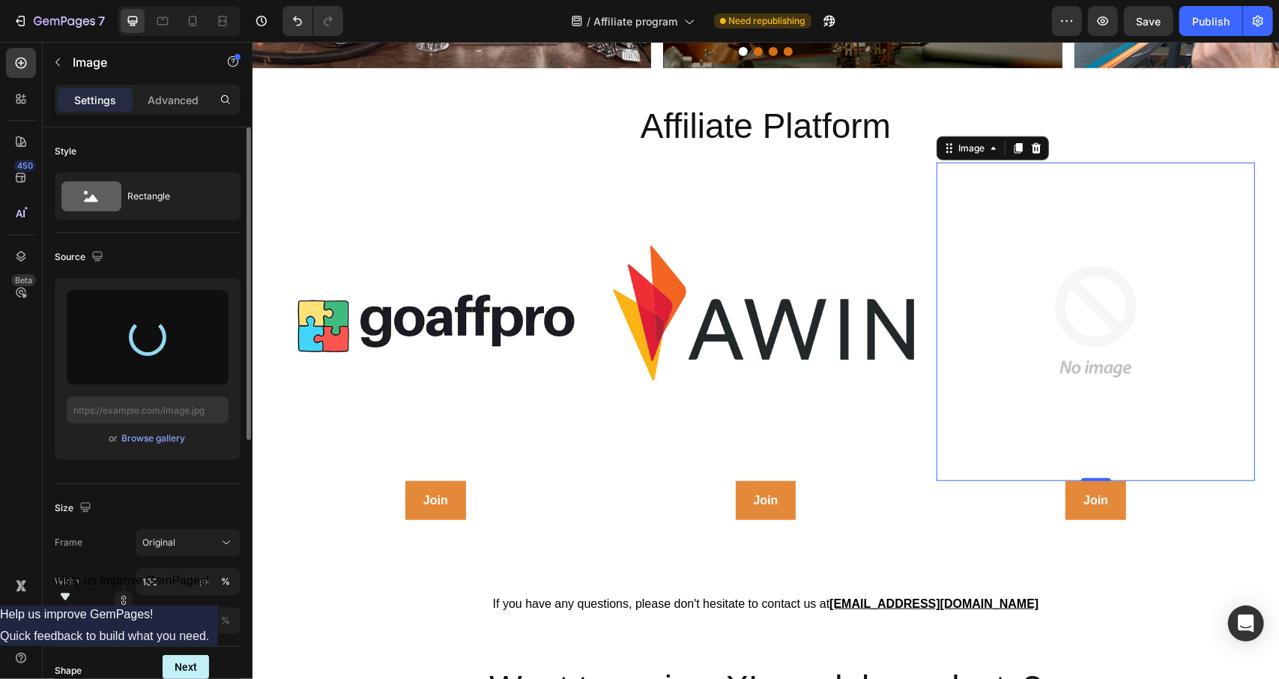
type input "[URL][DOMAIN_NAME]"
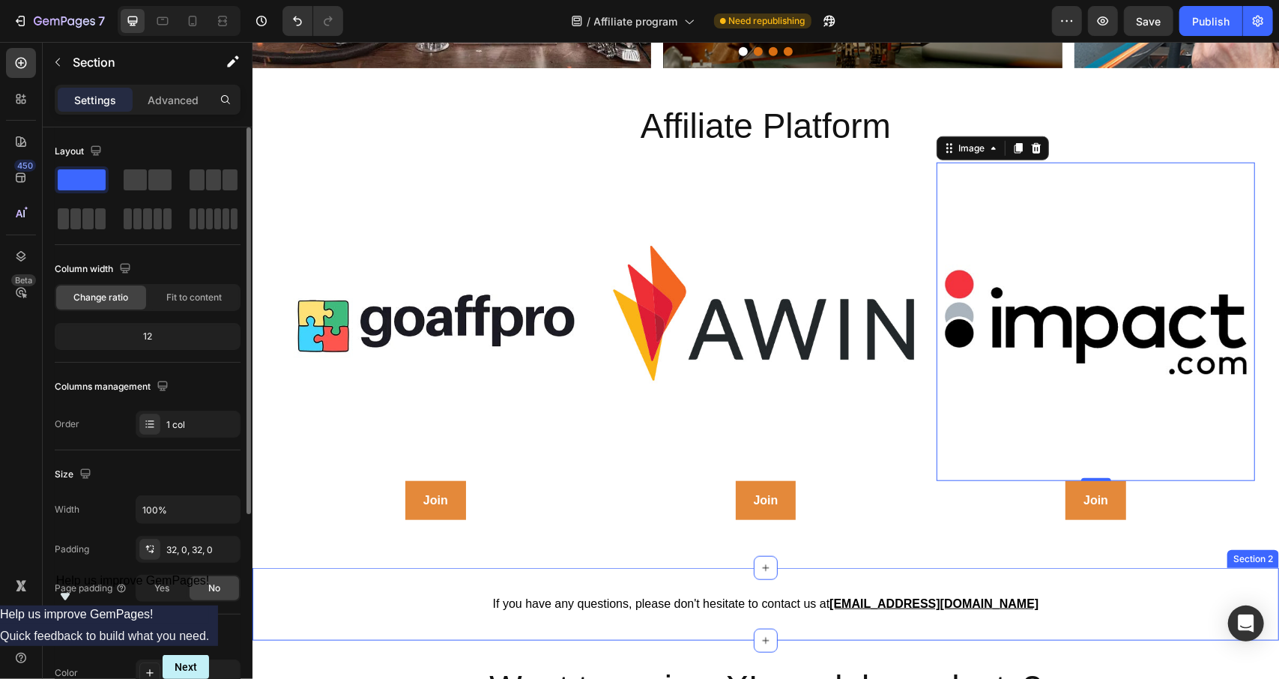
click at [1045, 569] on div "If you have any questions, please don't hesitate to contact us at [EMAIL_ADDRES…" at bounding box center [765, 603] width 1027 height 73
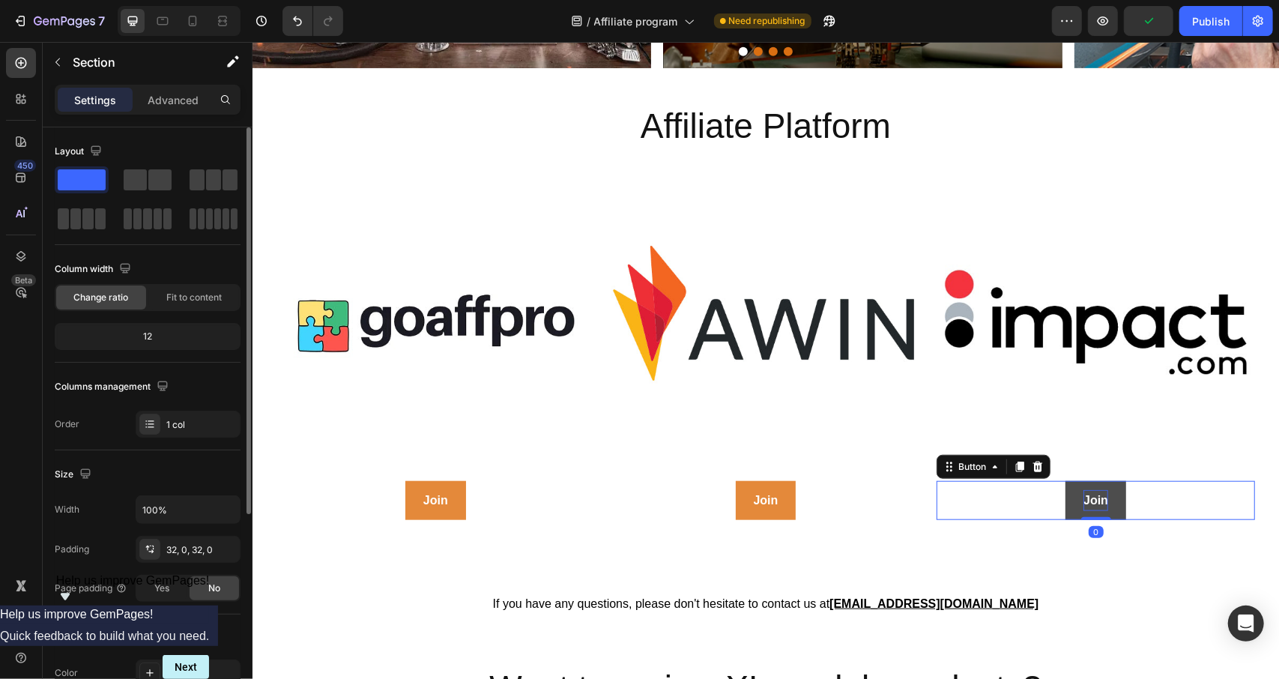
click at [1083, 489] on p "Join" at bounding box center [1095, 500] width 25 height 22
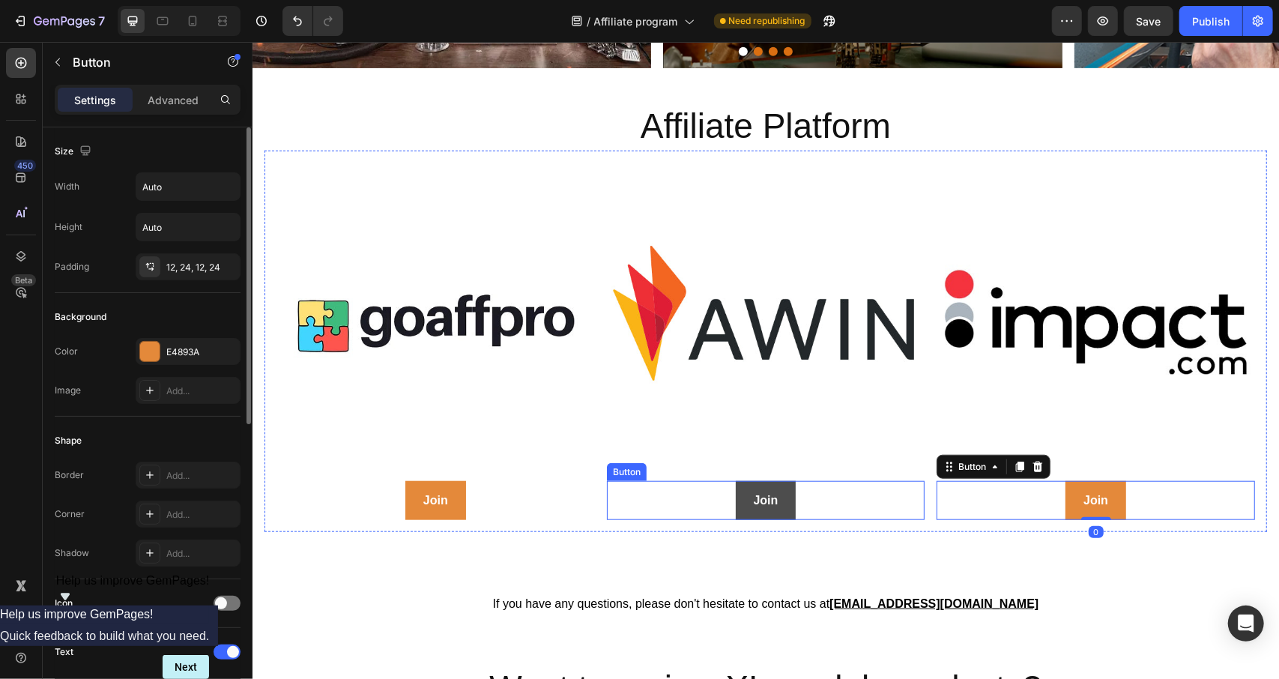
click at [776, 493] on link "Join" at bounding box center [765, 500] width 61 height 40
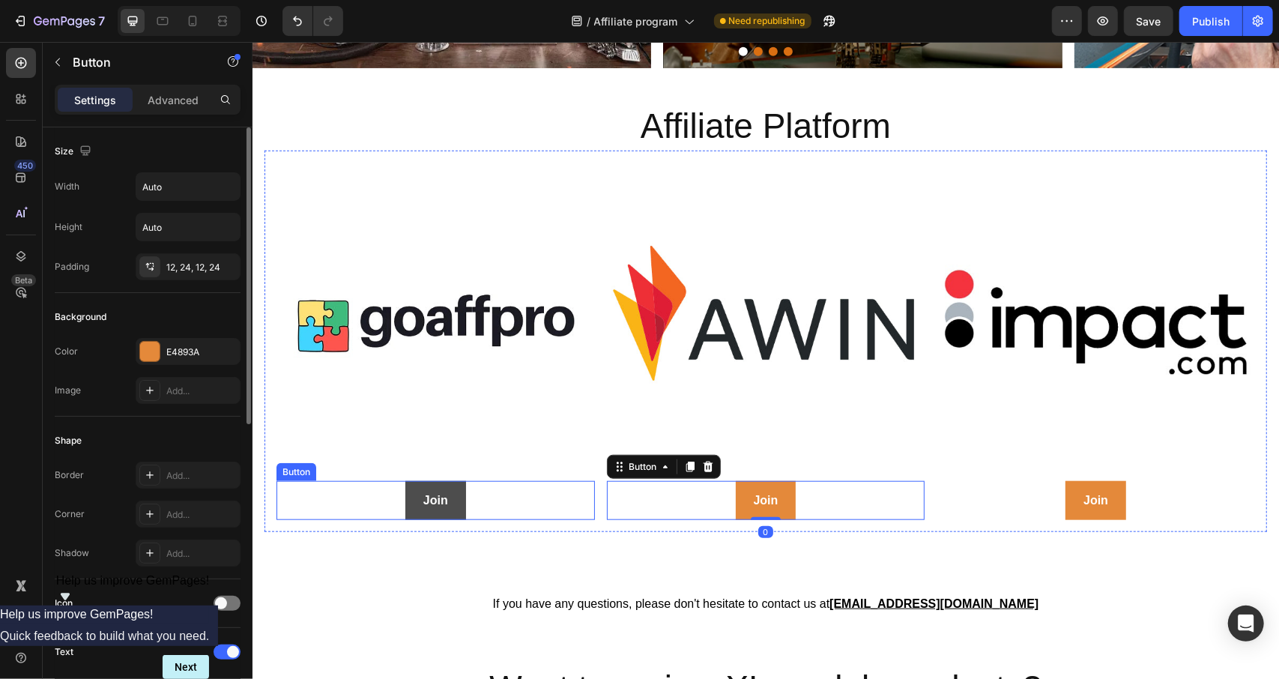
click at [417, 495] on link "Join" at bounding box center [435, 500] width 61 height 40
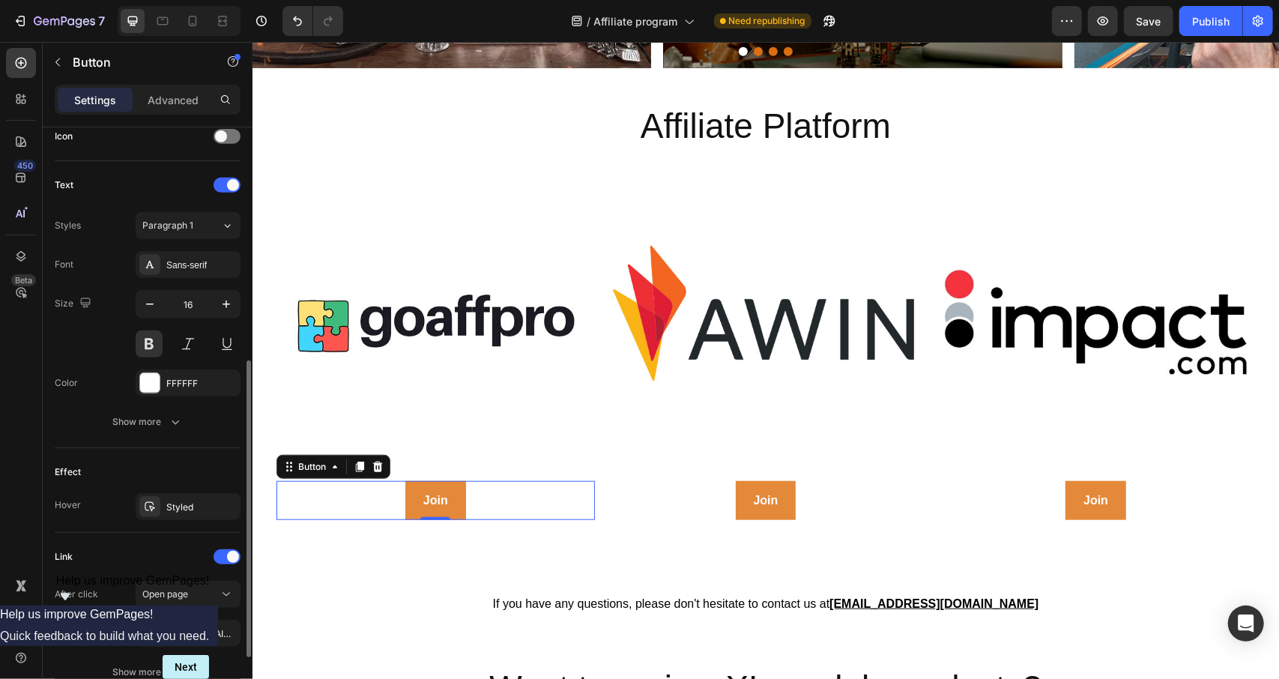
scroll to position [593, 0]
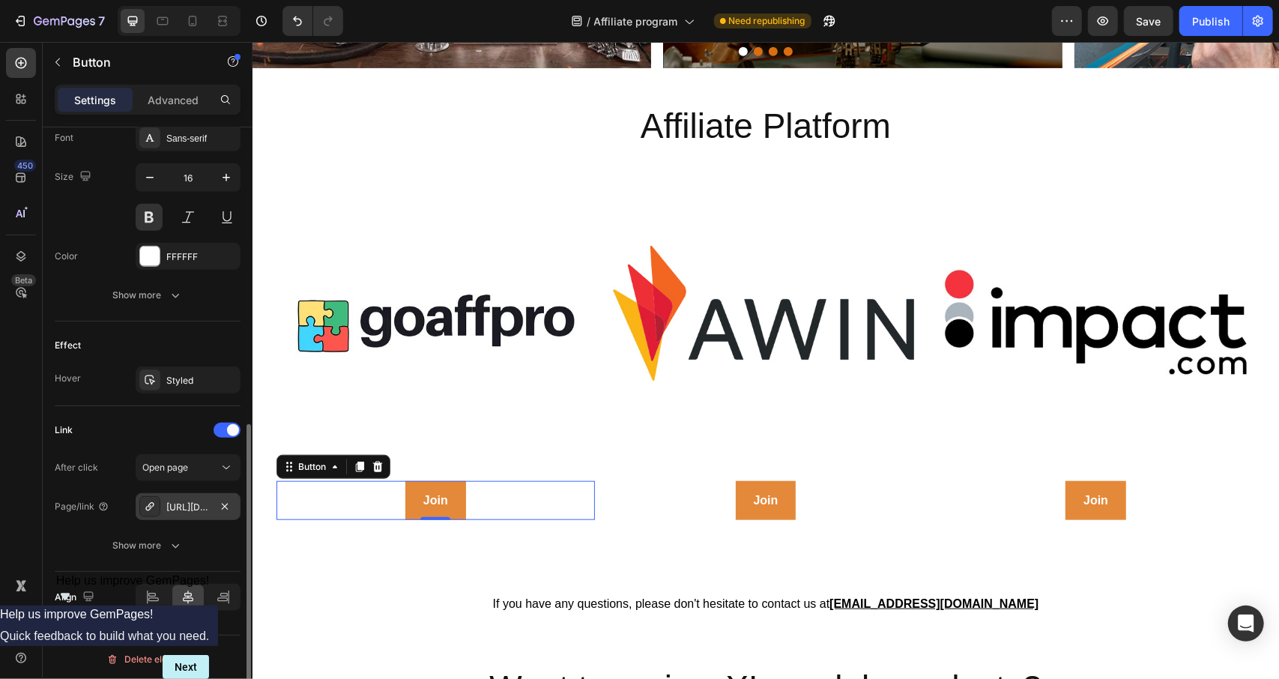
click at [152, 504] on icon at bounding box center [150, 507] width 12 height 12
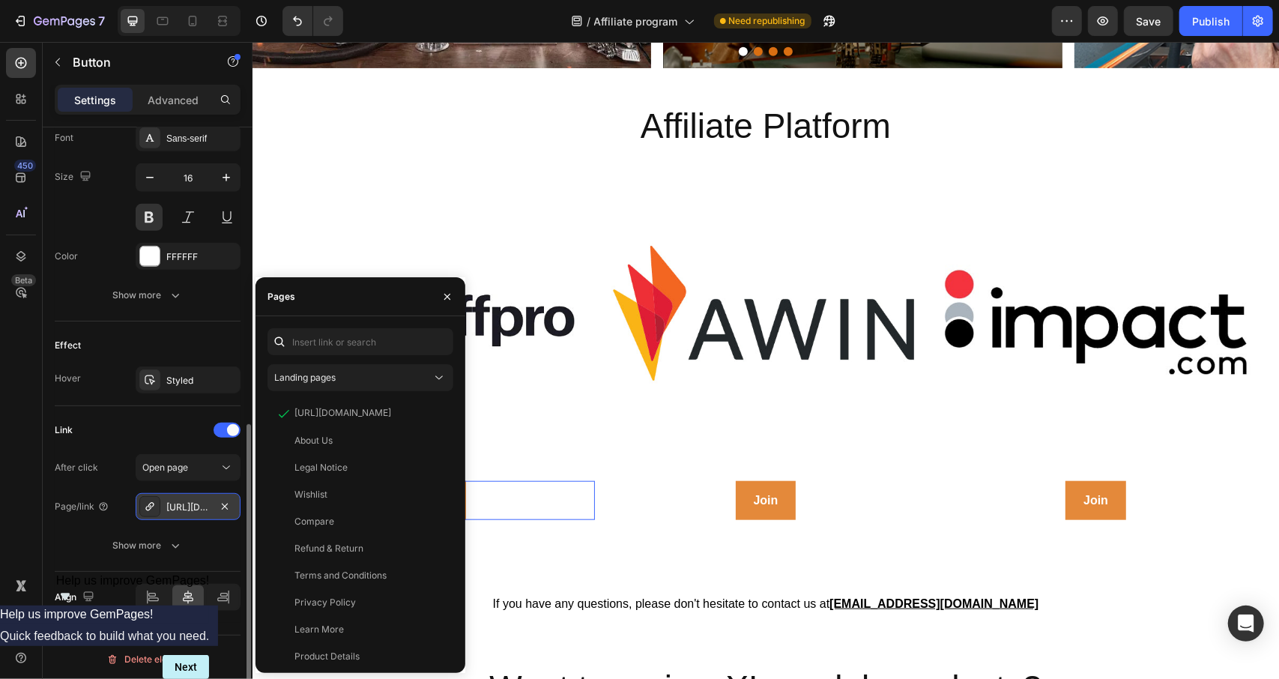
click at [152, 504] on icon at bounding box center [150, 507] width 12 height 12
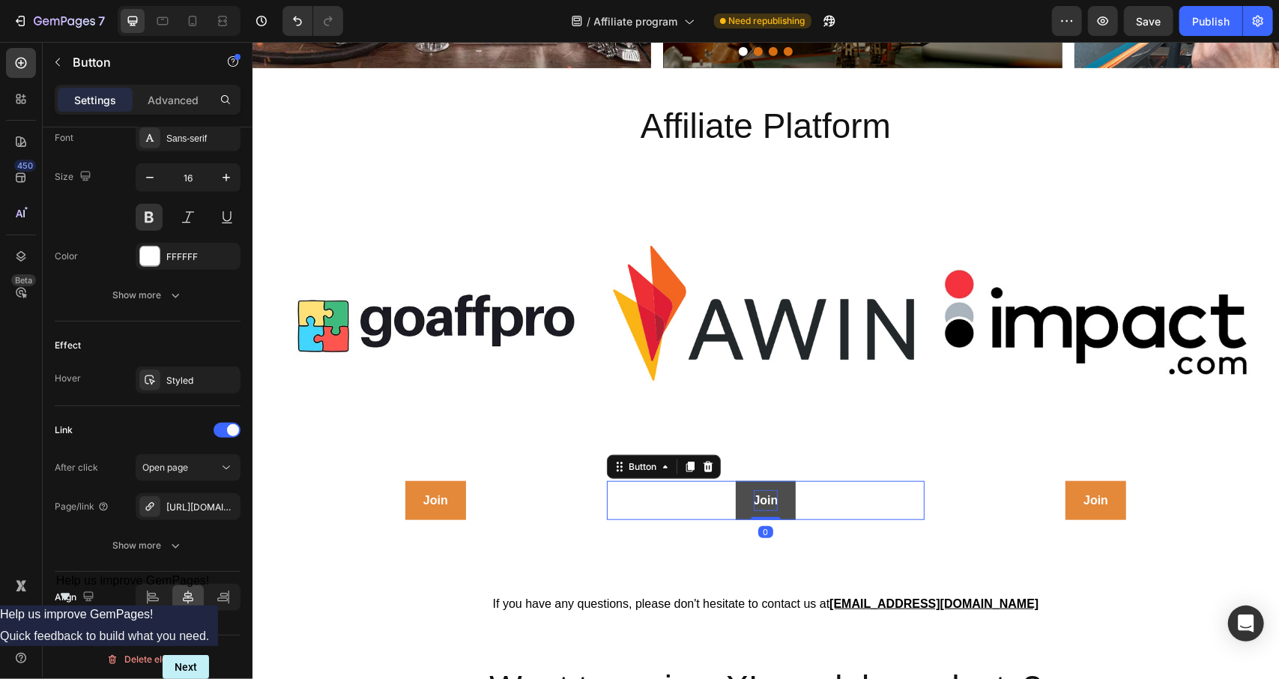
click at [768, 489] on p "Join" at bounding box center [765, 500] width 25 height 22
click at [187, 501] on div "[URL][DOMAIN_NAME]" at bounding box center [187, 507] width 43 height 13
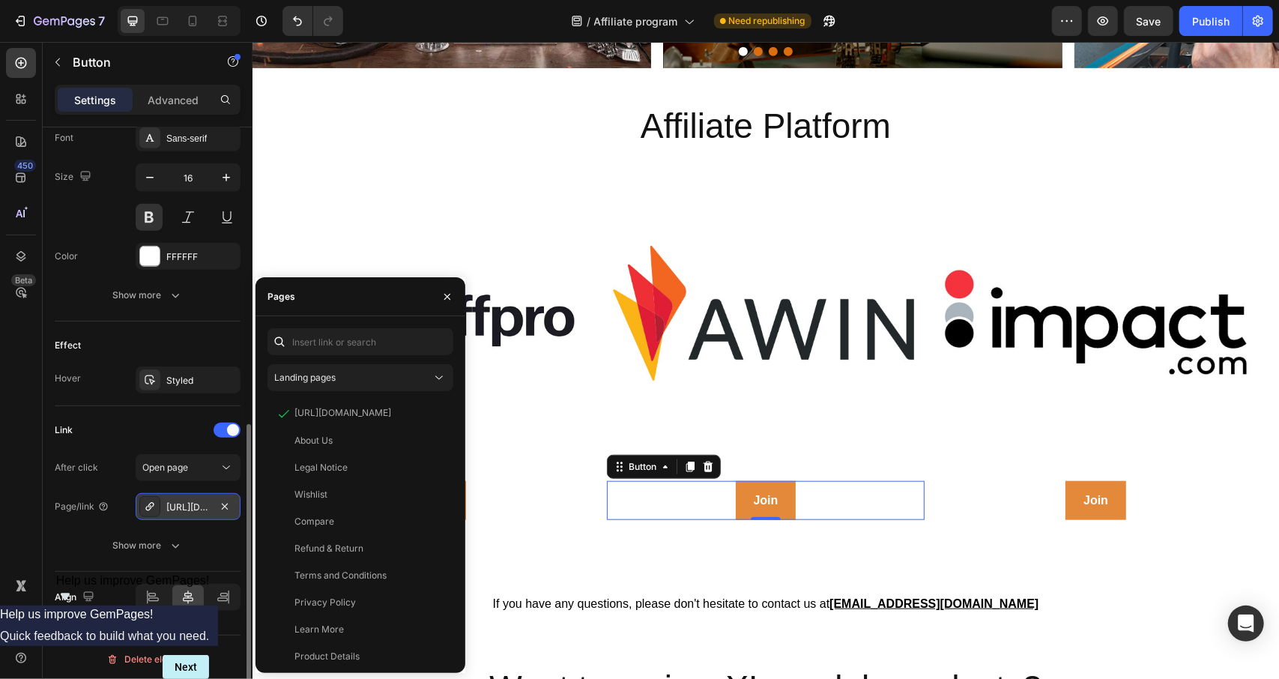
click at [201, 493] on div "[URL][DOMAIN_NAME]" at bounding box center [188, 506] width 105 height 27
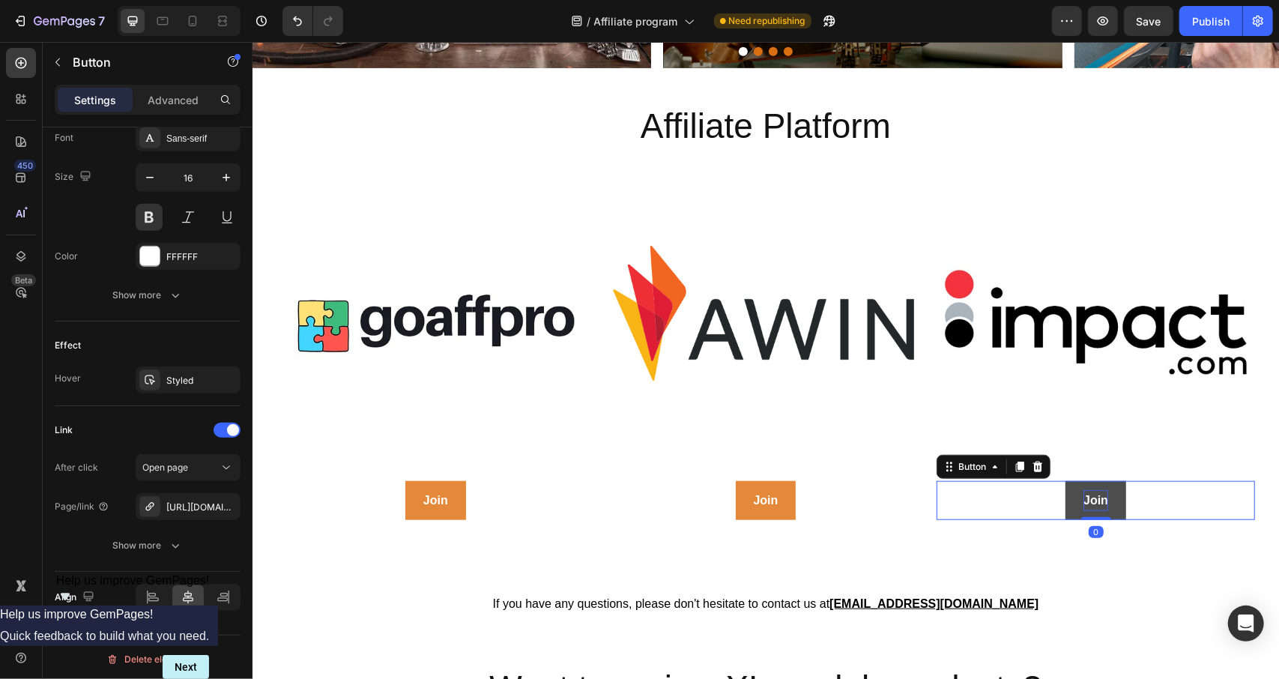
click at [1089, 495] on p "Join" at bounding box center [1095, 500] width 25 height 22
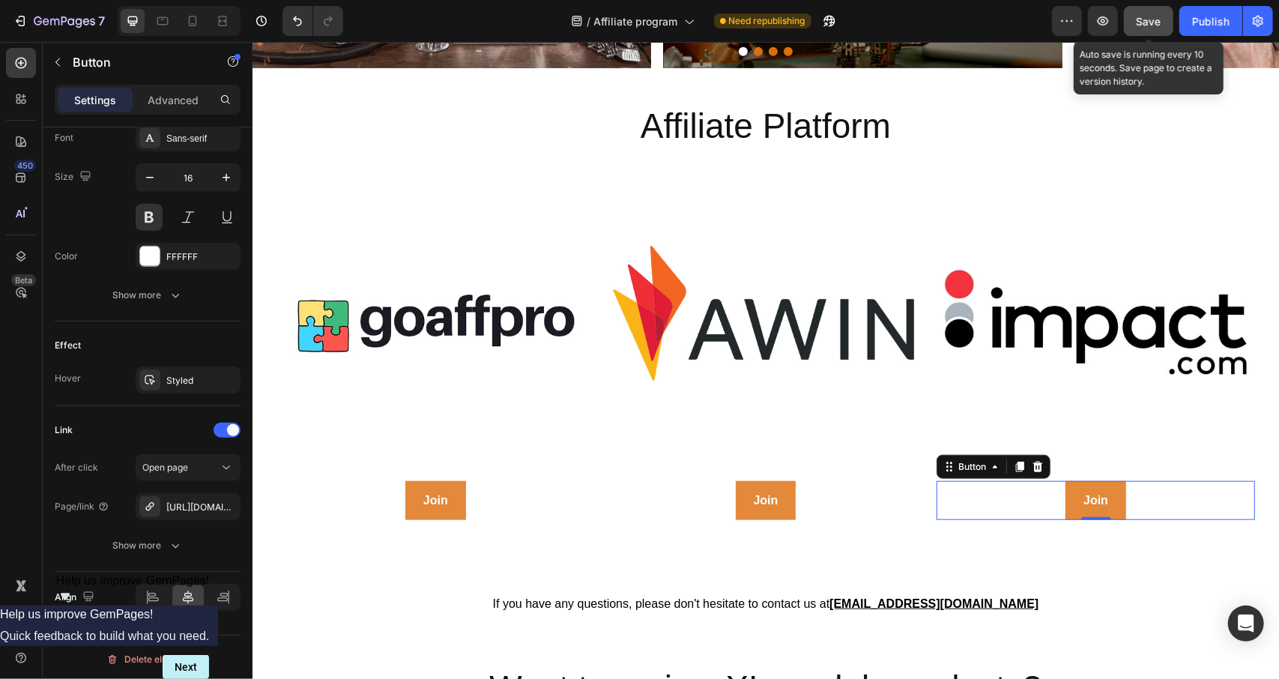
click at [1155, 22] on span "Save" at bounding box center [1149, 21] width 25 height 13
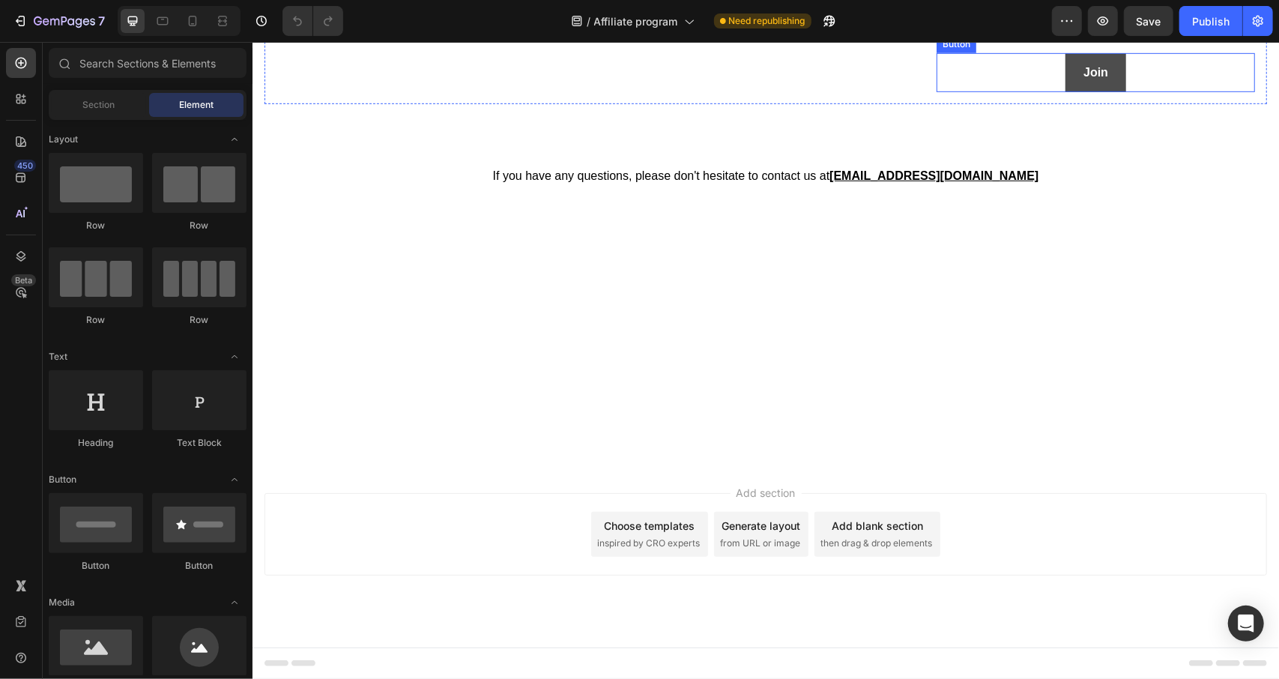
click at [1100, 92] on link "Join" at bounding box center [1095, 72] width 61 height 40
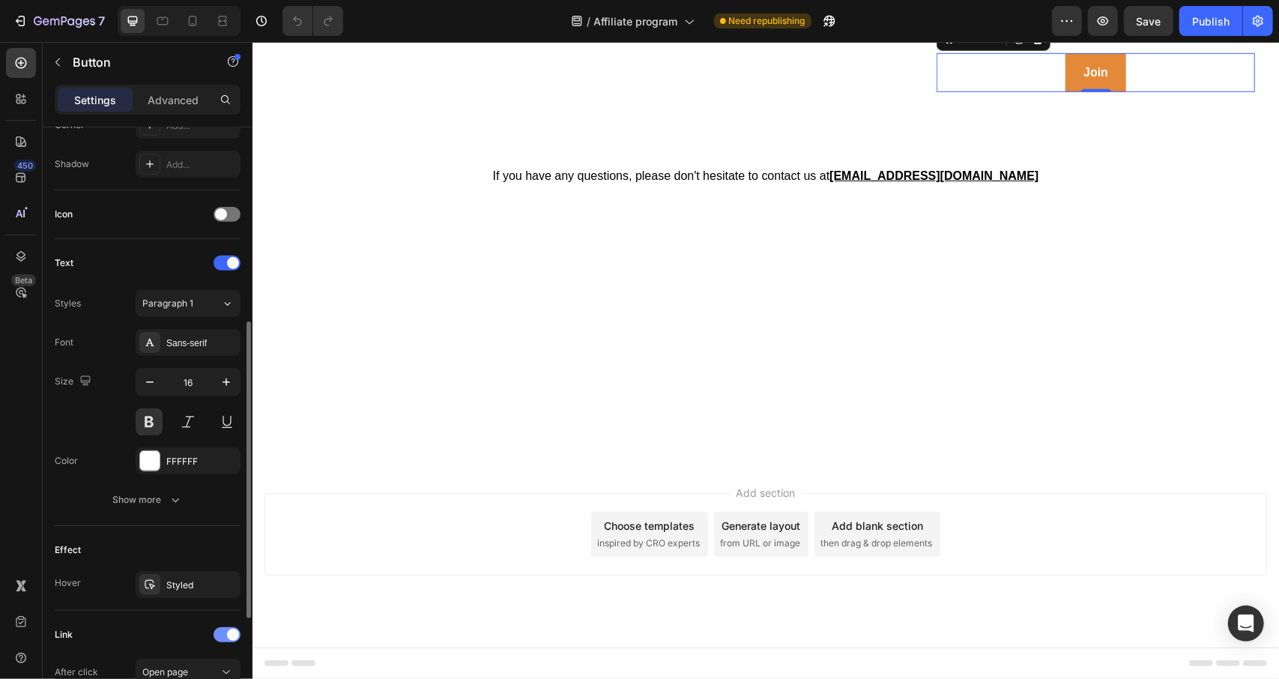
scroll to position [593, 0]
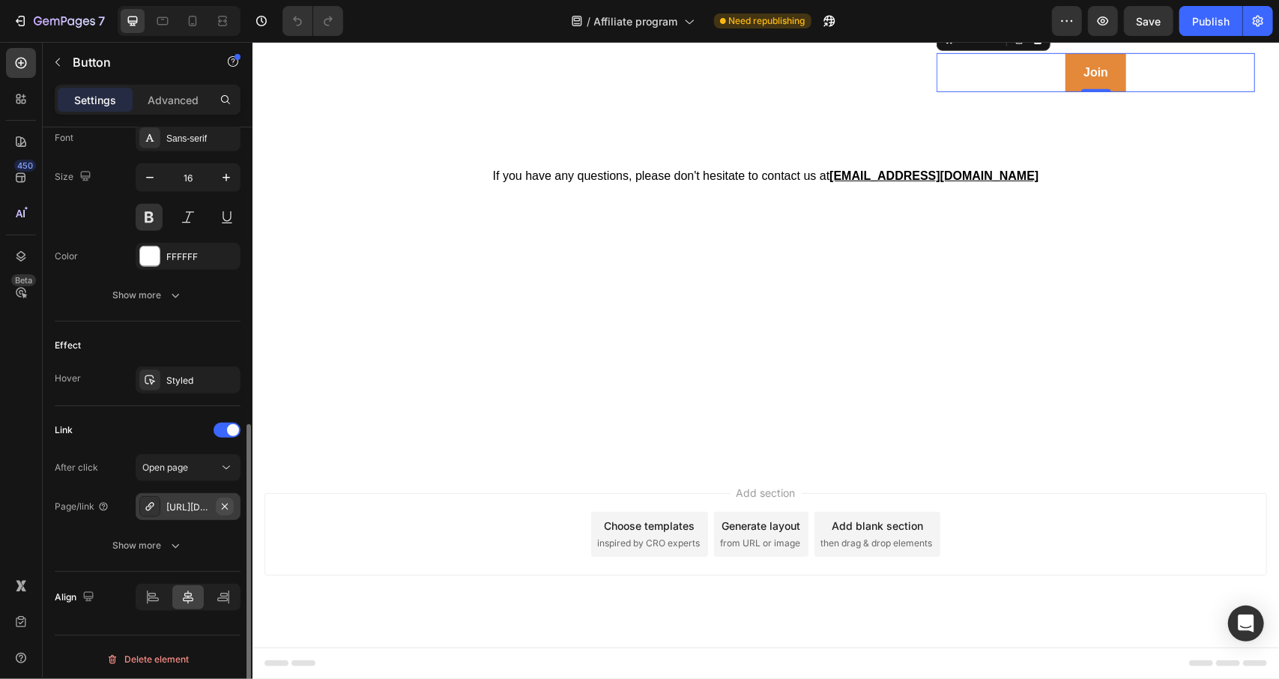
click at [227, 502] on icon "button" at bounding box center [225, 507] width 12 height 12
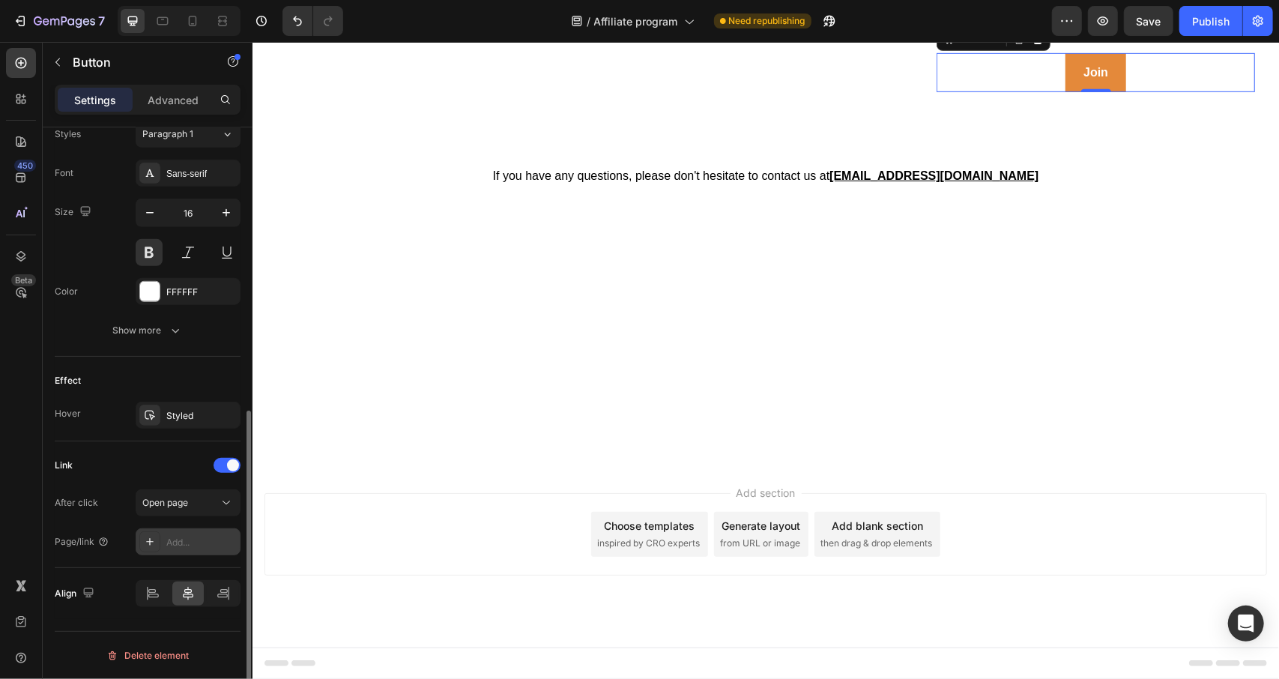
scroll to position [554, 0]
click at [180, 544] on div "Add..." at bounding box center [201, 546] width 70 height 13
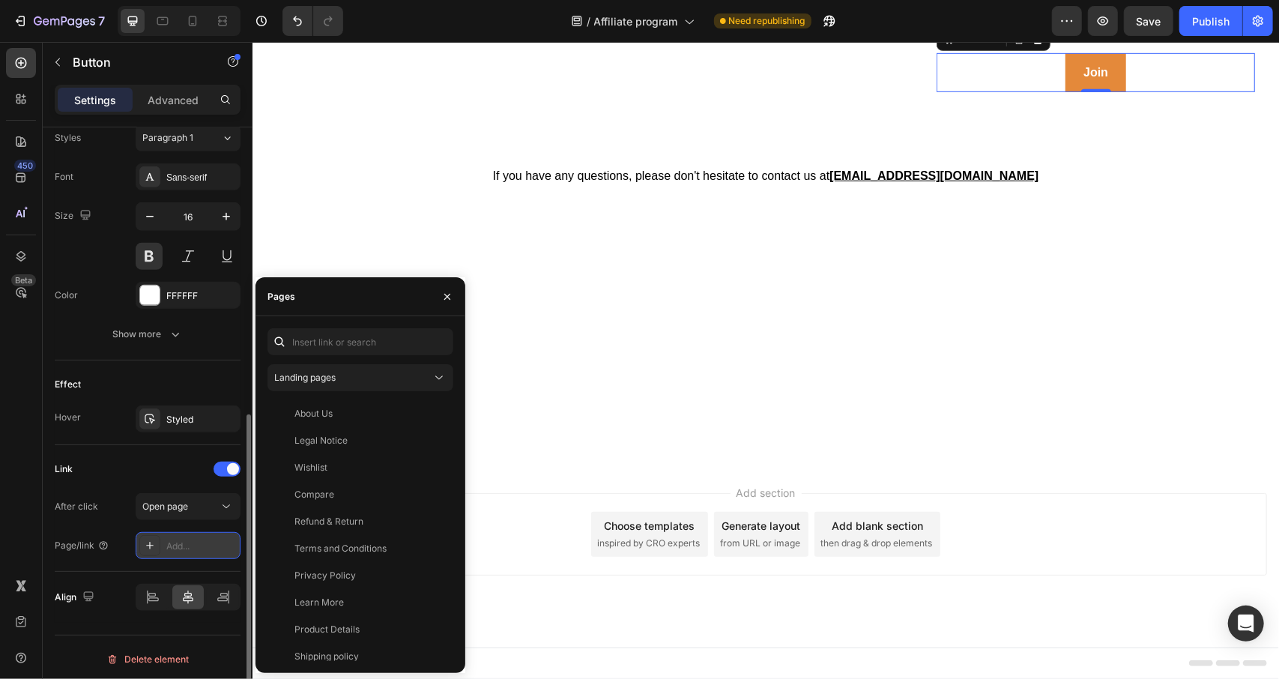
click at [187, 542] on div "Add..." at bounding box center [201, 546] width 70 height 13
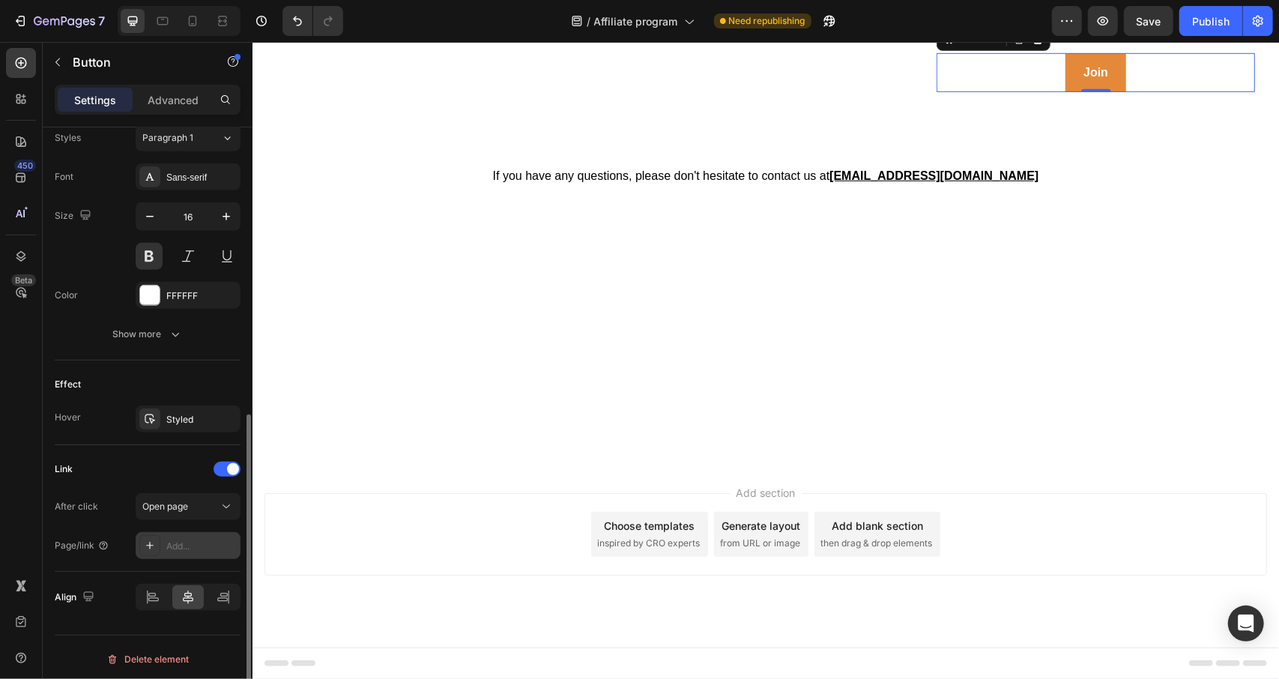
click at [176, 540] on div "Add..." at bounding box center [201, 546] width 70 height 13
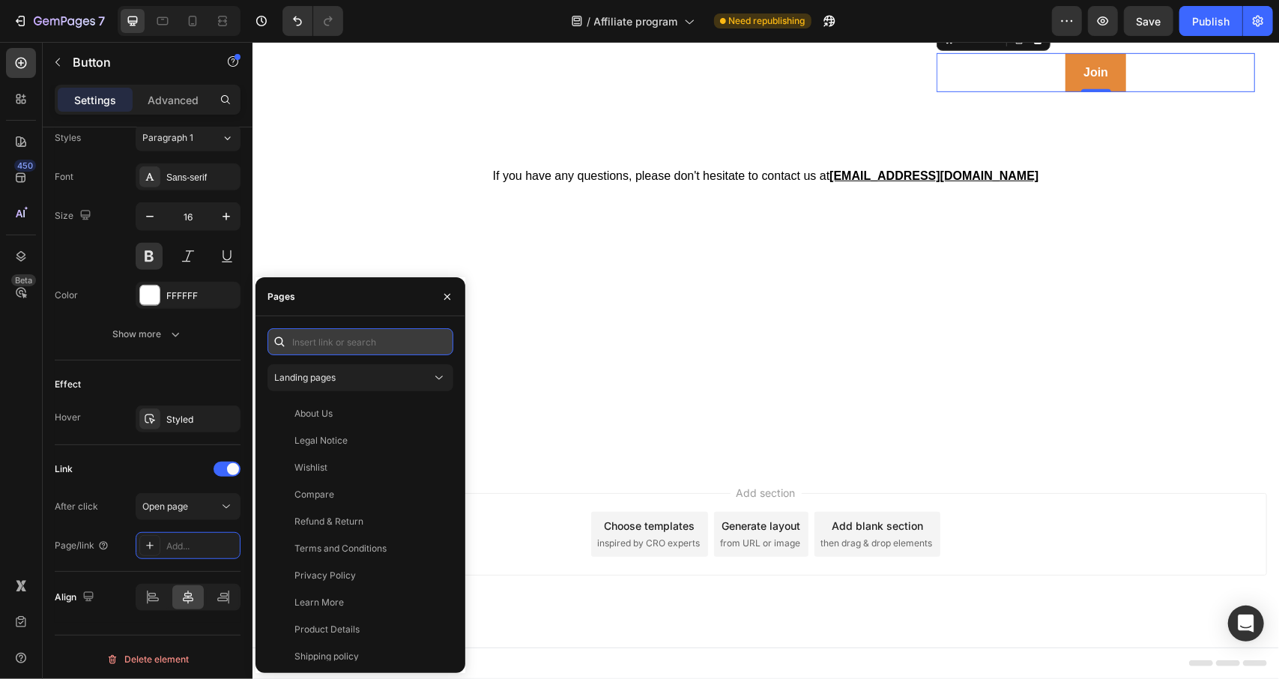
paste input "http://app.impact.com/campaign-campaign-info-v2/Xlaserlab.brand?io=hmFjgAYIBVII…"
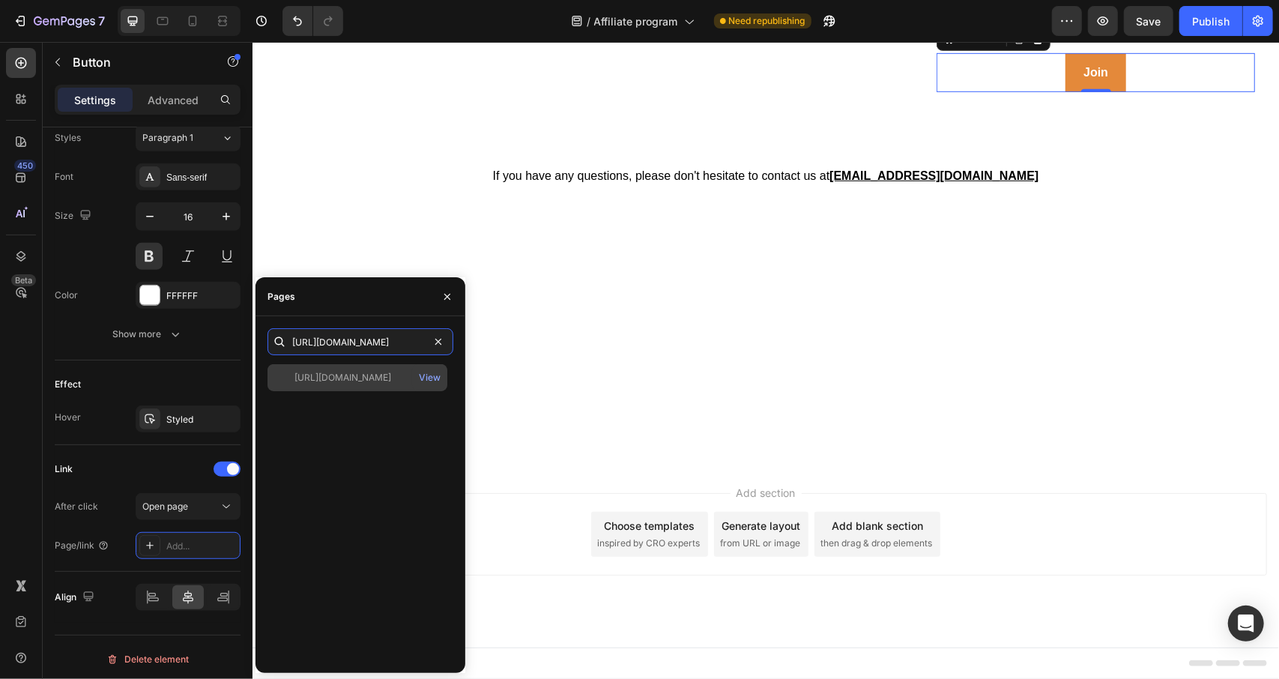
type input "http://app.impact.com/campaign-campaign-info-v2/Xlaserlab.brand?io=hmFjgAYIBVII…"
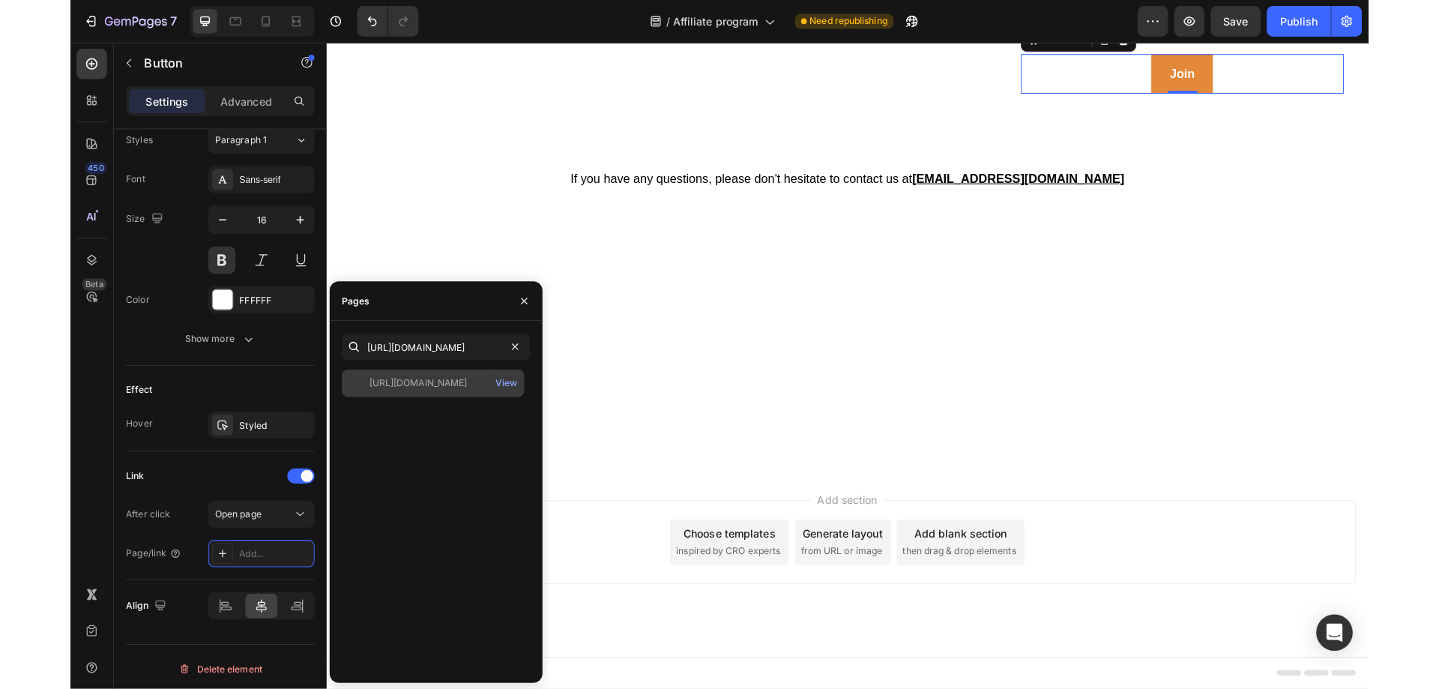
scroll to position [0, 0]
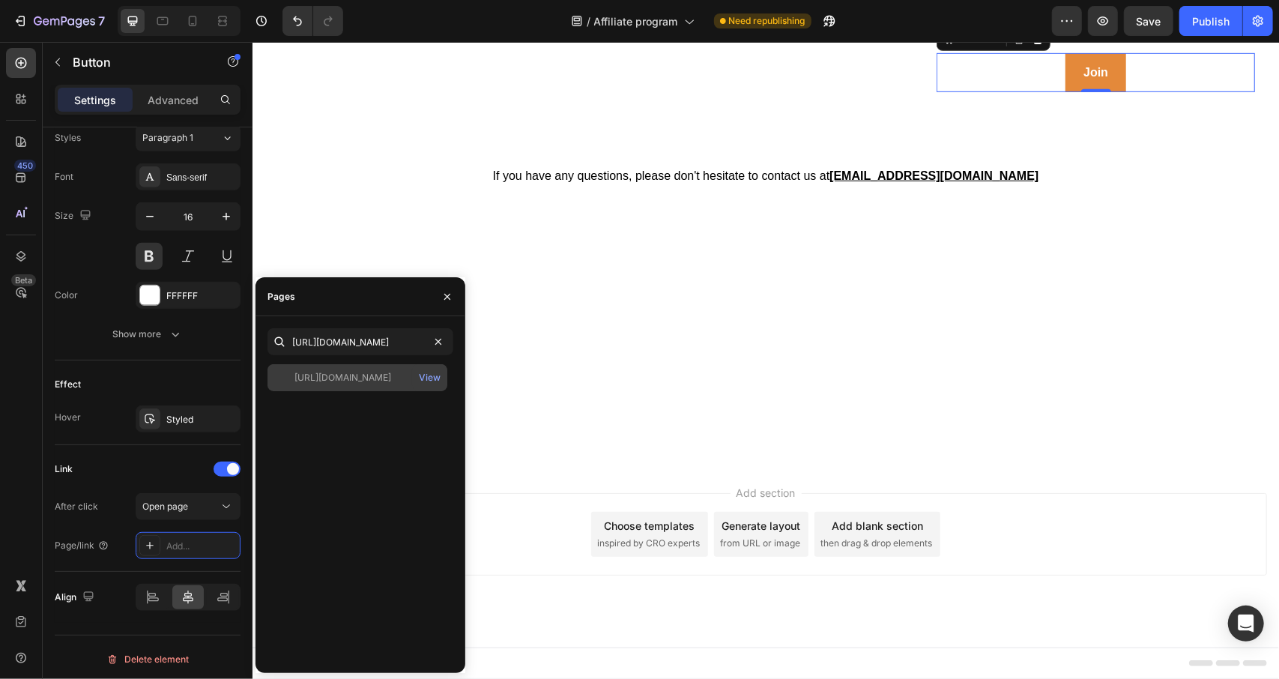
click at [356, 375] on div "http://app.impact.com/campaign-campaign-info-v2/Xlaserlab.brand?io=hmFjgAYIBVII…" at bounding box center [342, 377] width 97 height 13
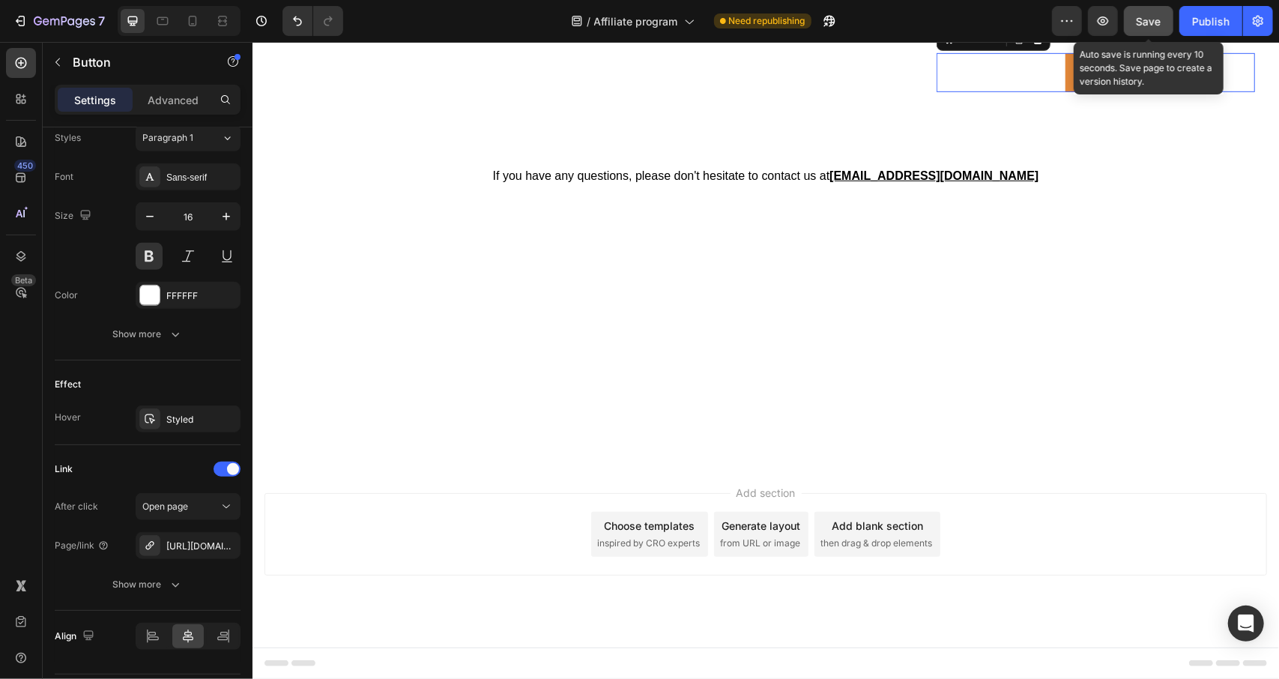
click at [1165, 31] on button "Save" at bounding box center [1148, 21] width 49 height 30
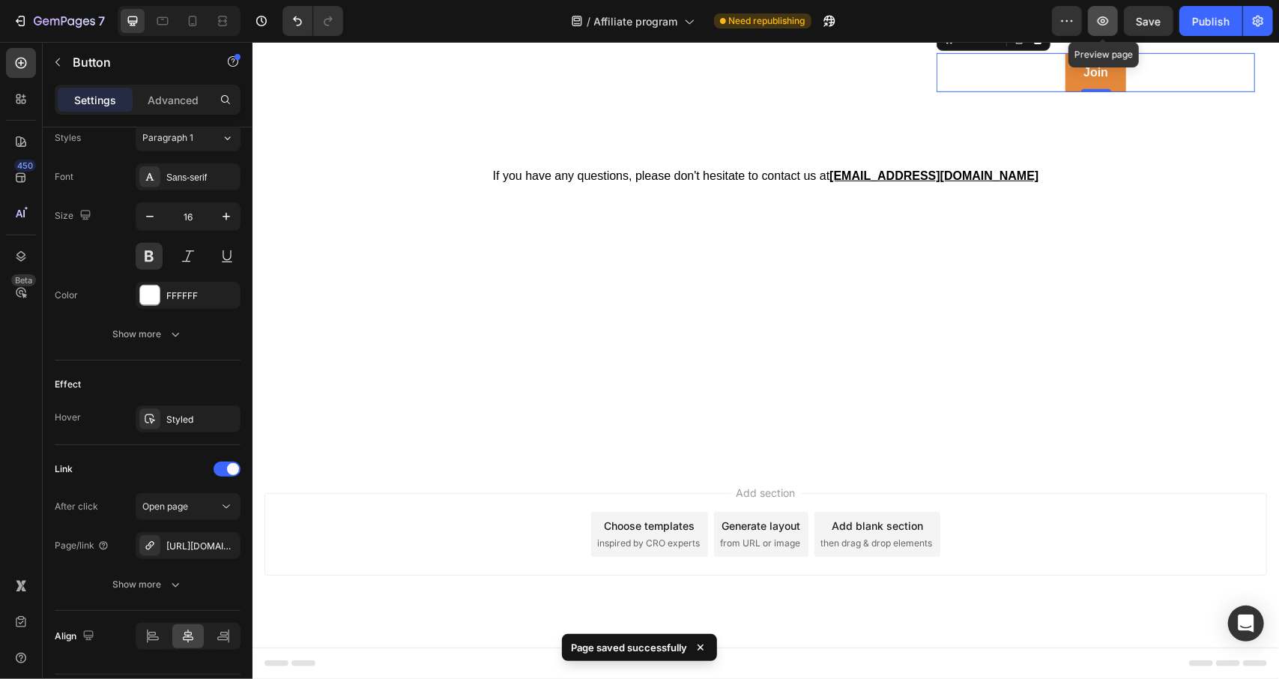
click at [1110, 27] on icon "button" at bounding box center [1102, 20] width 15 height 15
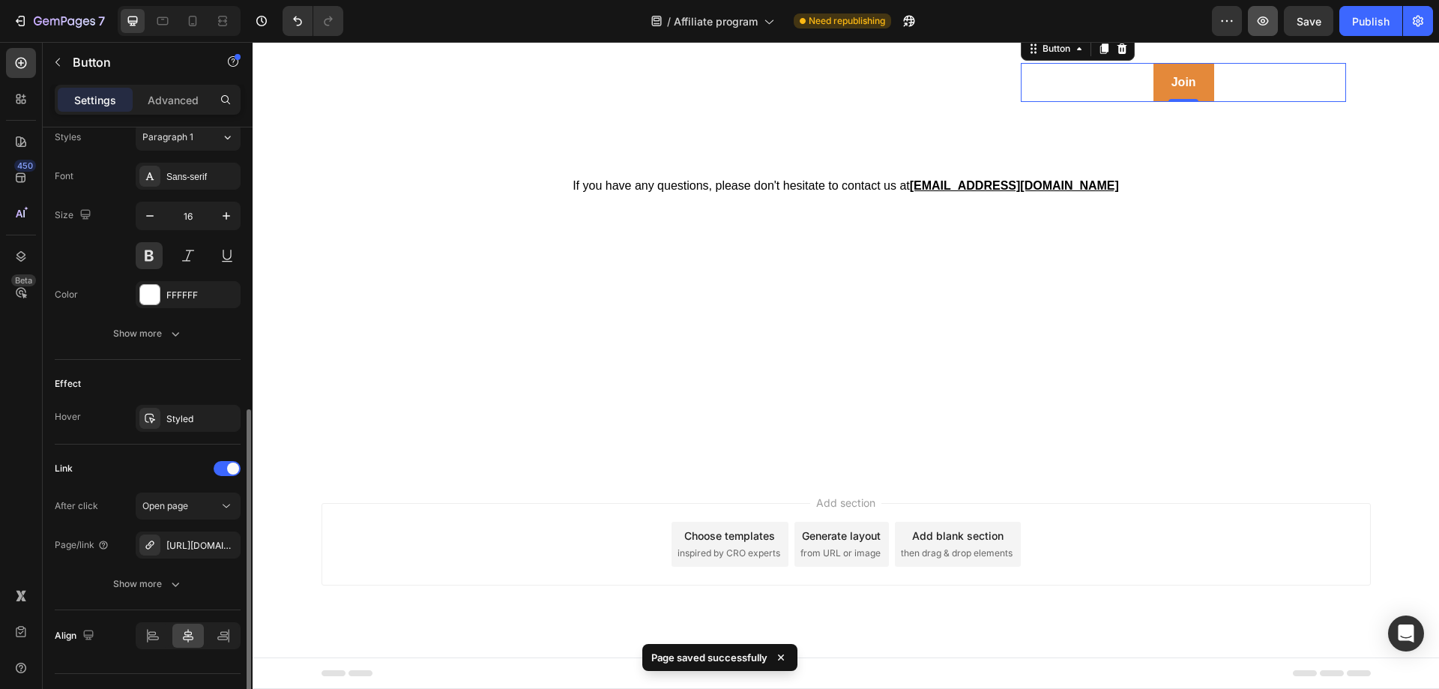
scroll to position [726, 0]
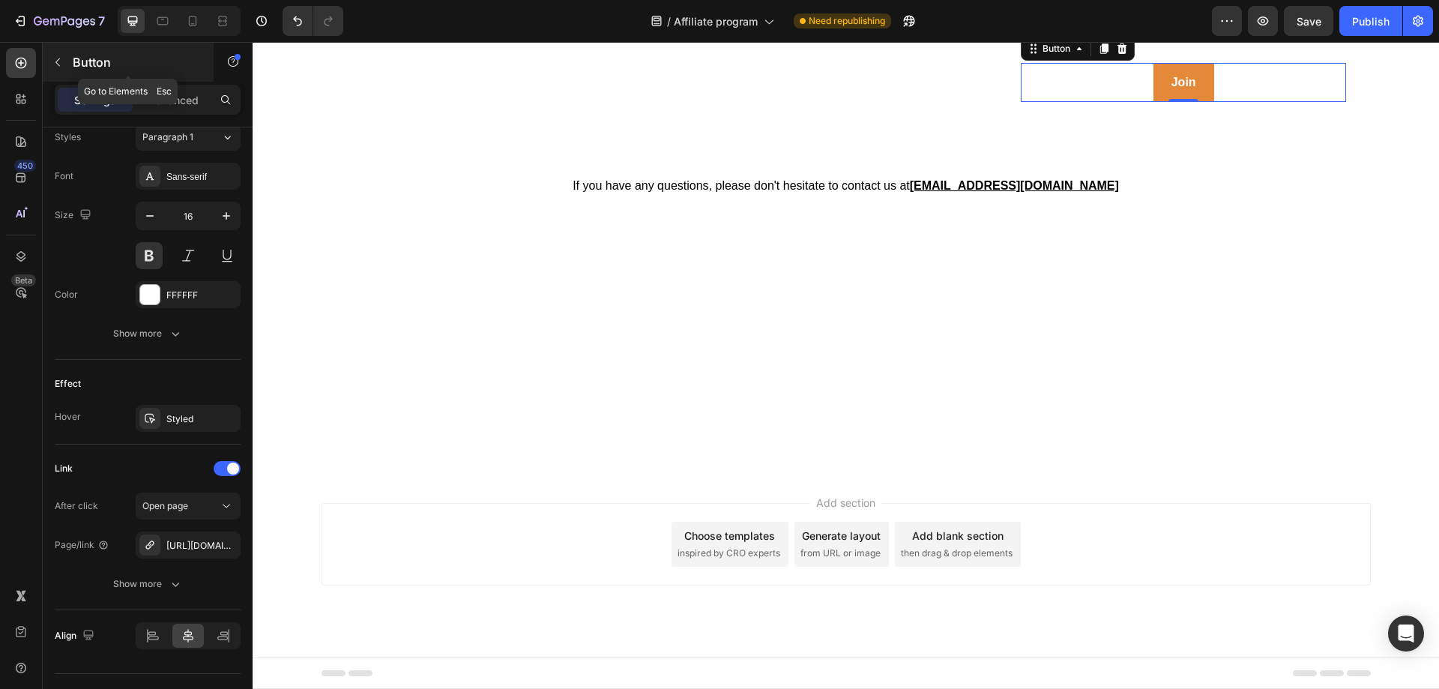
click at [60, 60] on icon "button" at bounding box center [58, 62] width 12 height 12
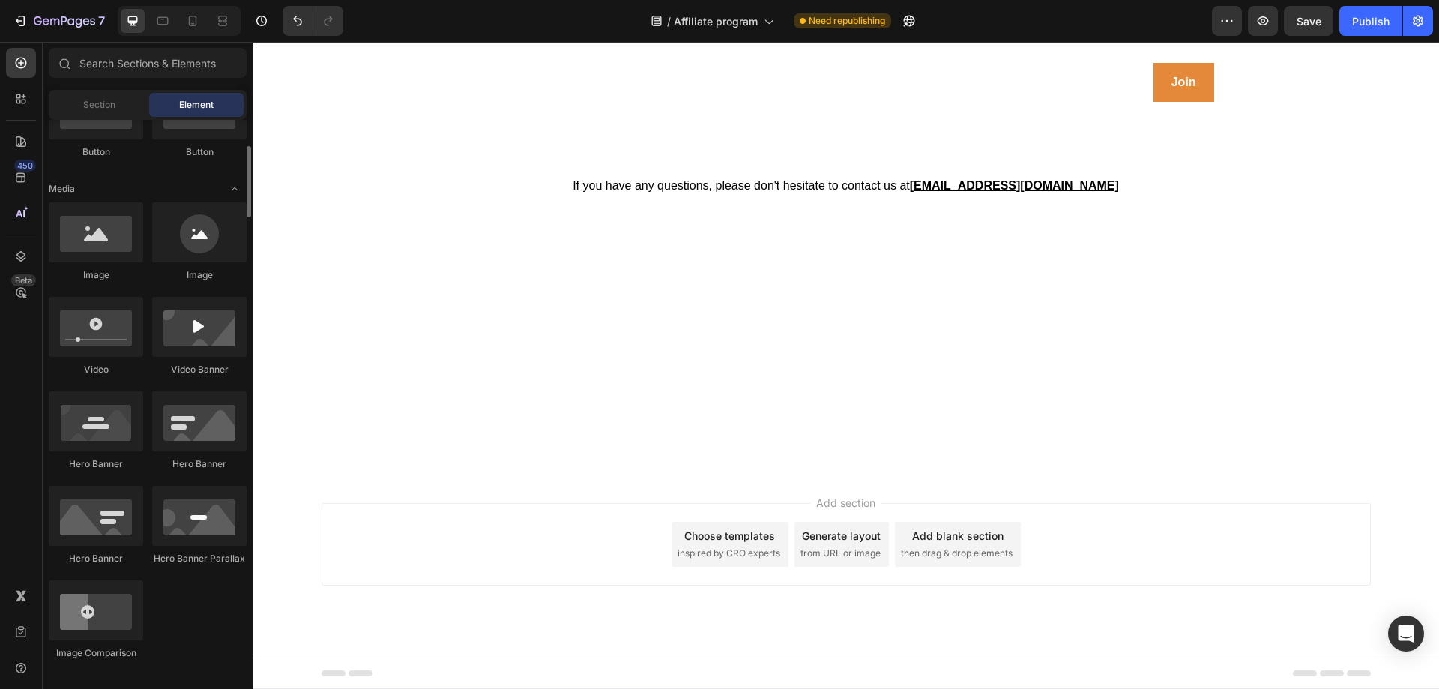
scroll to position [0, 0]
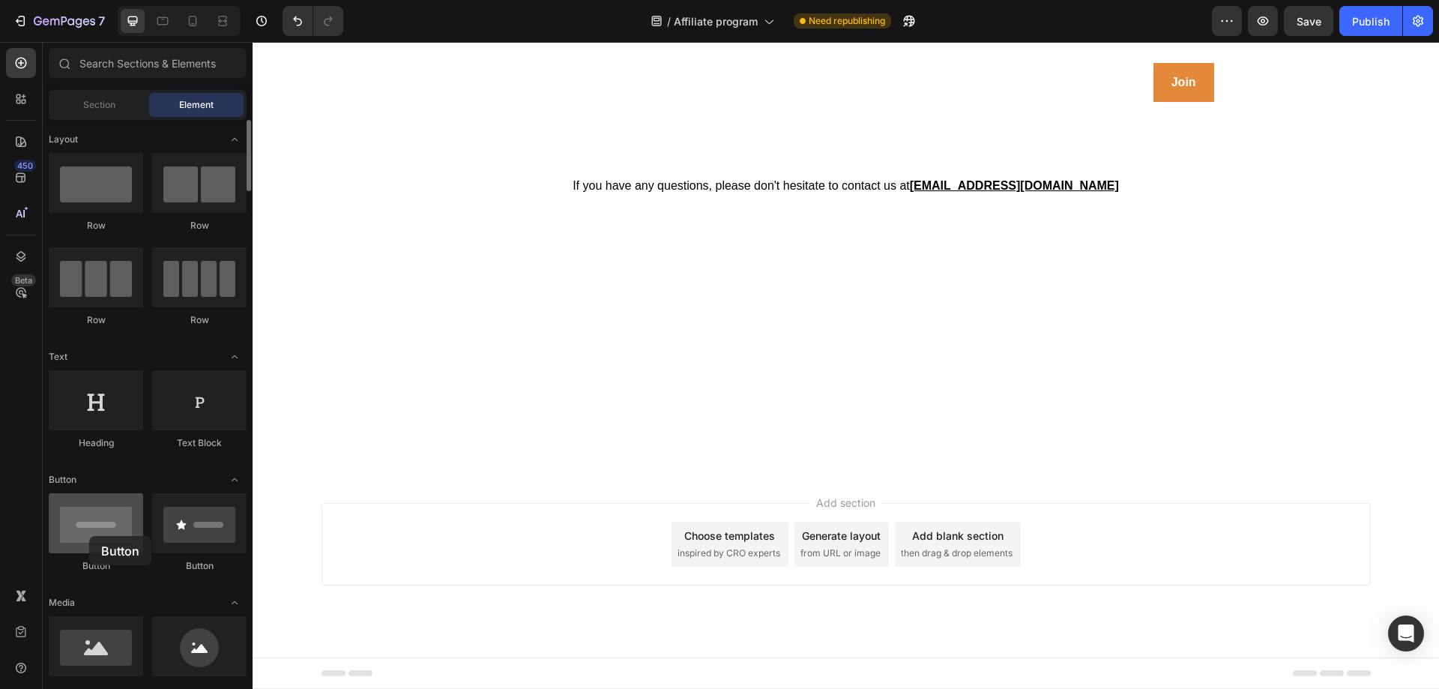
click at [89, 536] on div at bounding box center [96, 523] width 94 height 60
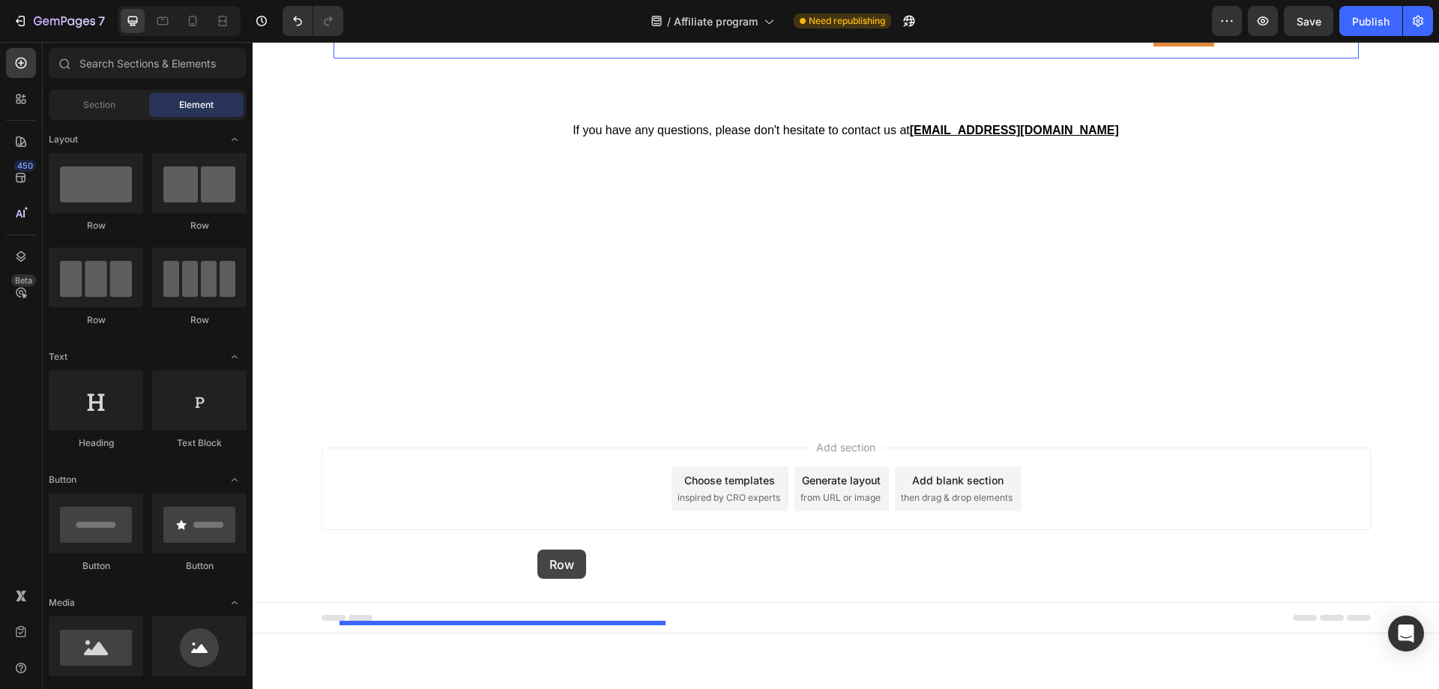
drag, startPoint x: 348, startPoint y: 213, endPoint x: 537, endPoint y: 549, distance: 385.8
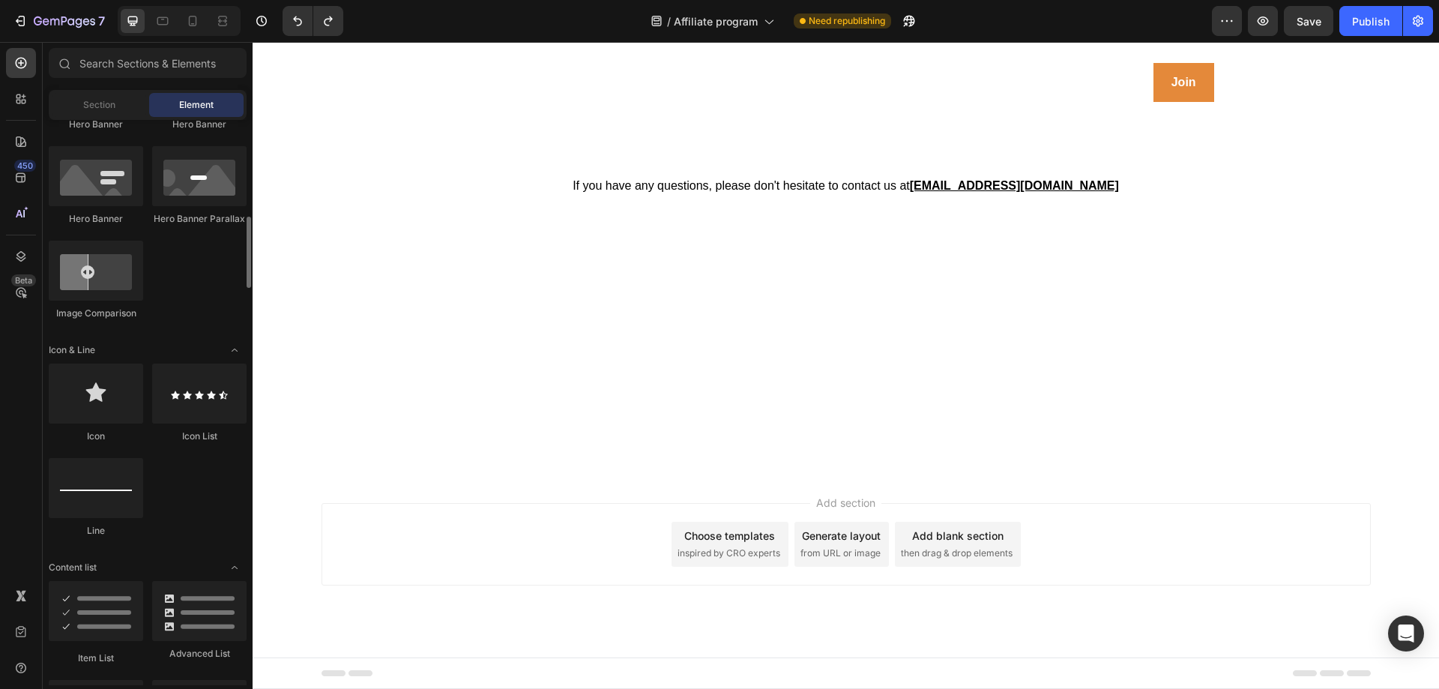
scroll to position [754, 0]
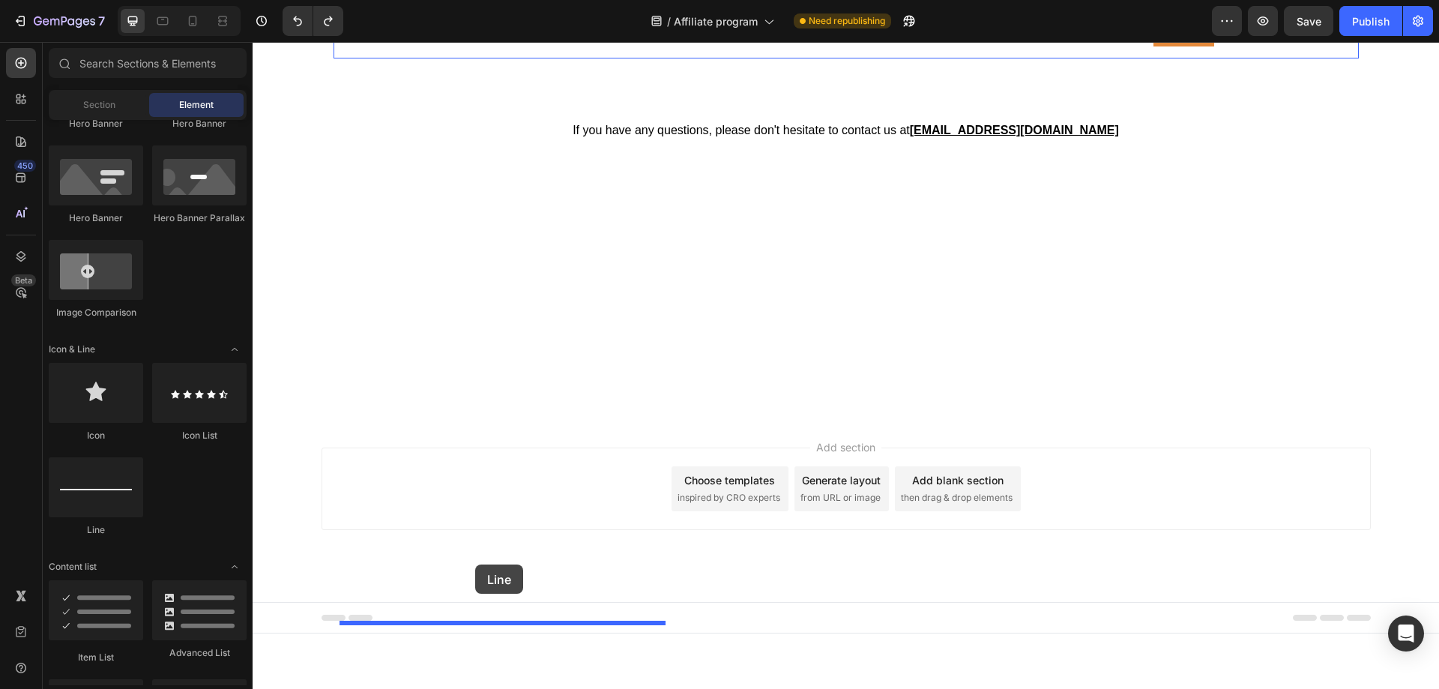
drag, startPoint x: 360, startPoint y: 542, endPoint x: 475, endPoint y: 564, distance: 116.8
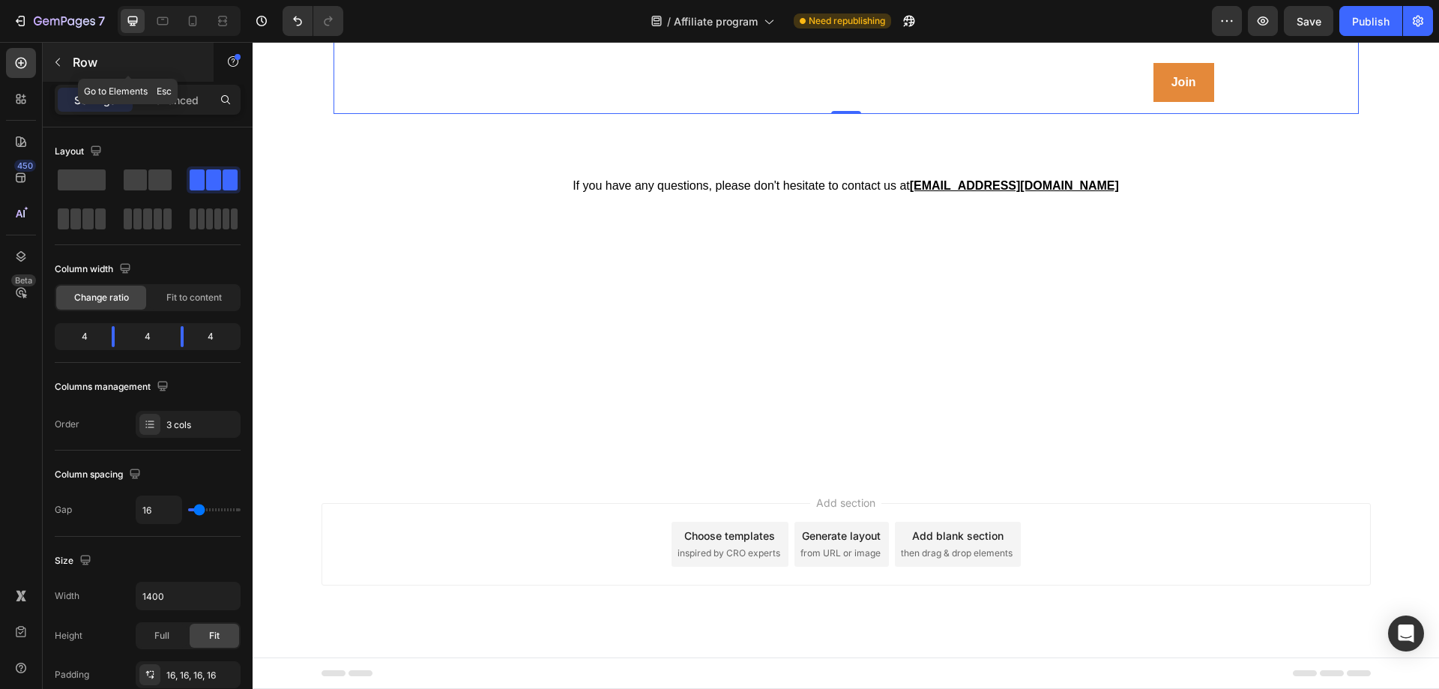
click at [65, 60] on button "button" at bounding box center [58, 62] width 24 height 24
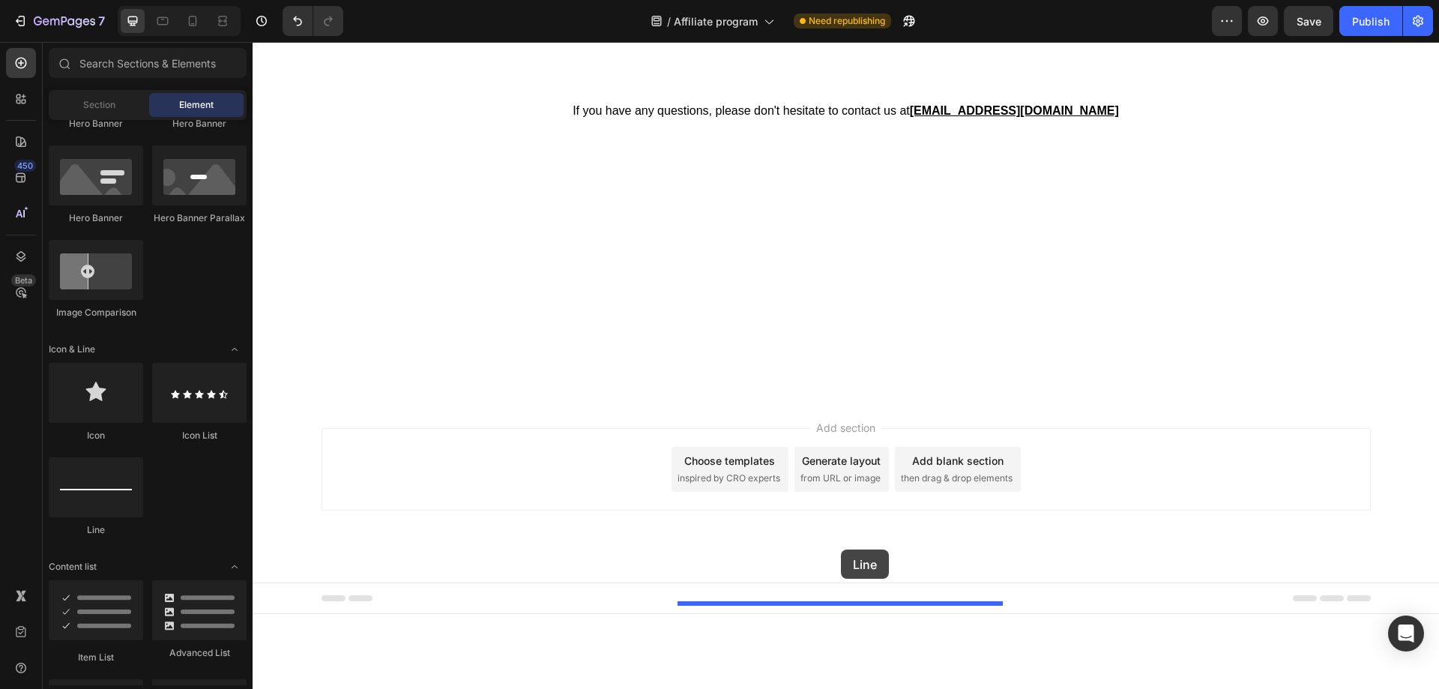
drag, startPoint x: 361, startPoint y: 547, endPoint x: 841, endPoint y: 549, distance: 479.6
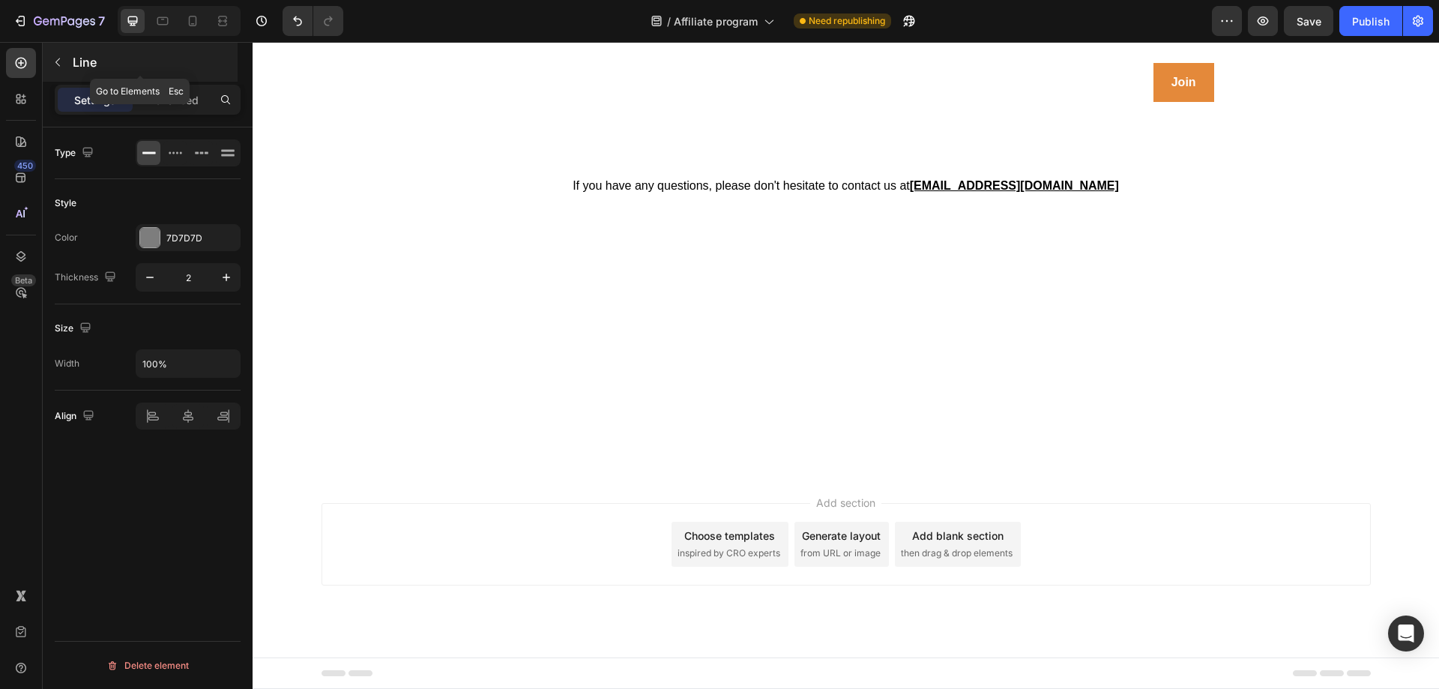
click at [58, 63] on icon "button" at bounding box center [58, 62] width 12 height 12
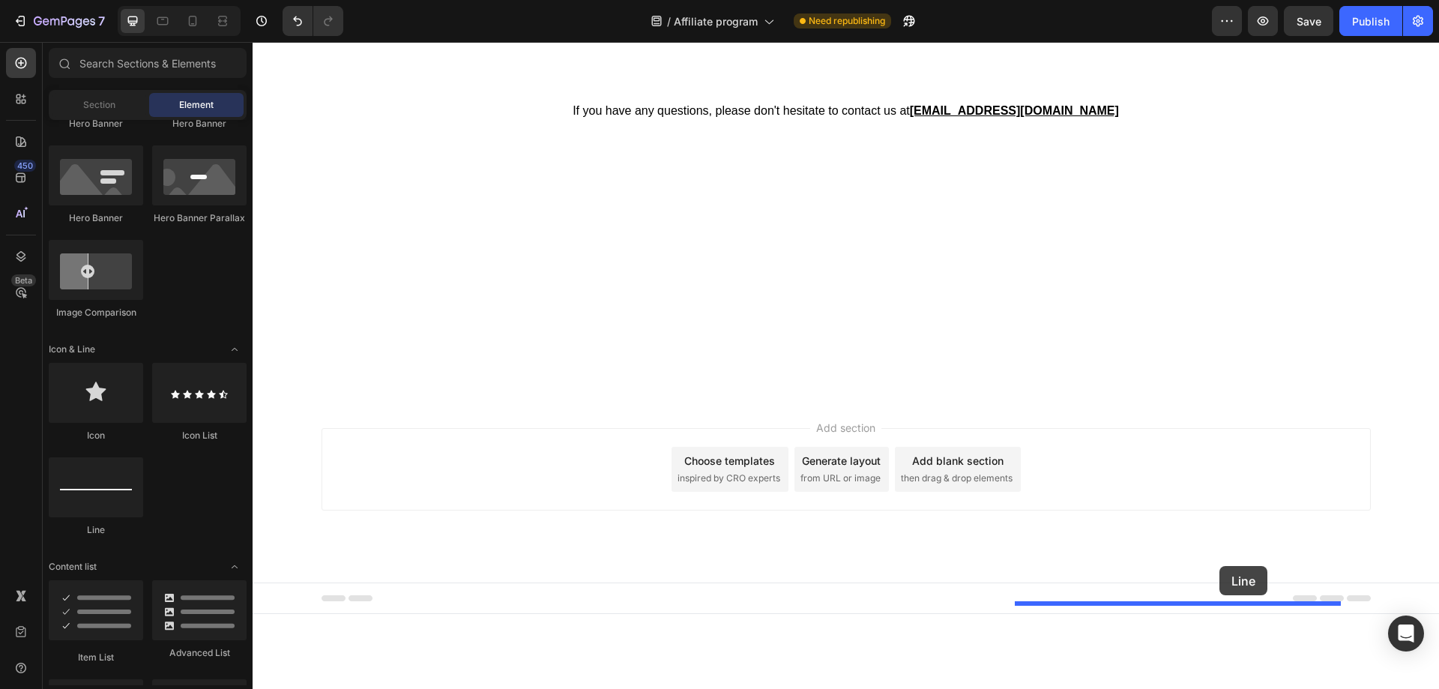
drag, startPoint x: 333, startPoint y: 538, endPoint x: 1219, endPoint y: 566, distance: 886.9
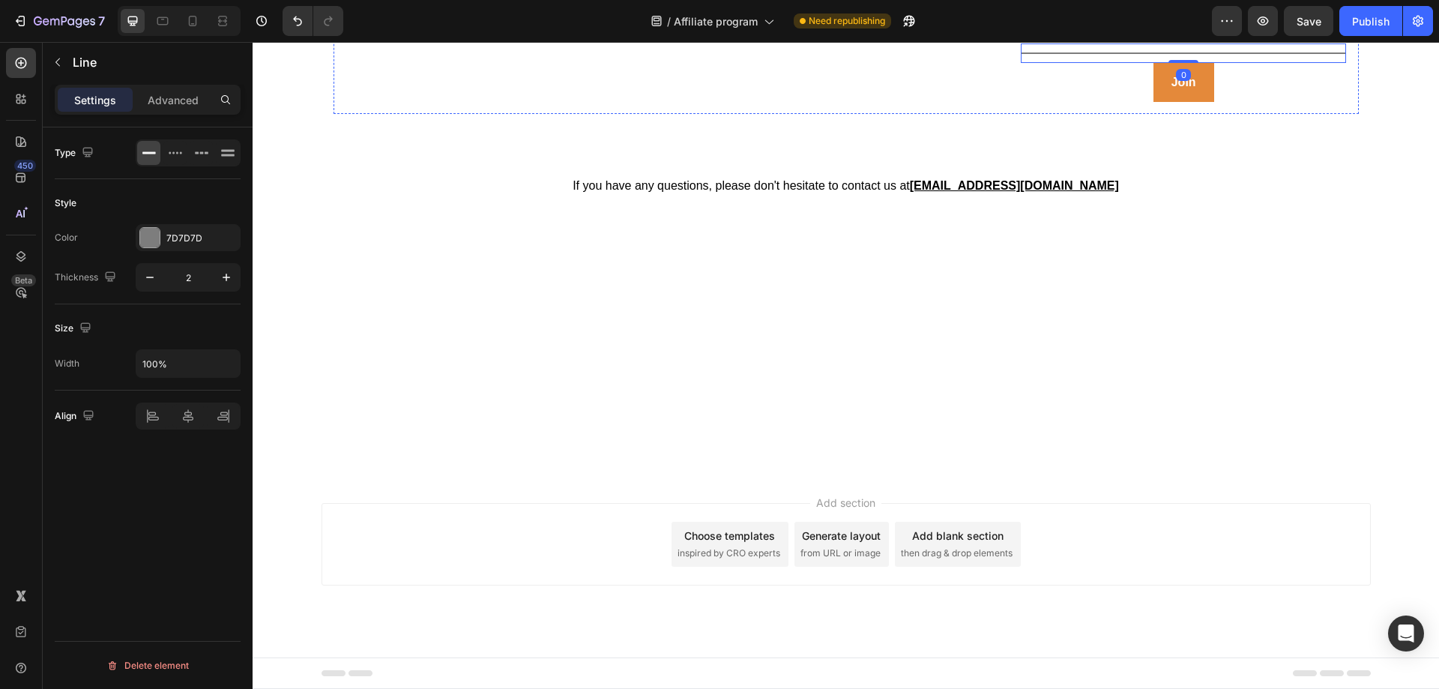
click at [152, 241] on div at bounding box center [149, 237] width 19 height 19
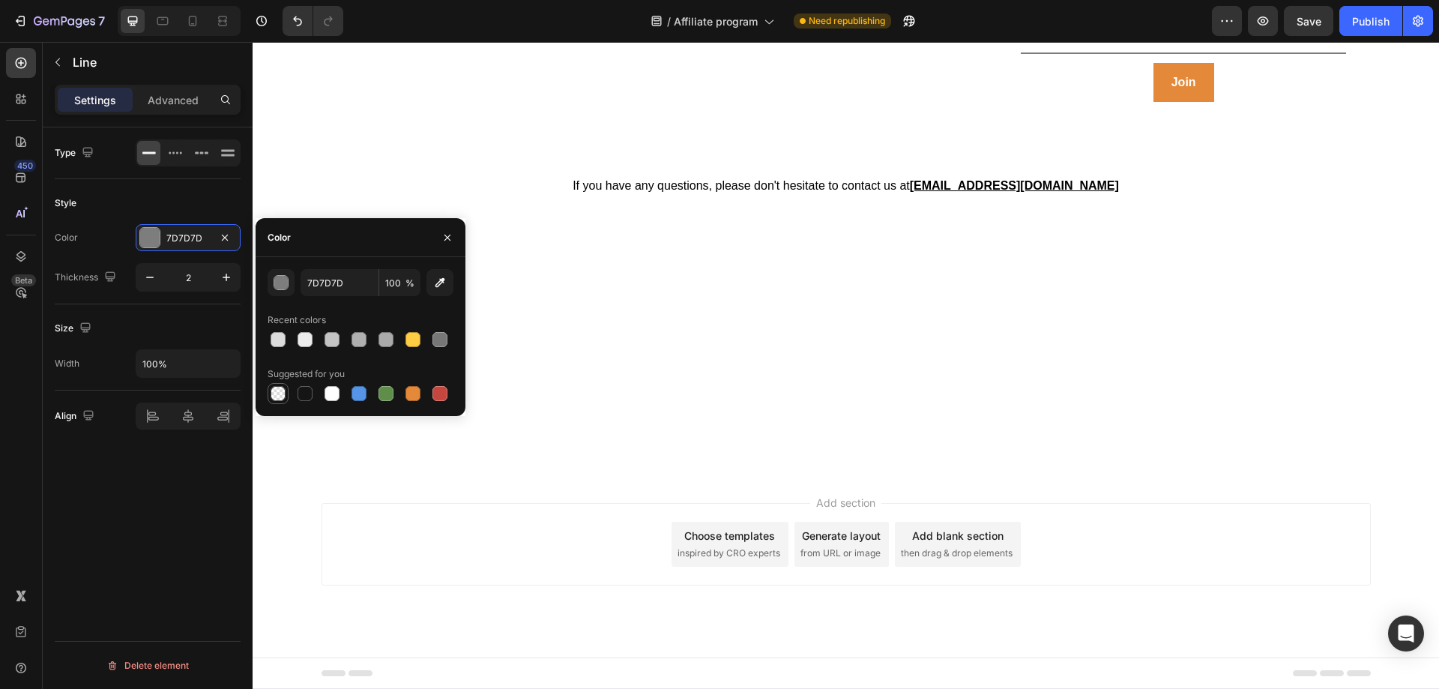
click at [276, 392] on div at bounding box center [278, 393] width 15 height 15
type input "000000"
type input "0"
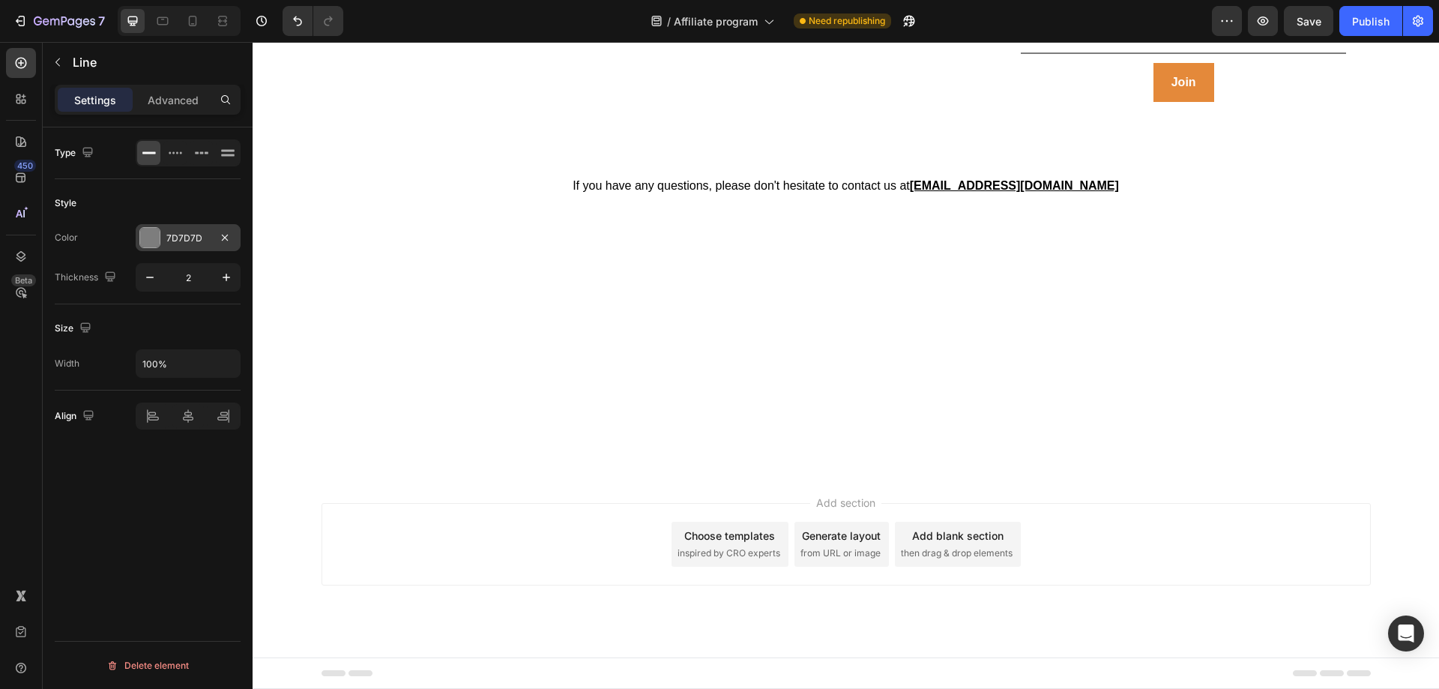
click at [145, 235] on div at bounding box center [149, 237] width 19 height 19
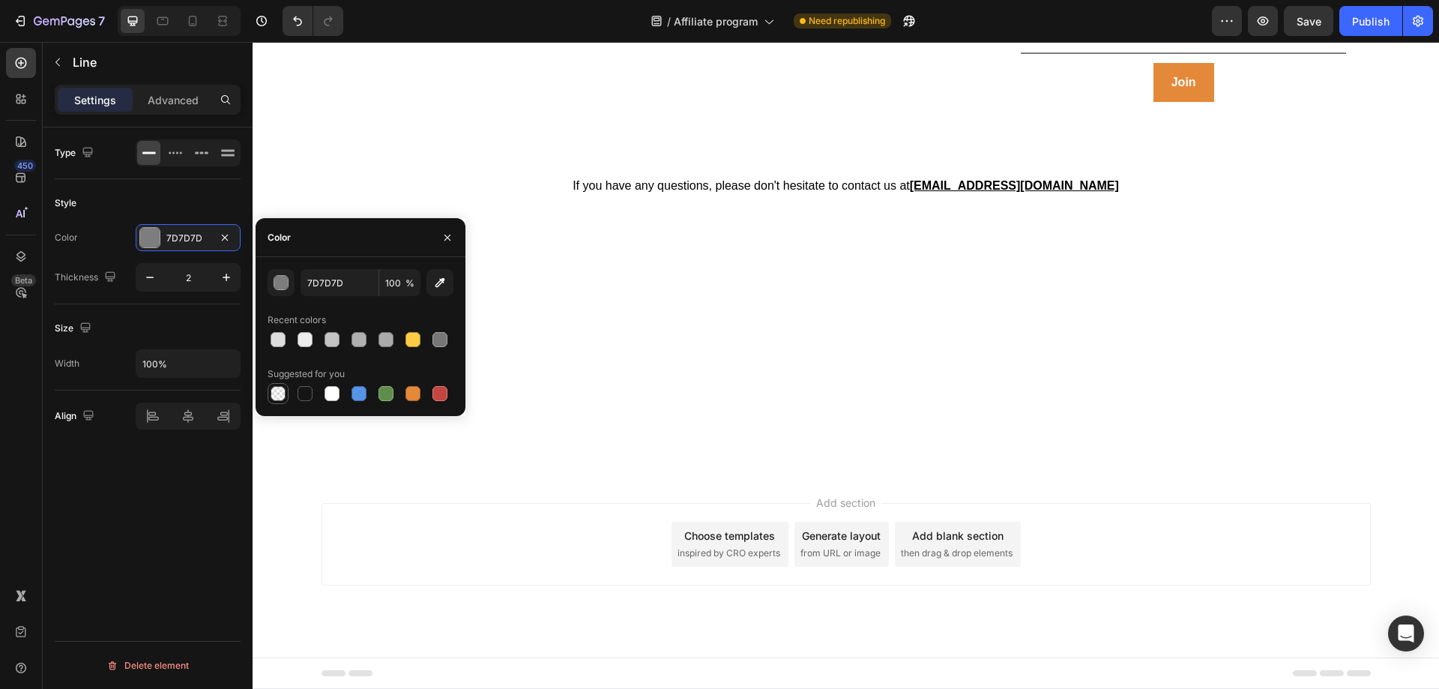
click at [283, 394] on div at bounding box center [278, 393] width 15 height 15
type input "000000"
type input "0"
click at [1084, 63] on div "Title Line" at bounding box center [1184, 52] width 326 height 19
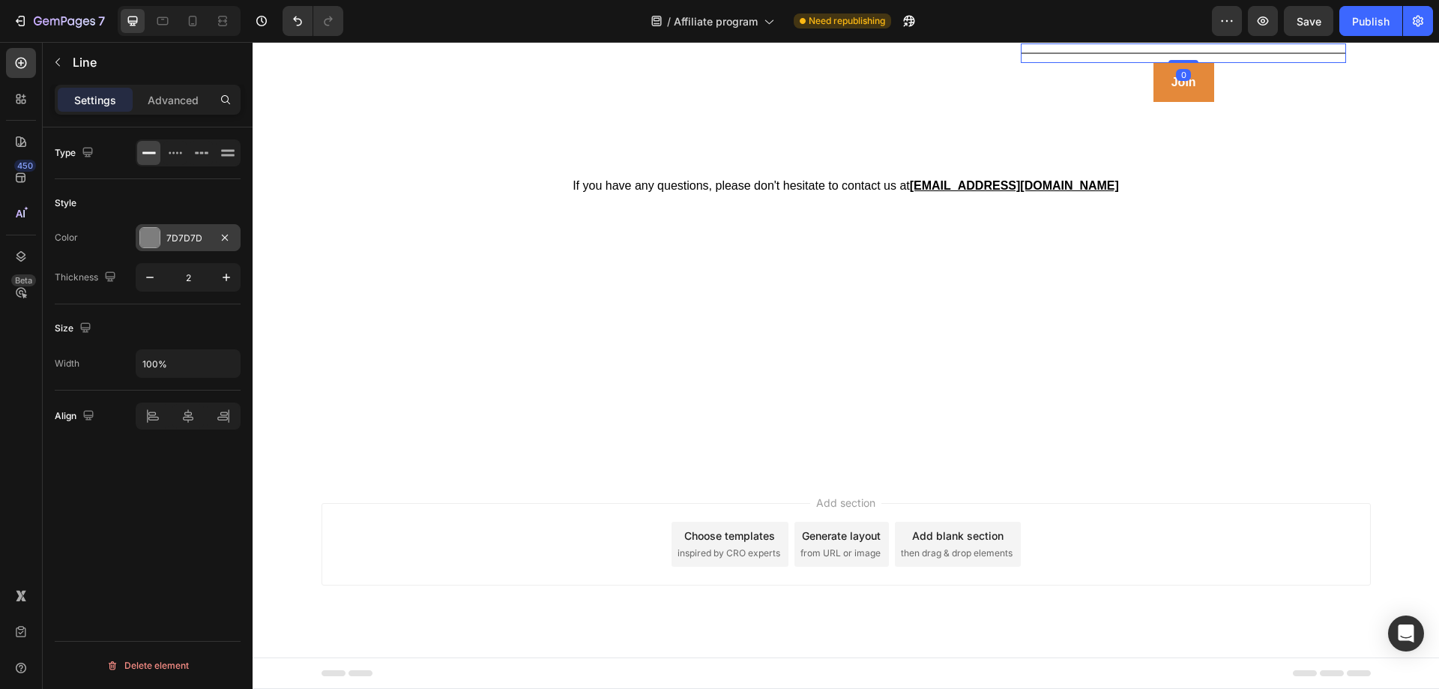
click at [154, 241] on div at bounding box center [149, 237] width 19 height 19
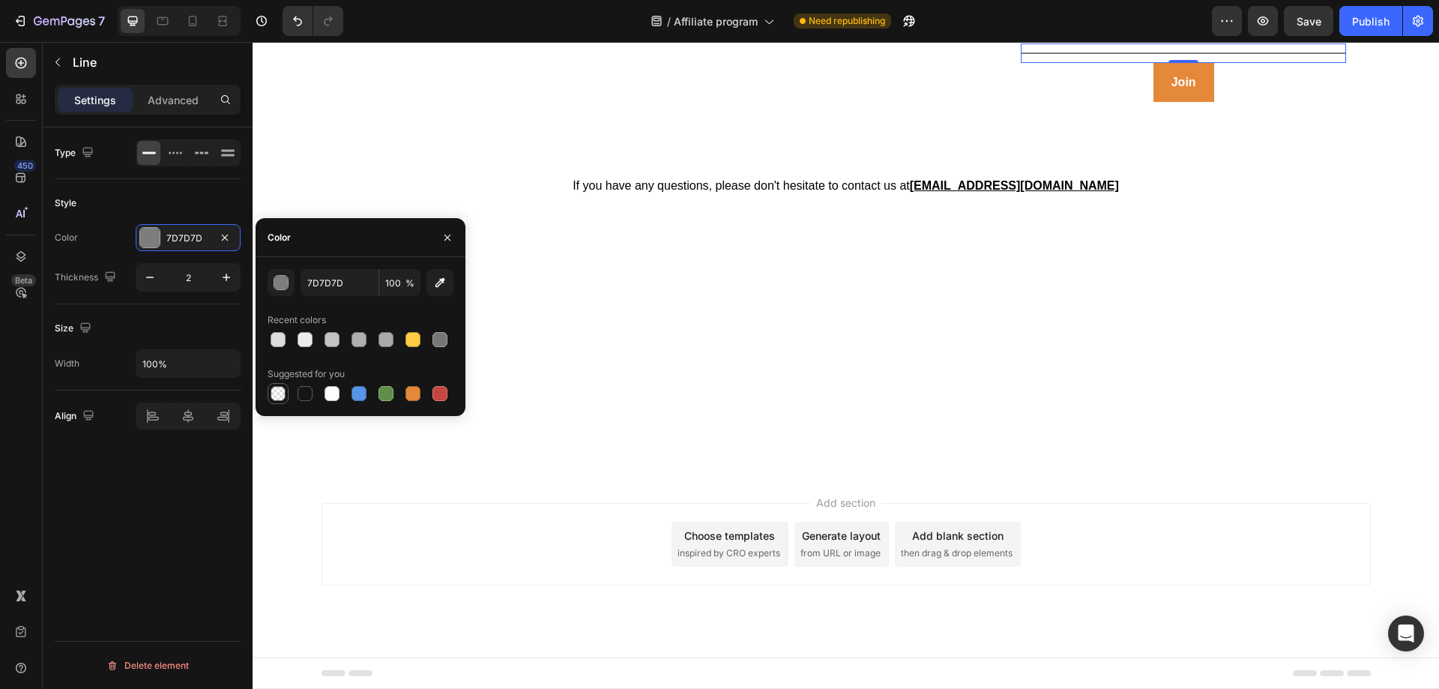
click at [276, 393] on div at bounding box center [278, 393] width 15 height 15
type input "000000"
type input "0"
click at [441, 240] on icon "button" at bounding box center [447, 238] width 12 height 12
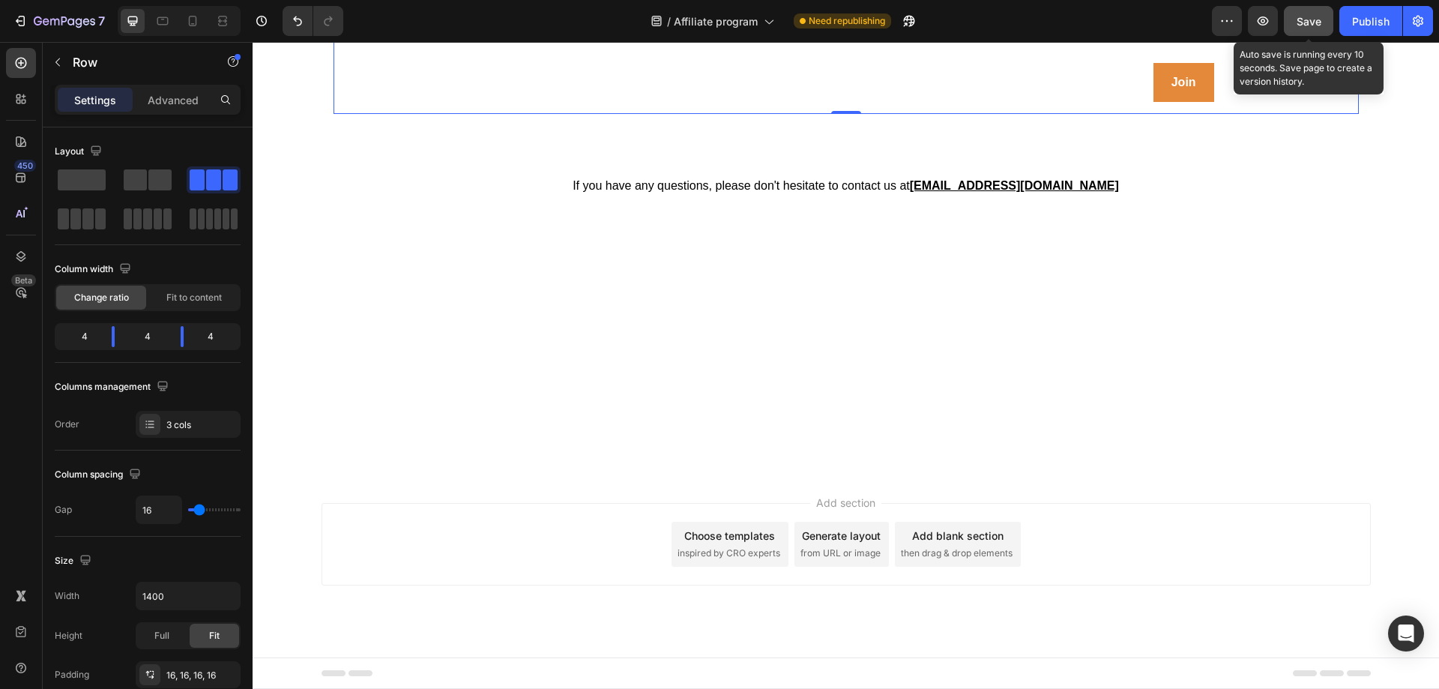
click at [1278, 27] on span "Save" at bounding box center [1308, 21] width 25 height 13
click at [1266, 25] on icon "button" at bounding box center [1262, 20] width 15 height 15
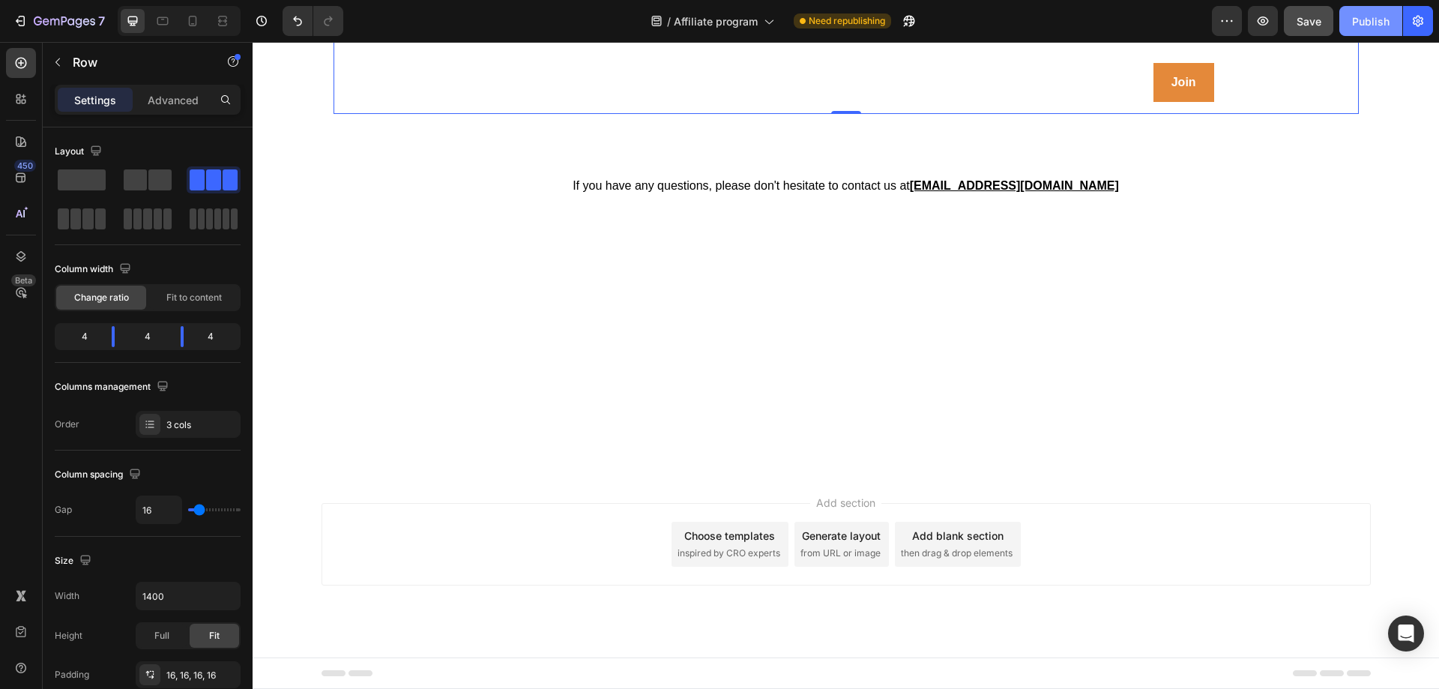
click at [1278, 19] on div "Publish" at bounding box center [1370, 21] width 37 height 16
